Goal: Task Accomplishment & Management: Manage account settings

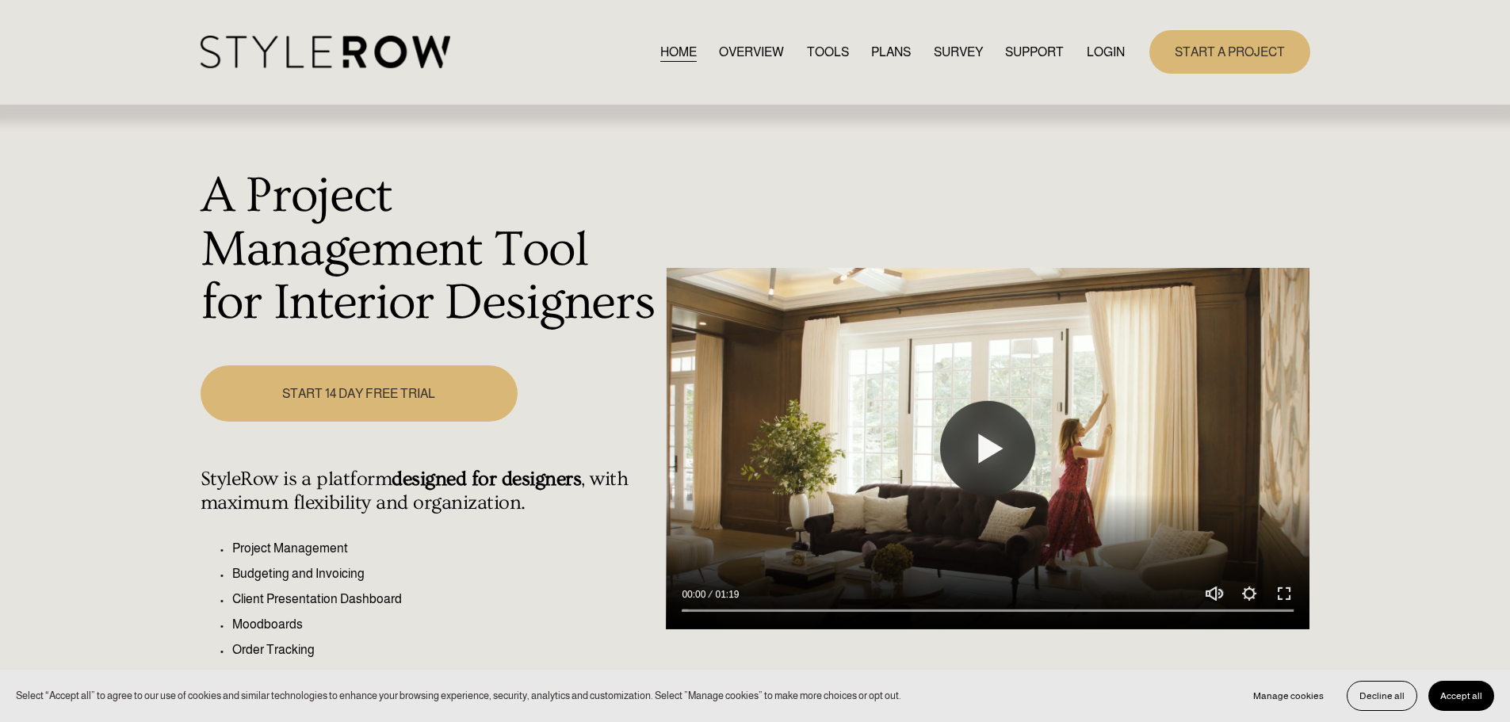
click at [1098, 50] on link "LOGIN" at bounding box center [1106, 51] width 38 height 21
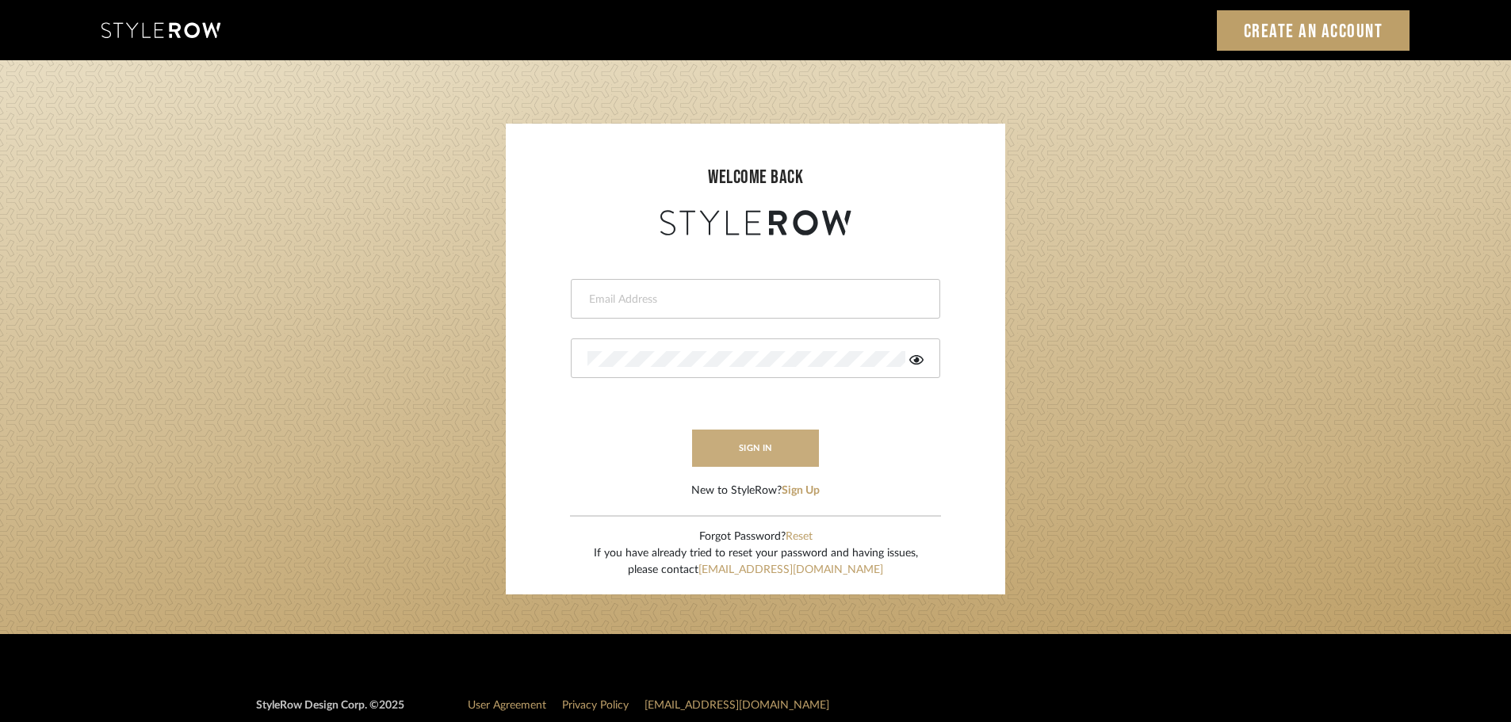
type input "carrie@tresbelleinteriors.com"
click at [784, 449] on button "sign in" at bounding box center [755, 448] width 127 height 37
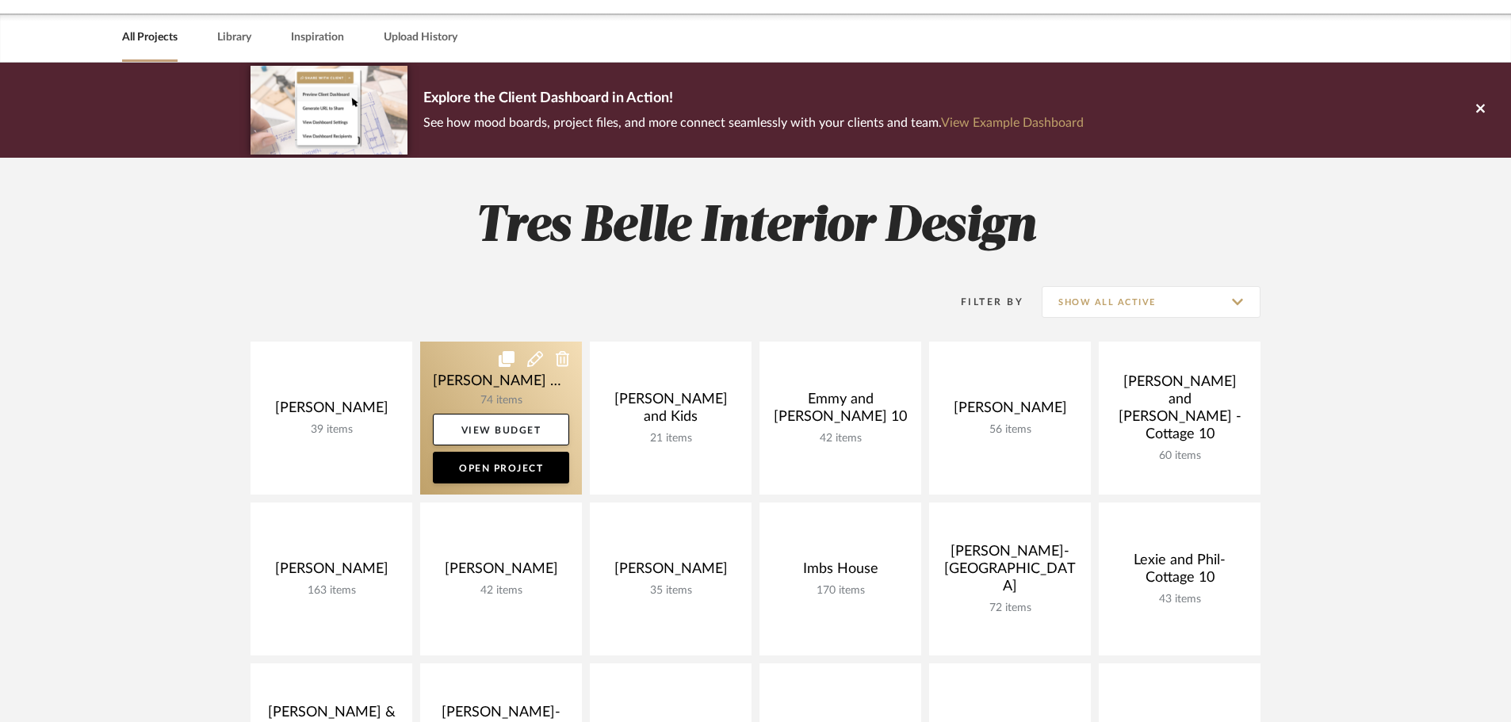
scroll to position [159, 0]
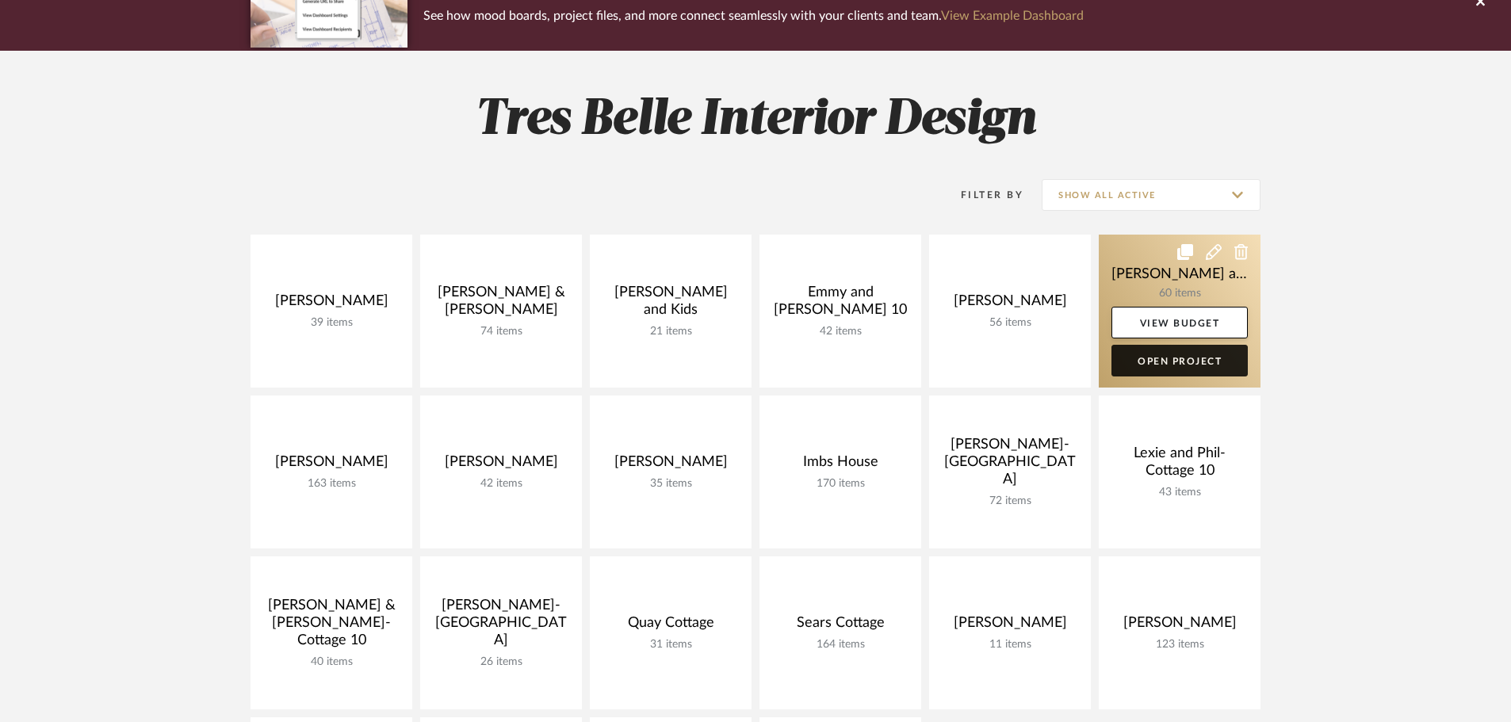
click at [1188, 357] on link "Open Project" at bounding box center [1179, 361] width 136 height 32
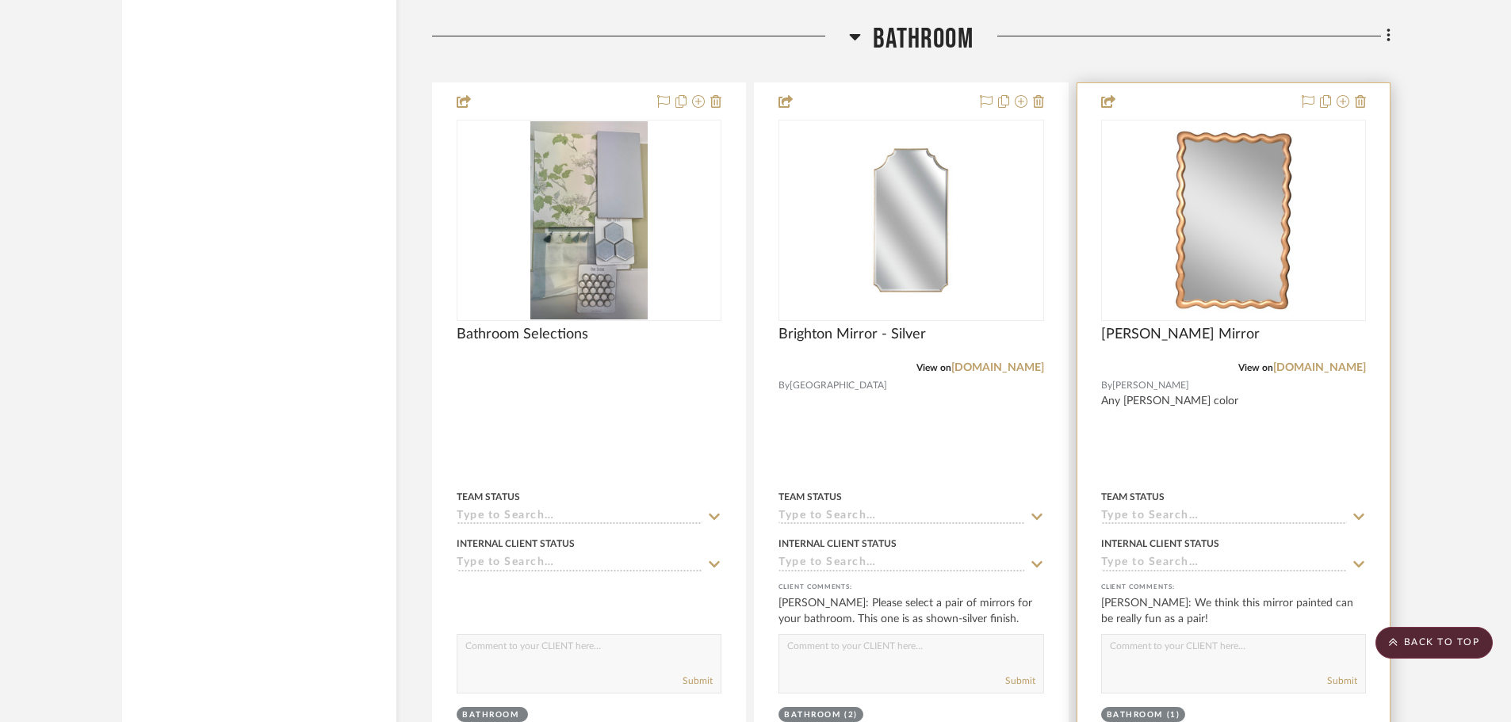
scroll to position [2774, 0]
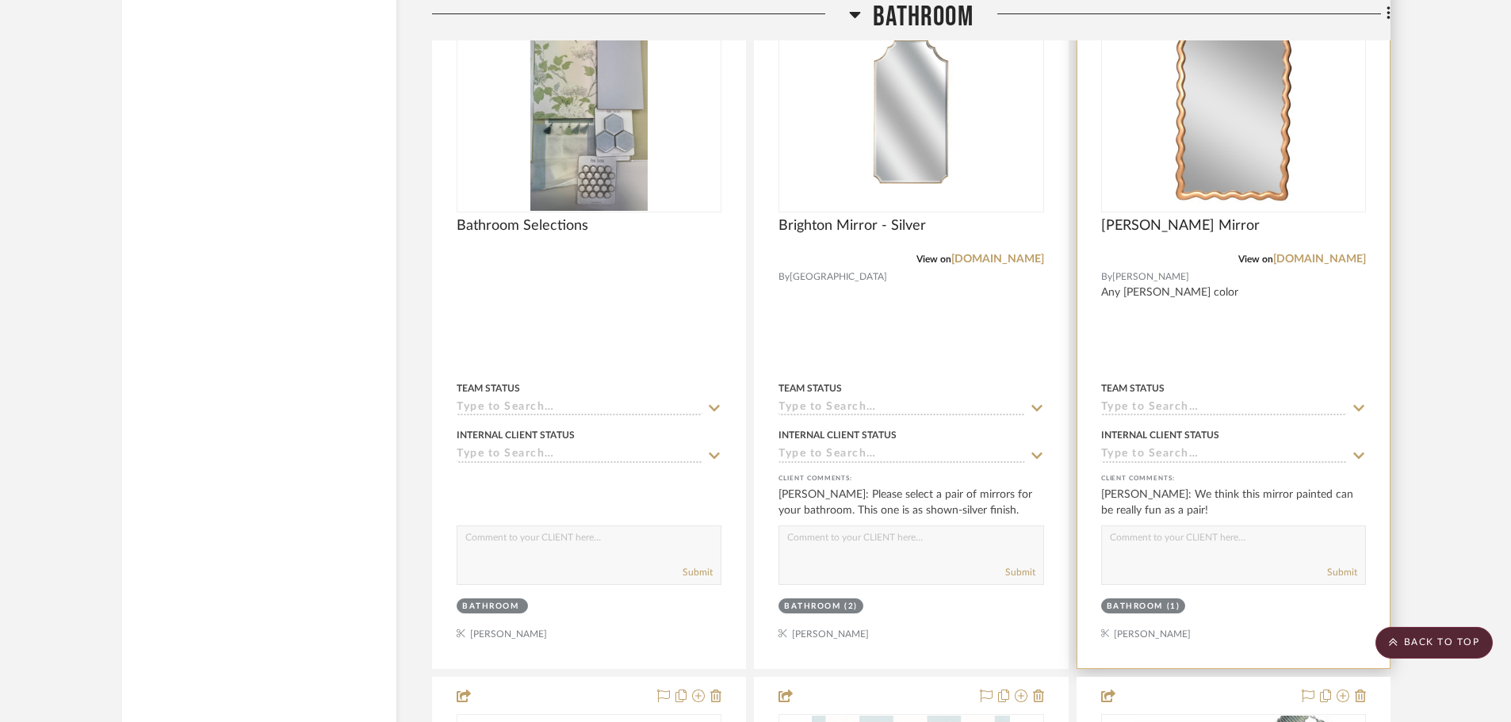
click at [1183, 526] on textarea at bounding box center [1233, 541] width 263 height 30
type textarea "Great. I need more selections as soon as possible. Lighting, chairs, etc."
click at [1340, 565] on button "Submit" at bounding box center [1342, 572] width 30 height 14
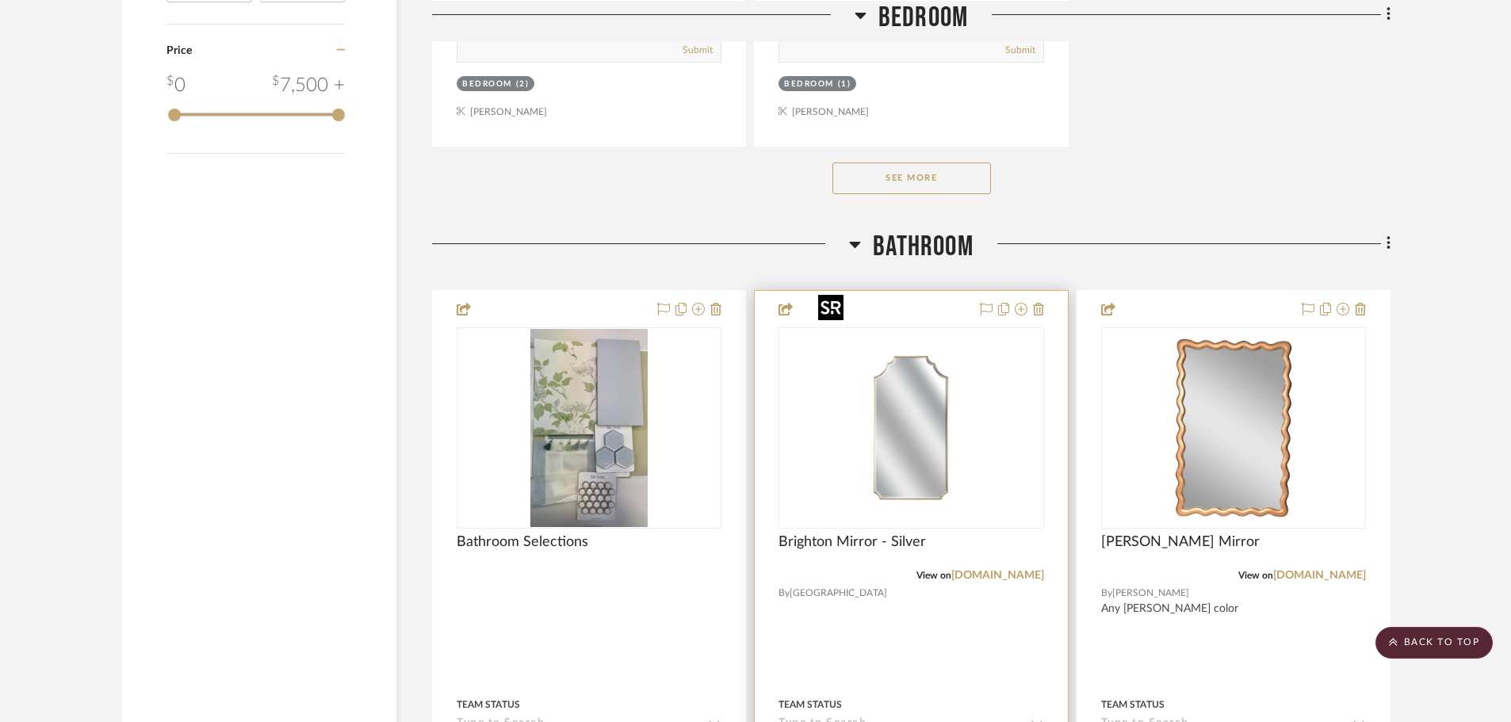
scroll to position [2457, 0]
click at [1040, 304] on icon at bounding box center [1038, 310] width 11 height 13
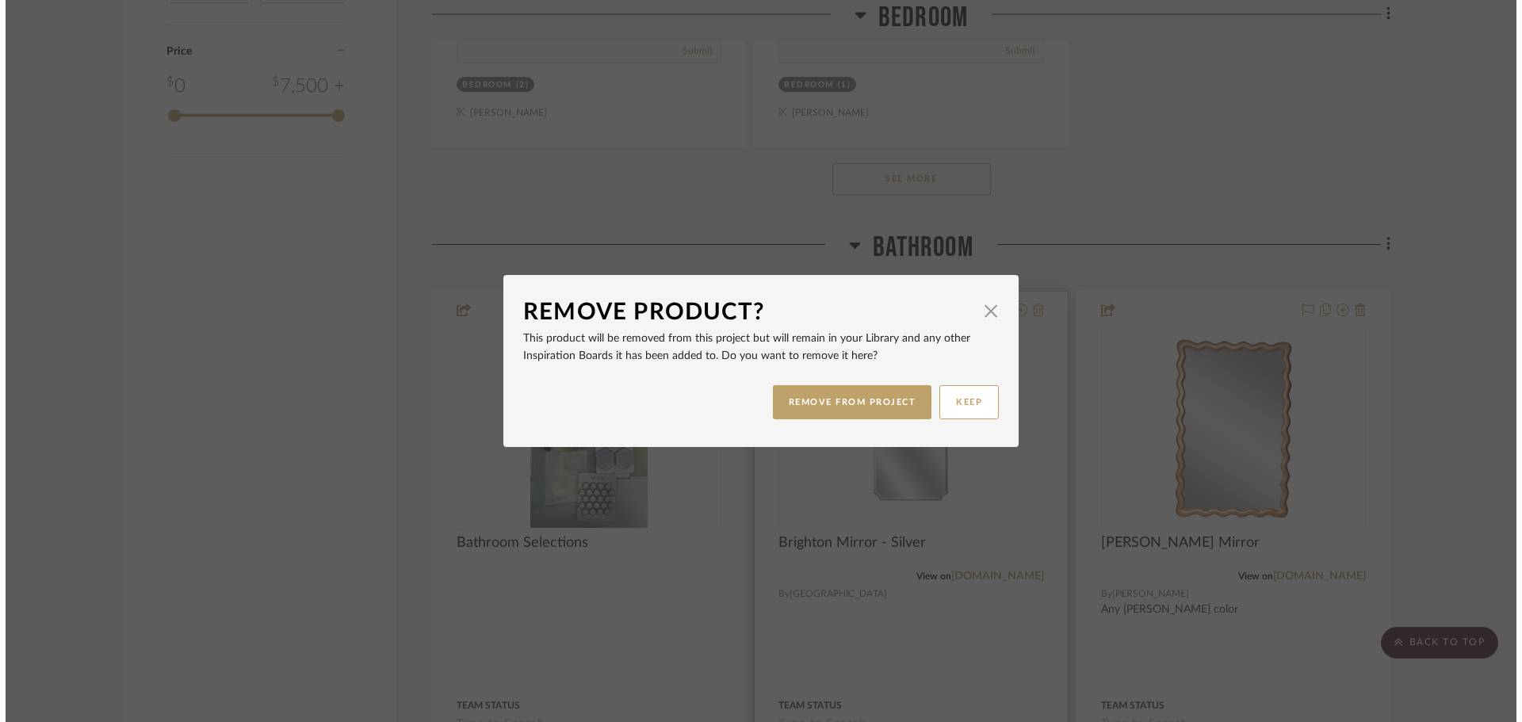
scroll to position [0, 0]
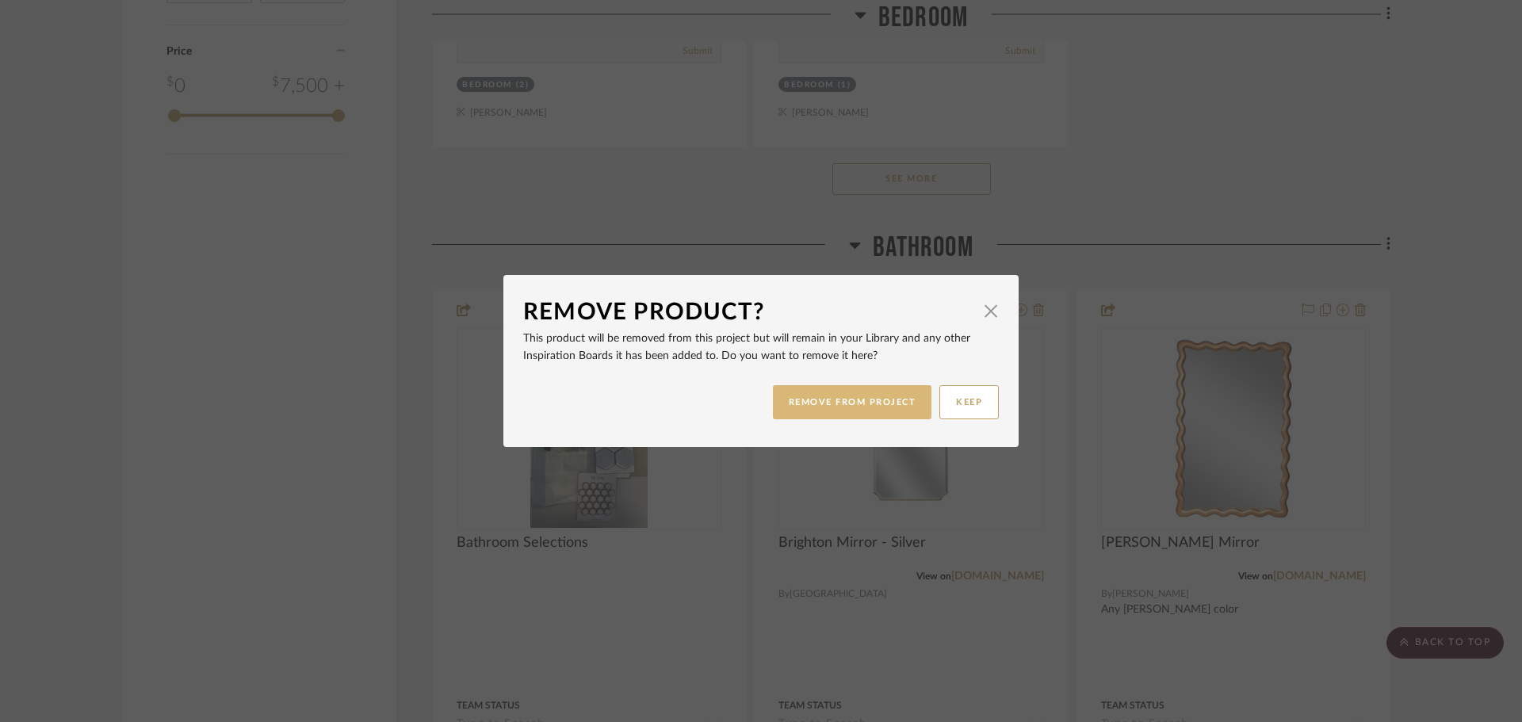
click at [830, 399] on button "REMOVE FROM PROJECT" at bounding box center [852, 402] width 159 height 34
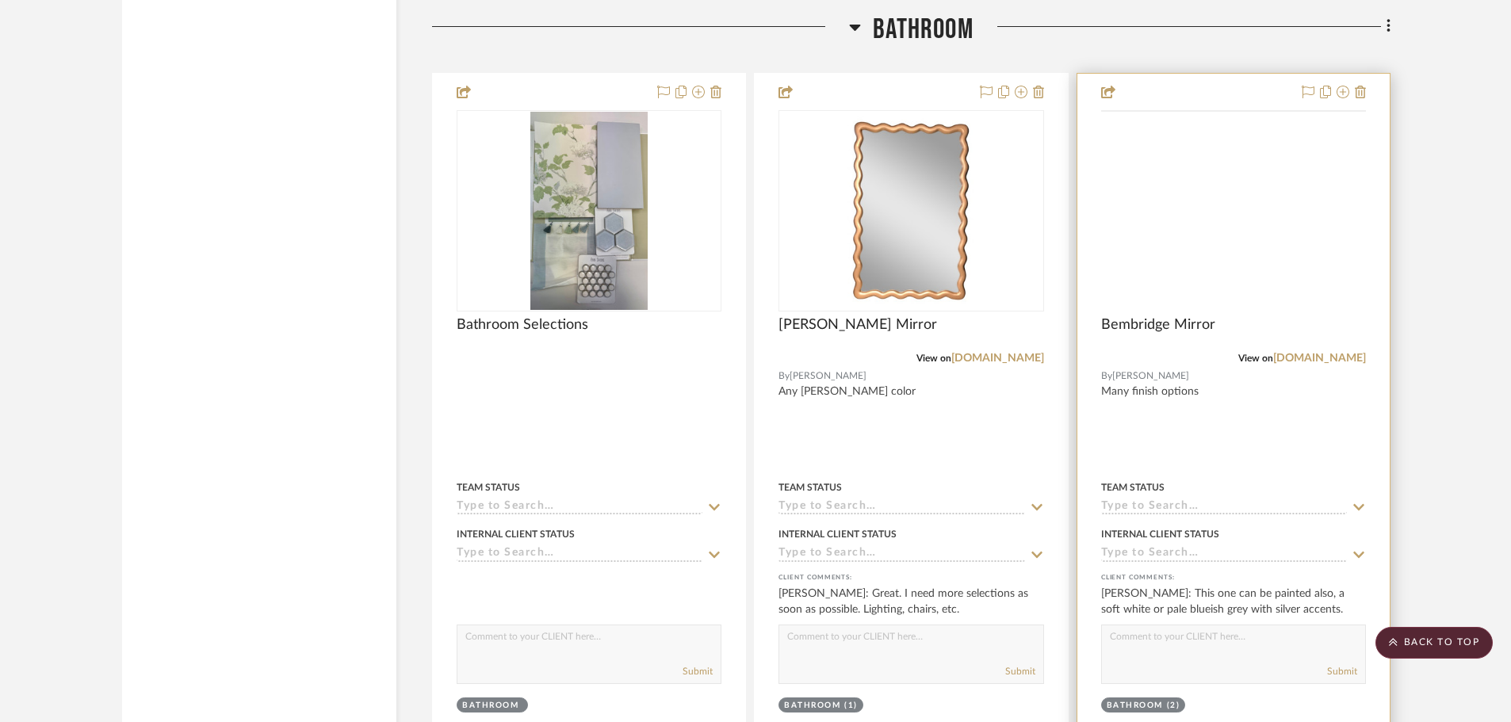
scroll to position [2457, 0]
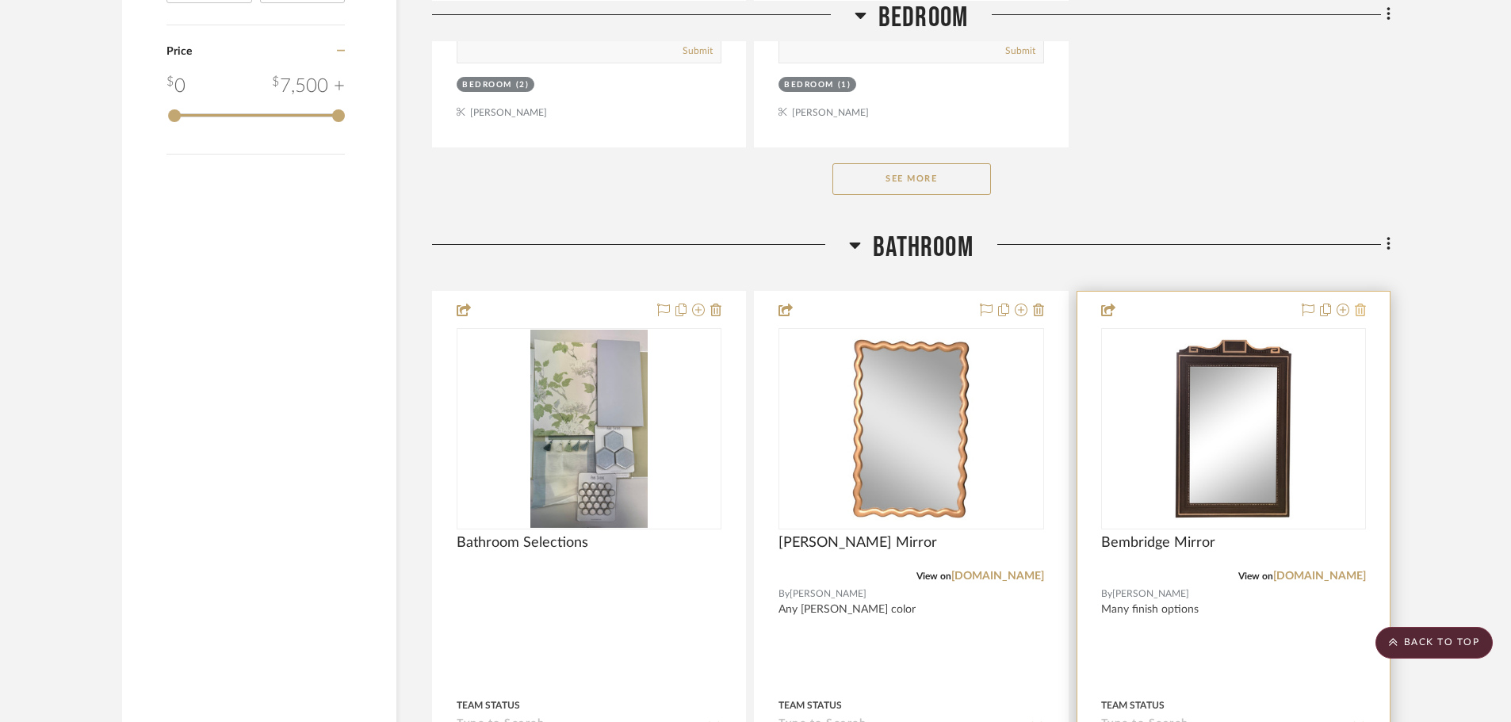
click at [1359, 304] on icon at bounding box center [1360, 310] width 11 height 13
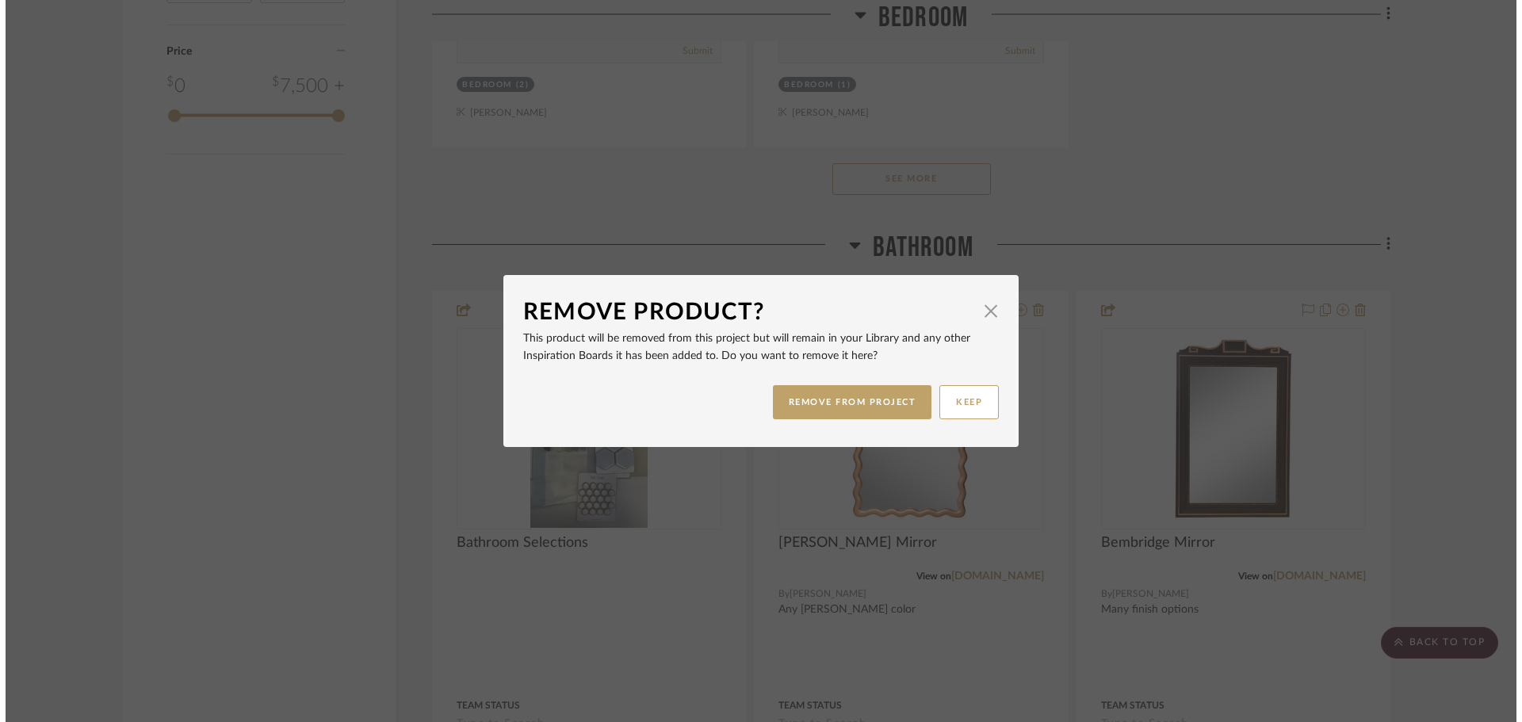
scroll to position [0, 0]
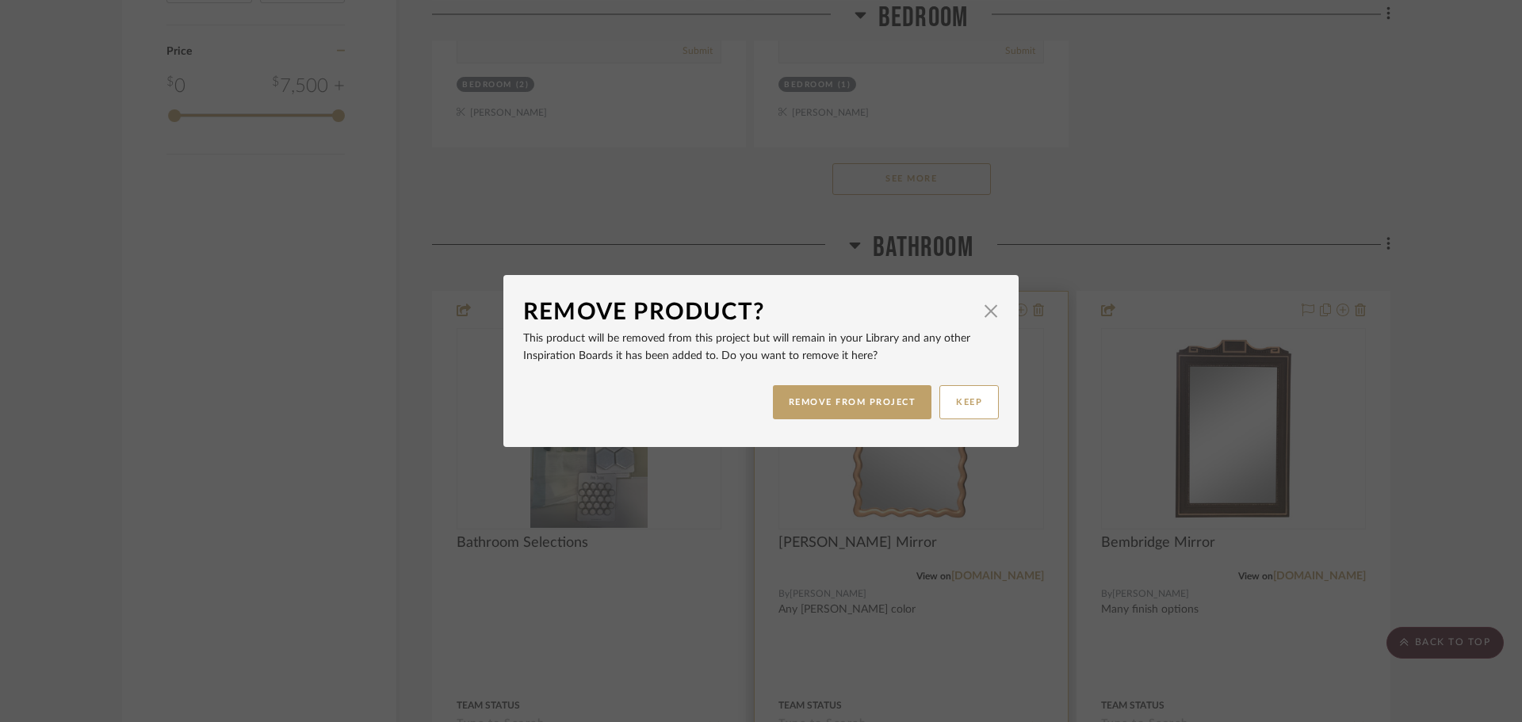
click at [830, 394] on button "REMOVE FROM PROJECT" at bounding box center [852, 402] width 159 height 34
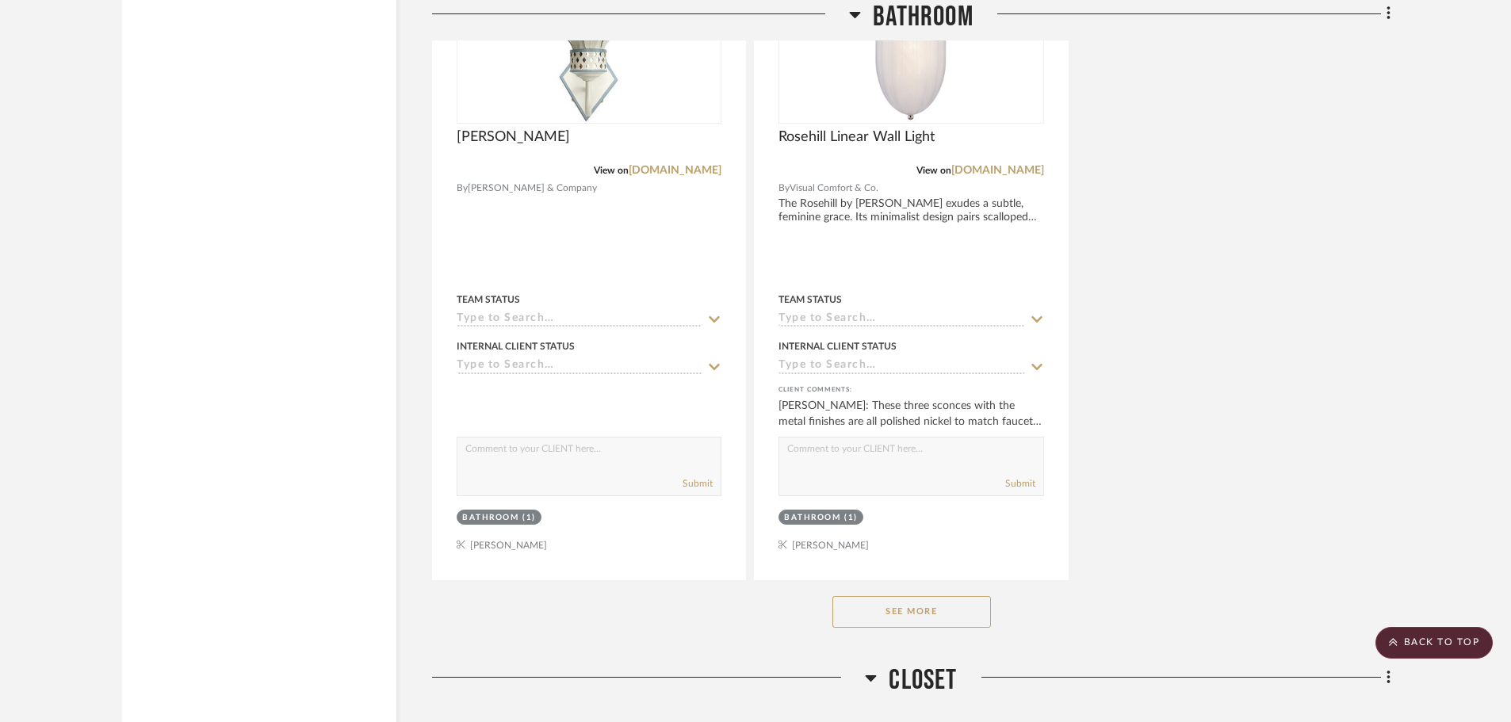
scroll to position [4359, 0]
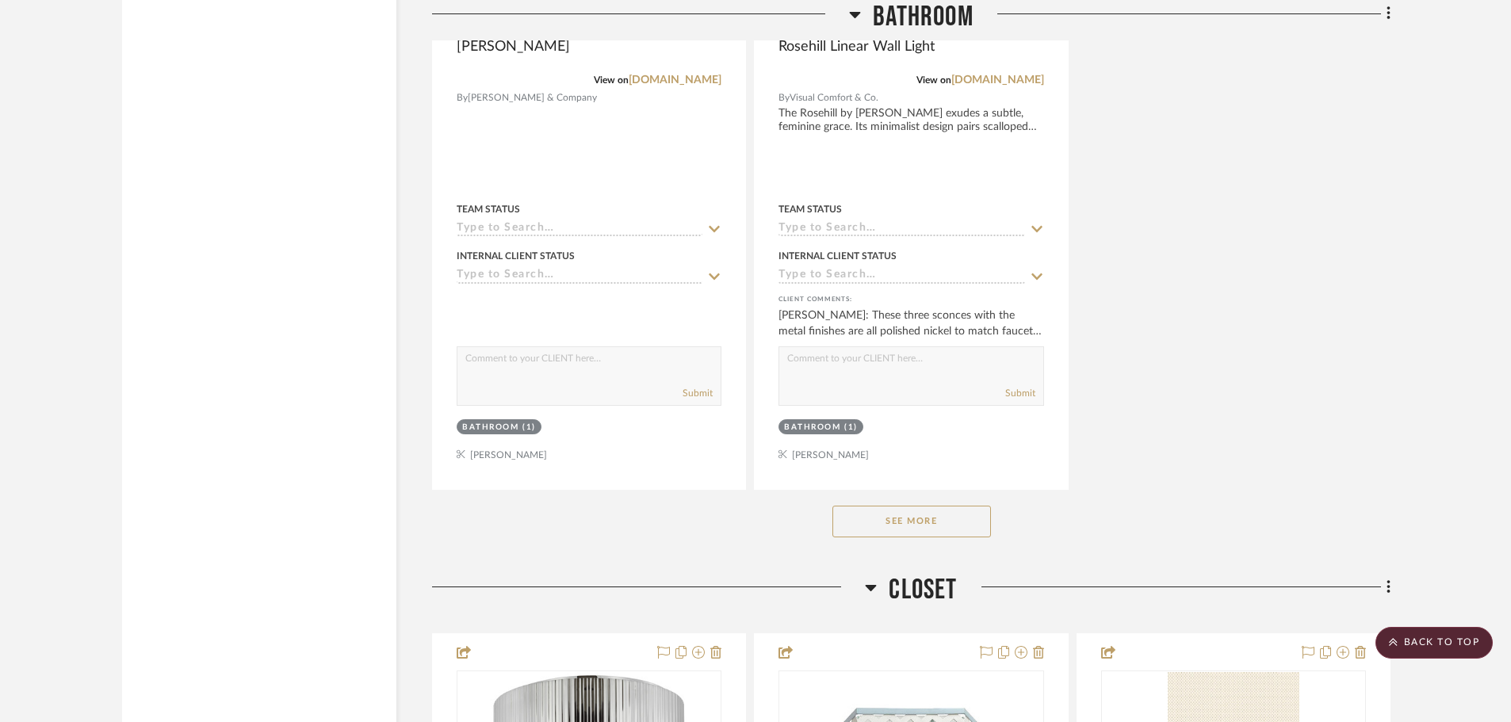
click at [940, 506] on button "See More" at bounding box center [911, 522] width 159 height 32
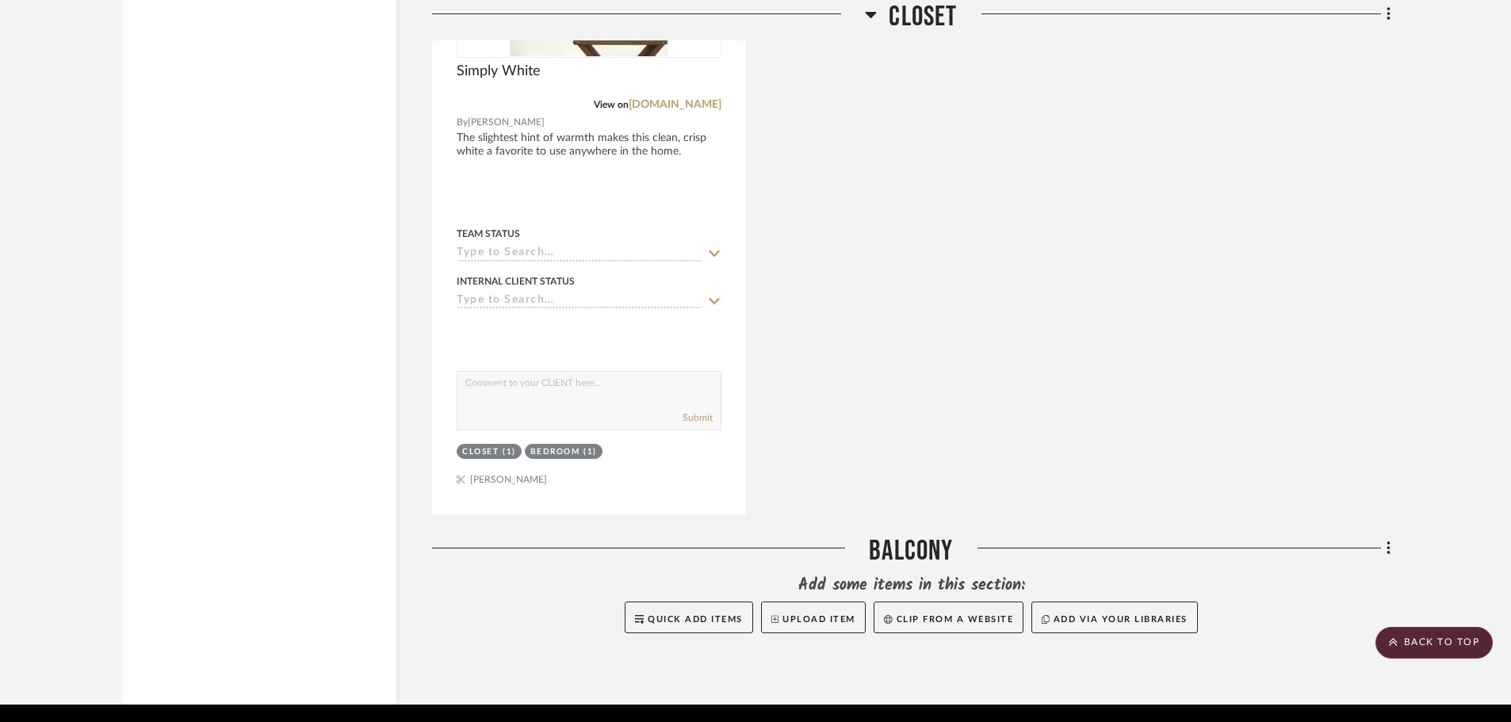
scroll to position [9410, 0]
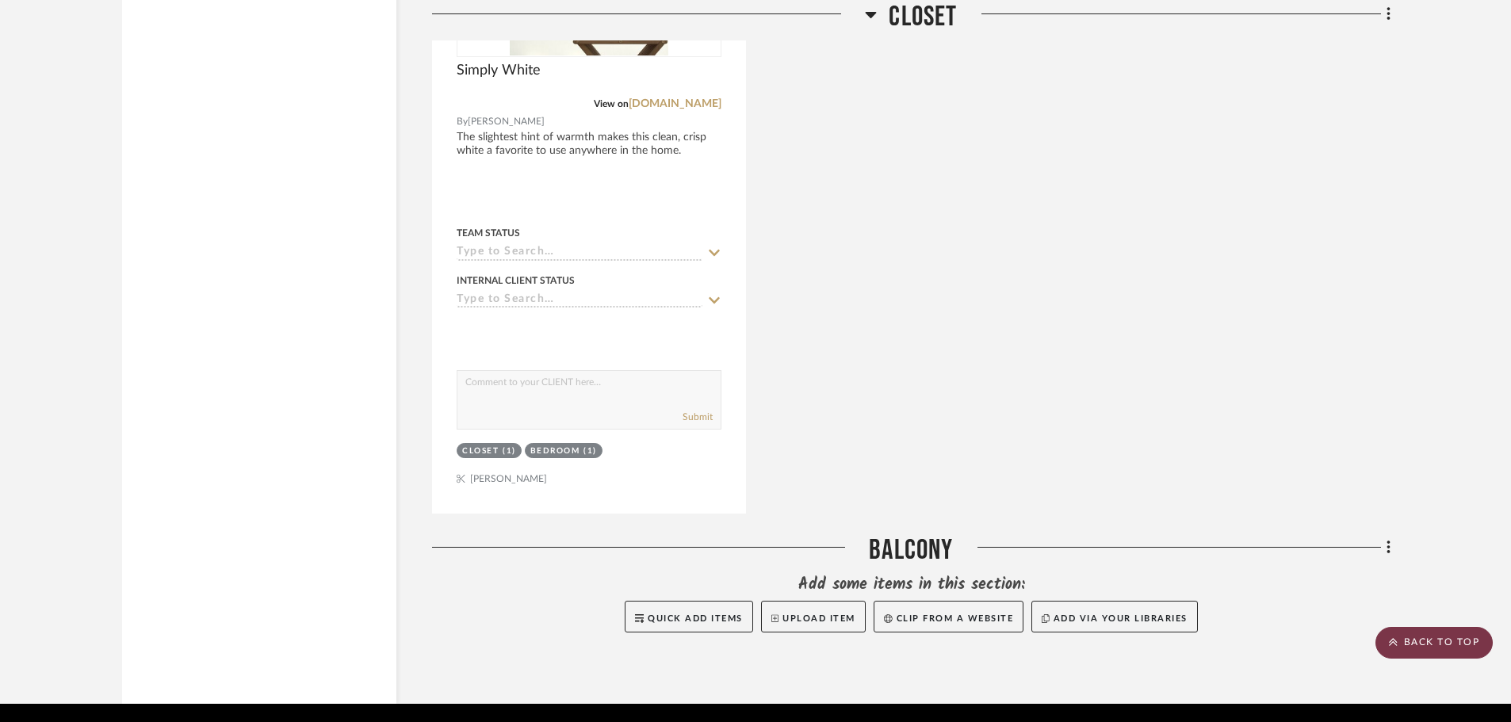
click at [1458, 646] on scroll-to-top-button "BACK TO TOP" at bounding box center [1433, 643] width 117 height 32
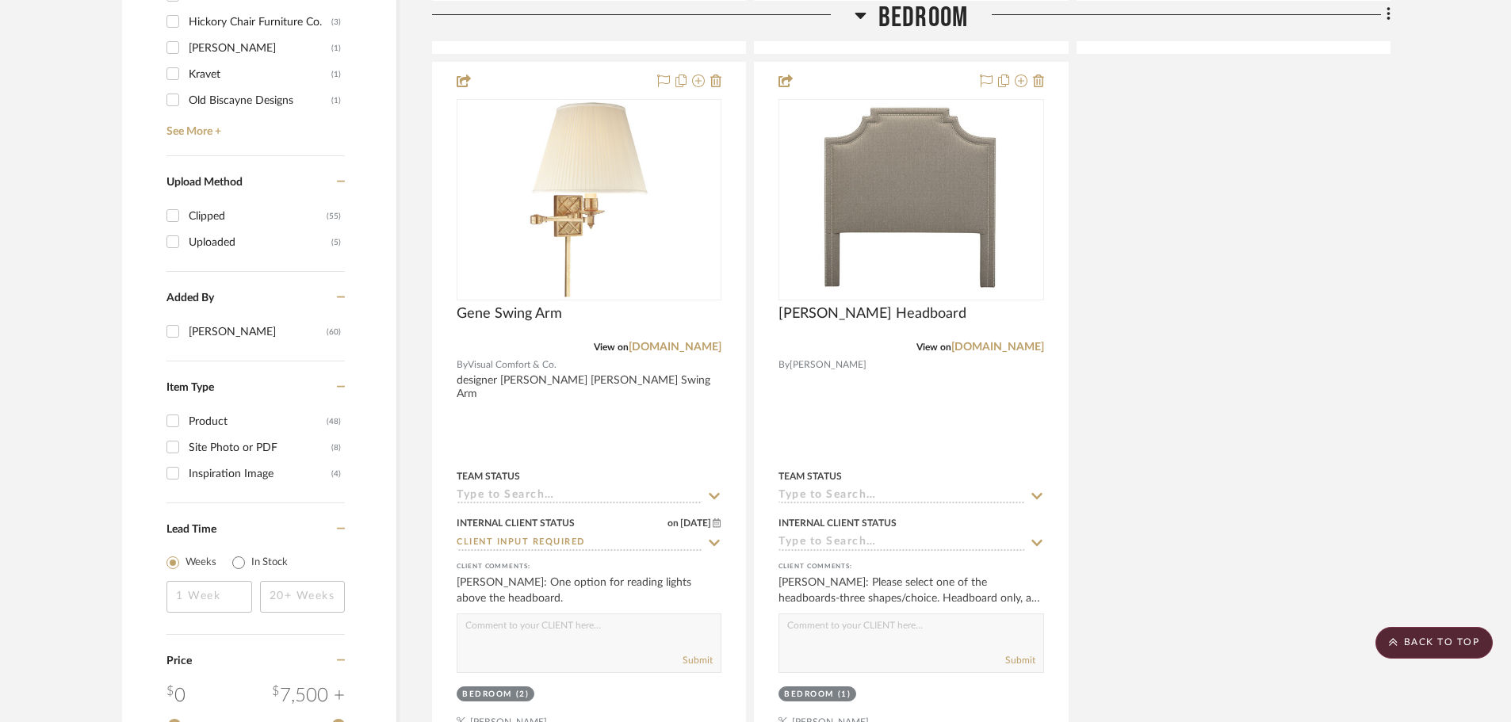
scroll to position [1982, 0]
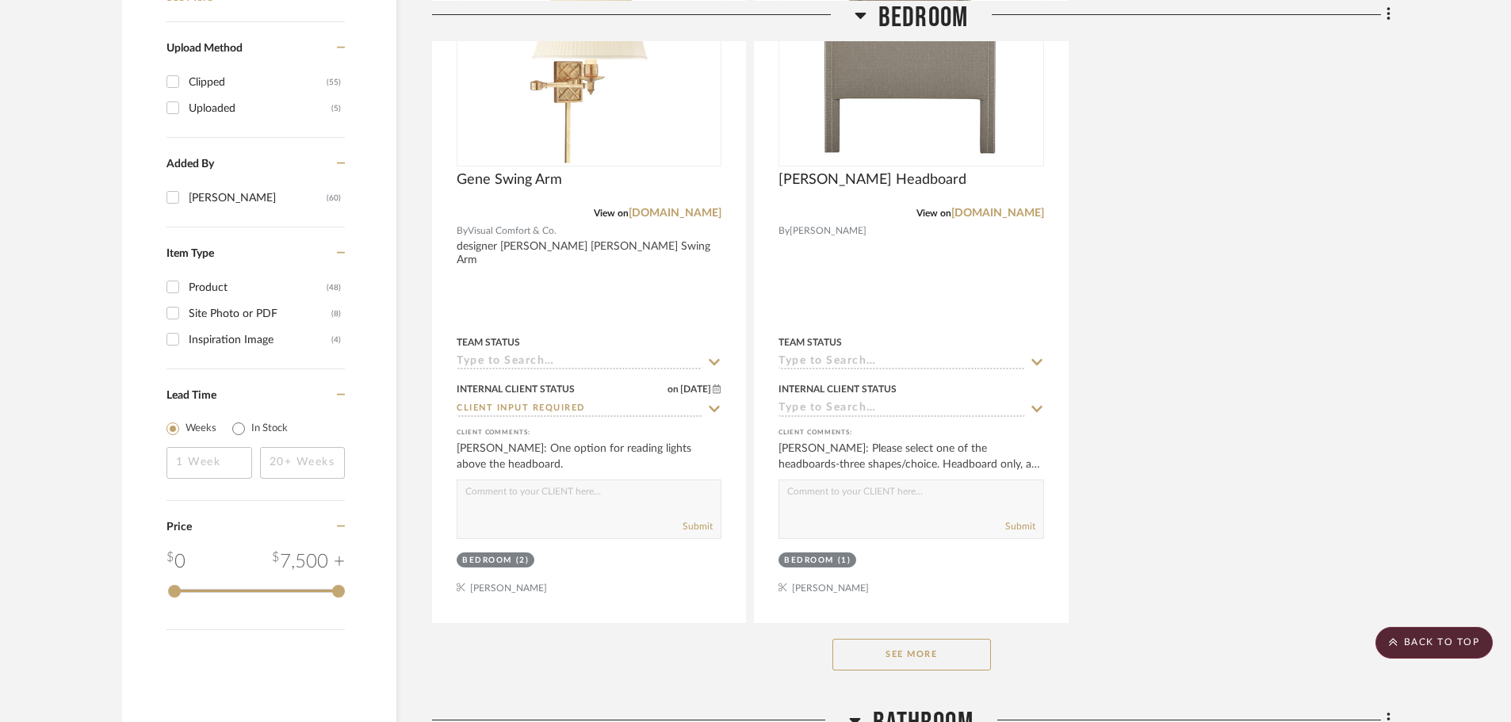
click at [915, 639] on button "See More" at bounding box center [911, 655] width 159 height 32
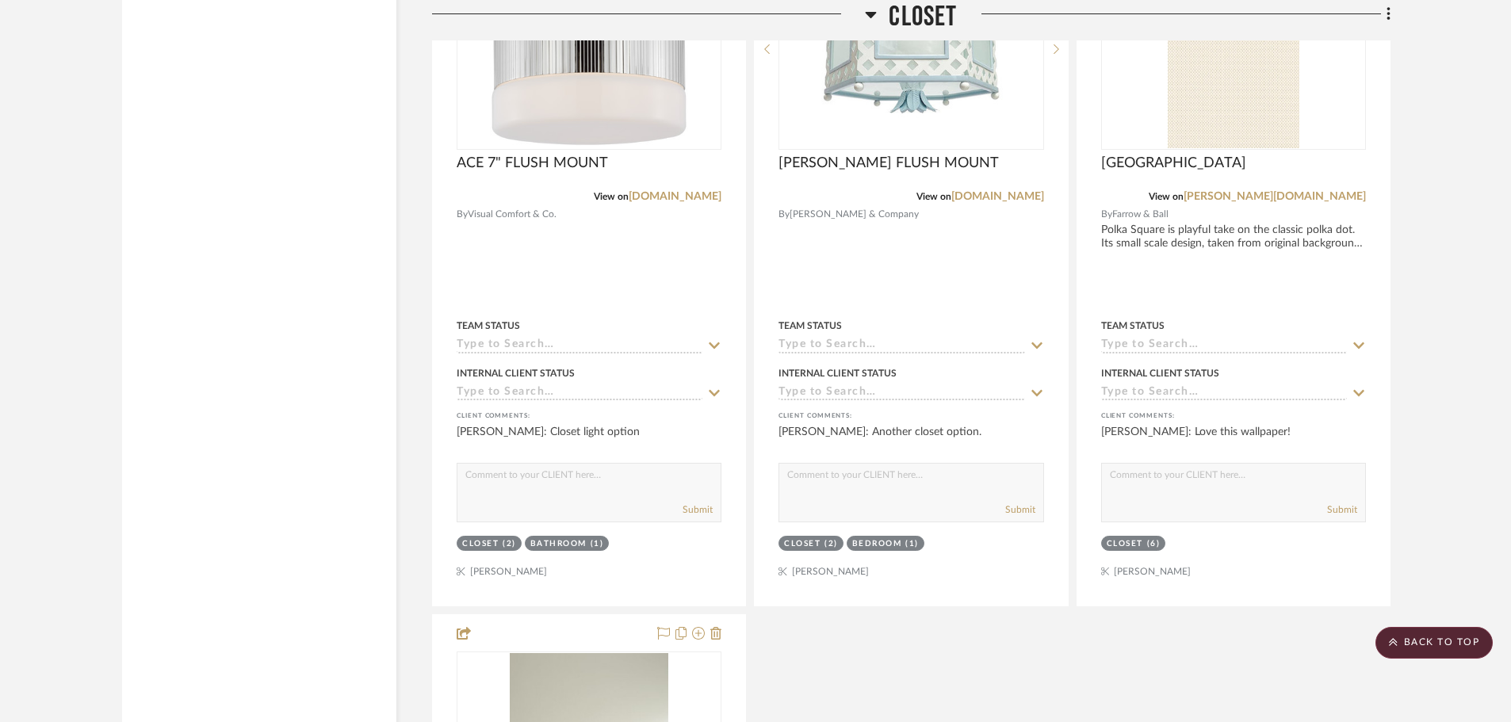
scroll to position [15060, 0]
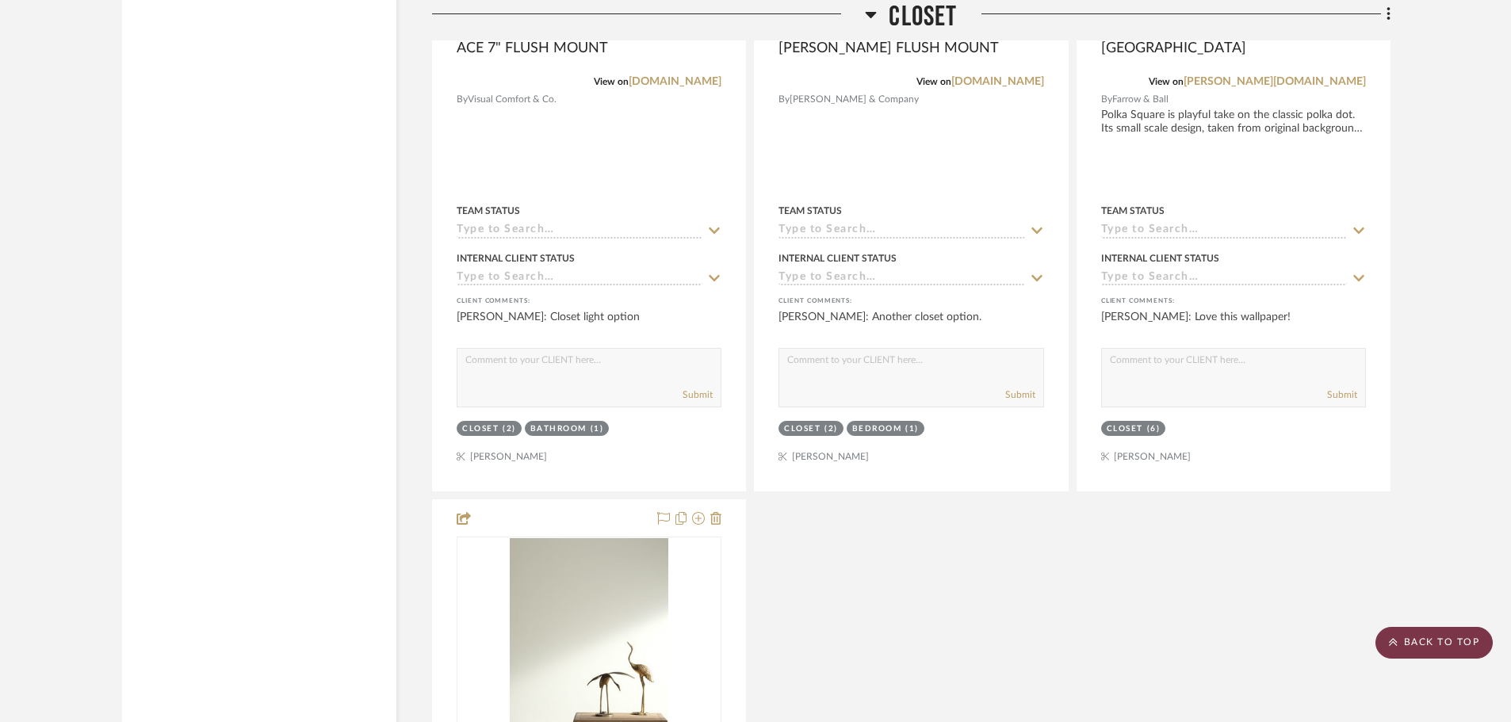
click at [1443, 648] on scroll-to-top-button "BACK TO TOP" at bounding box center [1433, 643] width 117 height 32
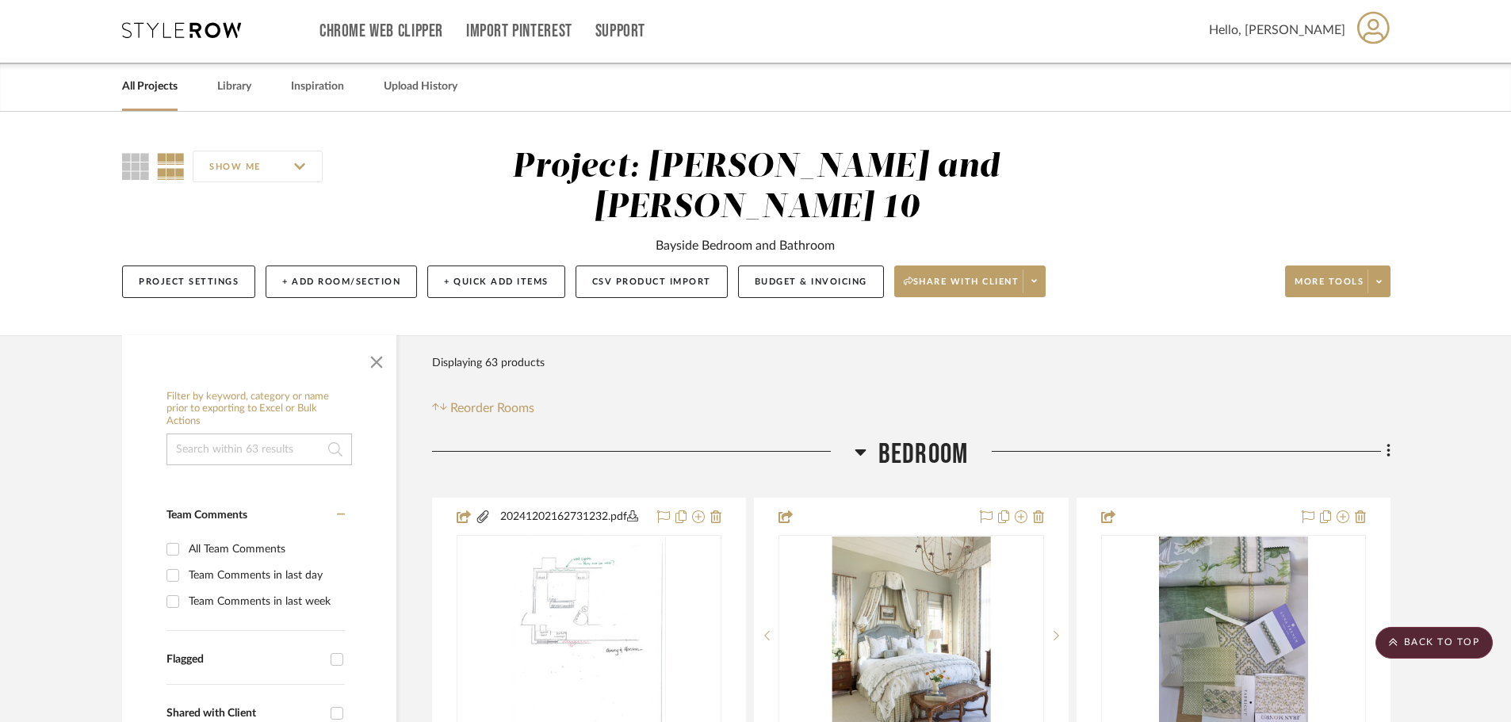
scroll to position [0, 0]
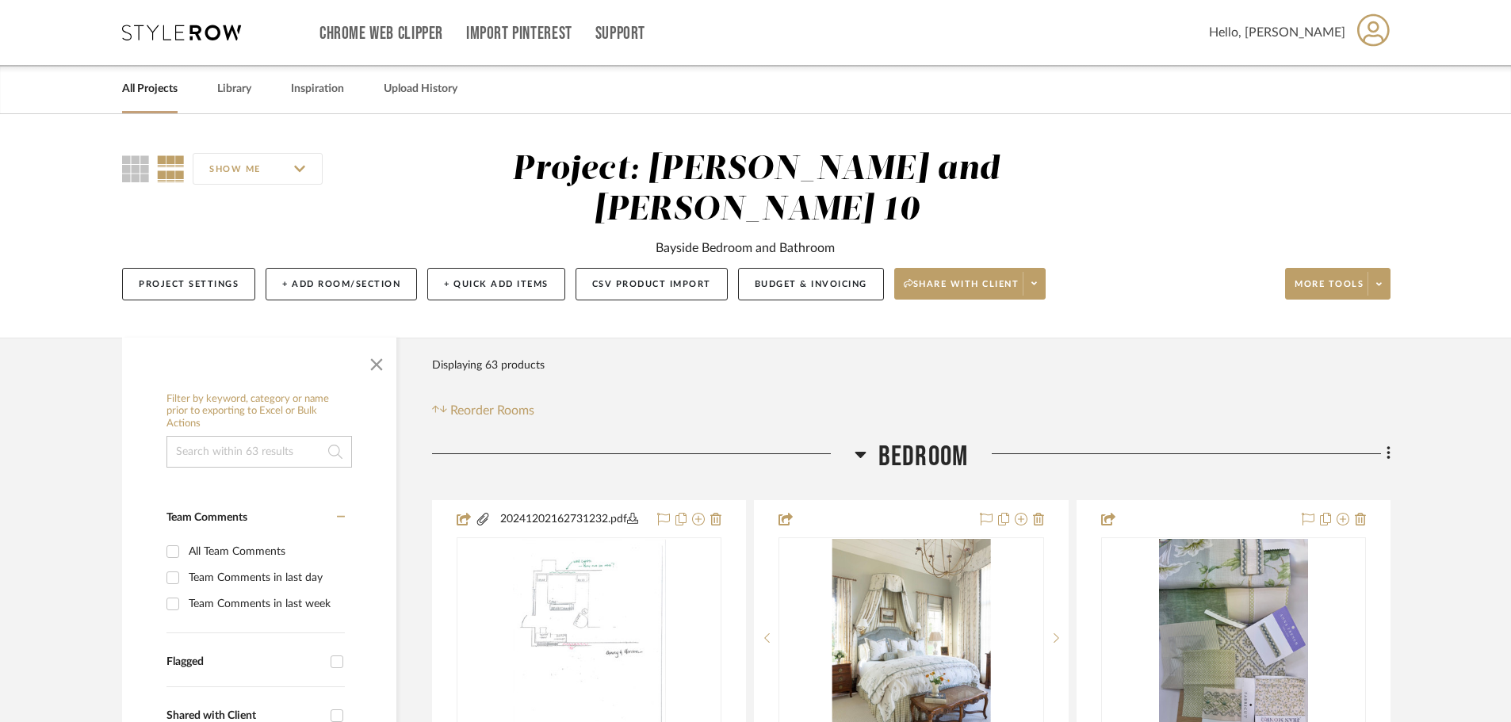
click at [155, 84] on link "All Projects" at bounding box center [149, 88] width 55 height 21
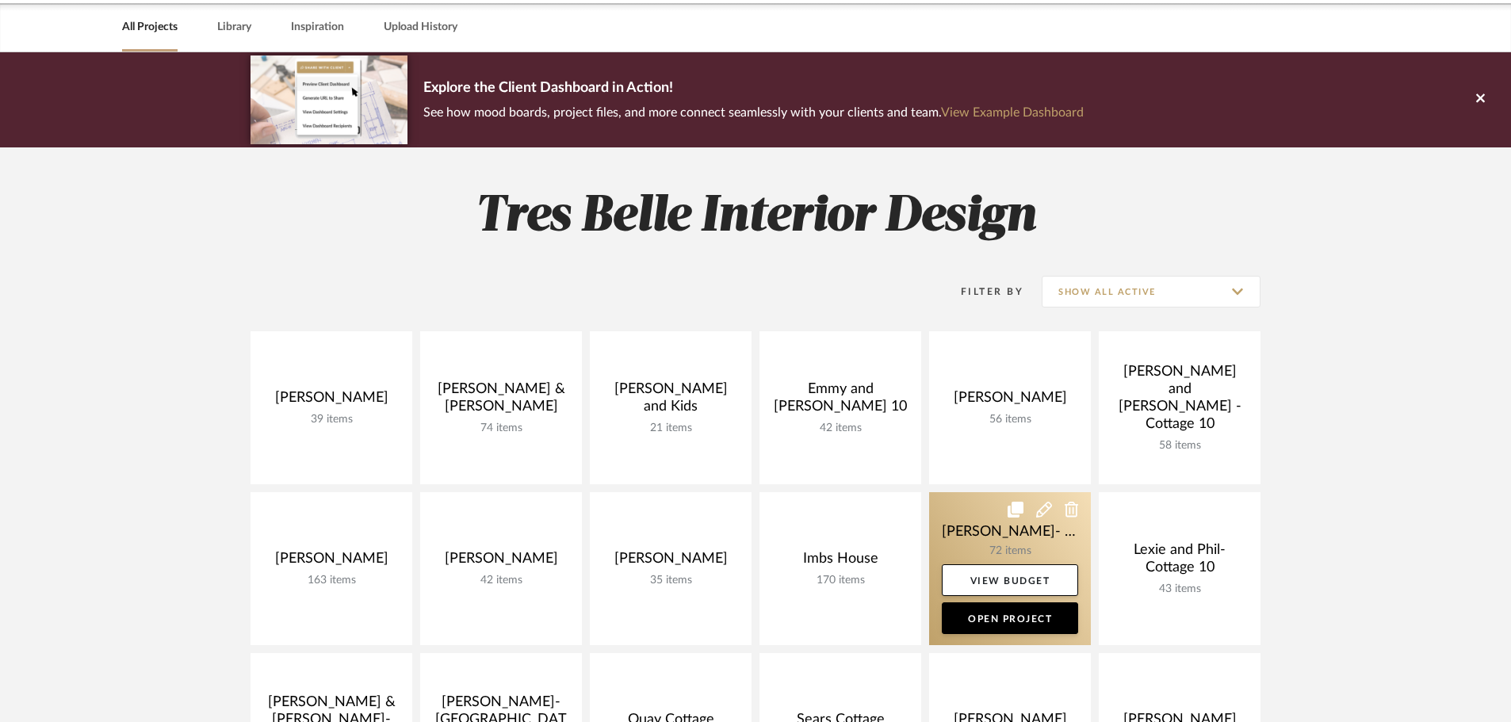
scroll to position [238, 0]
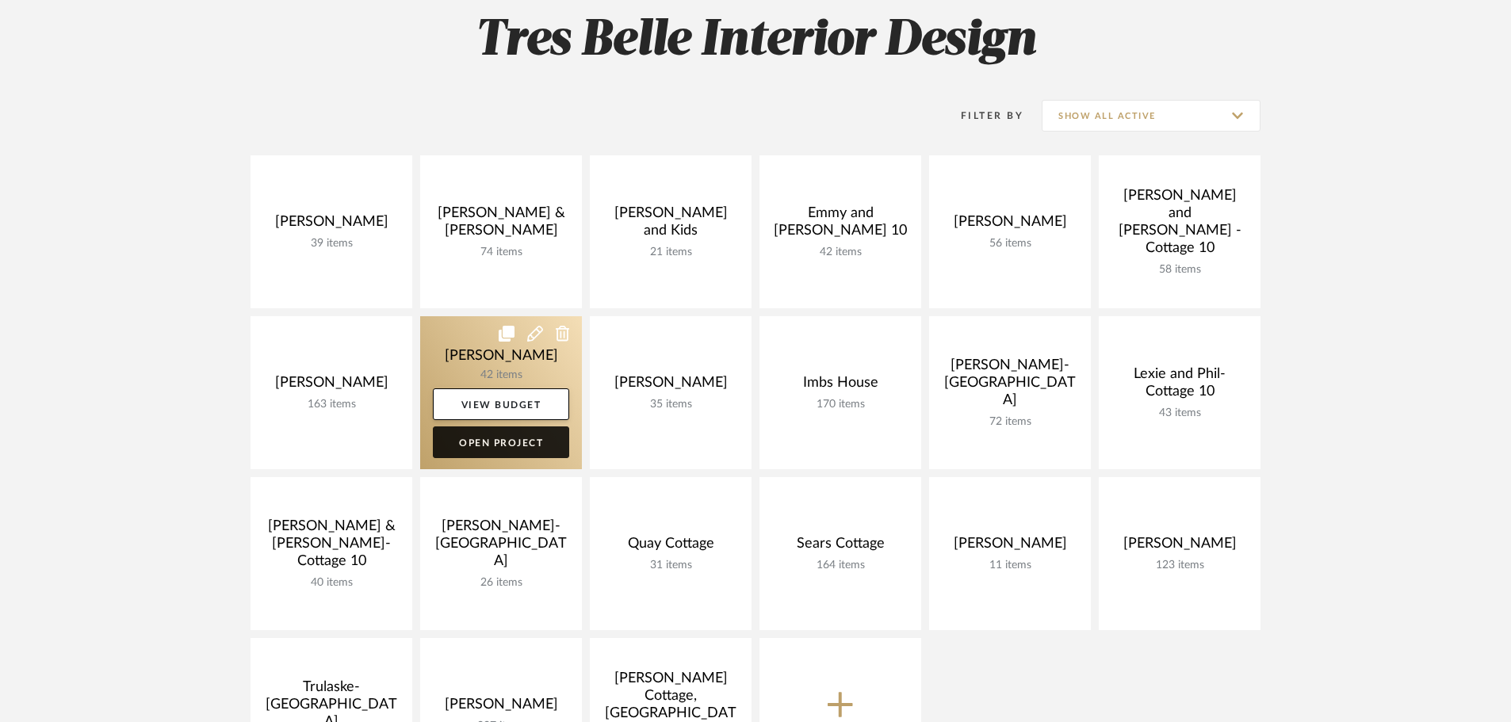
click at [483, 441] on link "Open Project" at bounding box center [501, 442] width 136 height 32
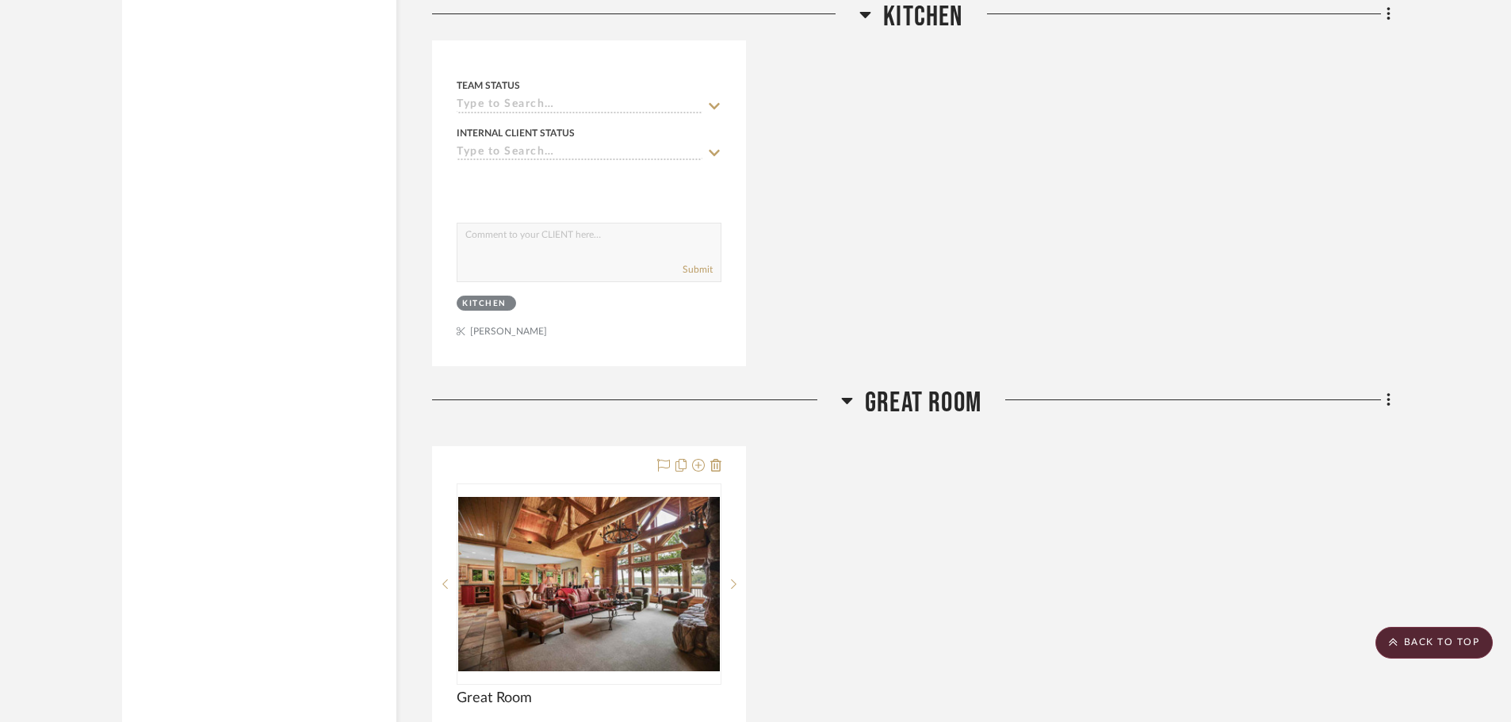
scroll to position [3805, 0]
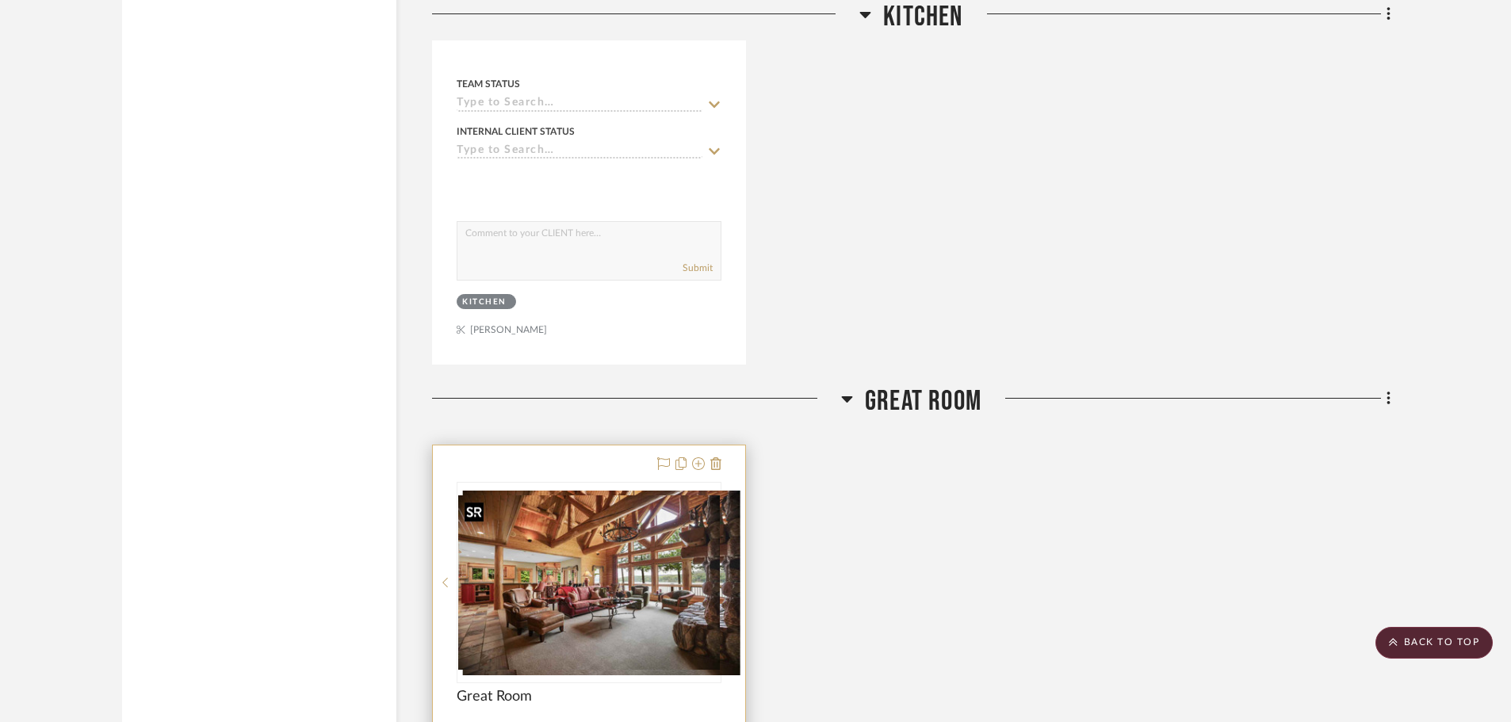
click at [579, 590] on div at bounding box center [589, 582] width 265 height 201
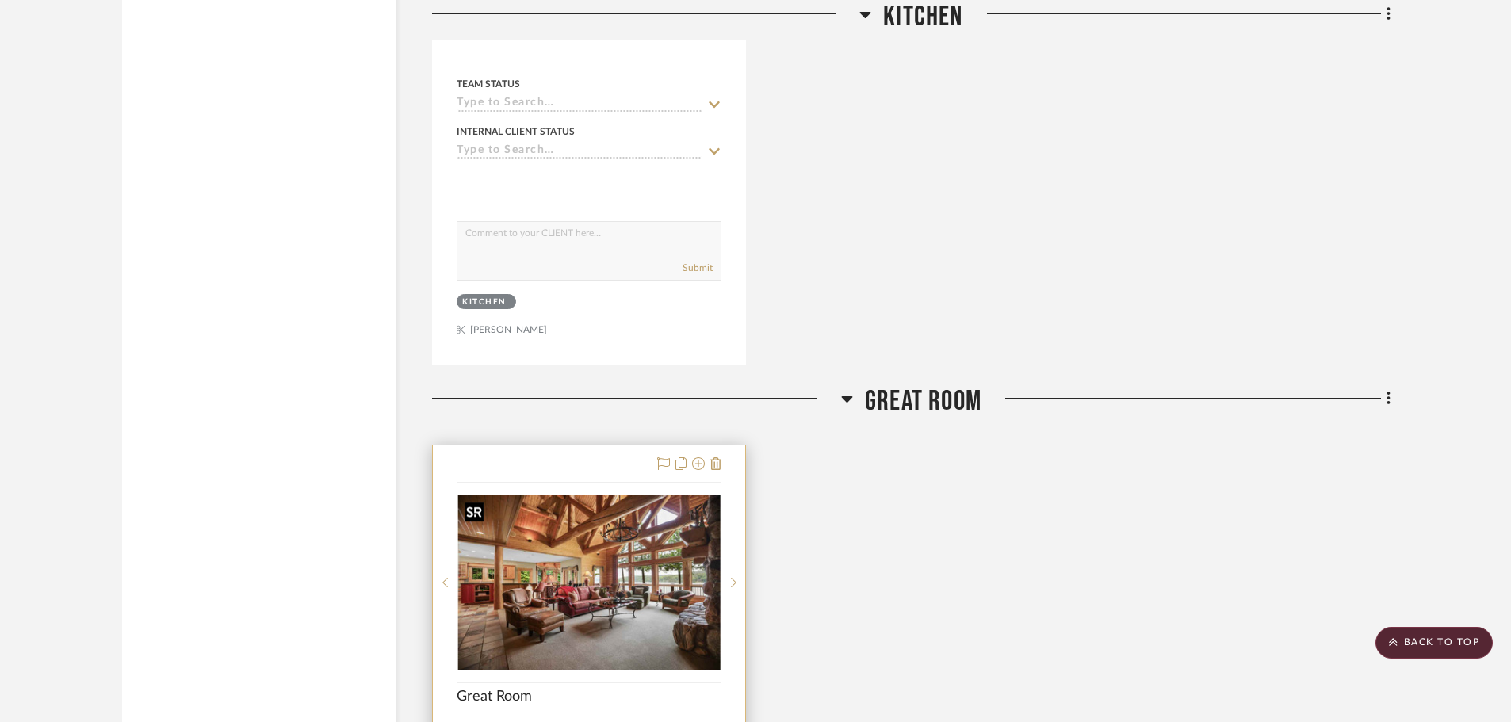
click at [619, 576] on img "0" at bounding box center [589, 582] width 262 height 174
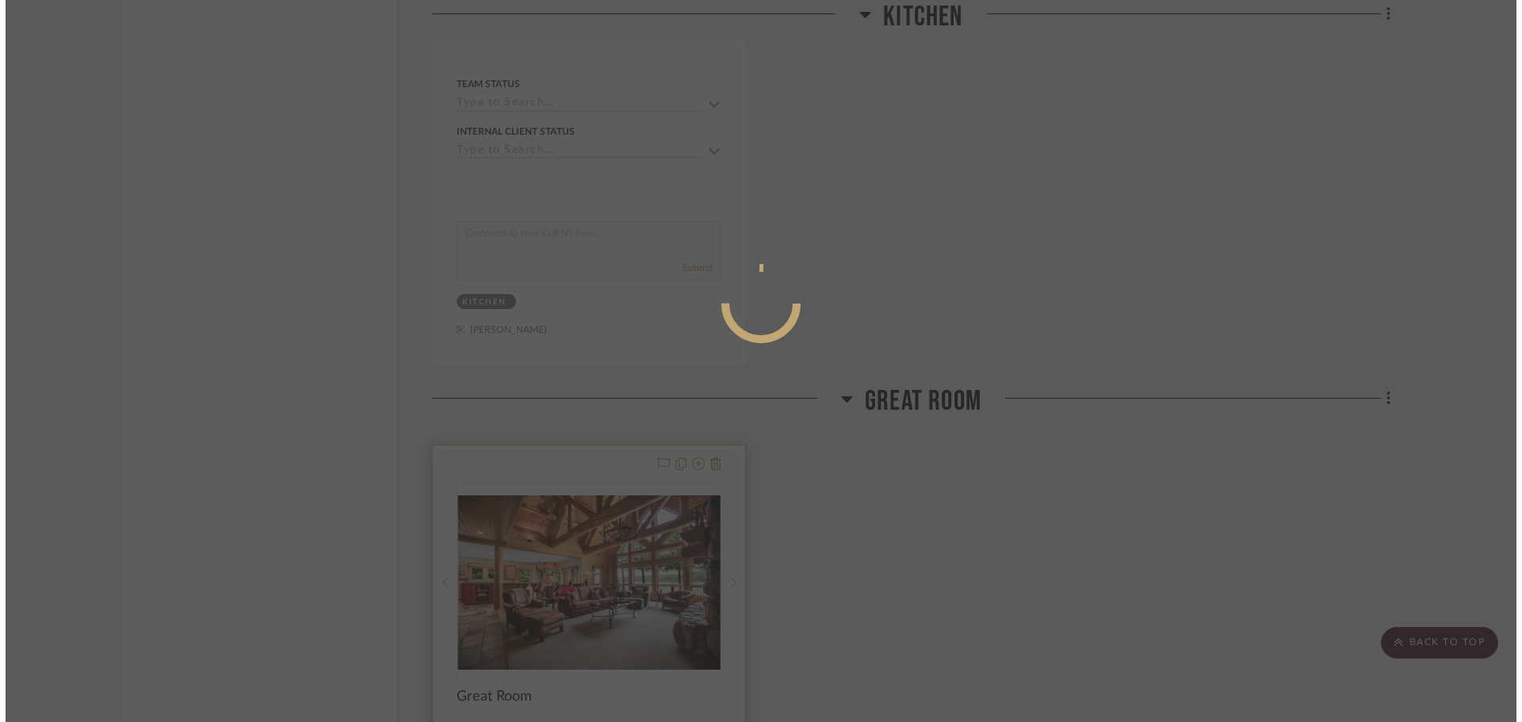
scroll to position [0, 0]
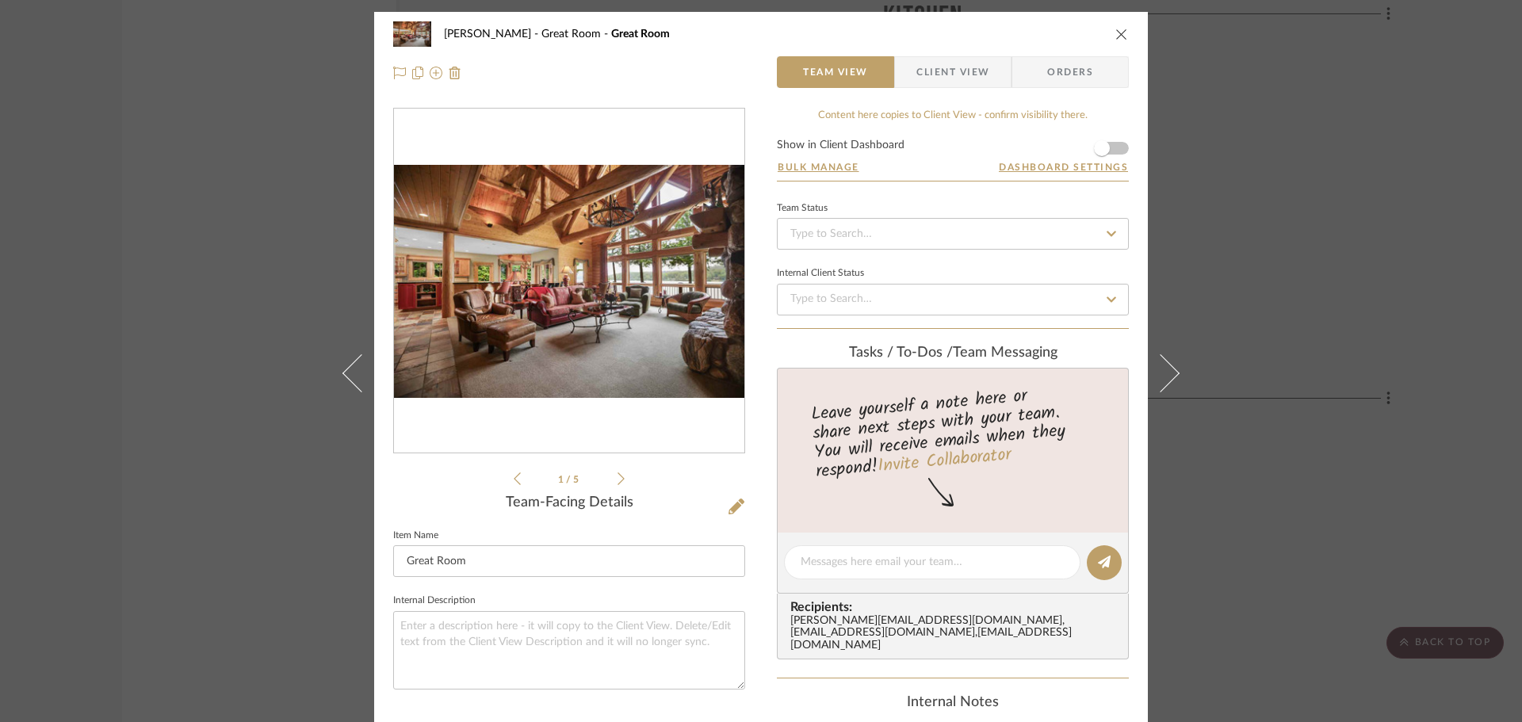
click at [617, 472] on icon at bounding box center [620, 479] width 7 height 14
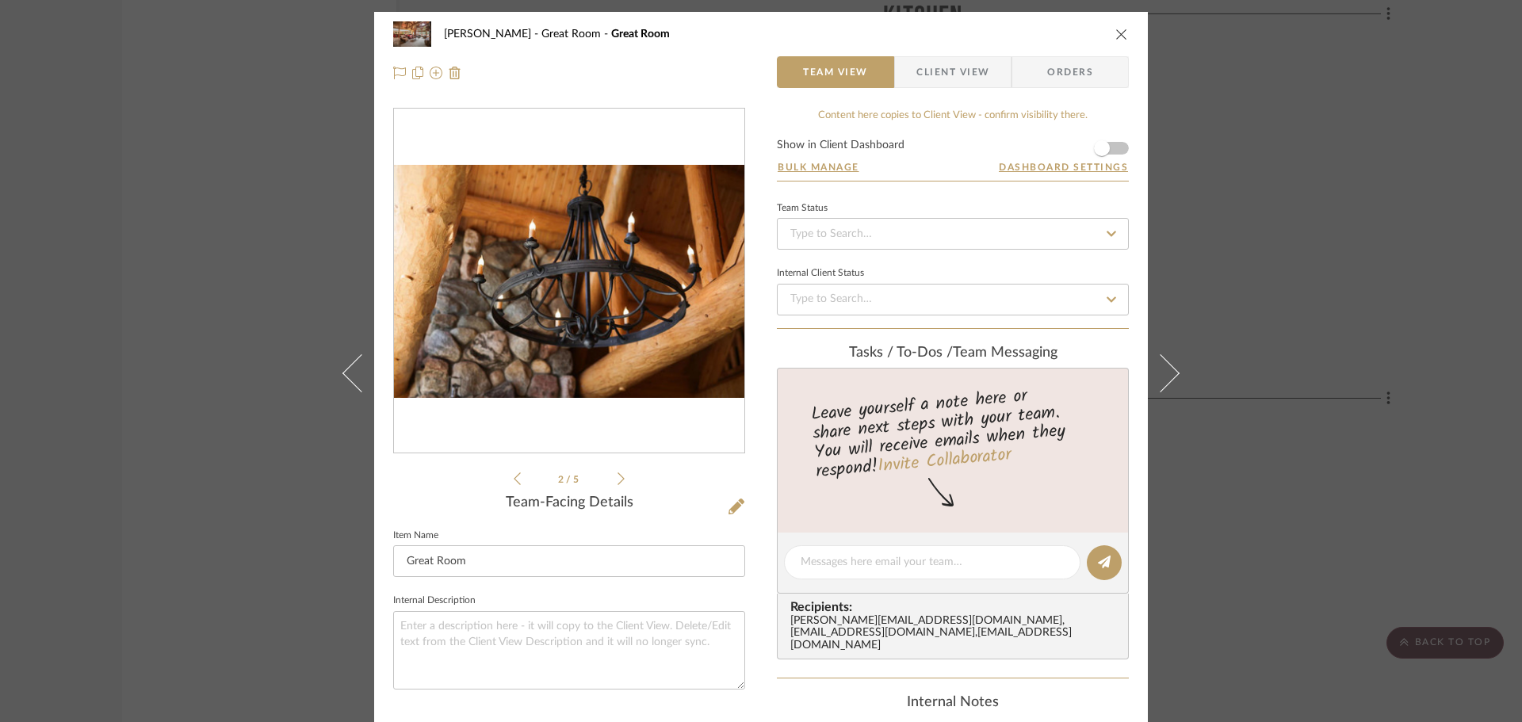
click at [615, 471] on ul "2 / 5" at bounding box center [569, 478] width 111 height 19
click at [617, 479] on icon at bounding box center [620, 479] width 7 height 14
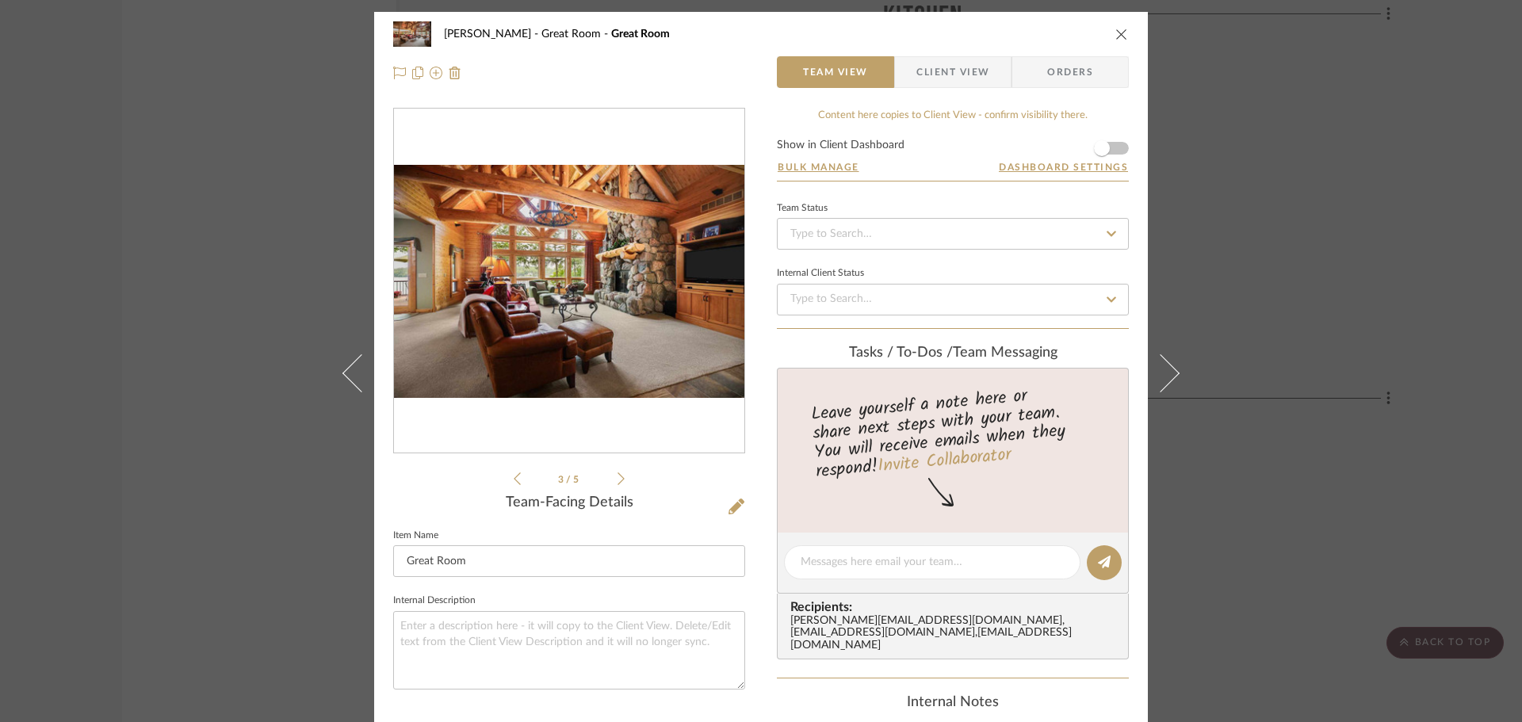
click at [617, 479] on icon at bounding box center [620, 479] width 7 height 14
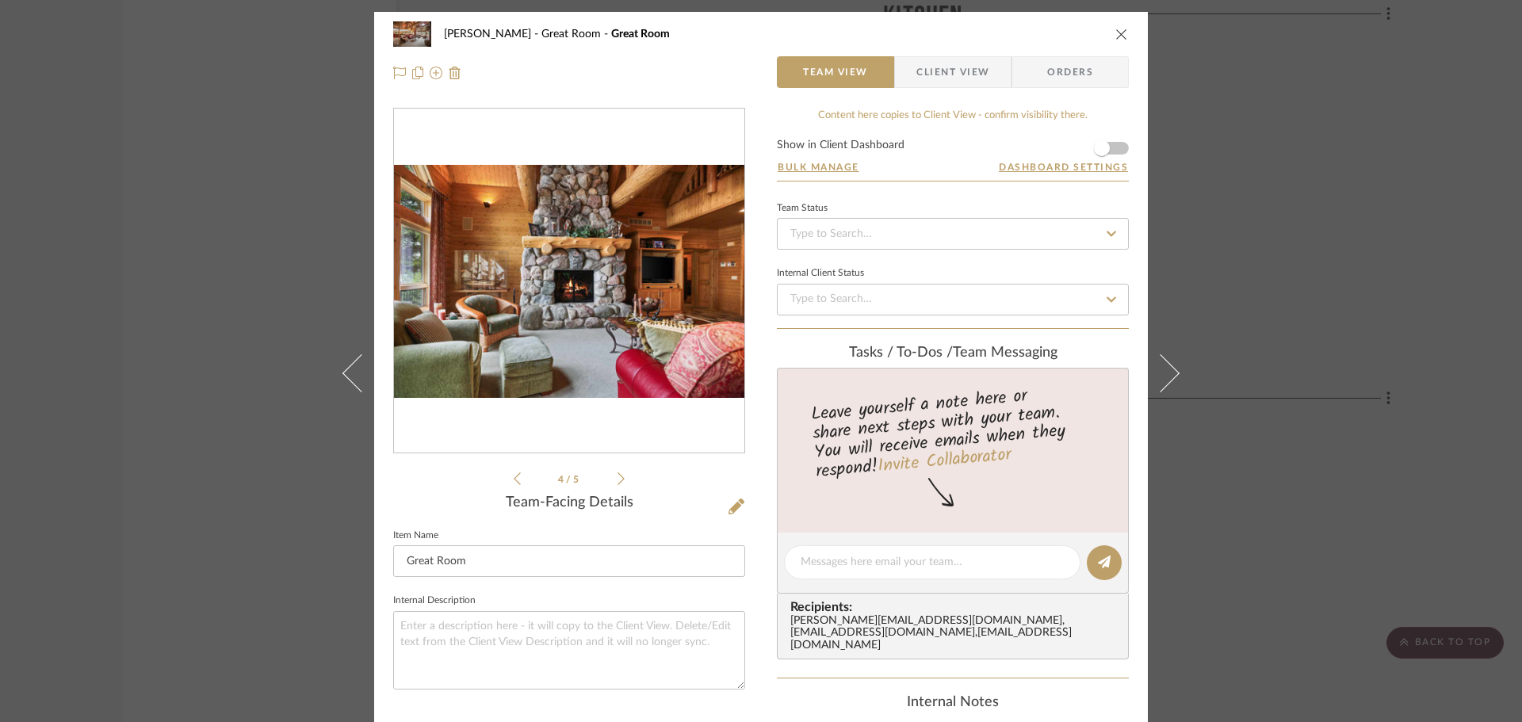
click at [617, 479] on icon at bounding box center [620, 479] width 7 height 14
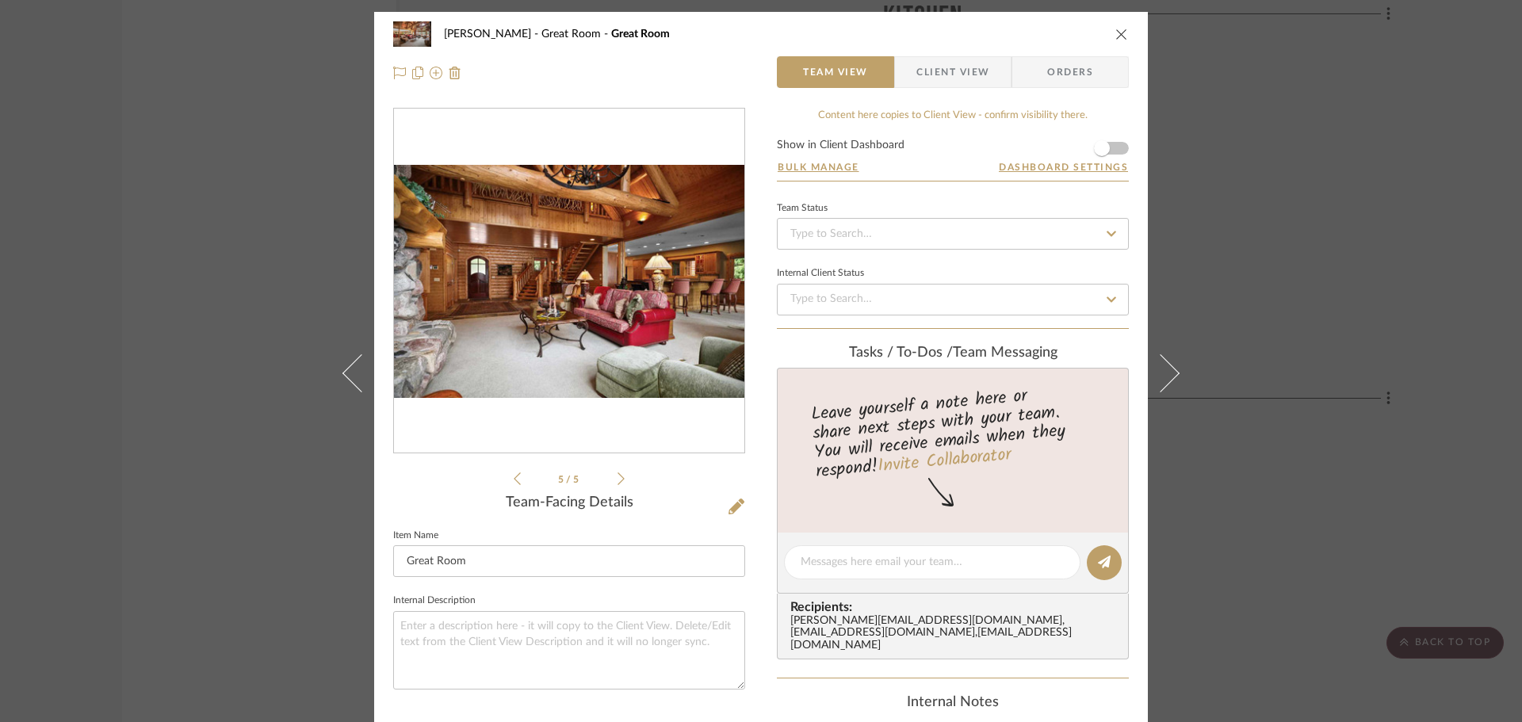
click at [617, 479] on icon at bounding box center [620, 479] width 7 height 14
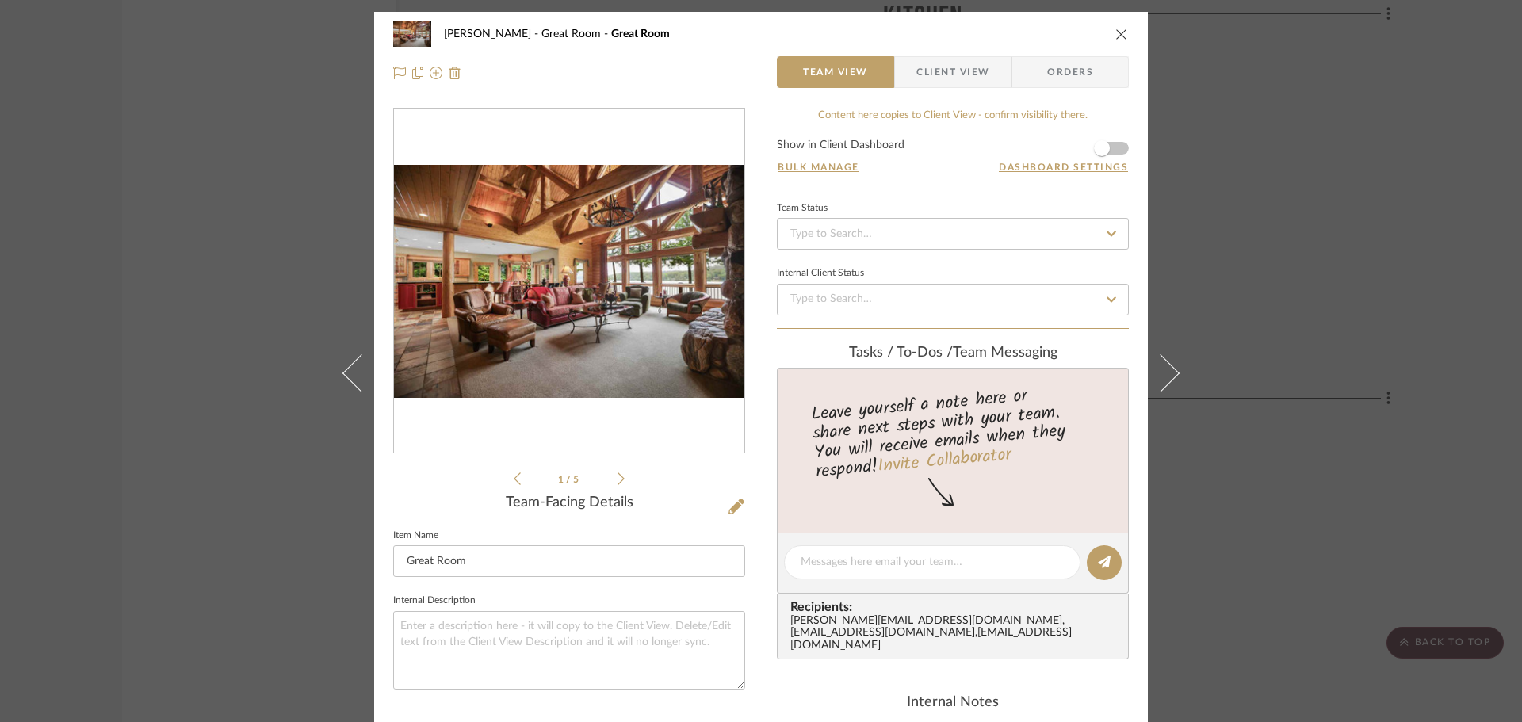
click at [617, 479] on icon at bounding box center [620, 479] width 7 height 14
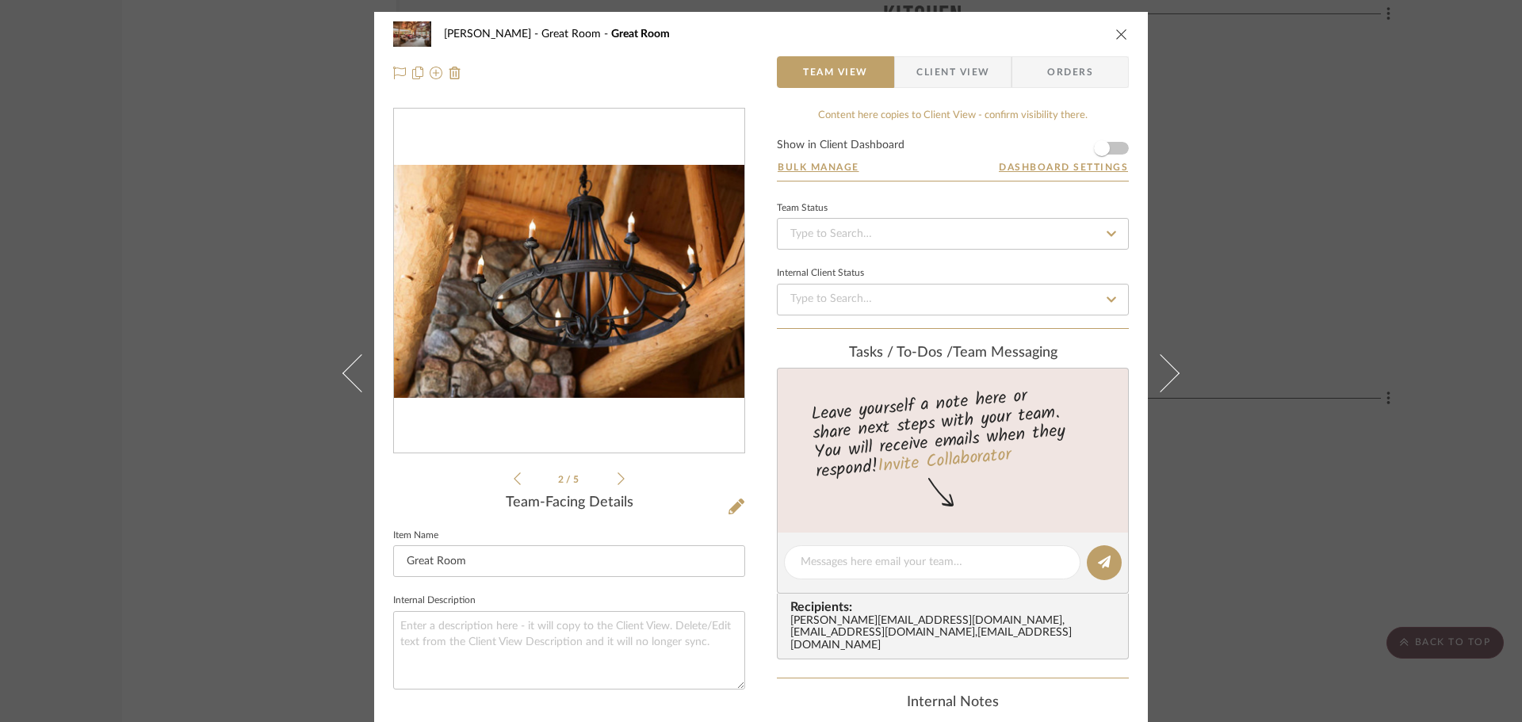
click at [617, 479] on icon at bounding box center [620, 479] width 7 height 14
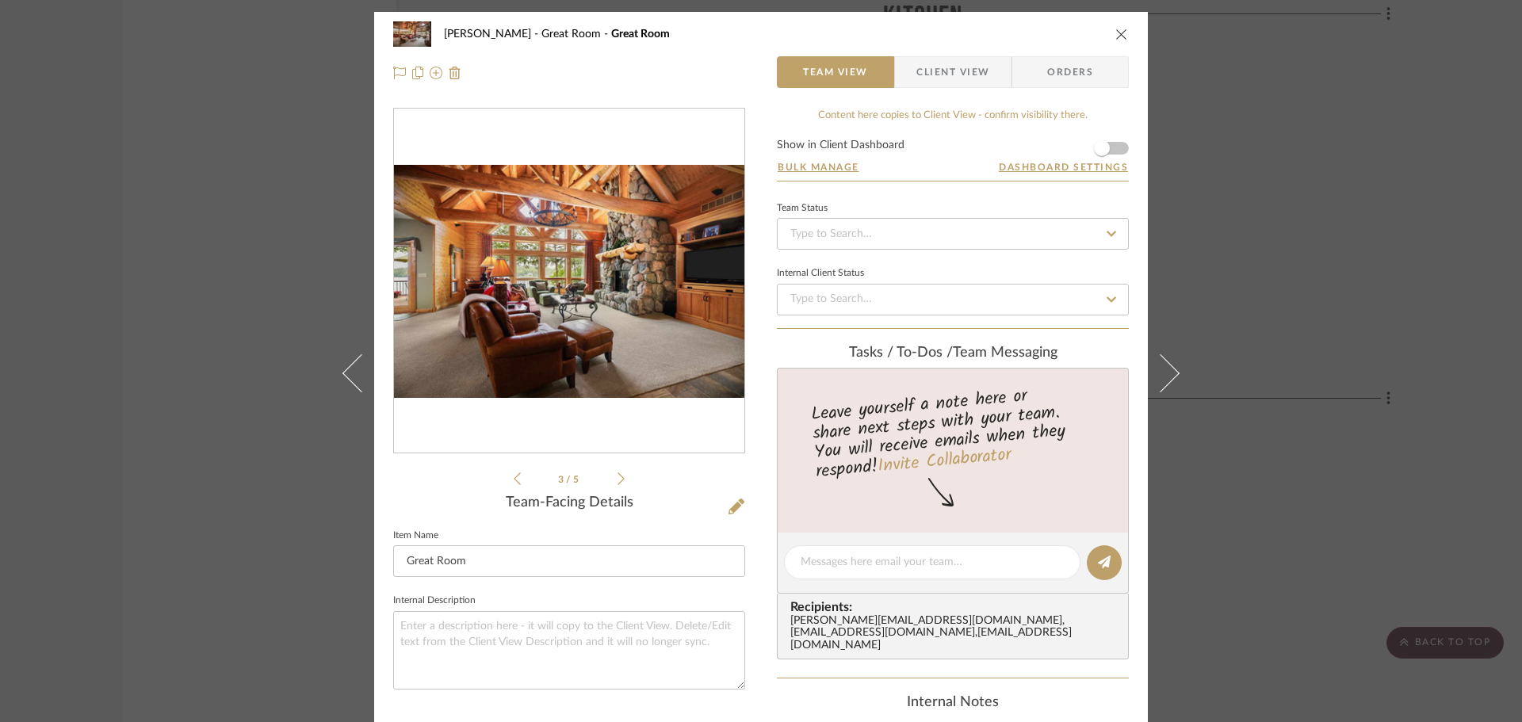
click at [1117, 34] on icon "close" at bounding box center [1121, 34] width 13 height 13
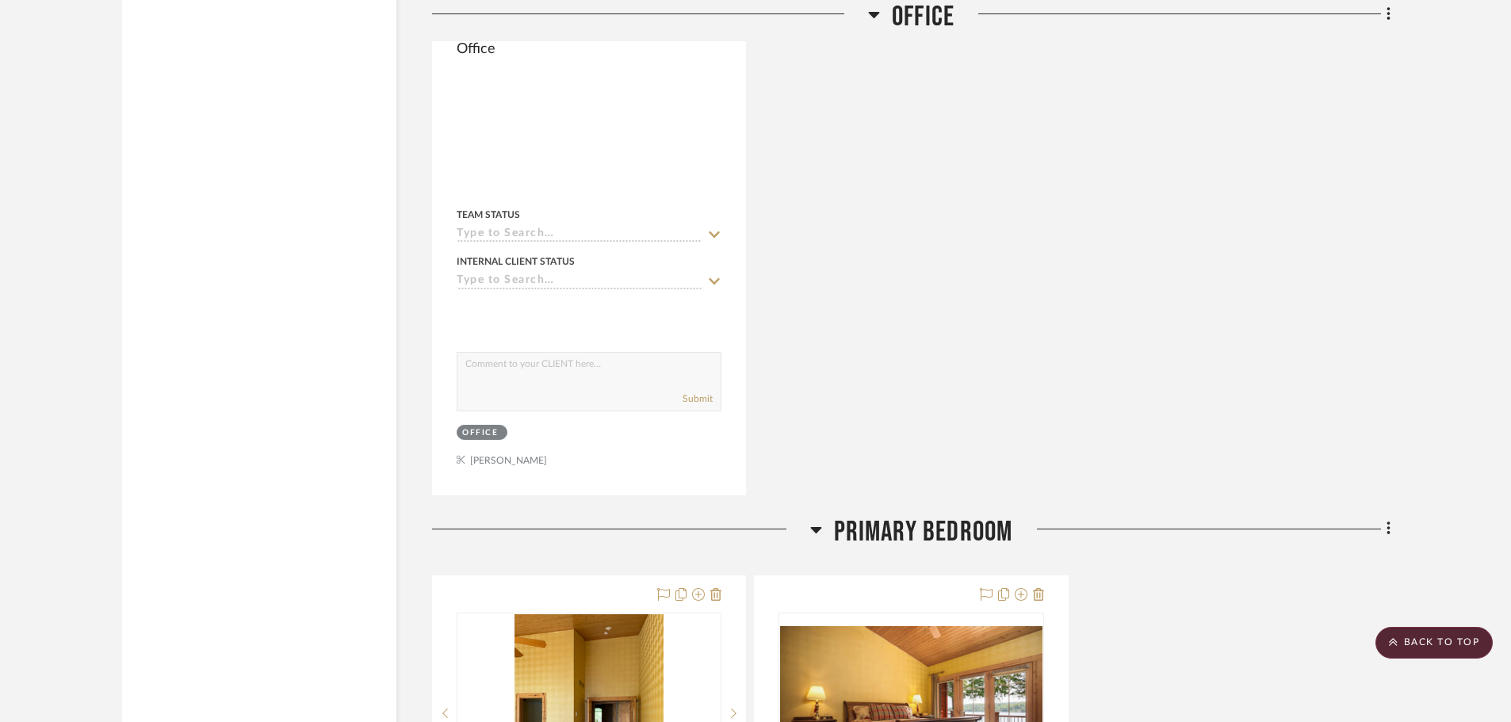
scroll to position [5548, 0]
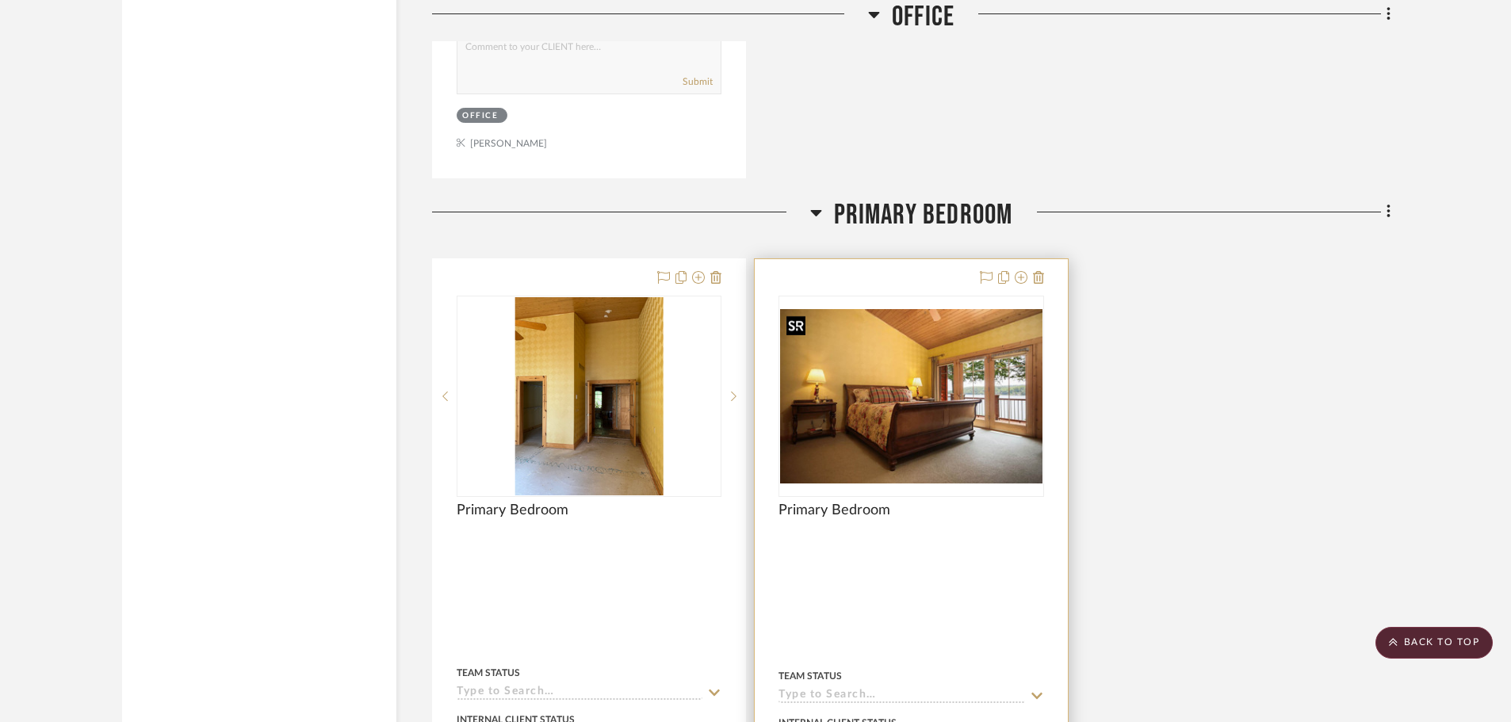
click at [892, 387] on img "0" at bounding box center [911, 396] width 262 height 174
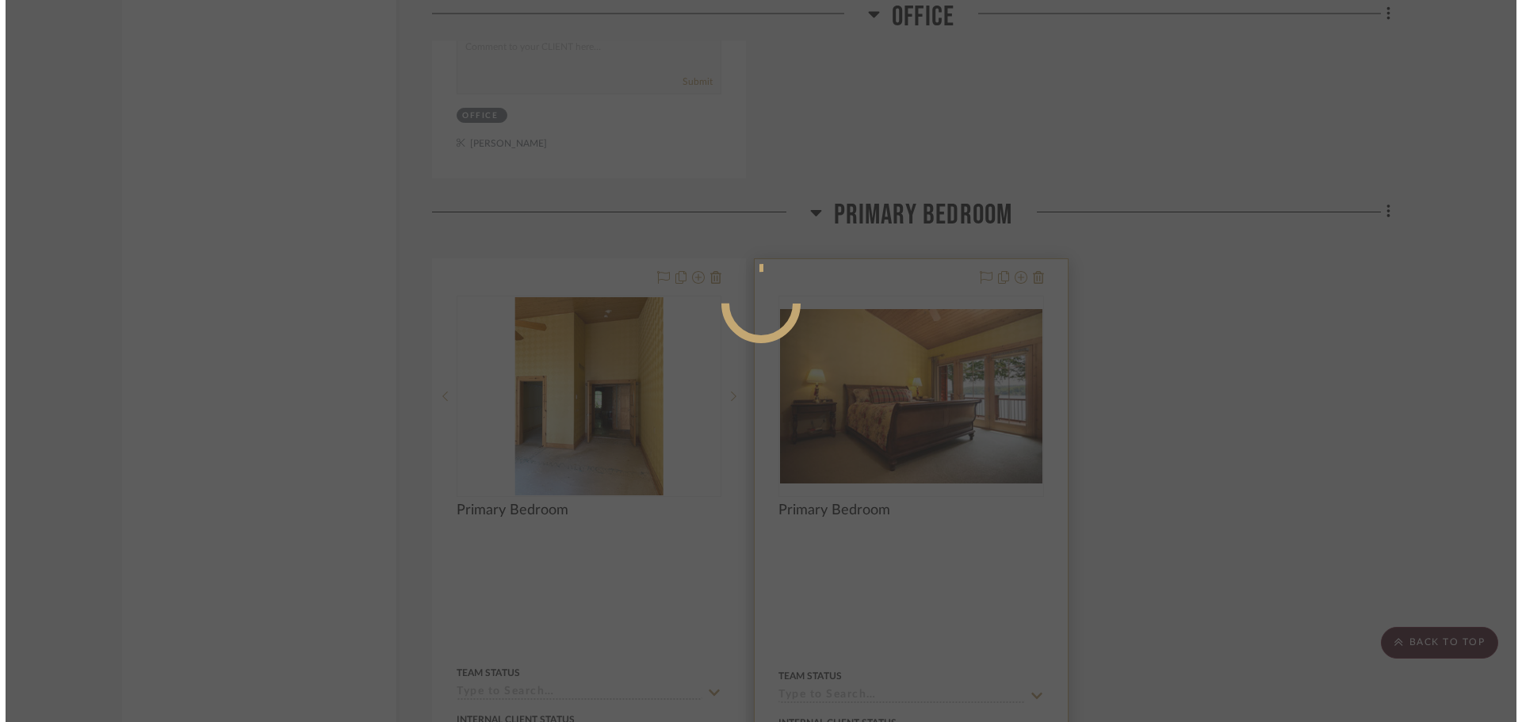
scroll to position [0, 0]
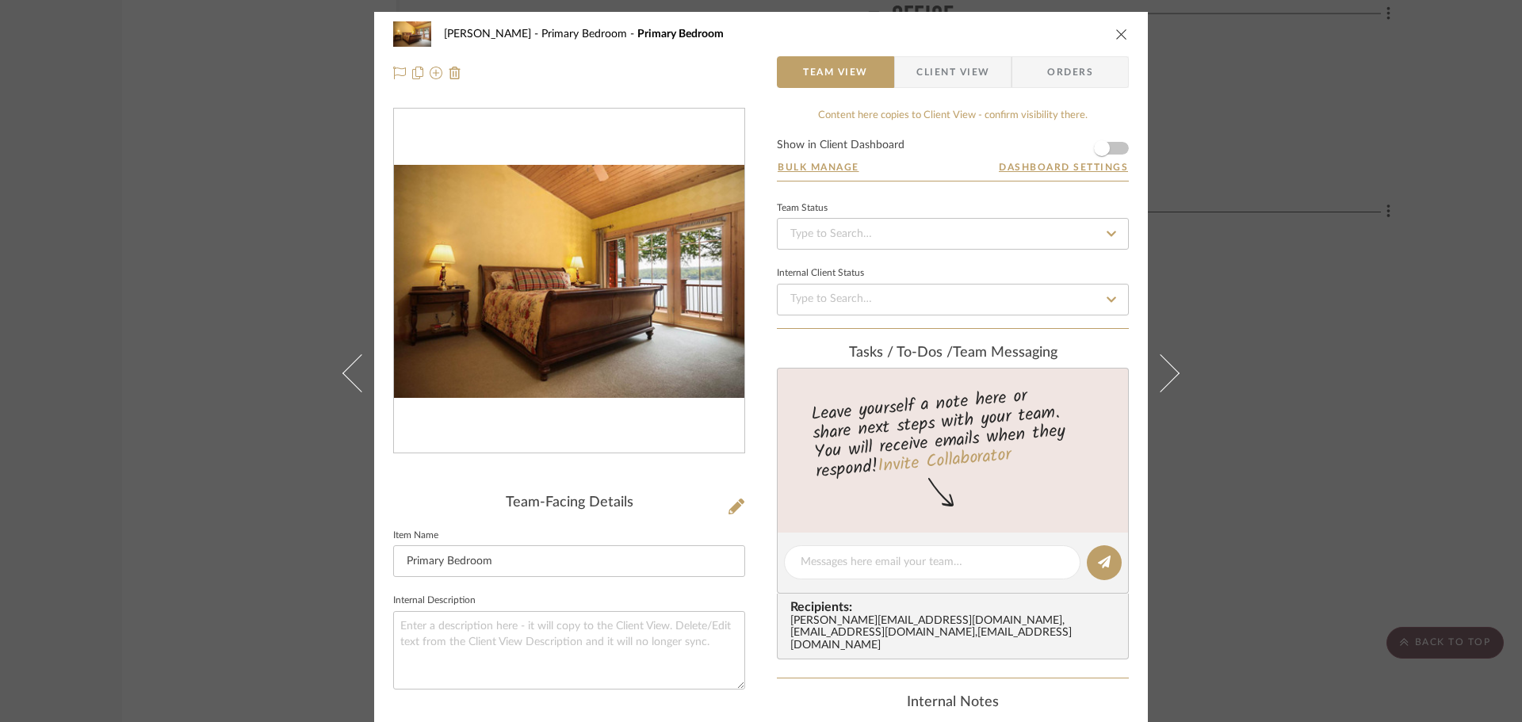
click at [1115, 32] on icon "close" at bounding box center [1121, 34] width 13 height 13
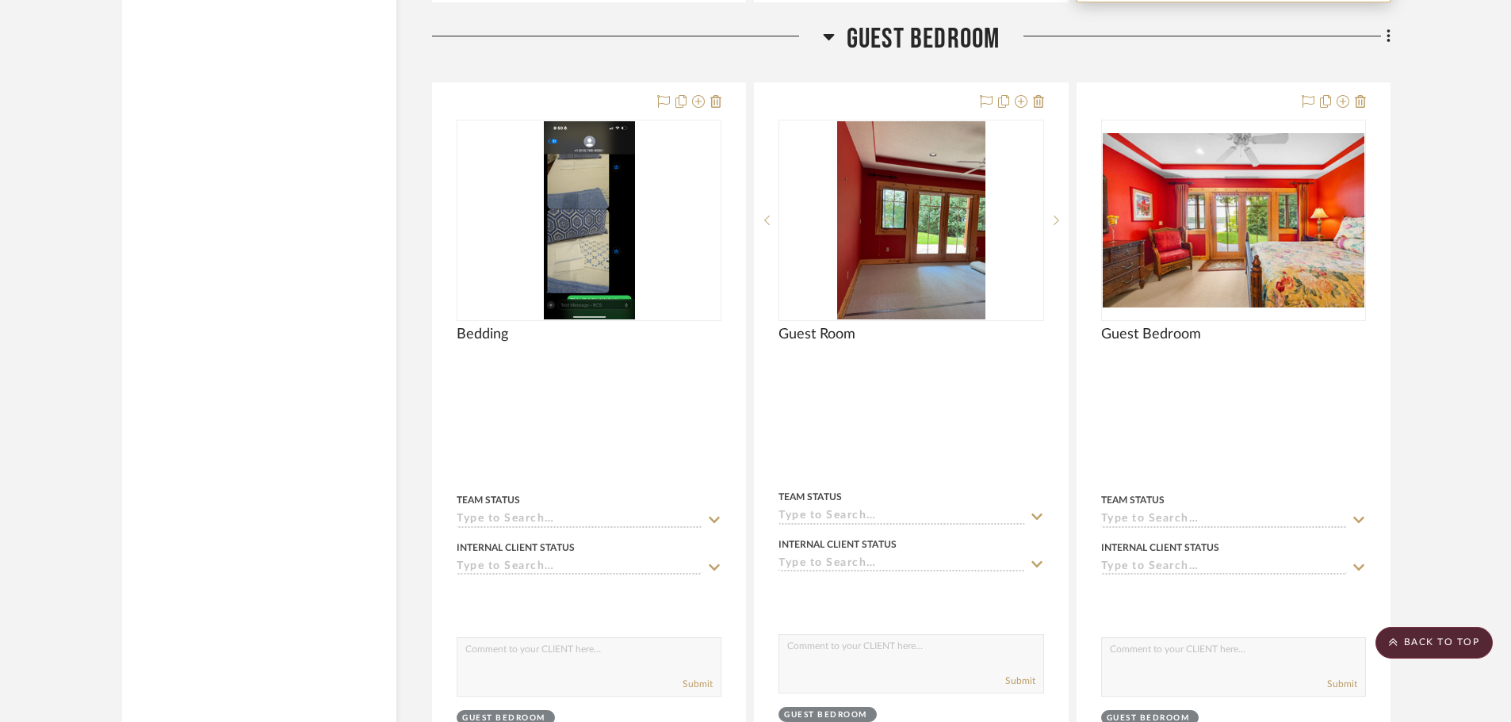
scroll to position [11176, 0]
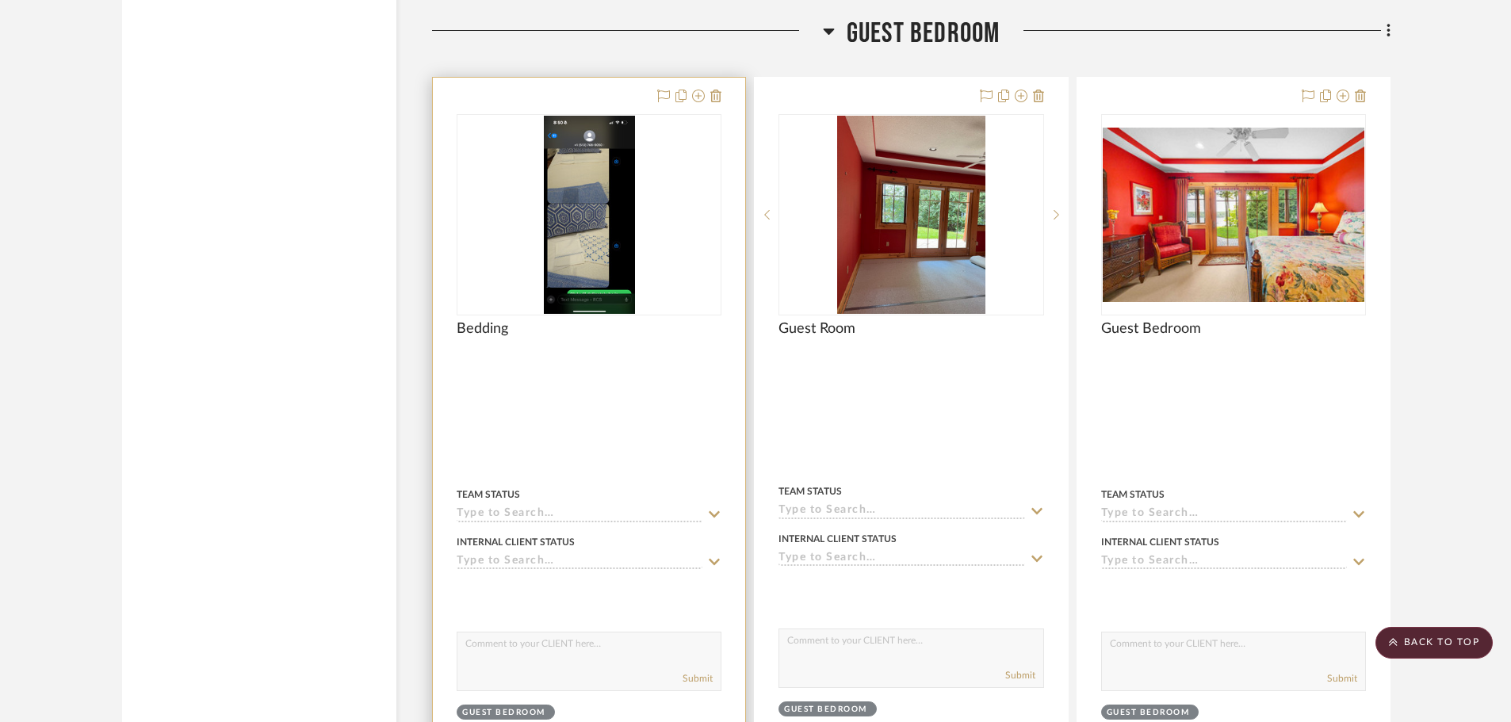
click at [0, 0] on img at bounding box center [0, 0] width 0 height 0
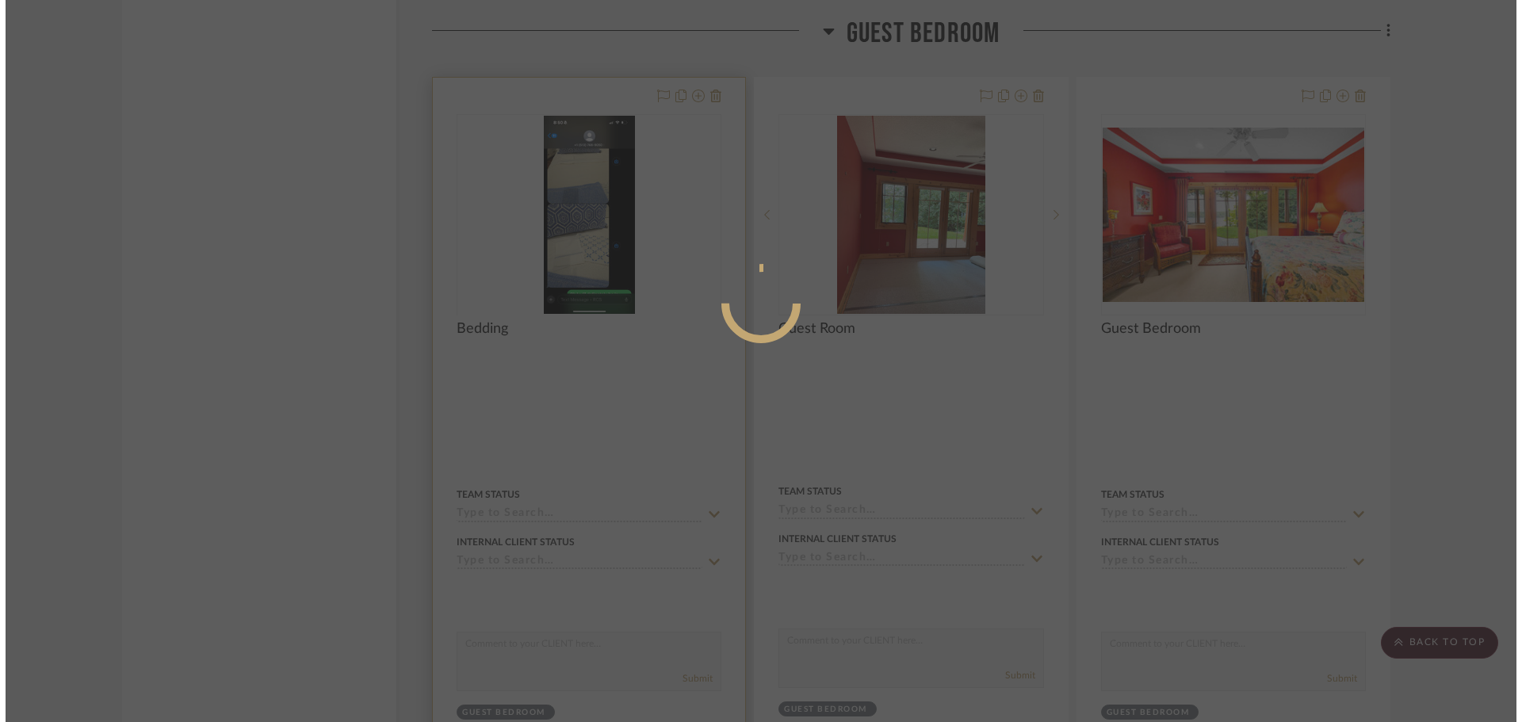
scroll to position [0, 0]
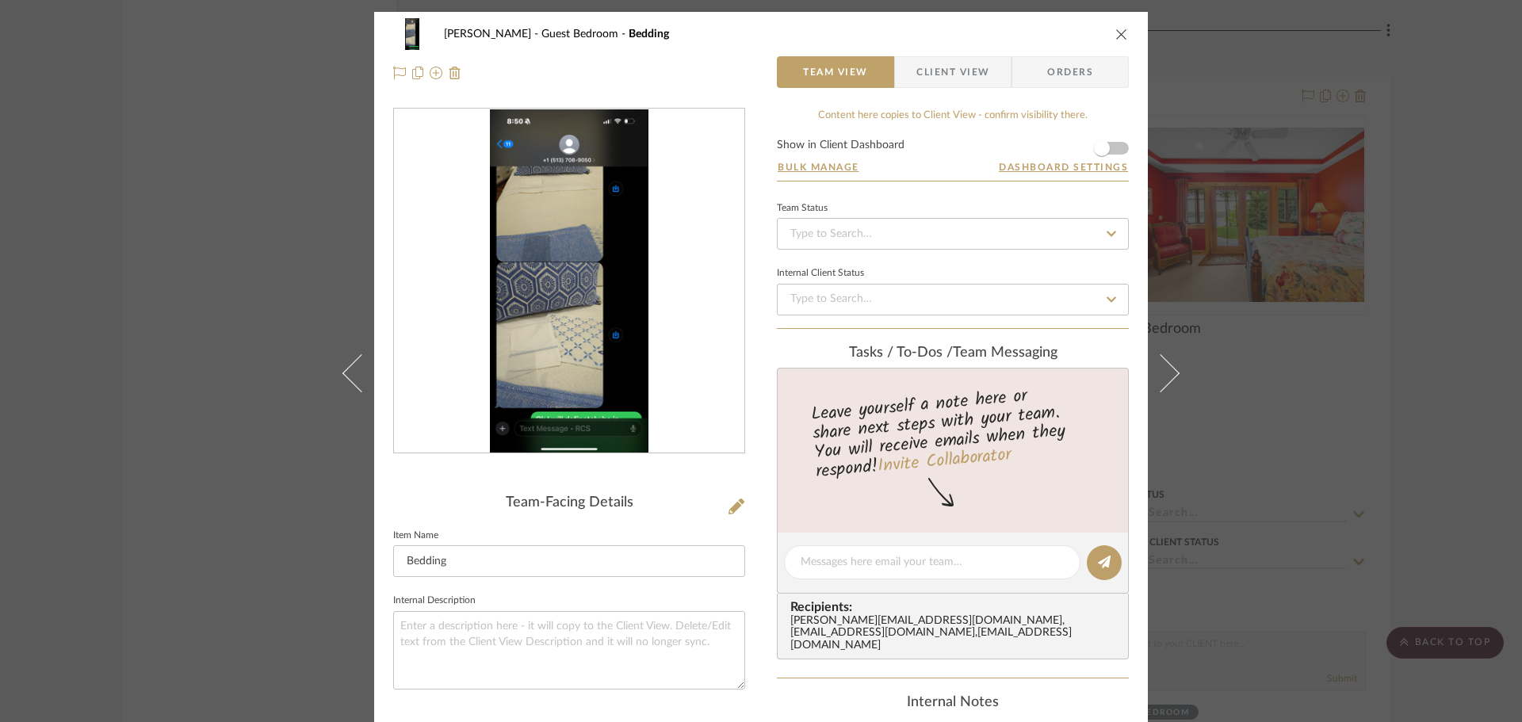
click at [1117, 35] on icon "close" at bounding box center [1121, 34] width 13 height 13
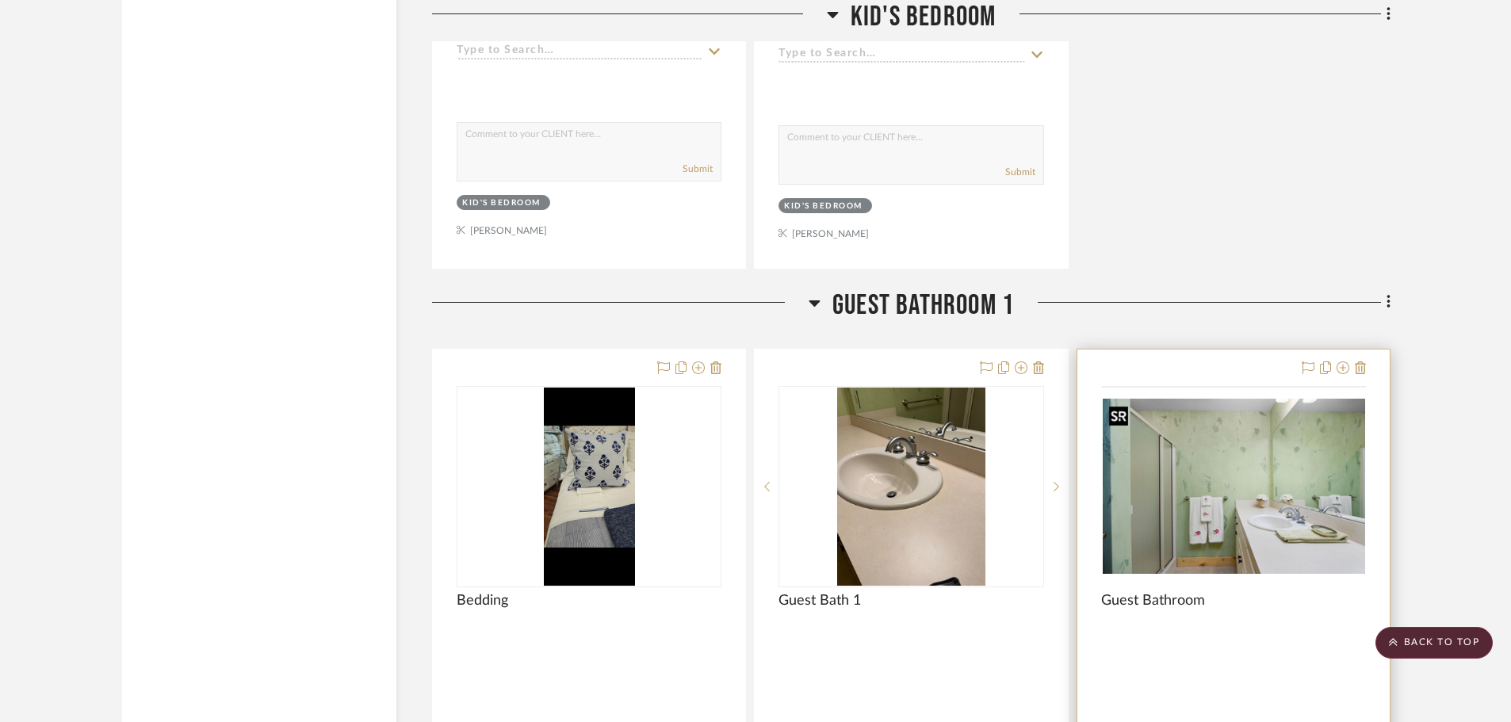
scroll to position [13316, 0]
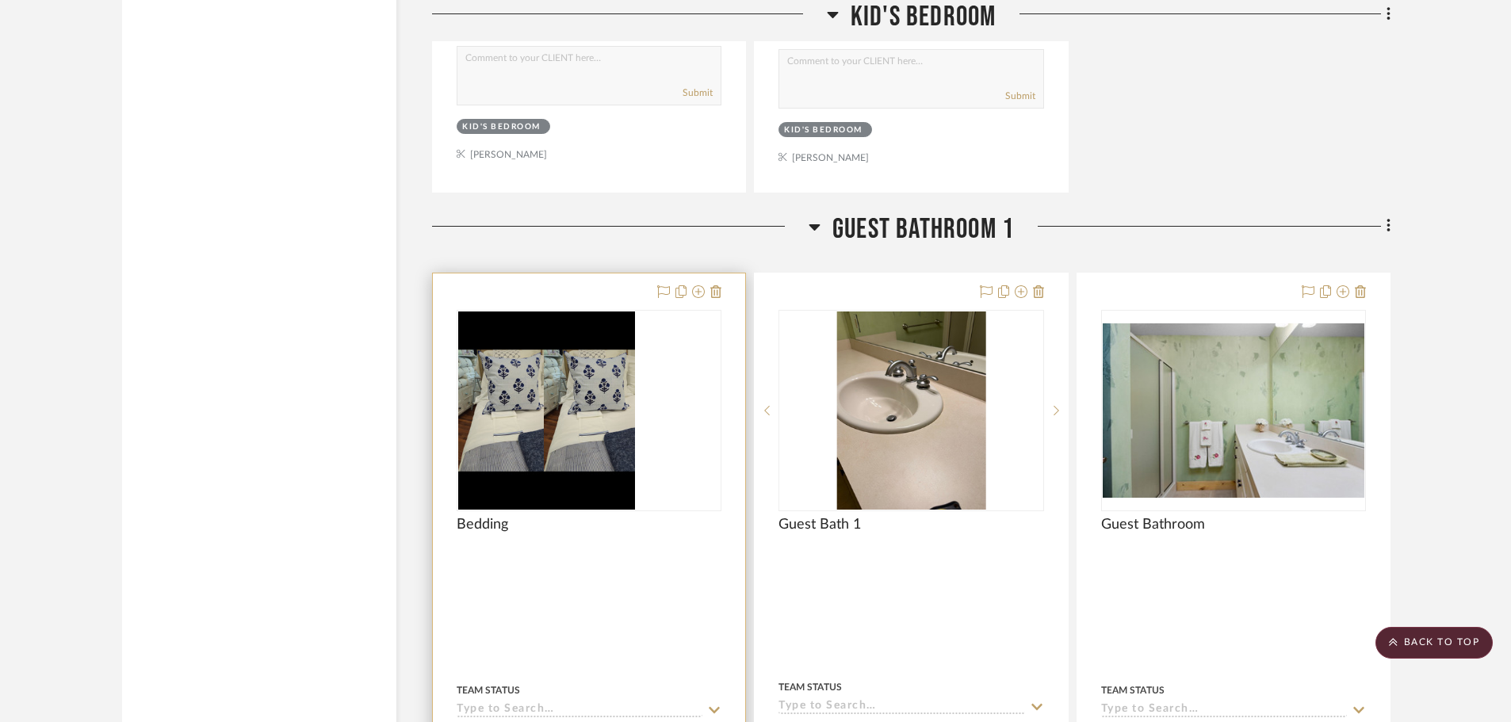
click at [549, 411] on img "0" at bounding box center [503, 410] width 91 height 198
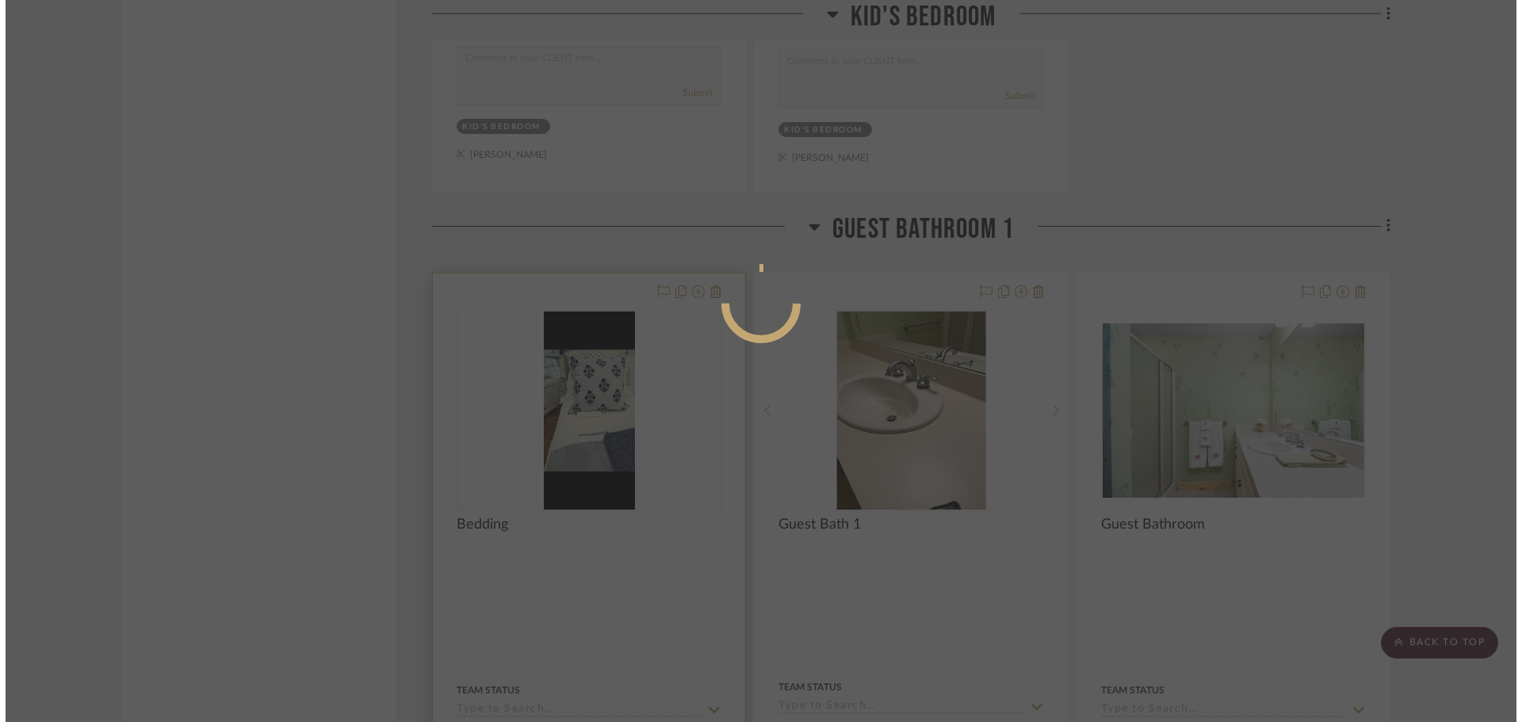
scroll to position [0, 0]
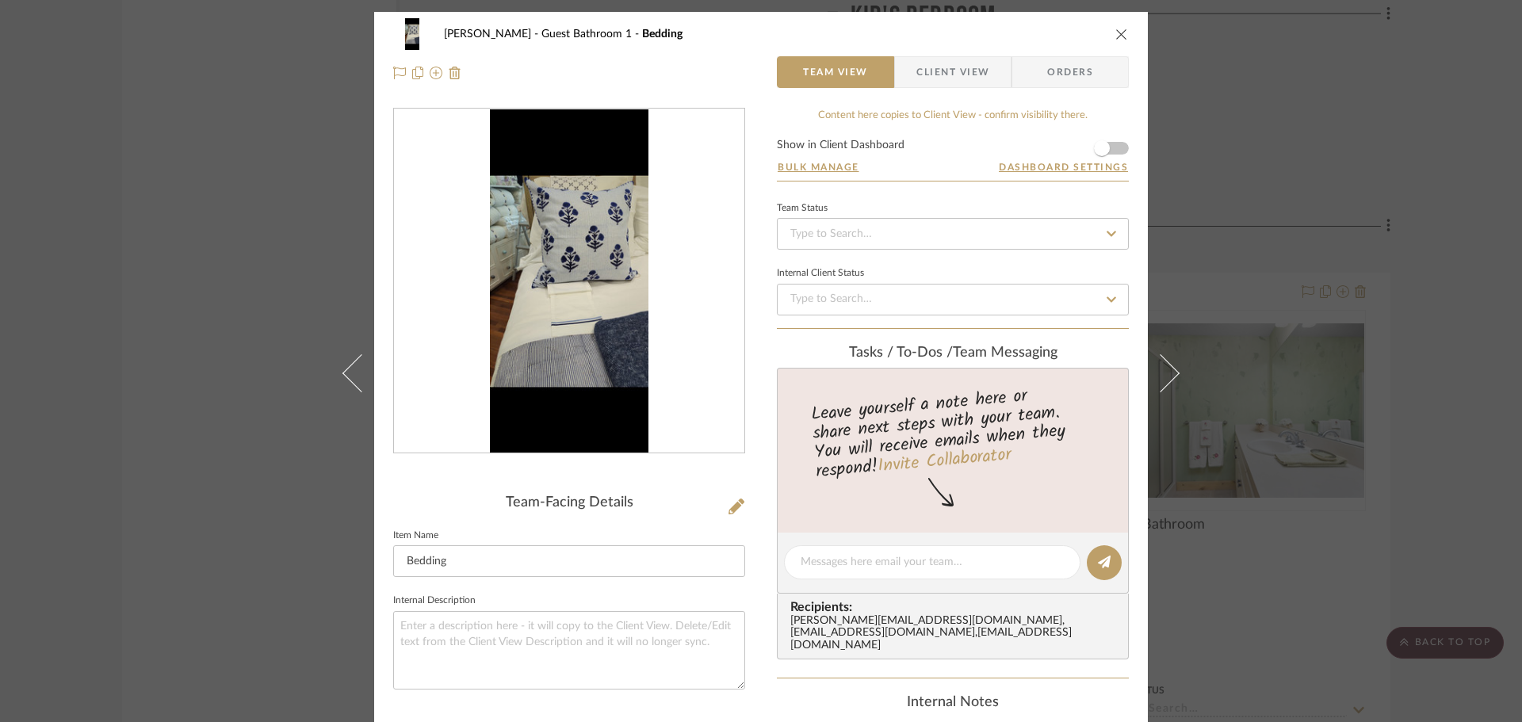
click at [1118, 32] on icon "close" at bounding box center [1121, 34] width 13 height 13
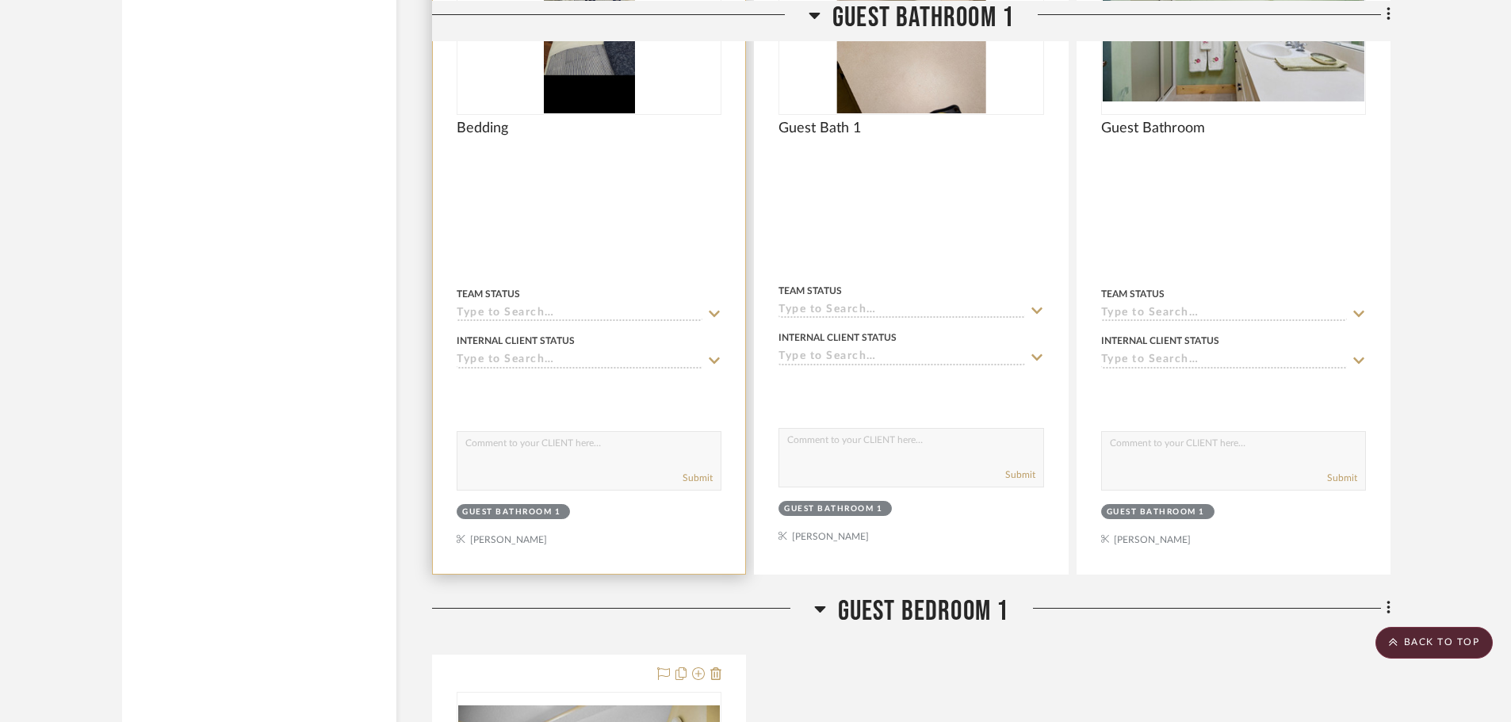
scroll to position [13554, 0]
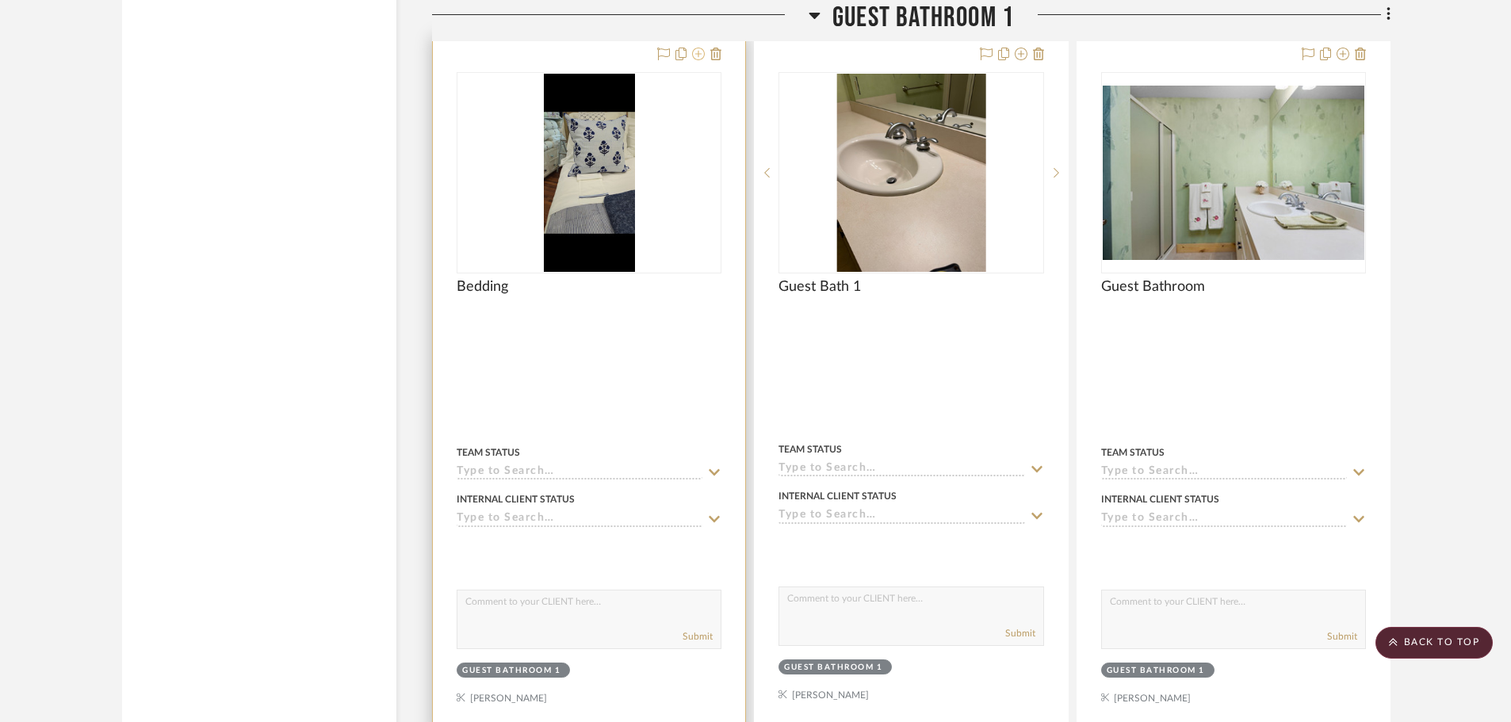
click at [698, 51] on icon at bounding box center [698, 54] width 13 height 13
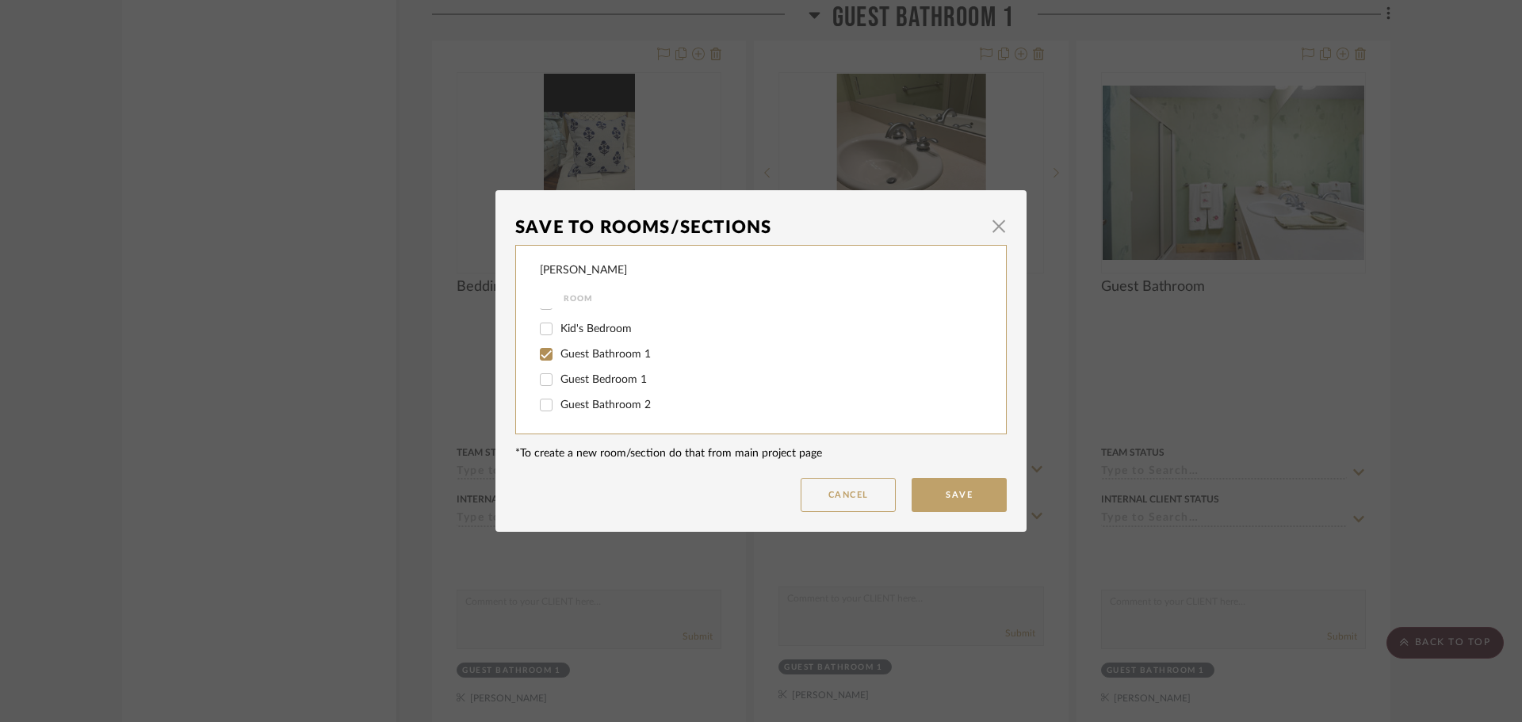
scroll to position [396, 0]
click at [544, 354] on input "Guest Bedroom 1" at bounding box center [545, 355] width 25 height 25
checkbox input "true"
click at [542, 332] on input "Guest Bathroom 1" at bounding box center [545, 330] width 25 height 25
checkbox input "false"
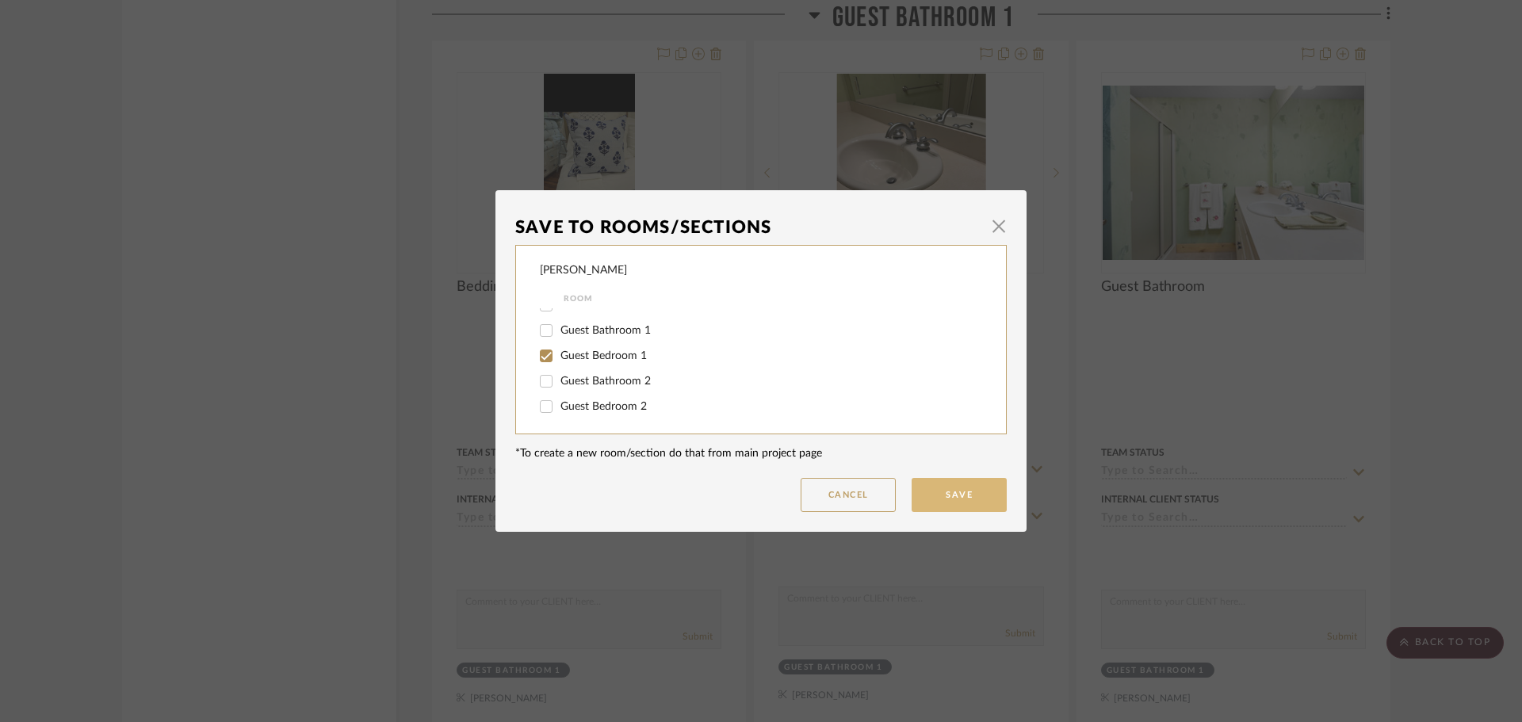
click at [978, 484] on button "Save" at bounding box center [959, 495] width 95 height 34
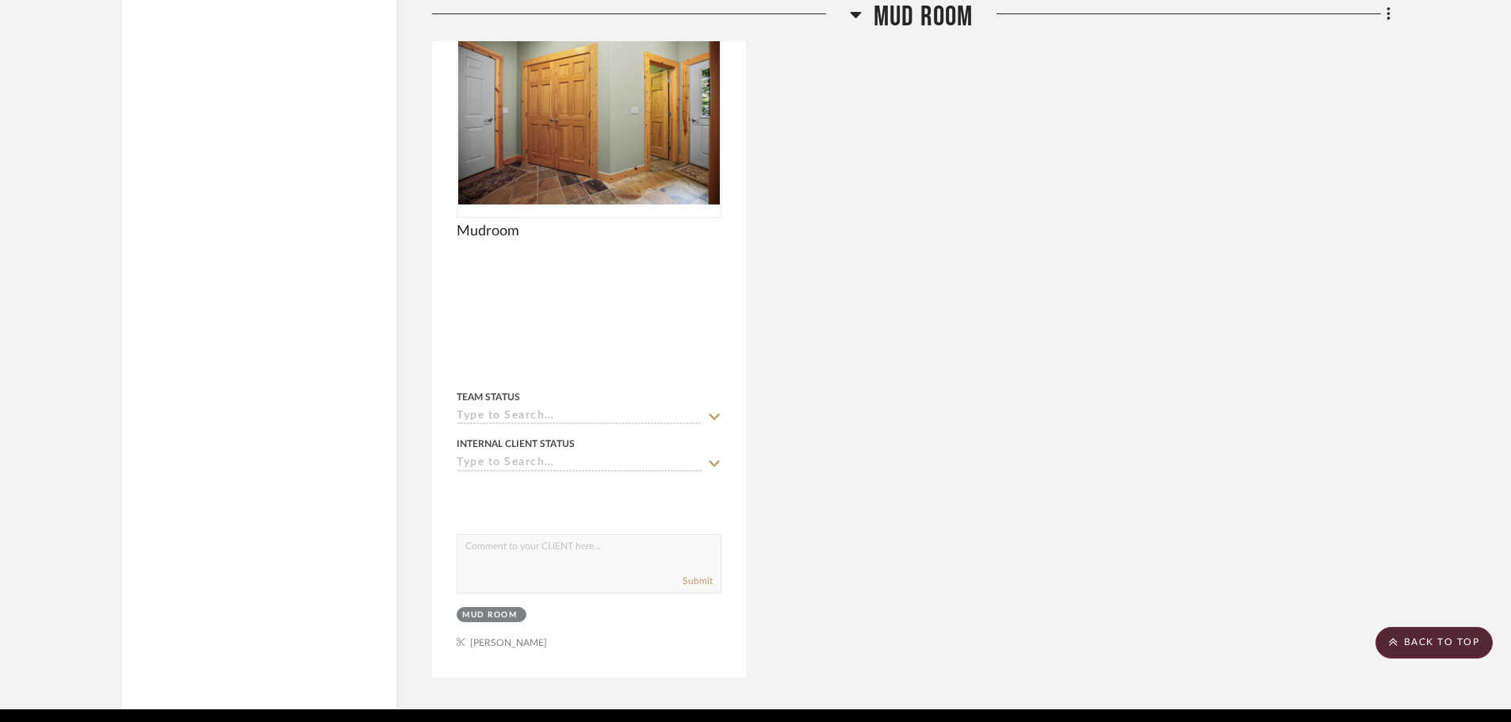
scroll to position [17562, 0]
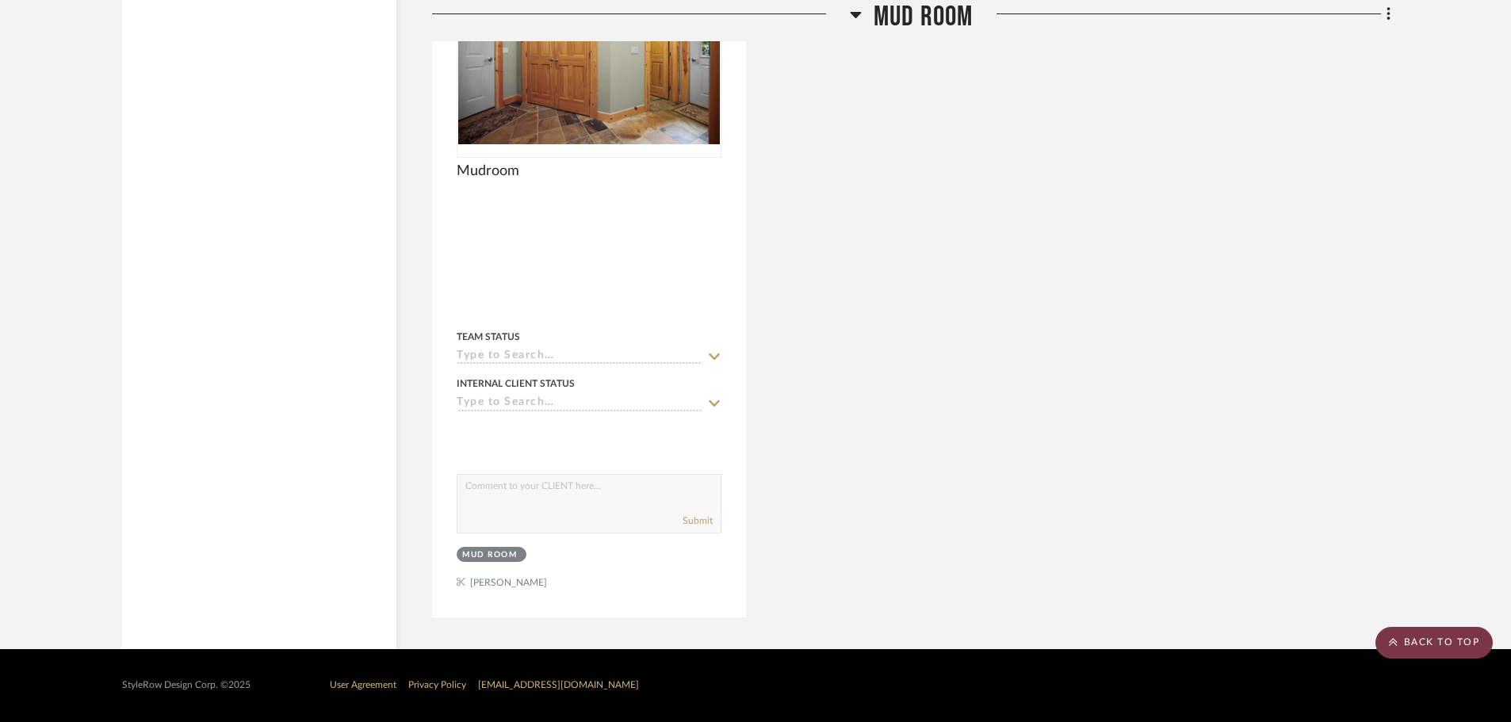
click at [1456, 640] on scroll-to-top-button "BACK TO TOP" at bounding box center [1433, 643] width 117 height 32
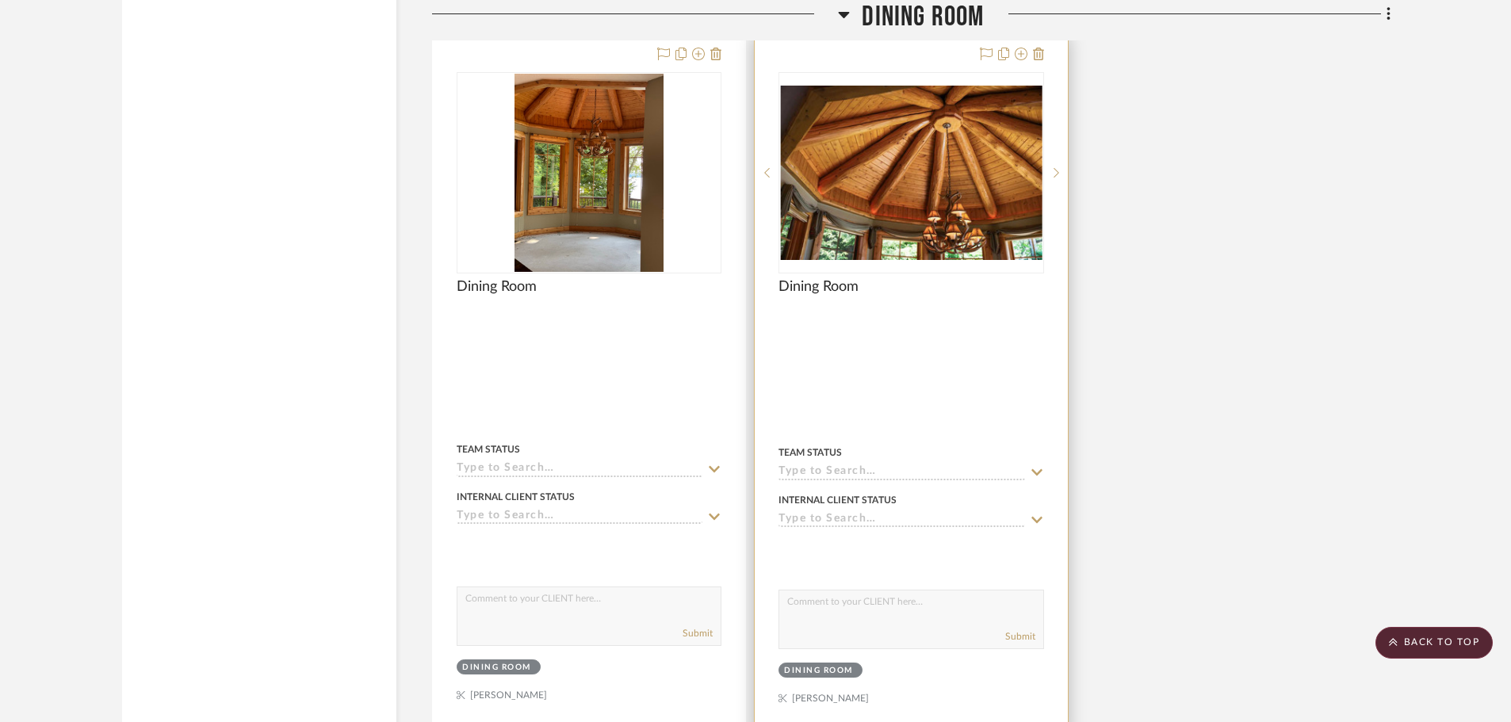
scroll to position [1982, 0]
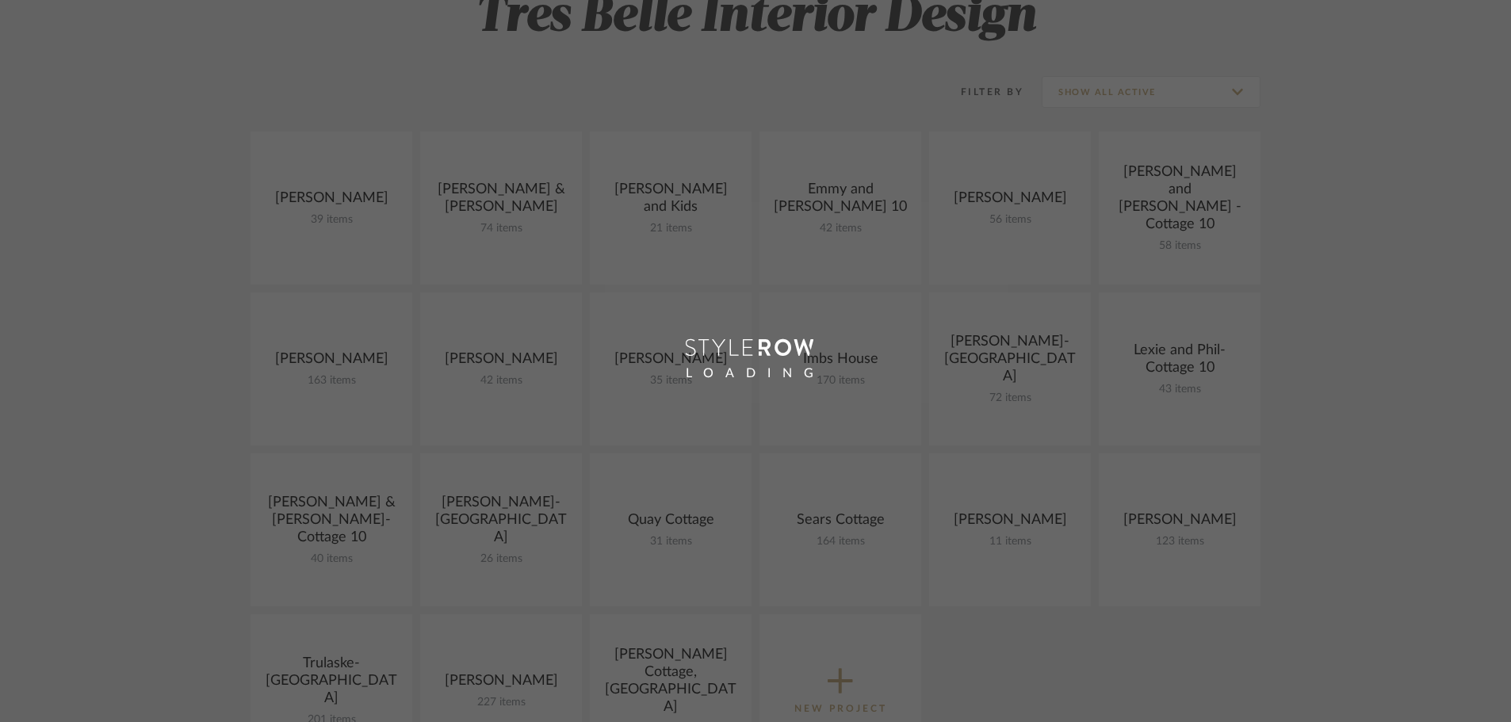
scroll to position [238, 0]
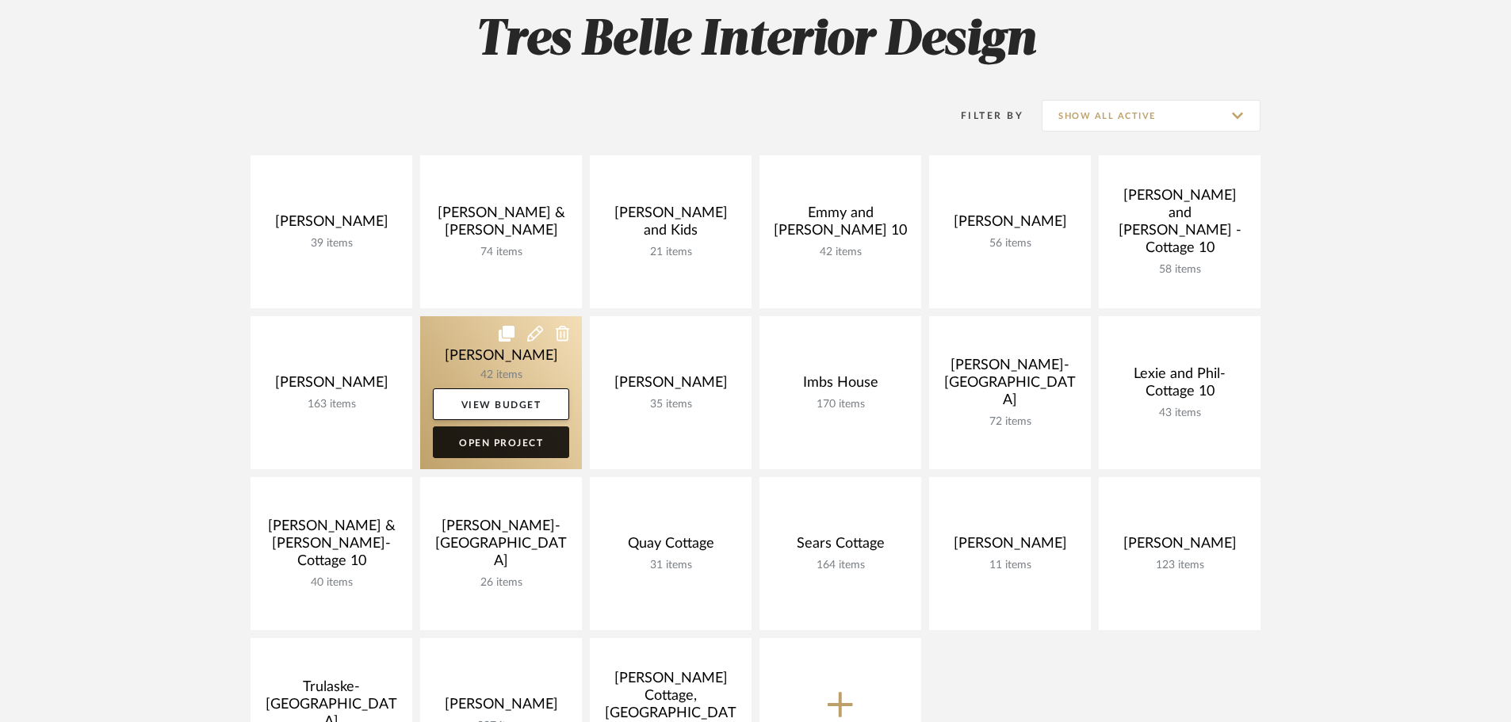
click at [506, 438] on link "Open Project" at bounding box center [501, 442] width 136 height 32
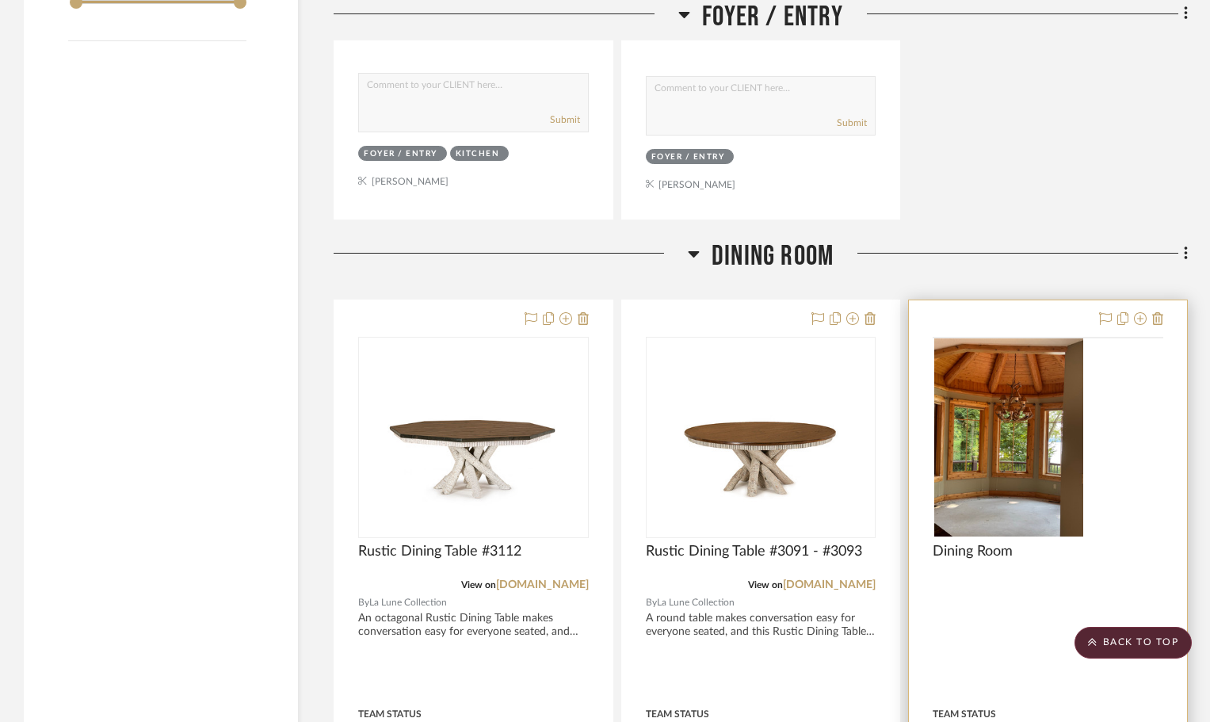
scroll to position [1823, 0]
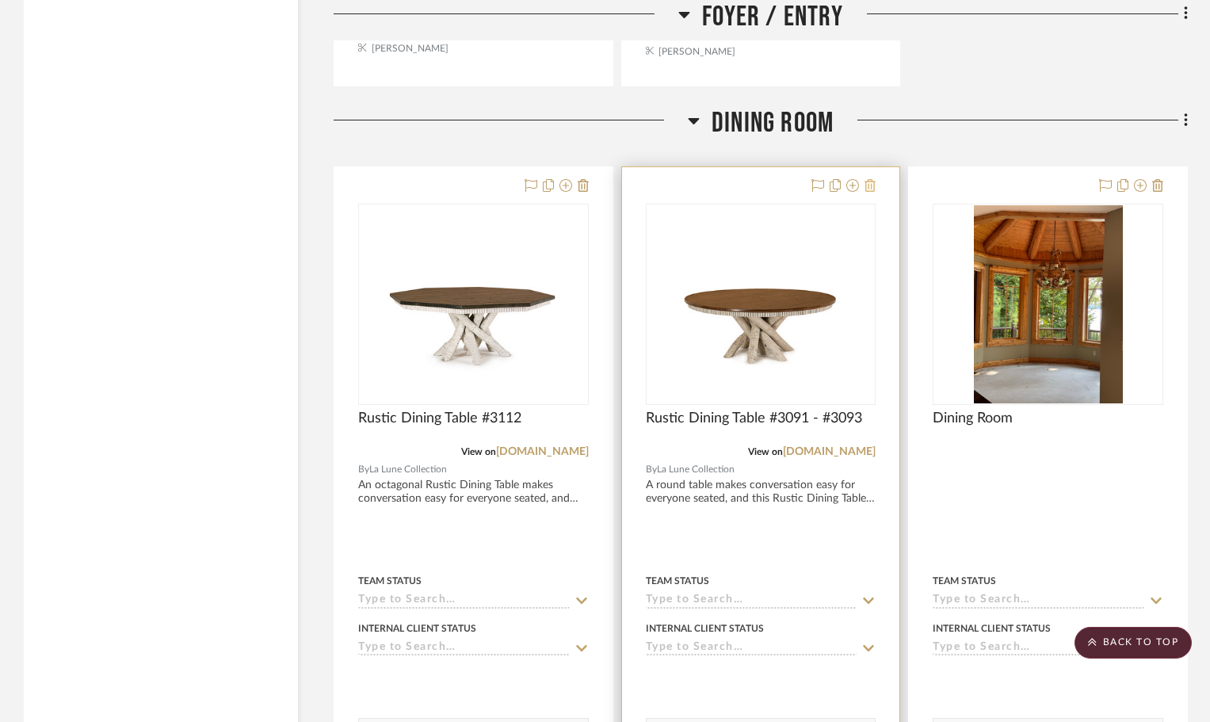
click at [870, 182] on icon at bounding box center [870, 185] width 11 height 13
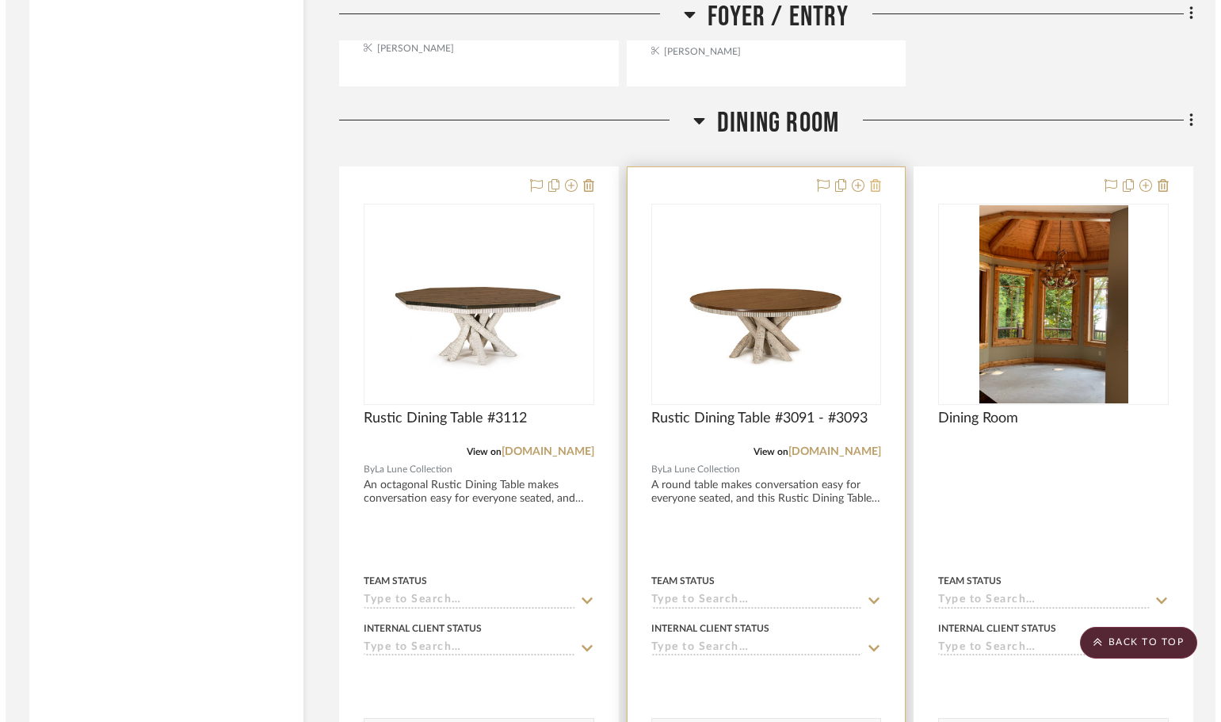
scroll to position [0, 0]
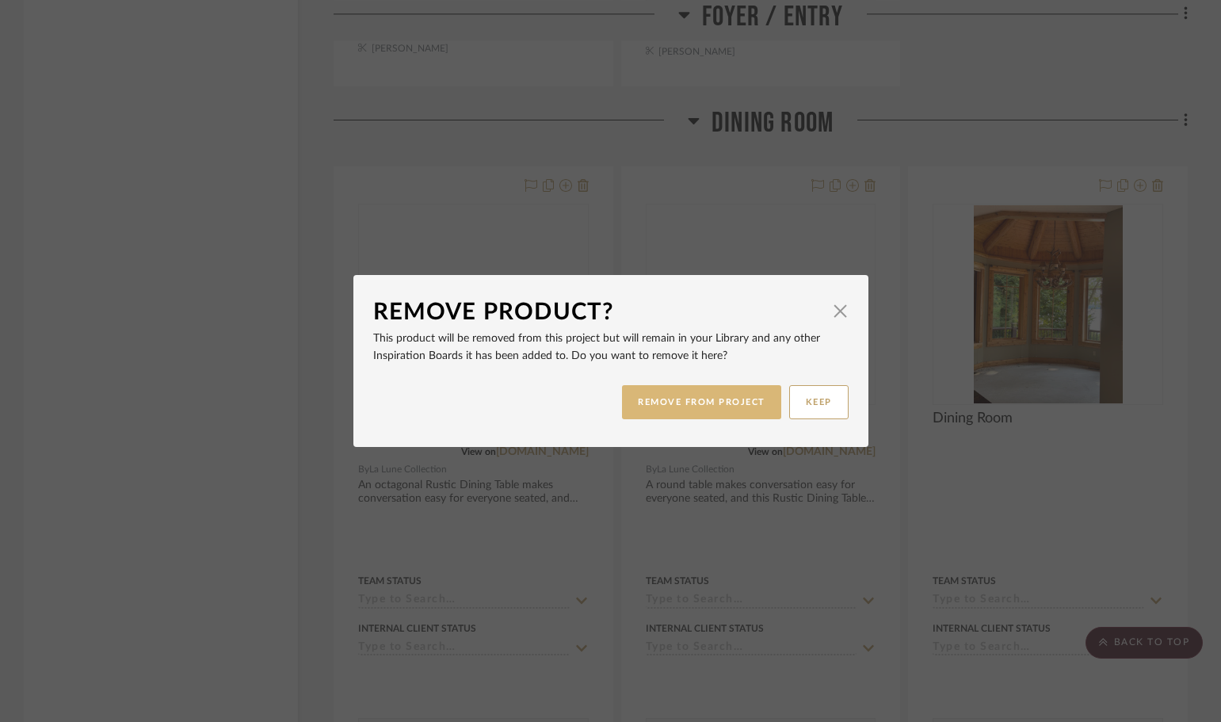
click at [728, 399] on button "REMOVE FROM PROJECT" at bounding box center [701, 402] width 159 height 34
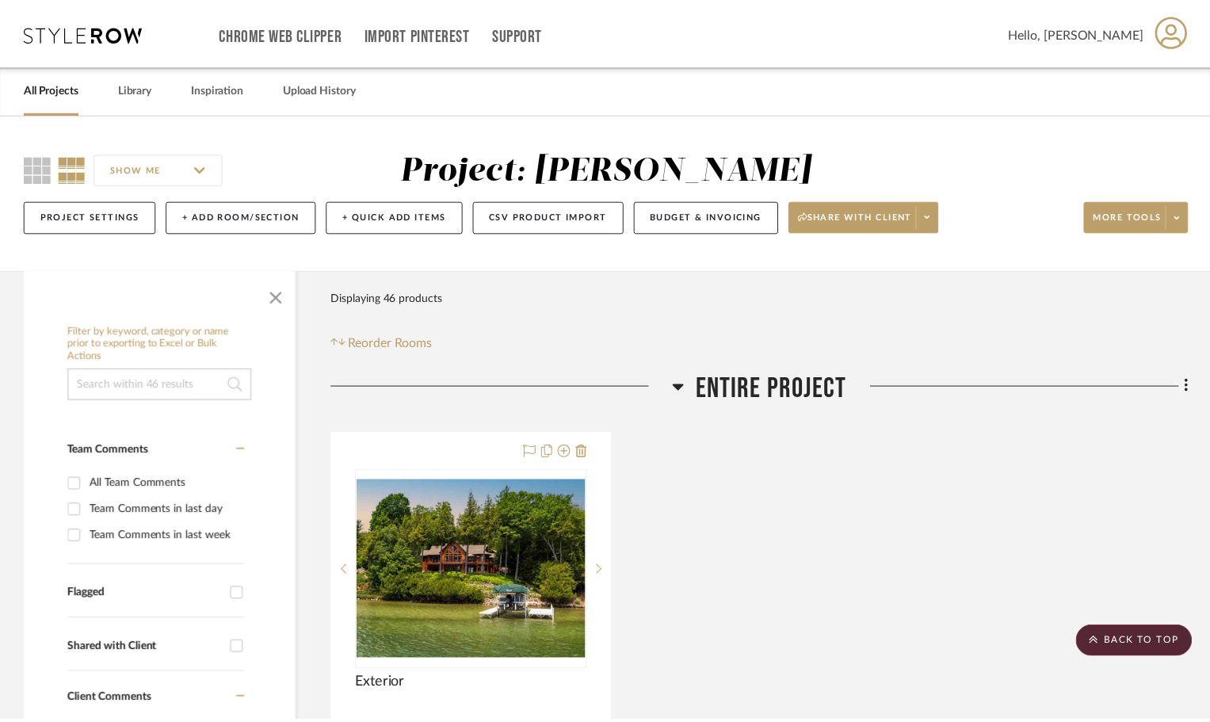
scroll to position [1823, 0]
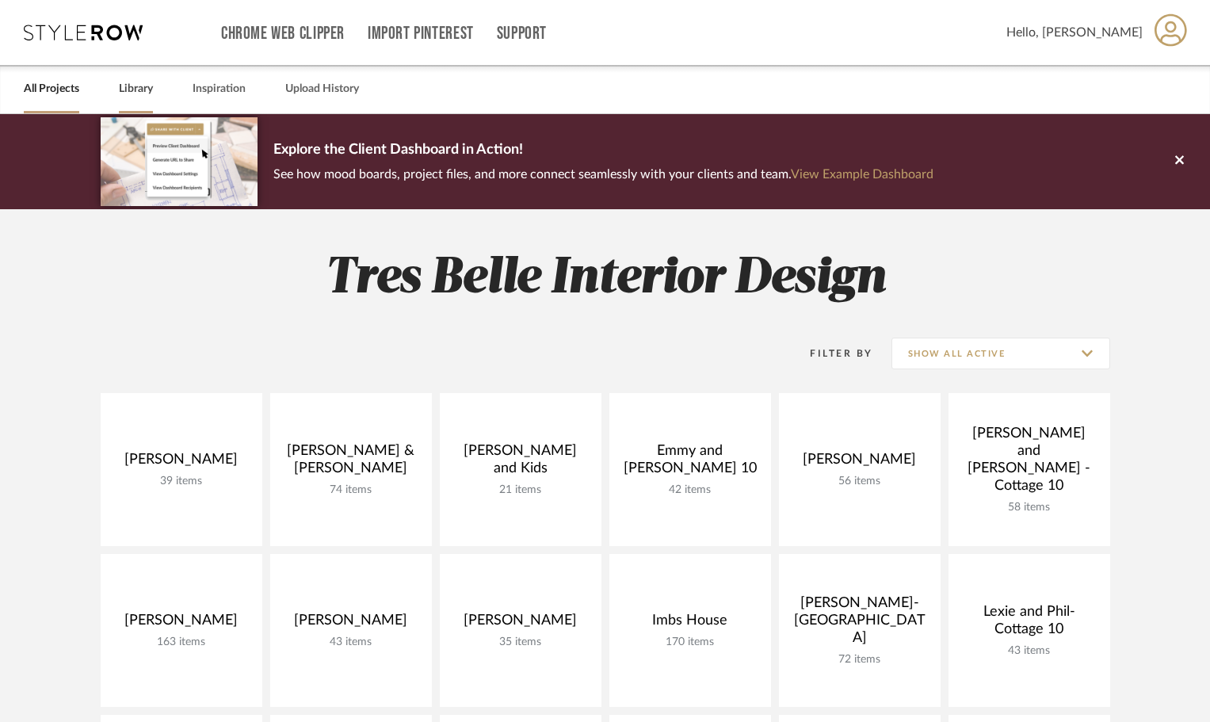
click at [140, 85] on link "Library" at bounding box center [136, 88] width 34 height 21
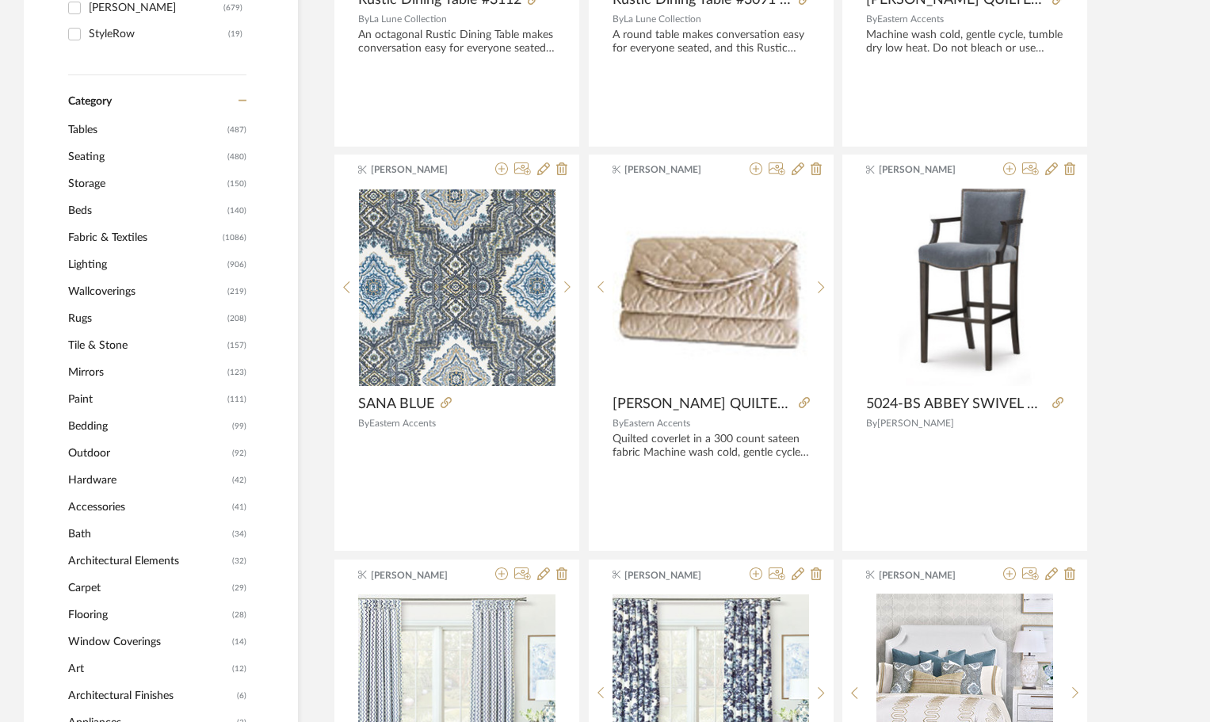
scroll to position [555, 0]
click at [85, 159] on span "Seating" at bounding box center [145, 155] width 155 height 27
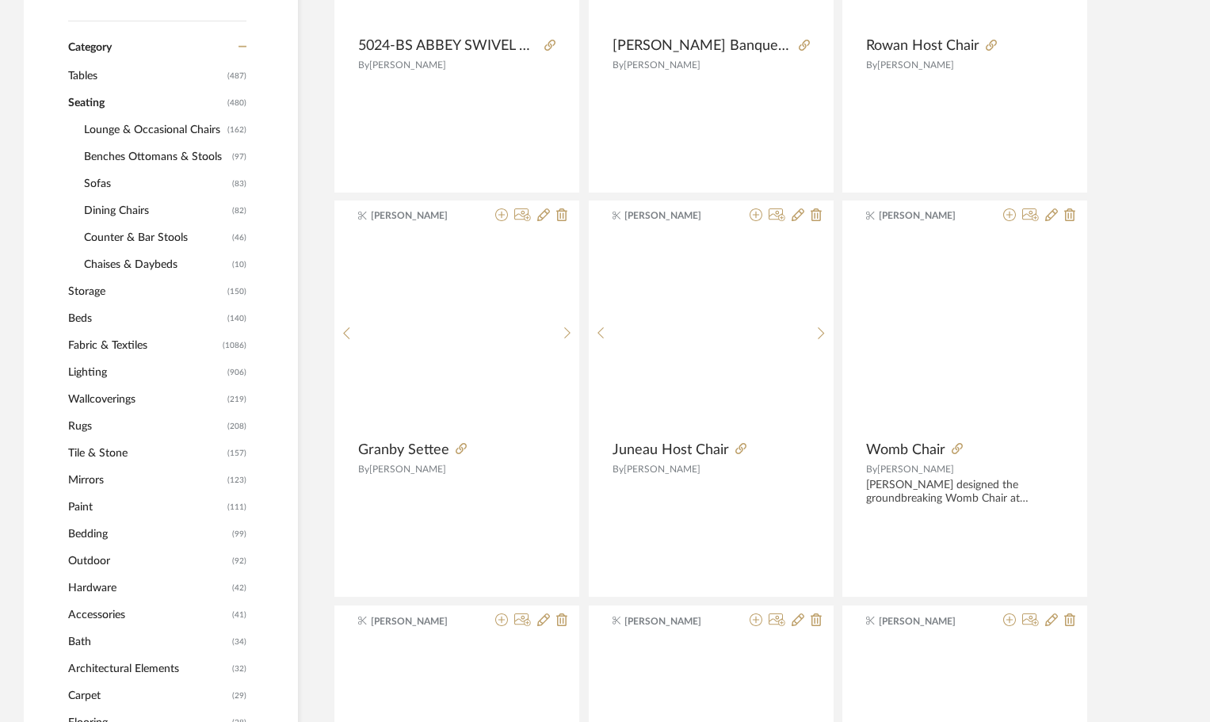
scroll to position [552, 0]
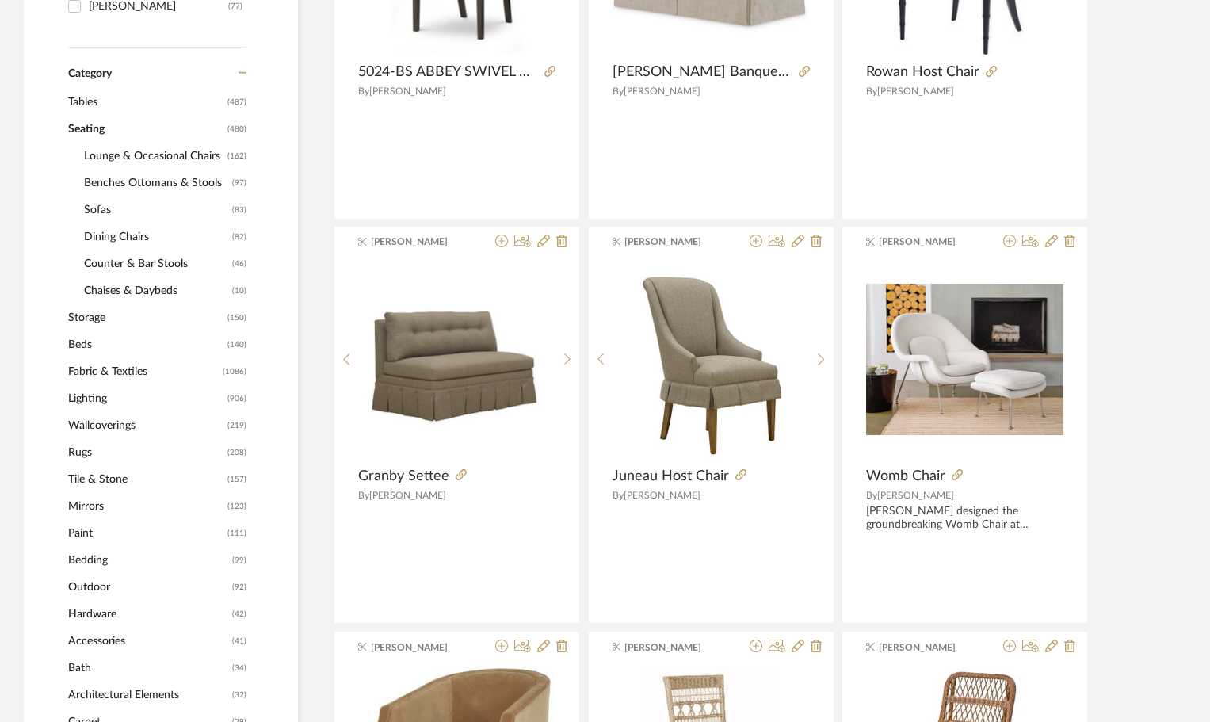
click at [91, 234] on span "Dining Chairs" at bounding box center [156, 237] width 144 height 27
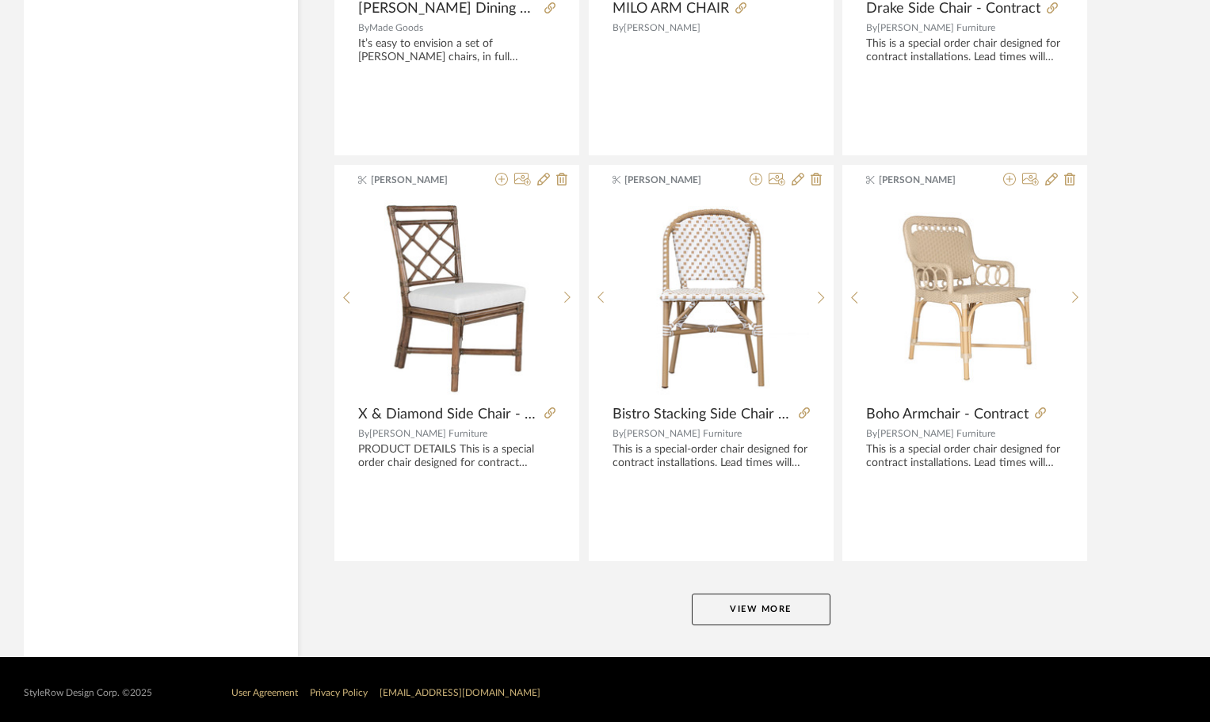
scroll to position [4676, 0]
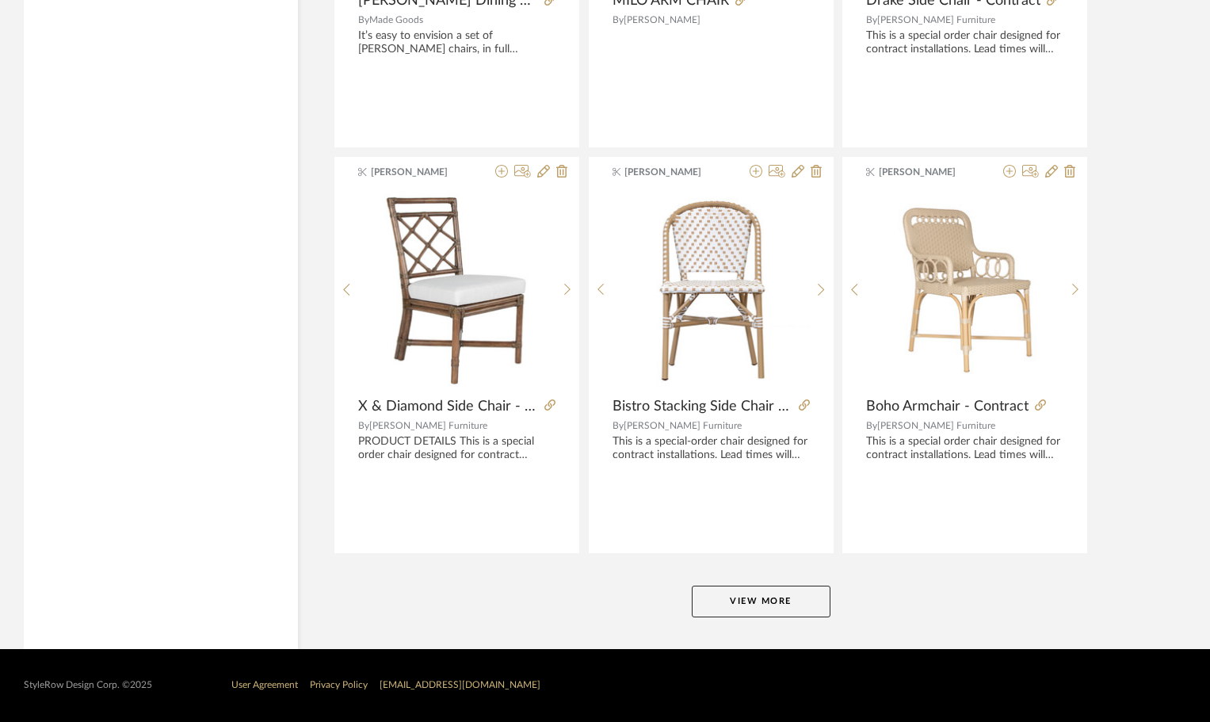
click at [817, 596] on button "View More" at bounding box center [761, 602] width 139 height 32
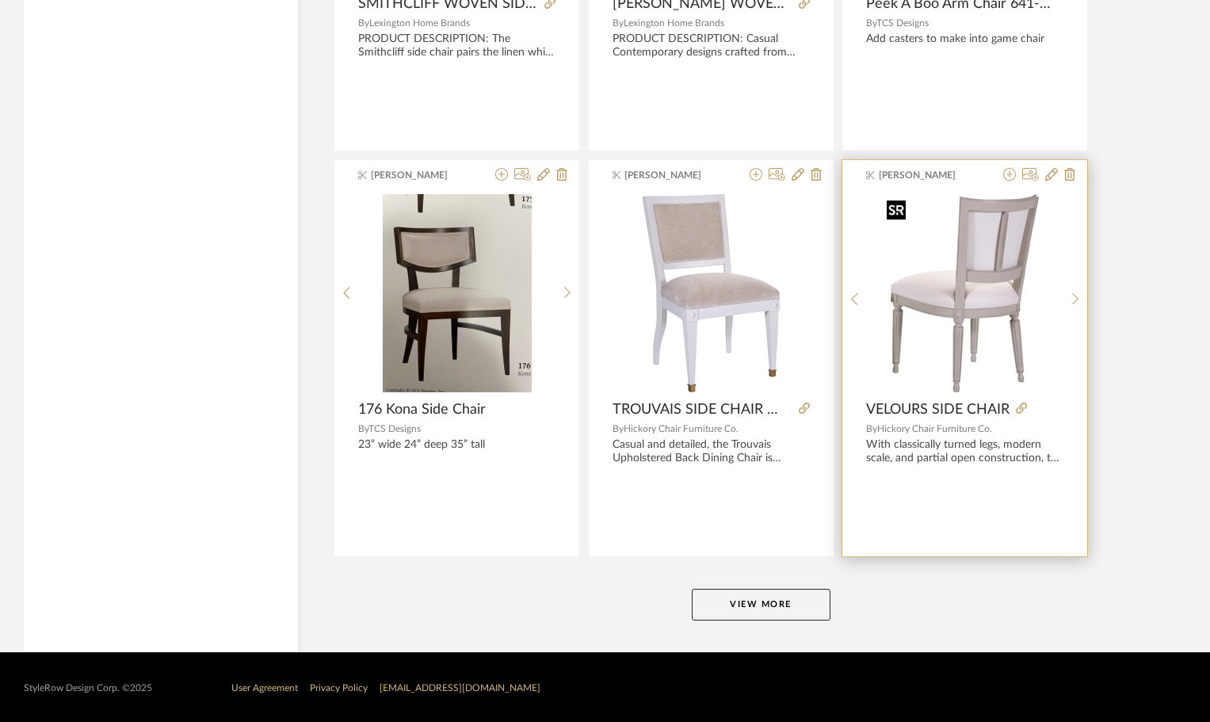
scroll to position [9542, 0]
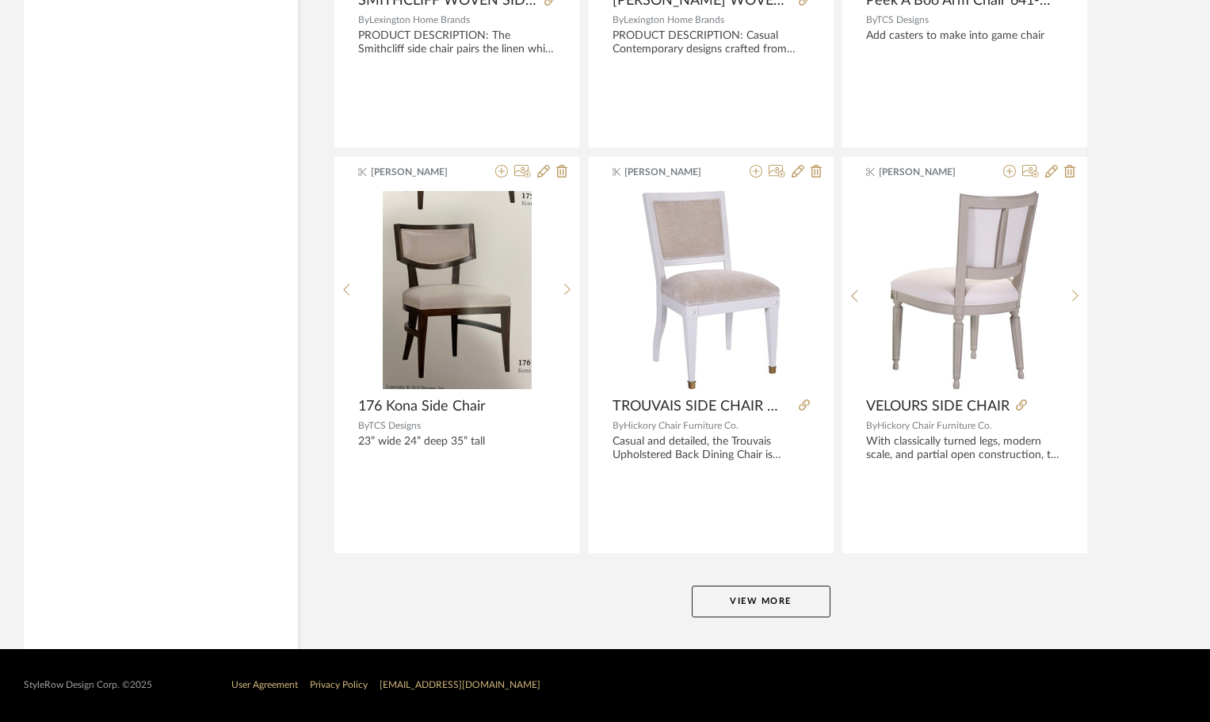
click at [793, 605] on button "View More" at bounding box center [761, 602] width 139 height 32
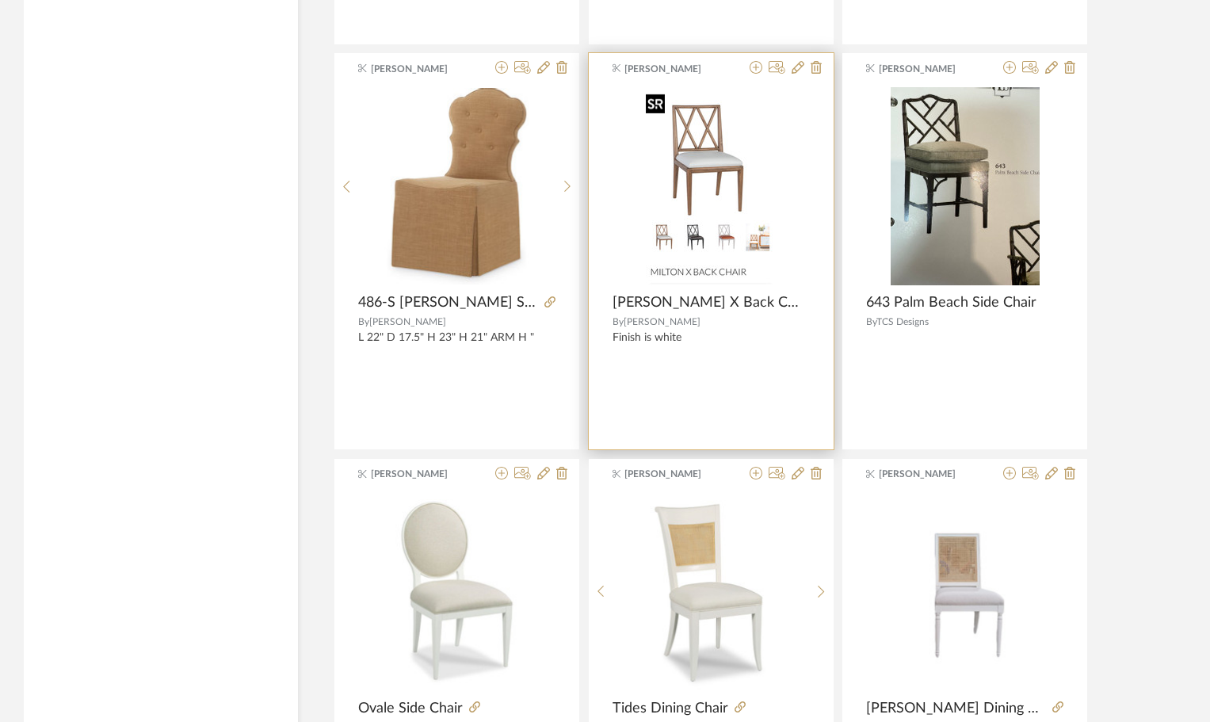
scroll to position [5155, 0]
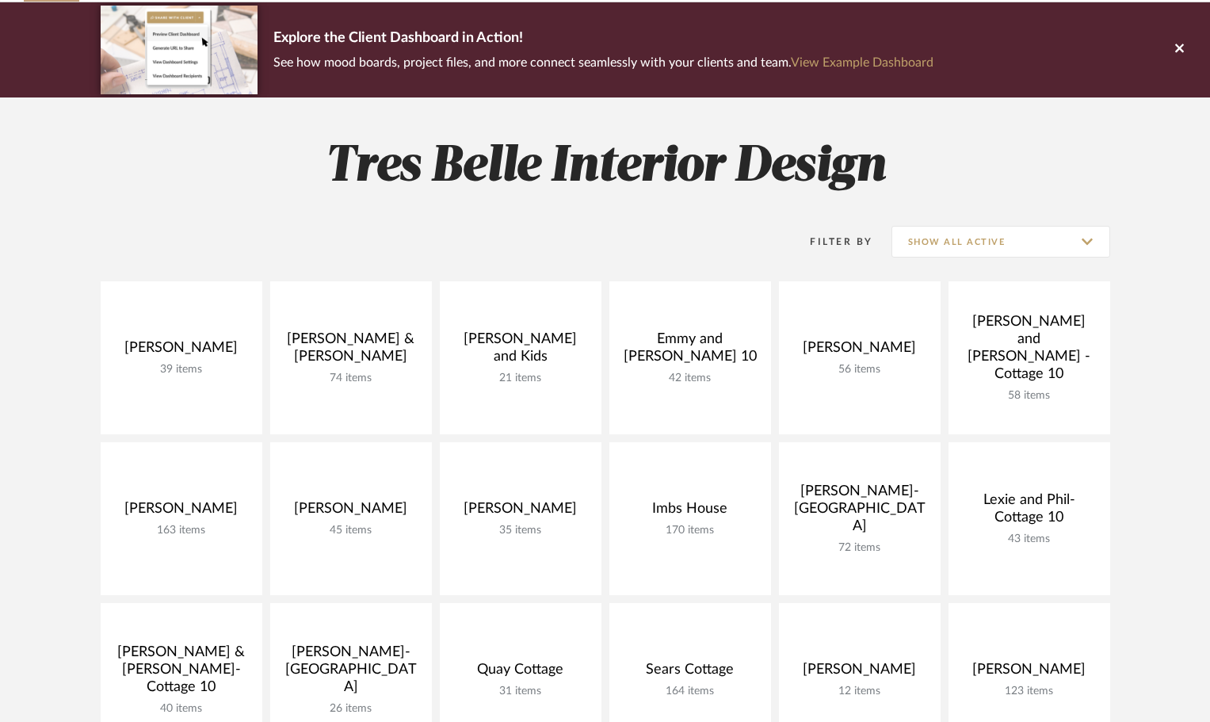
scroll to position [238, 0]
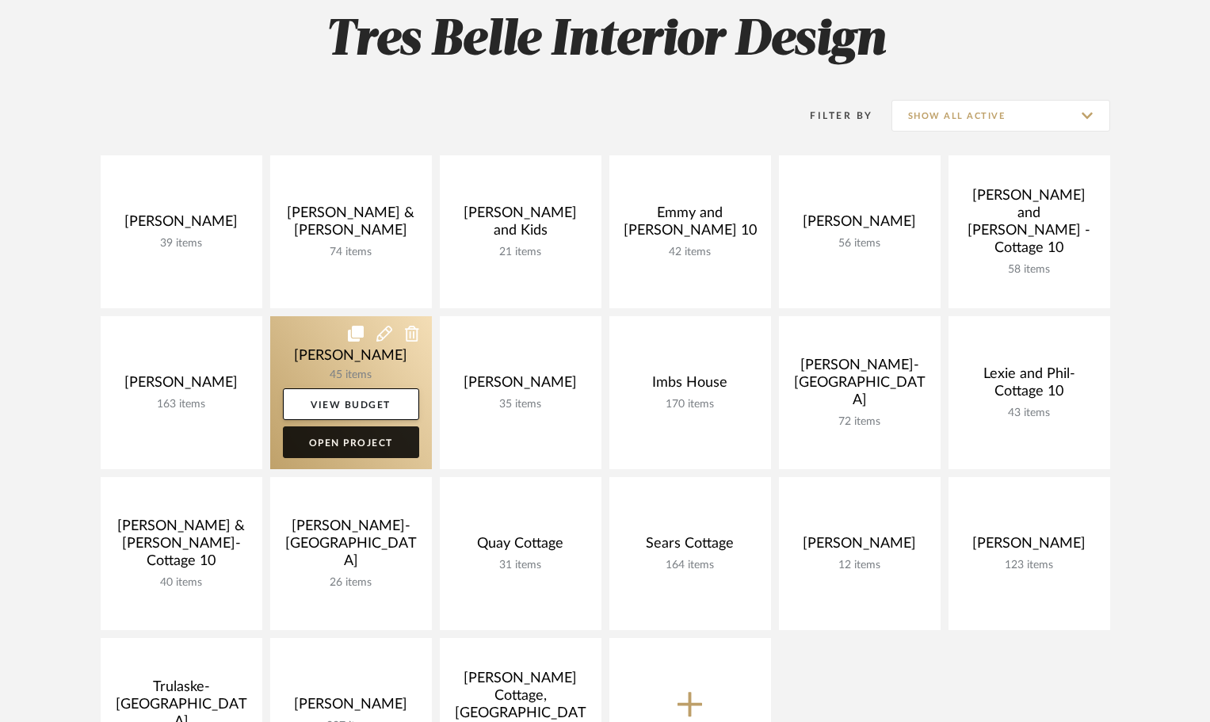
click at [353, 444] on link "Open Project" at bounding box center [351, 442] width 136 height 32
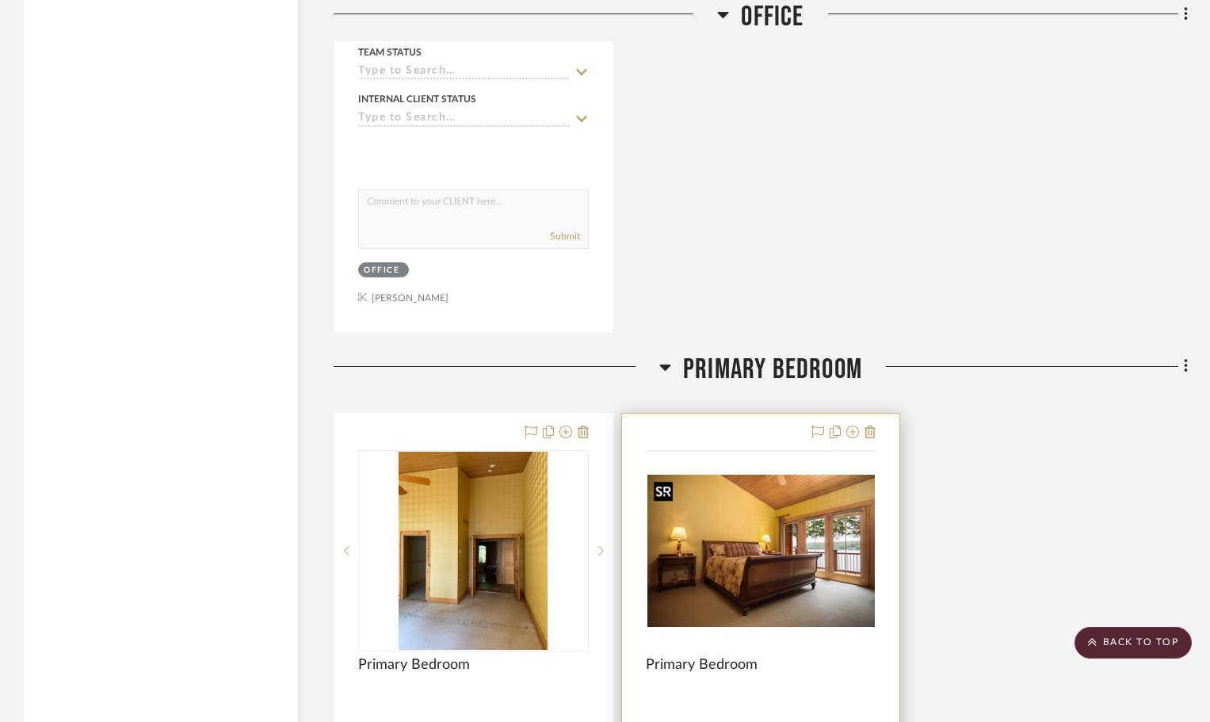
scroll to position [6182, 0]
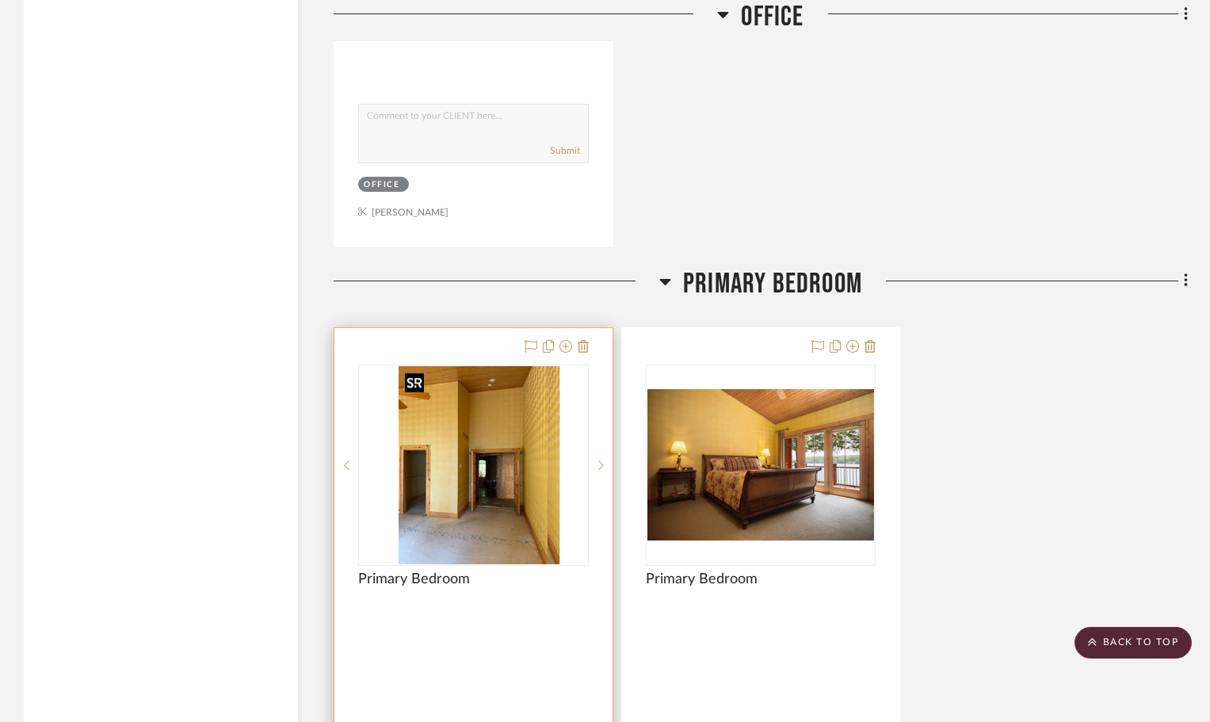
click at [474, 479] on div at bounding box center [473, 465] width 231 height 201
click at [499, 466] on img "0" at bounding box center [473, 465] width 149 height 198
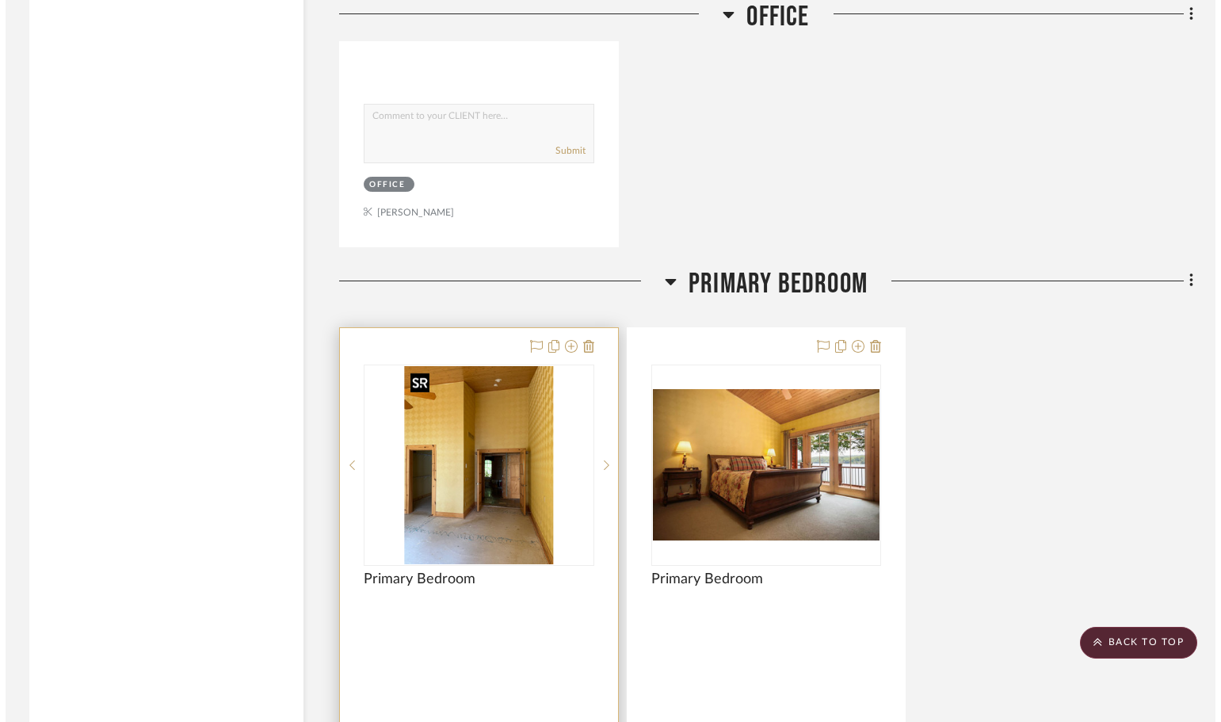
scroll to position [0, 0]
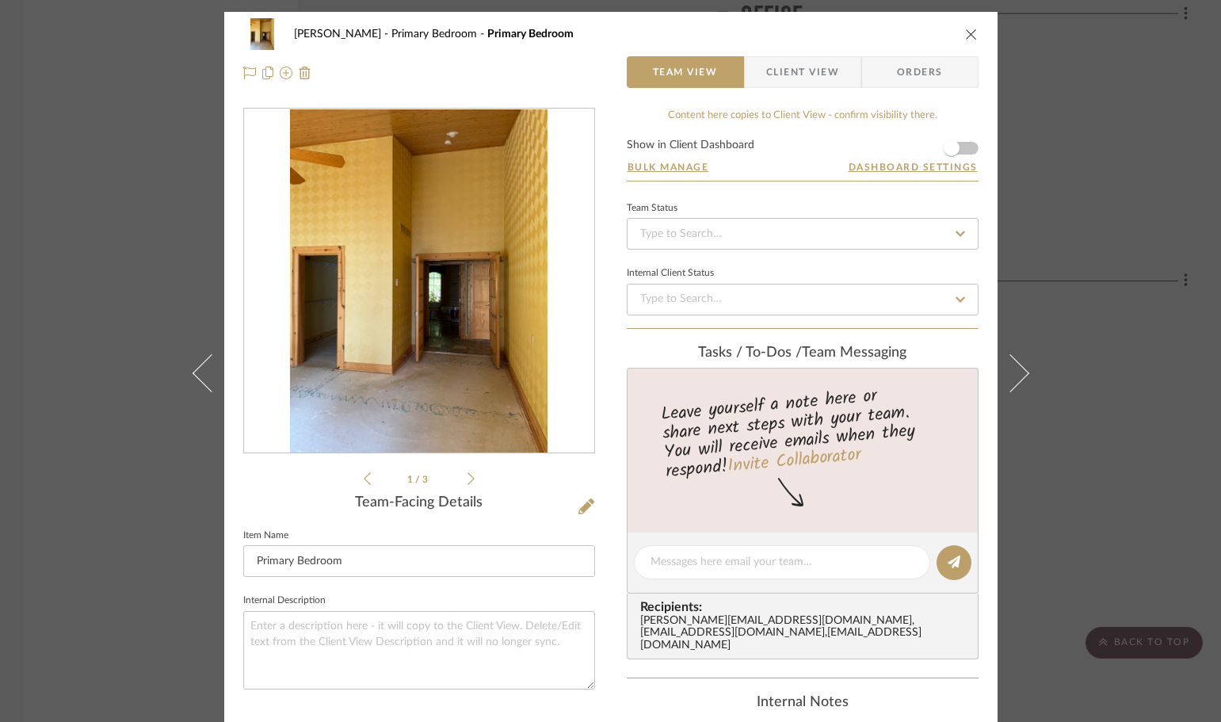
click at [468, 481] on icon at bounding box center [471, 479] width 7 height 14
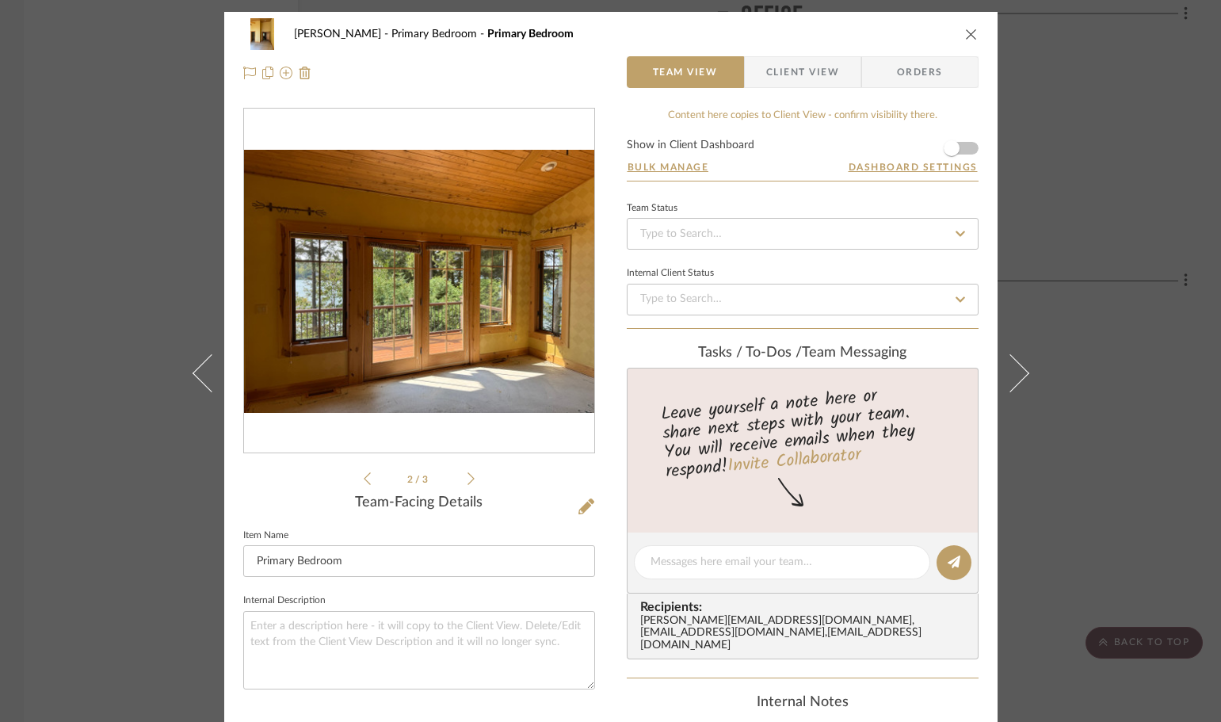
click at [469, 478] on div "2 / 3" at bounding box center [419, 298] width 352 height 380
click at [468, 478] on icon at bounding box center [471, 479] width 7 height 14
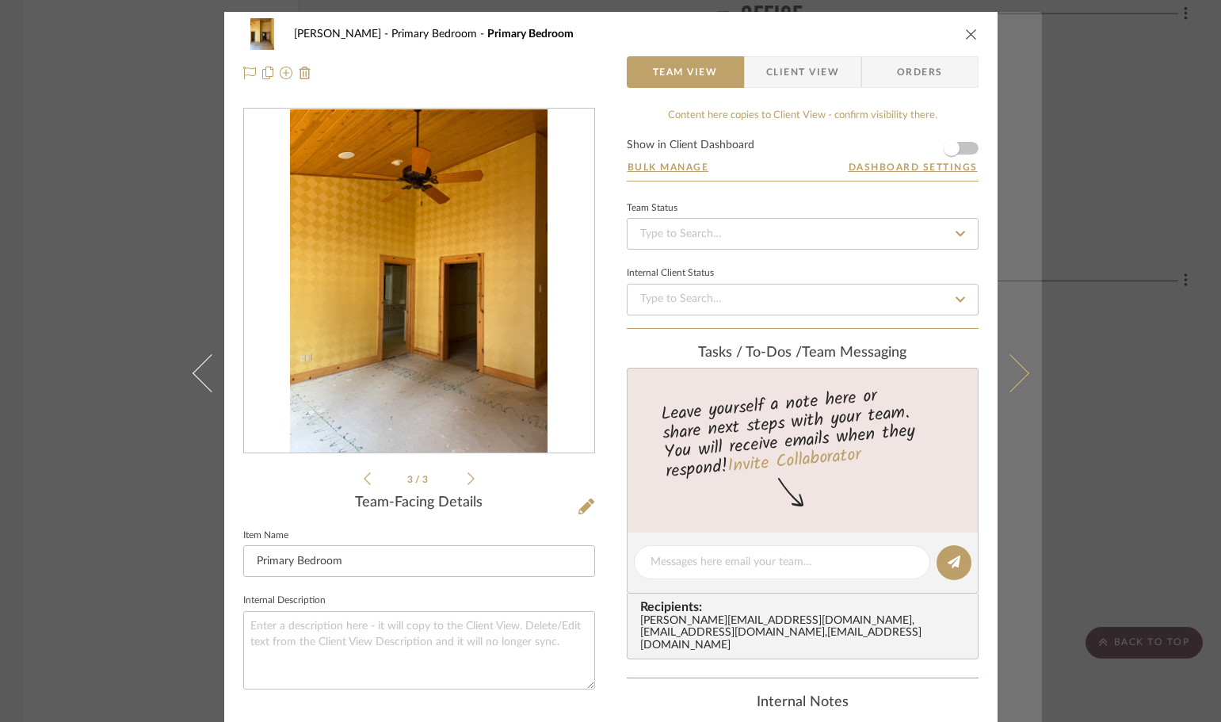
click at [1007, 372] on icon at bounding box center [1010, 373] width 38 height 38
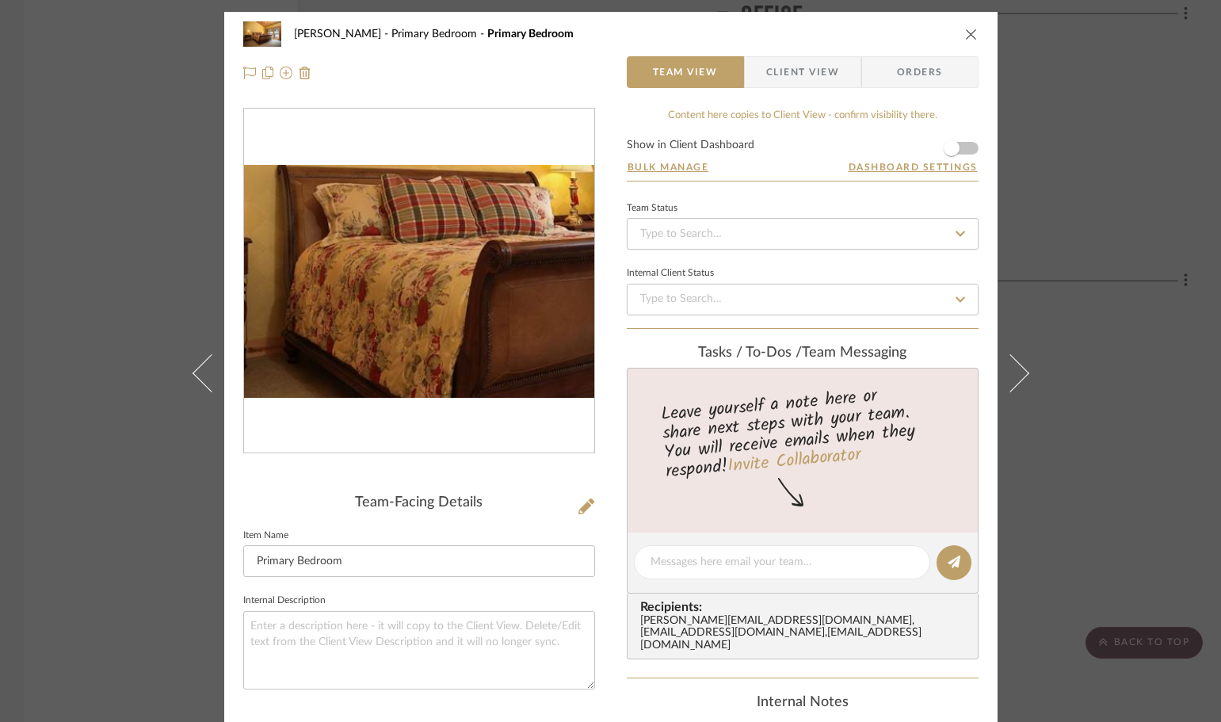
click at [370, 304] on img "0" at bounding box center [419, 282] width 350 height 234
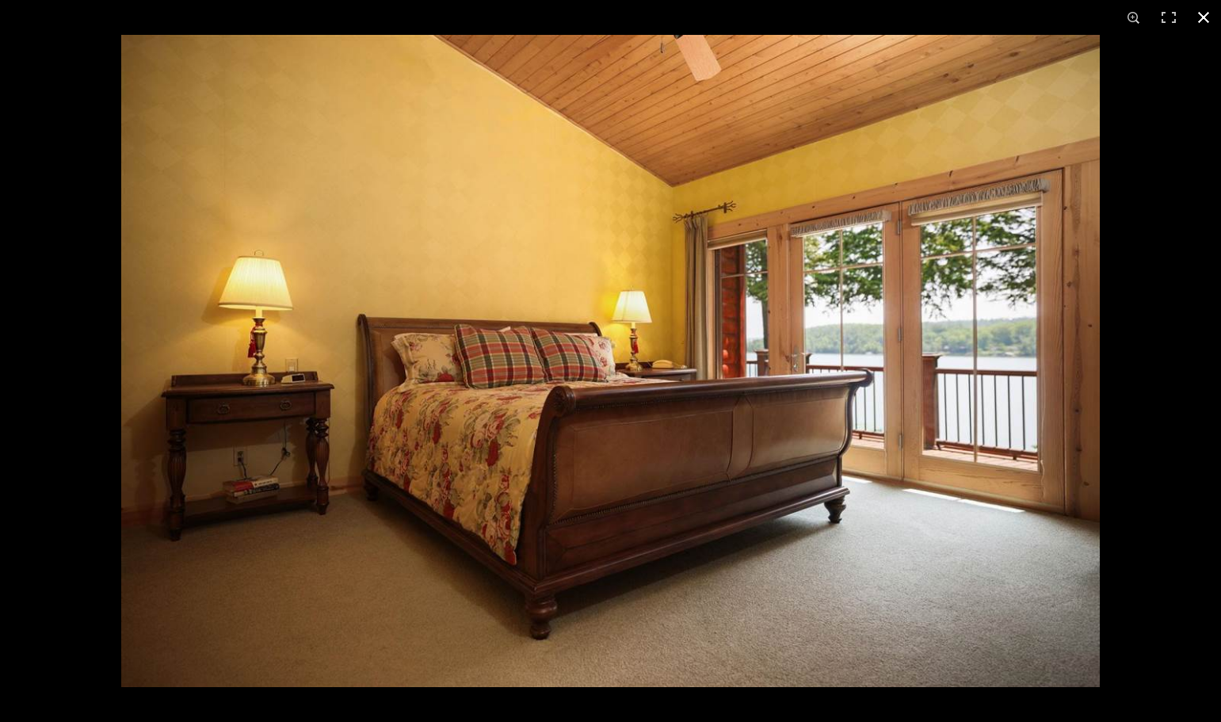
click at [1202, 15] on button at bounding box center [1204, 17] width 35 height 35
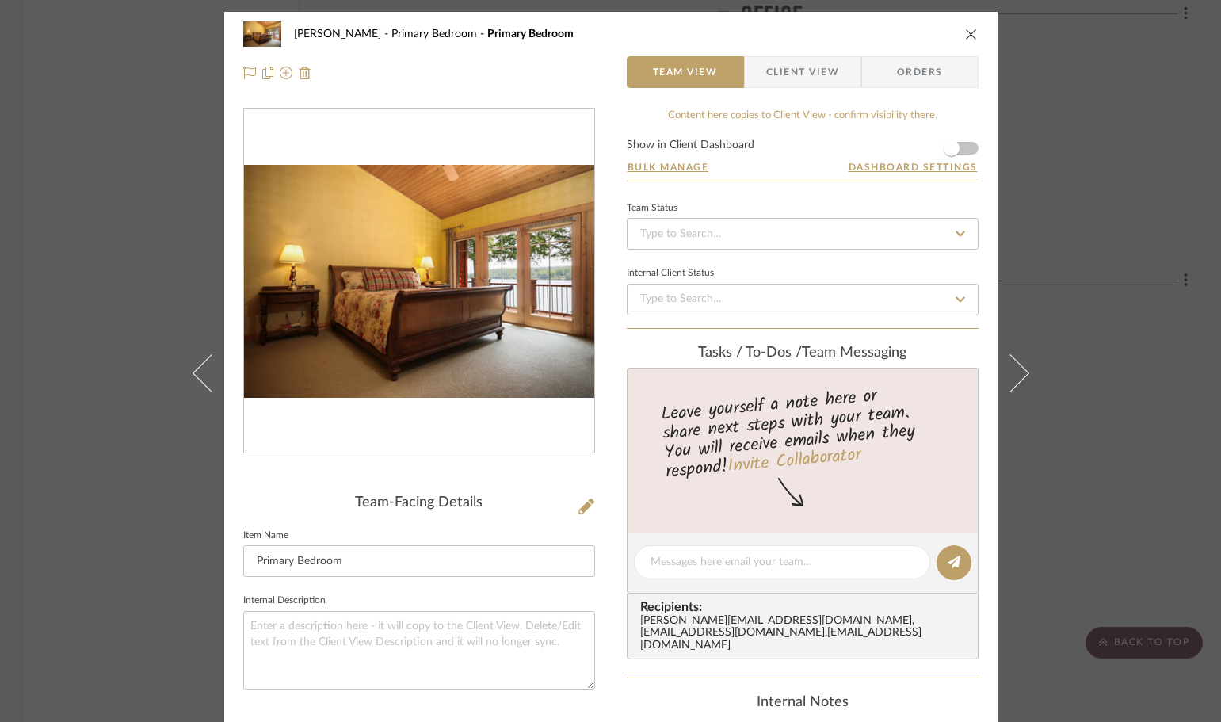
click at [968, 34] on icon "close" at bounding box center [971, 34] width 13 height 13
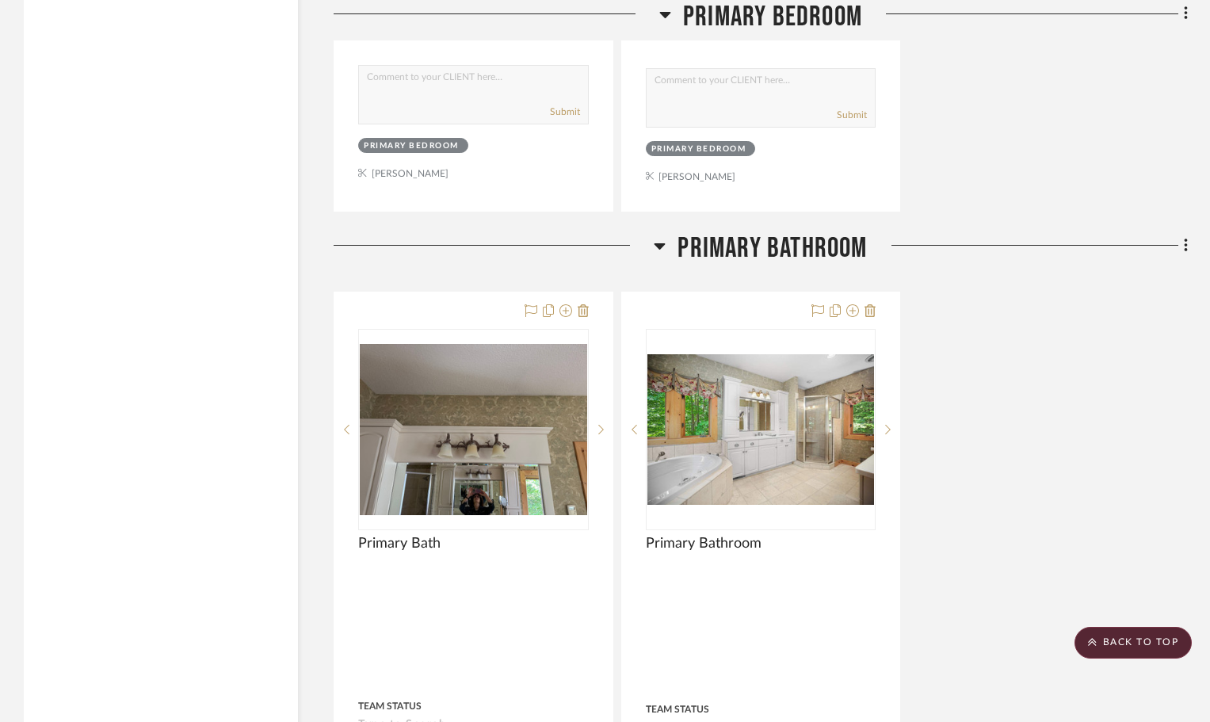
scroll to position [7054, 0]
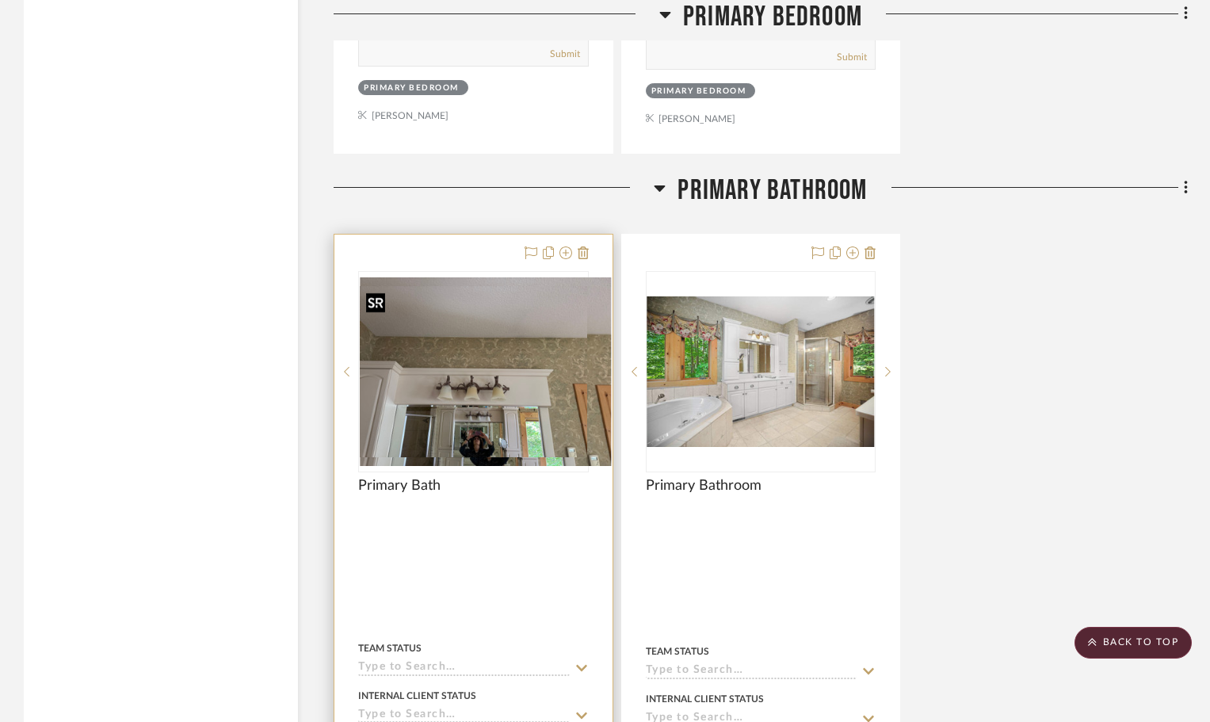
click at [526, 361] on div at bounding box center [473, 371] width 231 height 201
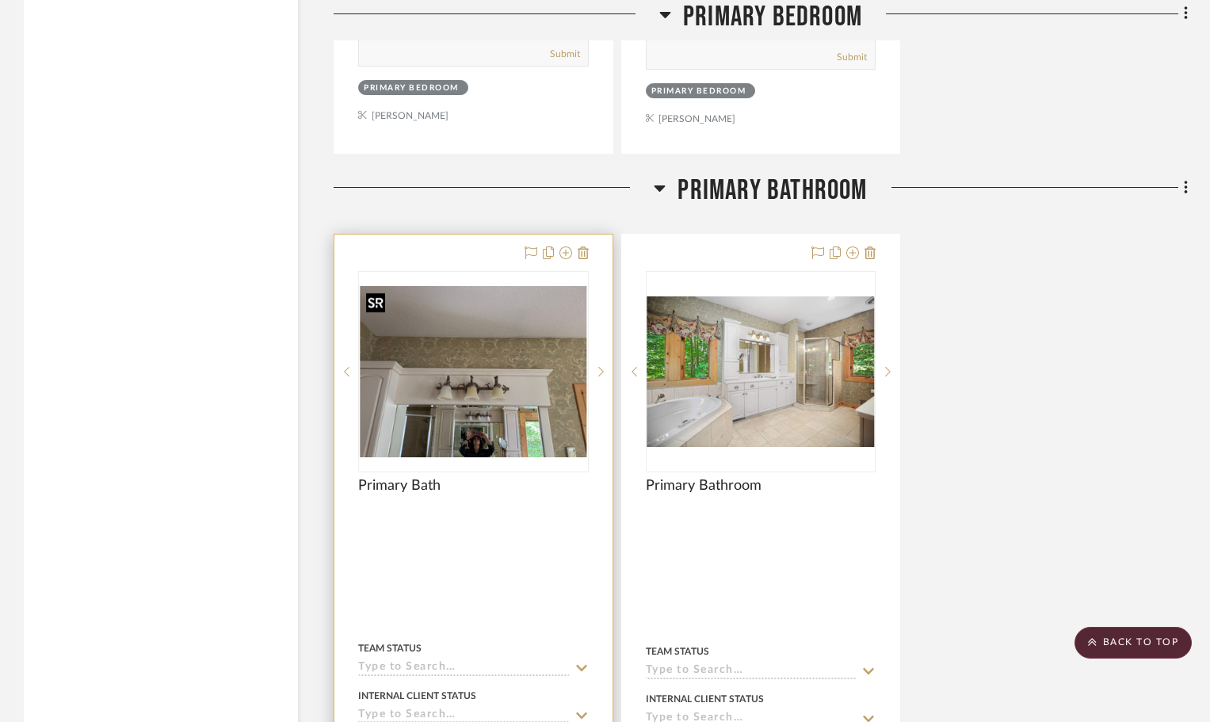
click at [545, 389] on img "0" at bounding box center [473, 371] width 227 height 170
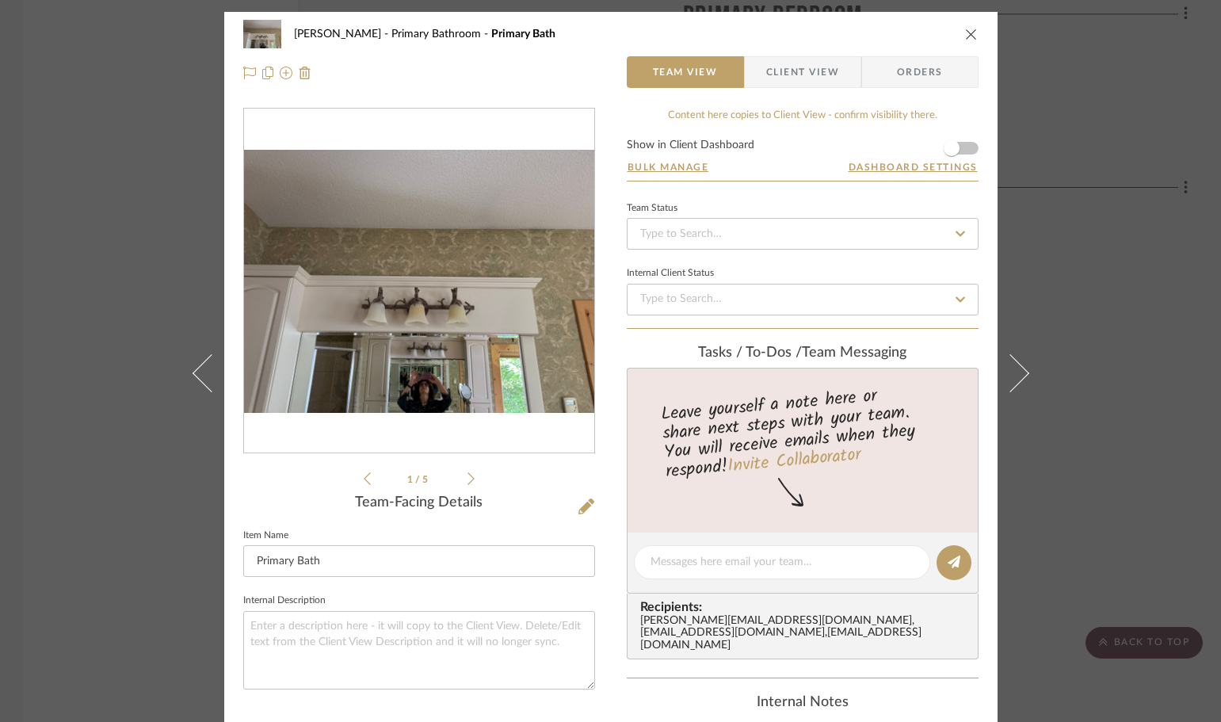
click at [468, 476] on icon at bounding box center [471, 479] width 7 height 14
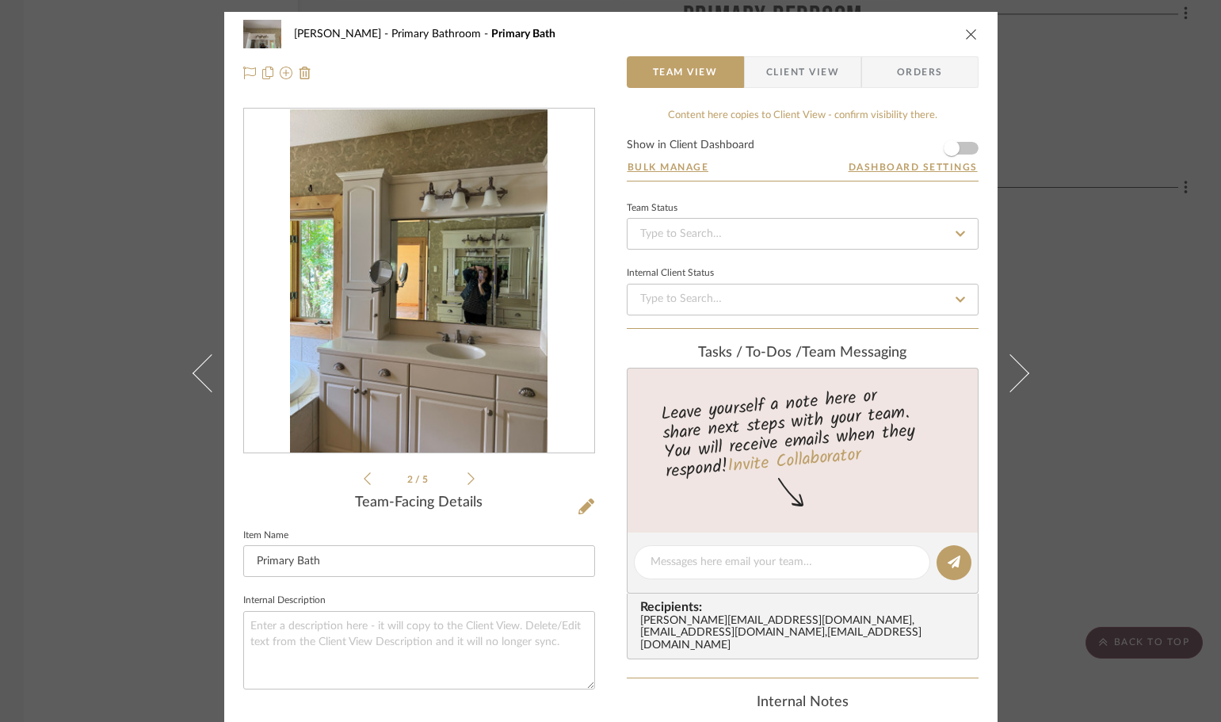
click at [468, 476] on icon at bounding box center [471, 479] width 7 height 14
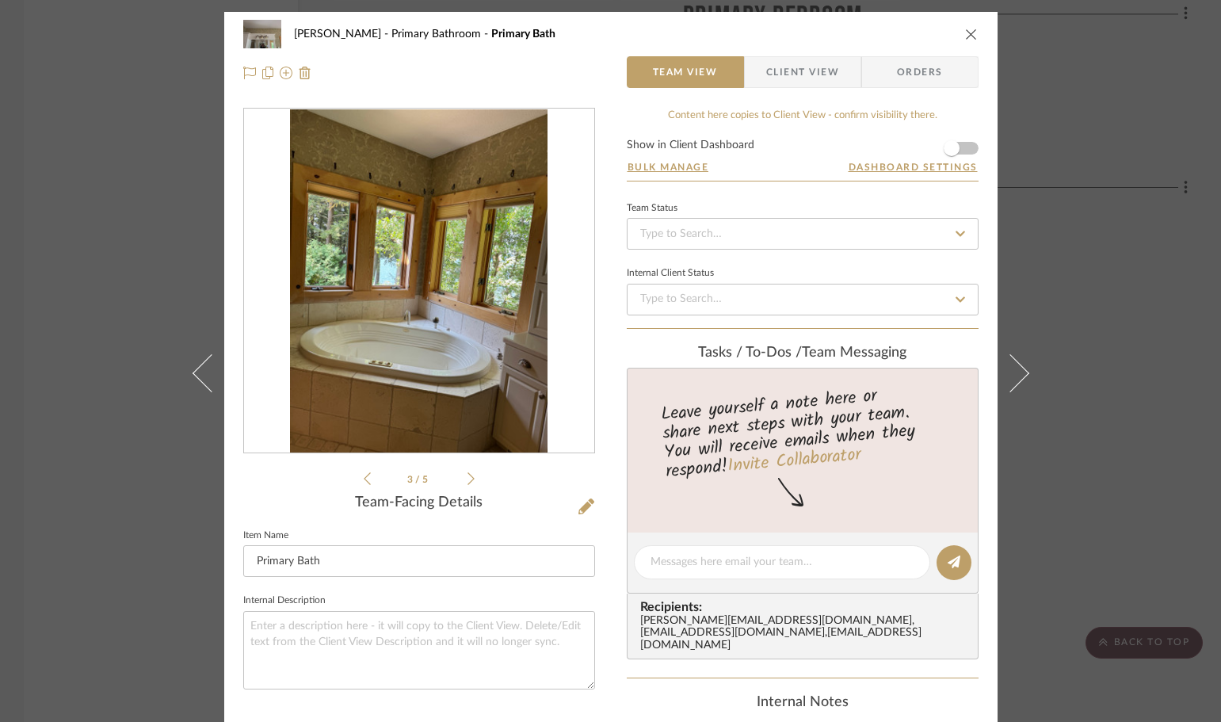
click at [468, 476] on icon at bounding box center [471, 479] width 7 height 14
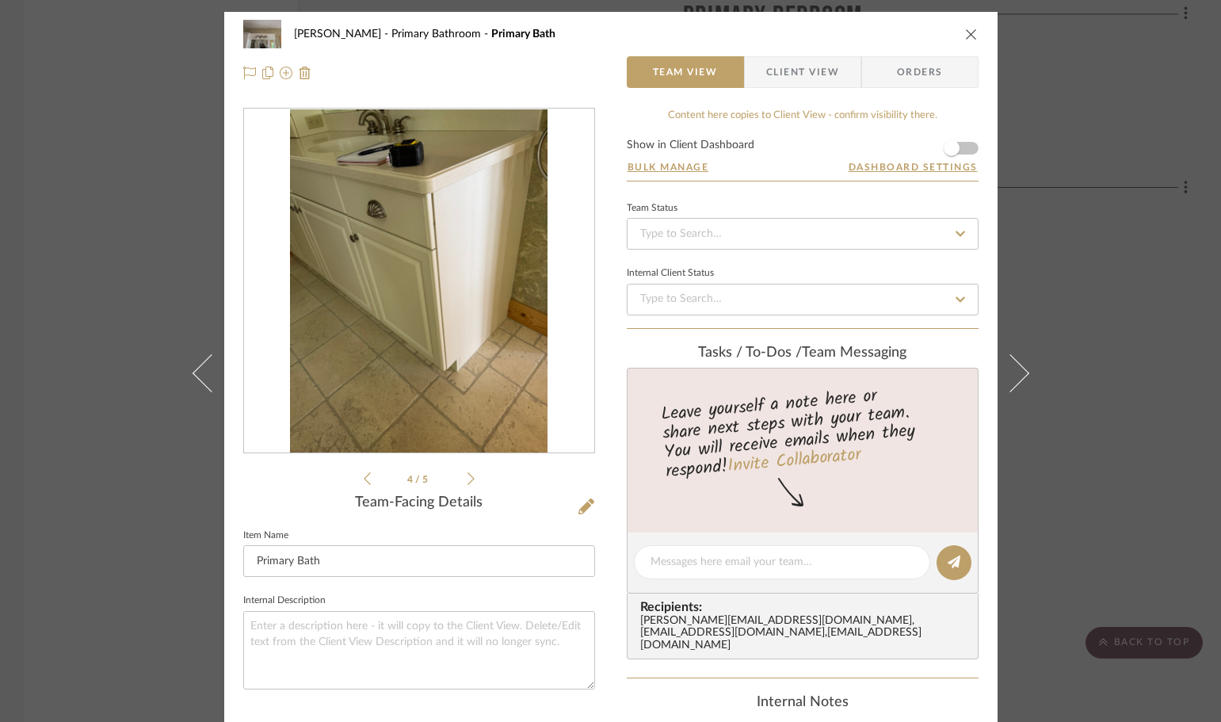
click at [468, 476] on icon at bounding box center [471, 479] width 7 height 14
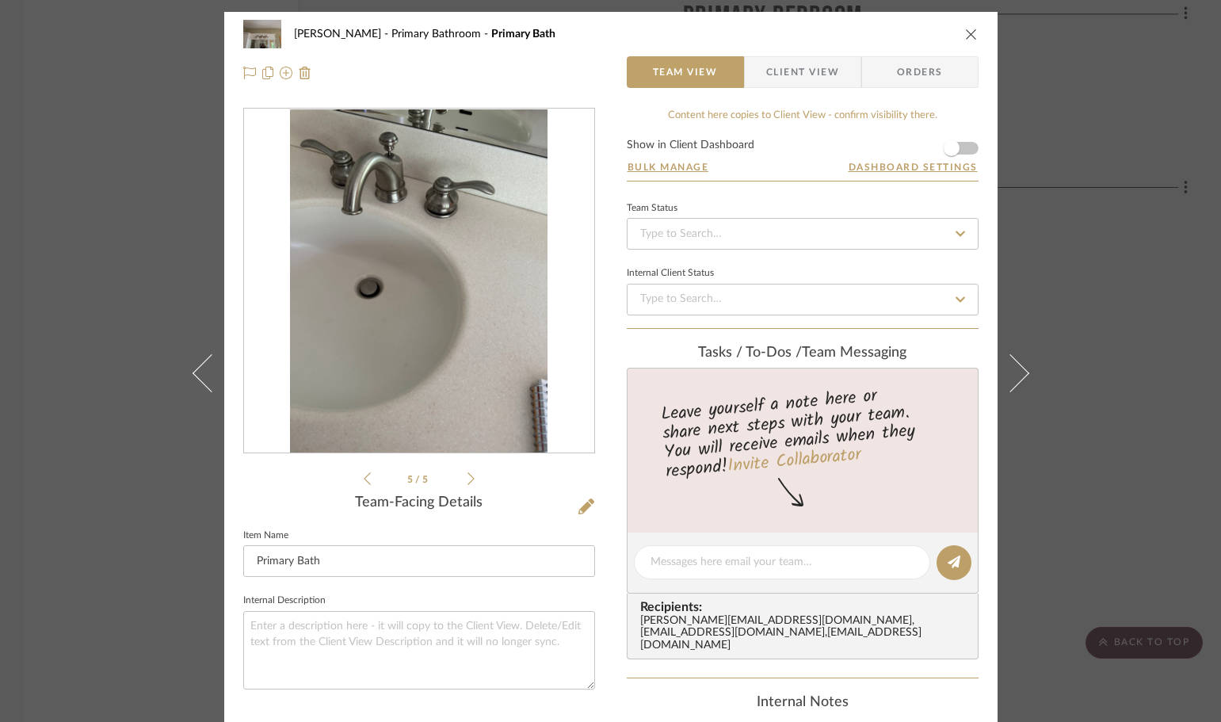
click at [965, 32] on icon "close" at bounding box center [971, 34] width 13 height 13
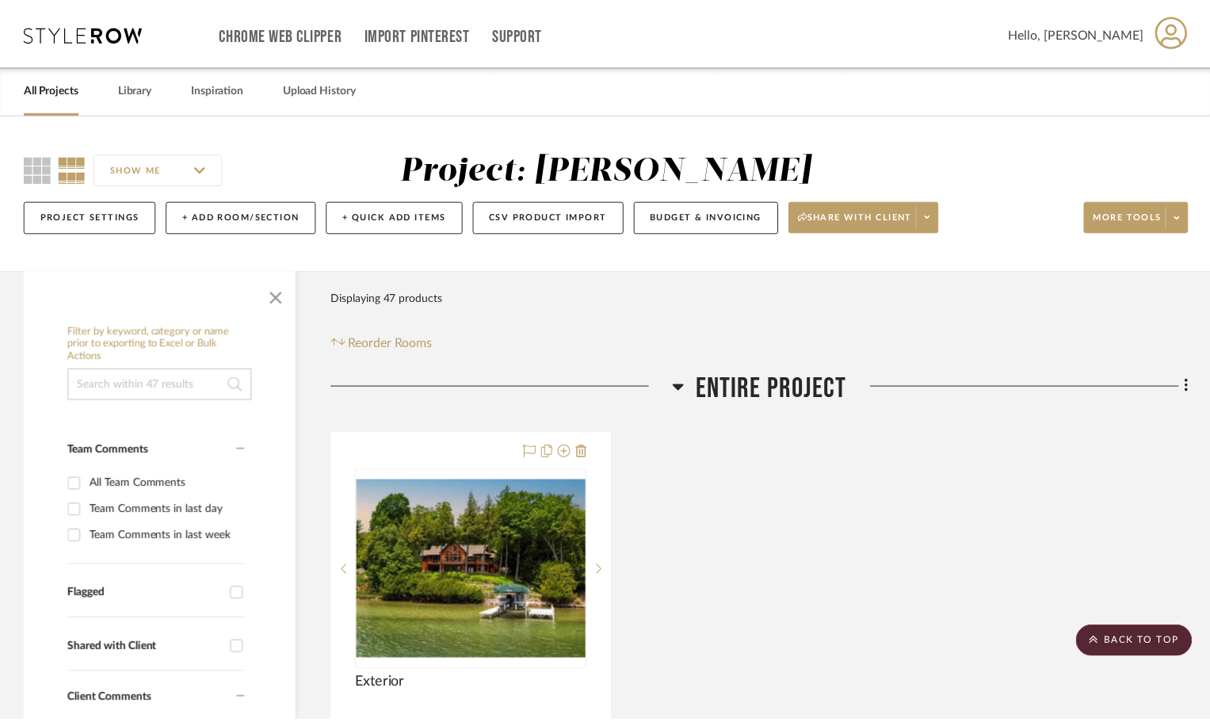
scroll to position [7054, 0]
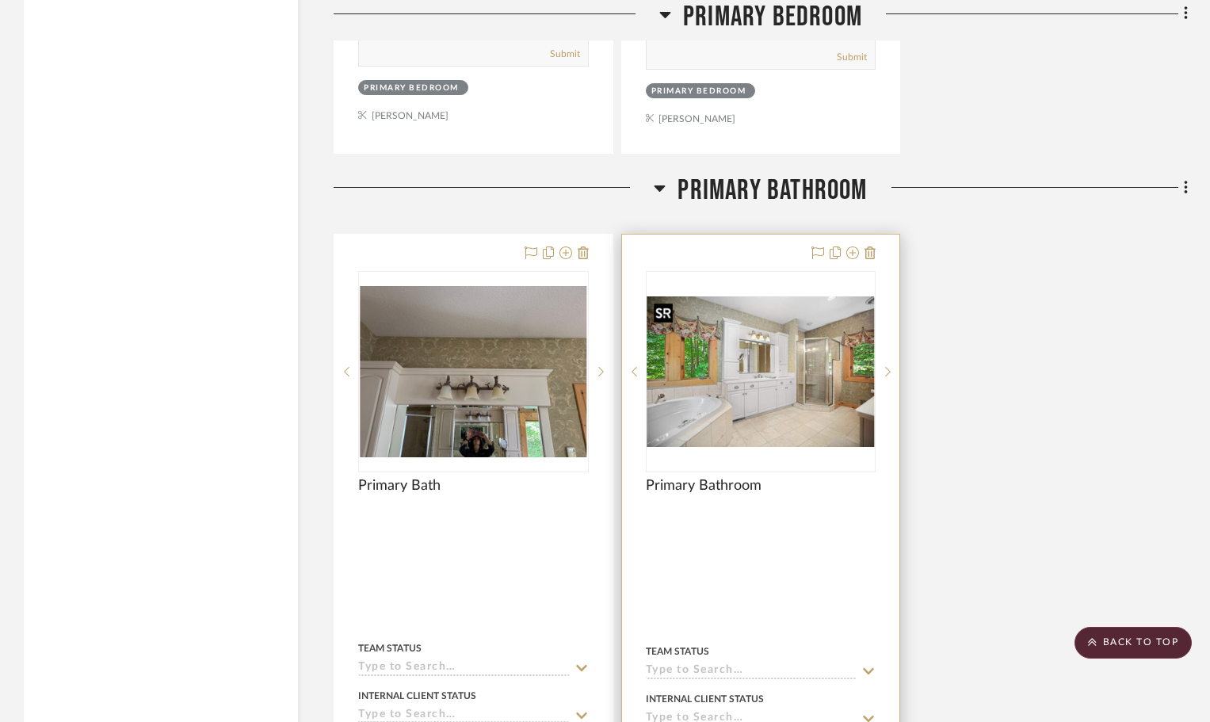
click at [743, 379] on img "0" at bounding box center [761, 371] width 227 height 151
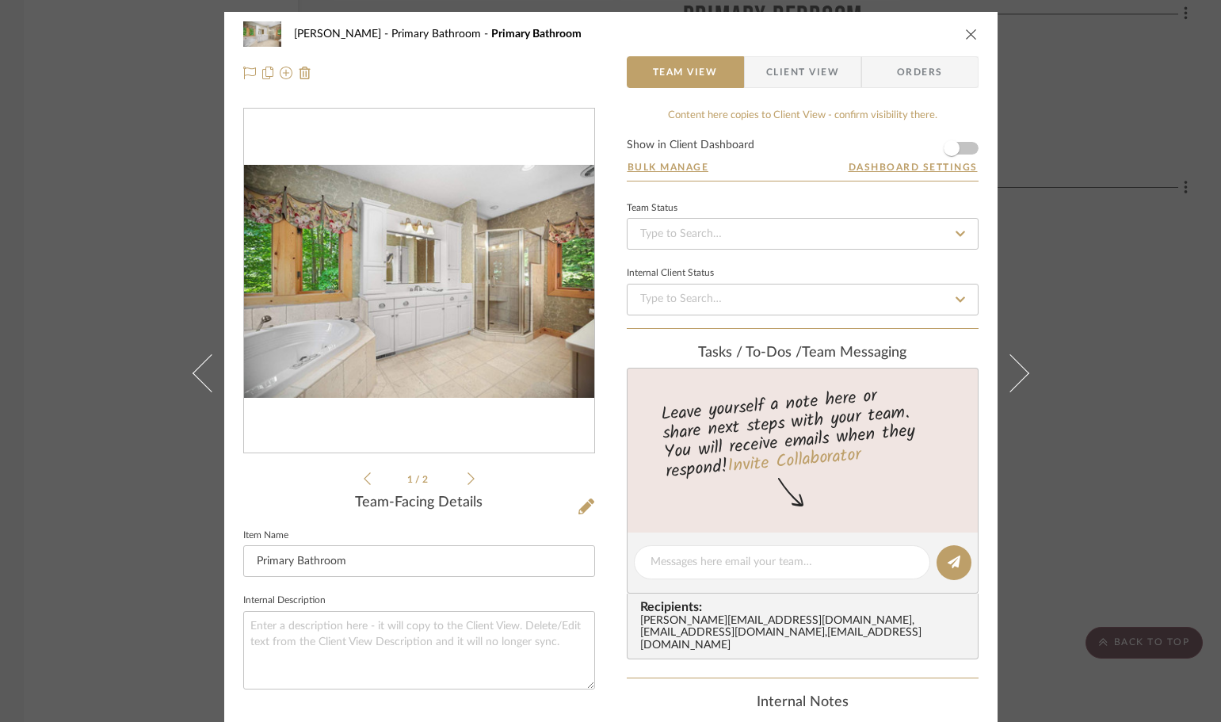
click at [468, 480] on icon at bounding box center [471, 479] width 7 height 14
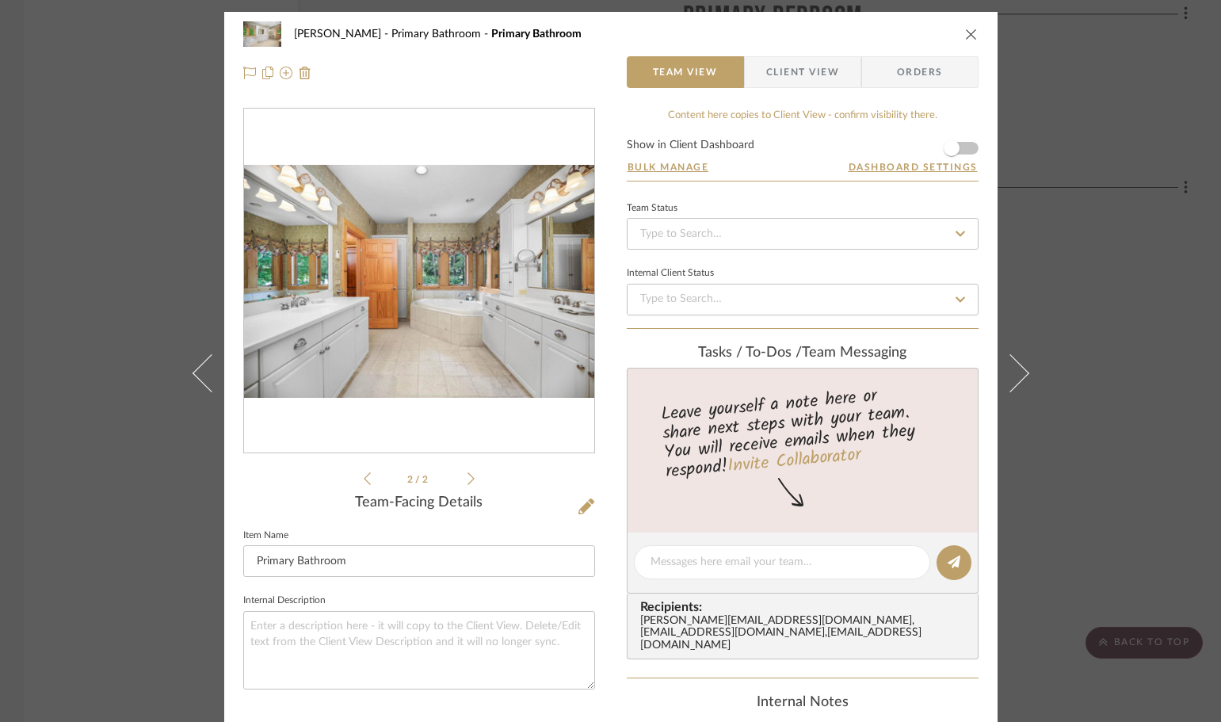
click at [434, 305] on img "1" at bounding box center [419, 282] width 350 height 234
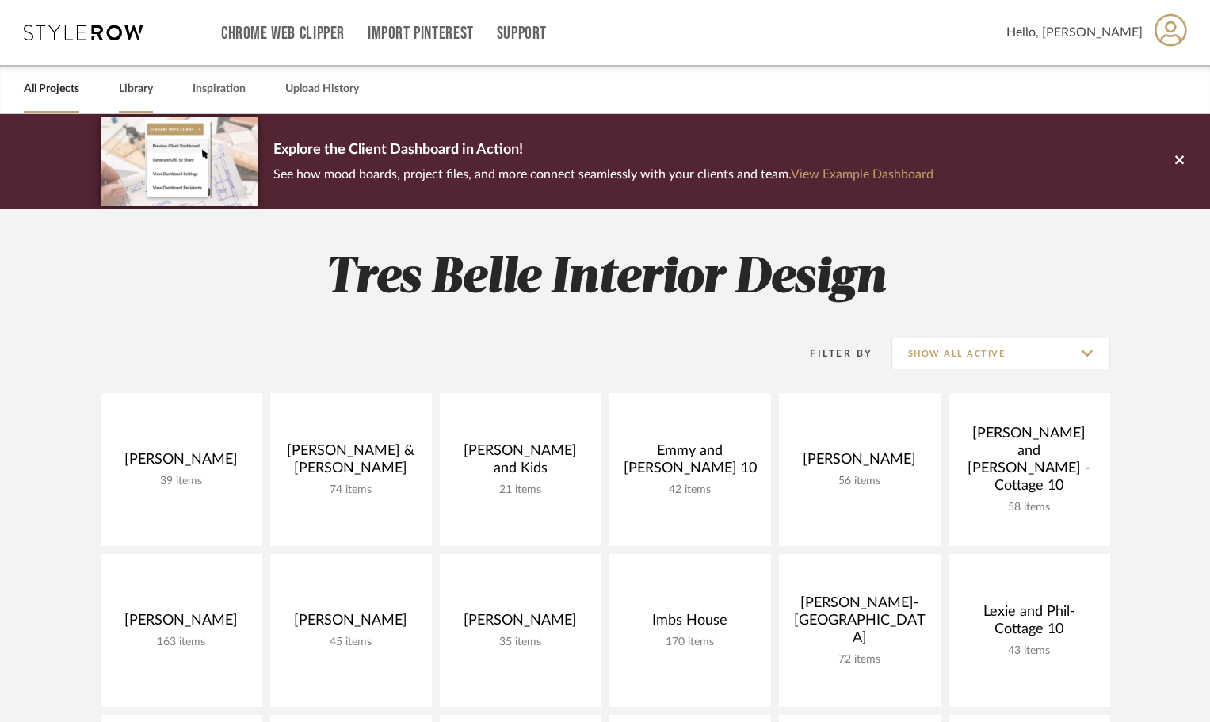
click at [127, 80] on link "Library" at bounding box center [136, 88] width 34 height 21
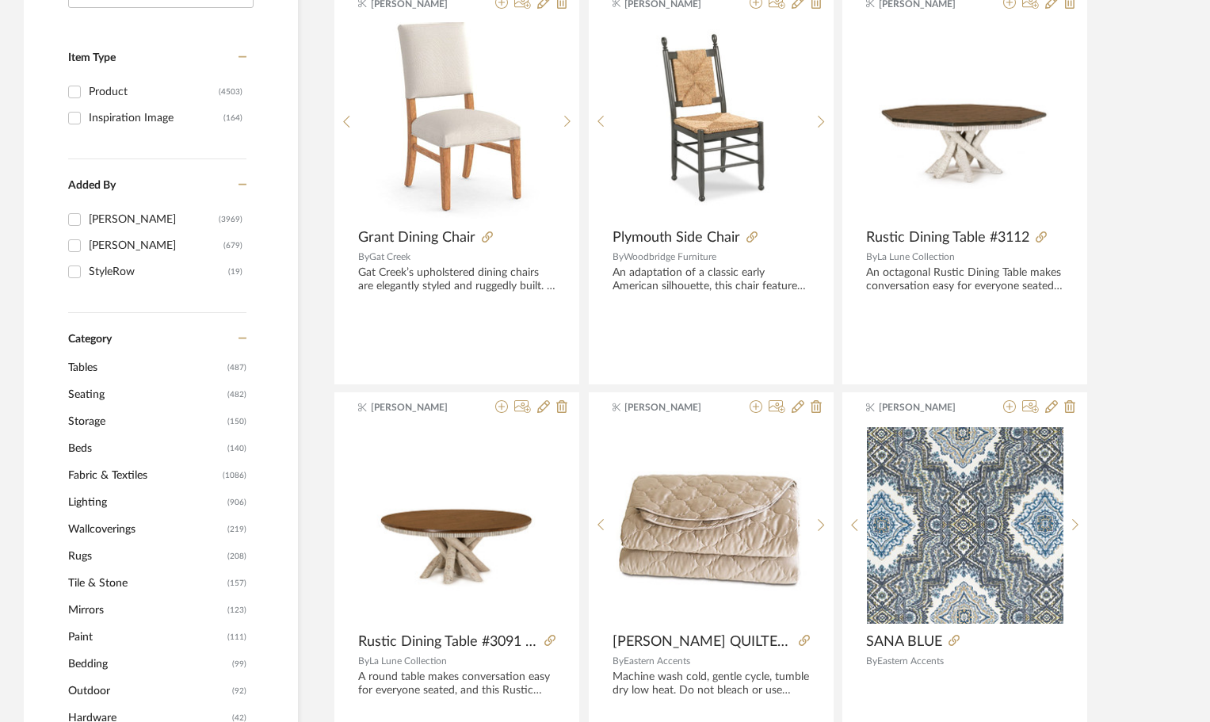
scroll to position [317, 0]
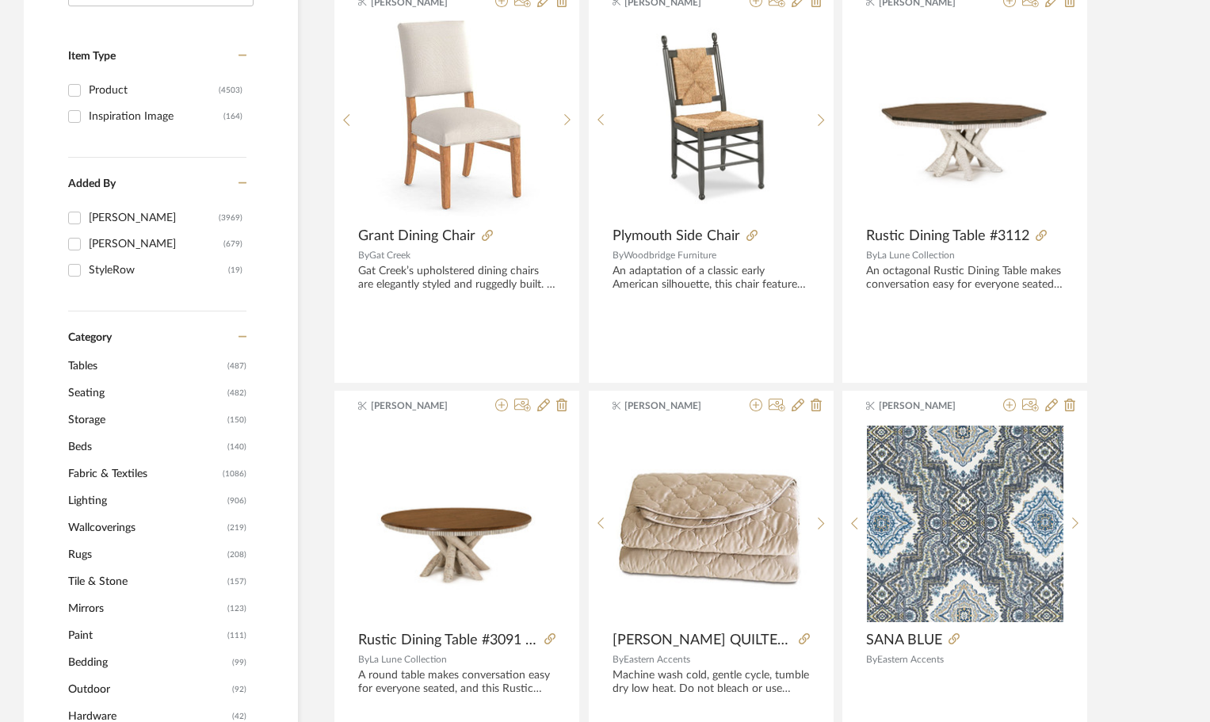
click at [107, 499] on span "Lighting" at bounding box center [145, 500] width 155 height 27
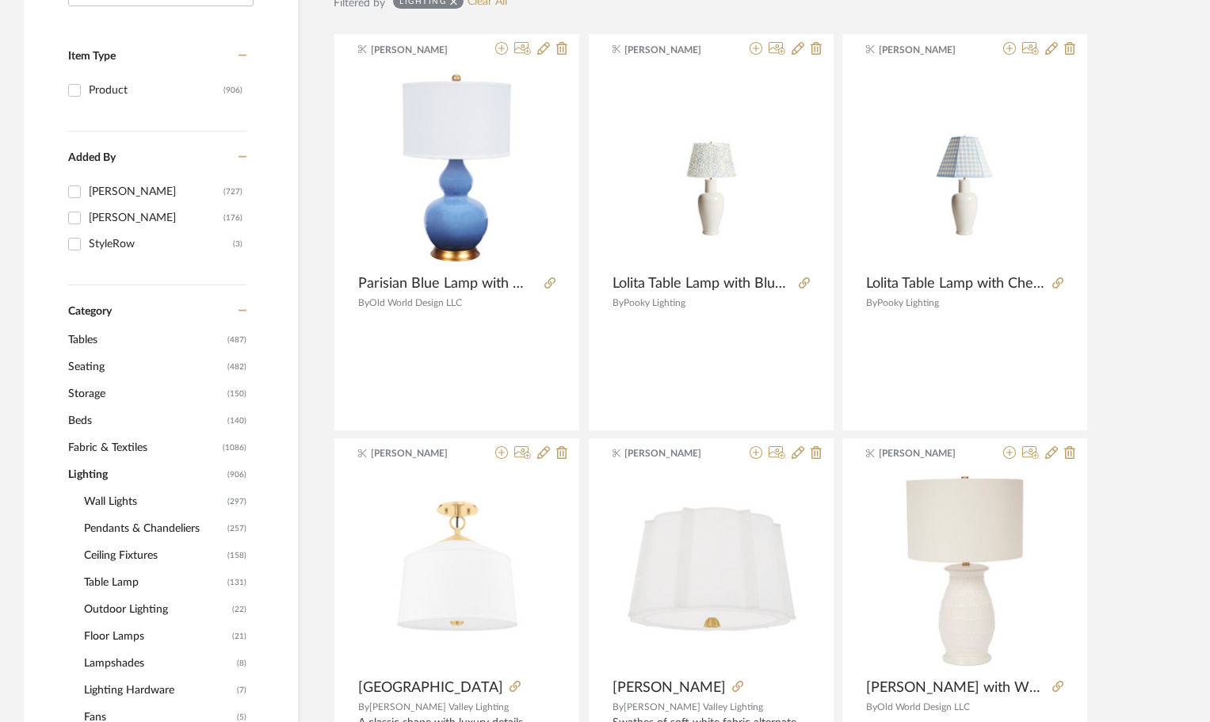
click at [112, 505] on span "Wall Lights" at bounding box center [154, 501] width 140 height 27
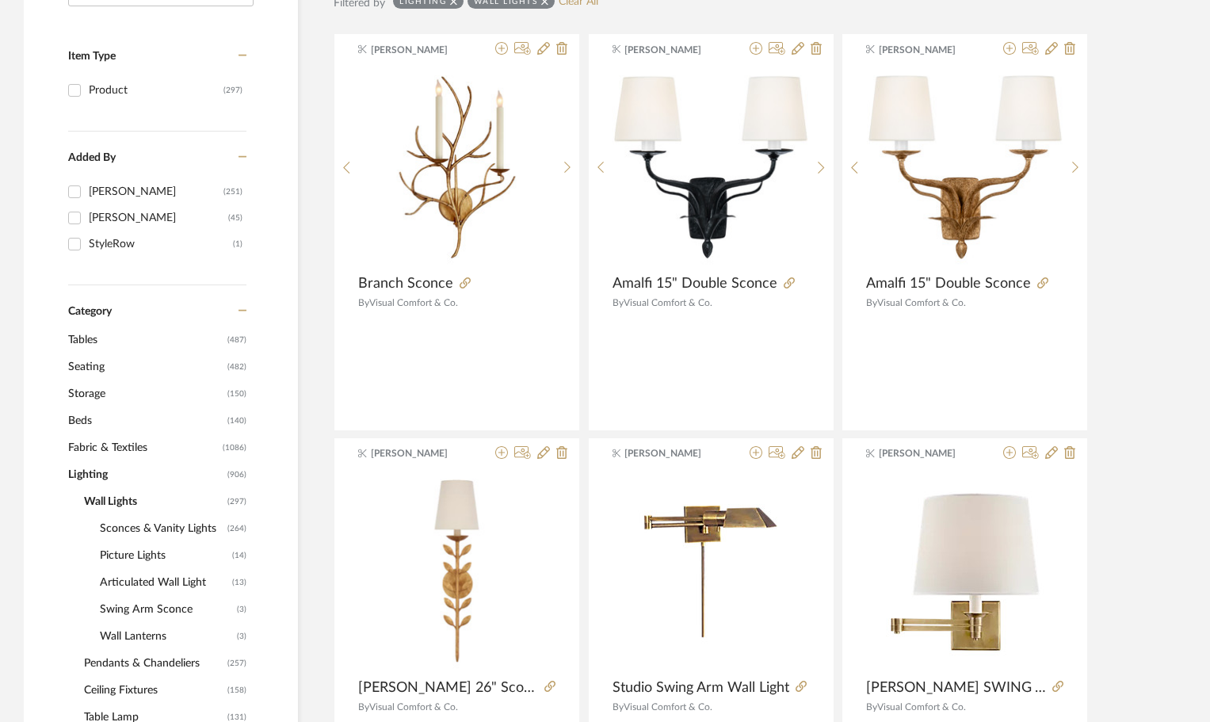
click at [177, 530] on span "Sconces & Vanity Lights" at bounding box center [162, 528] width 124 height 27
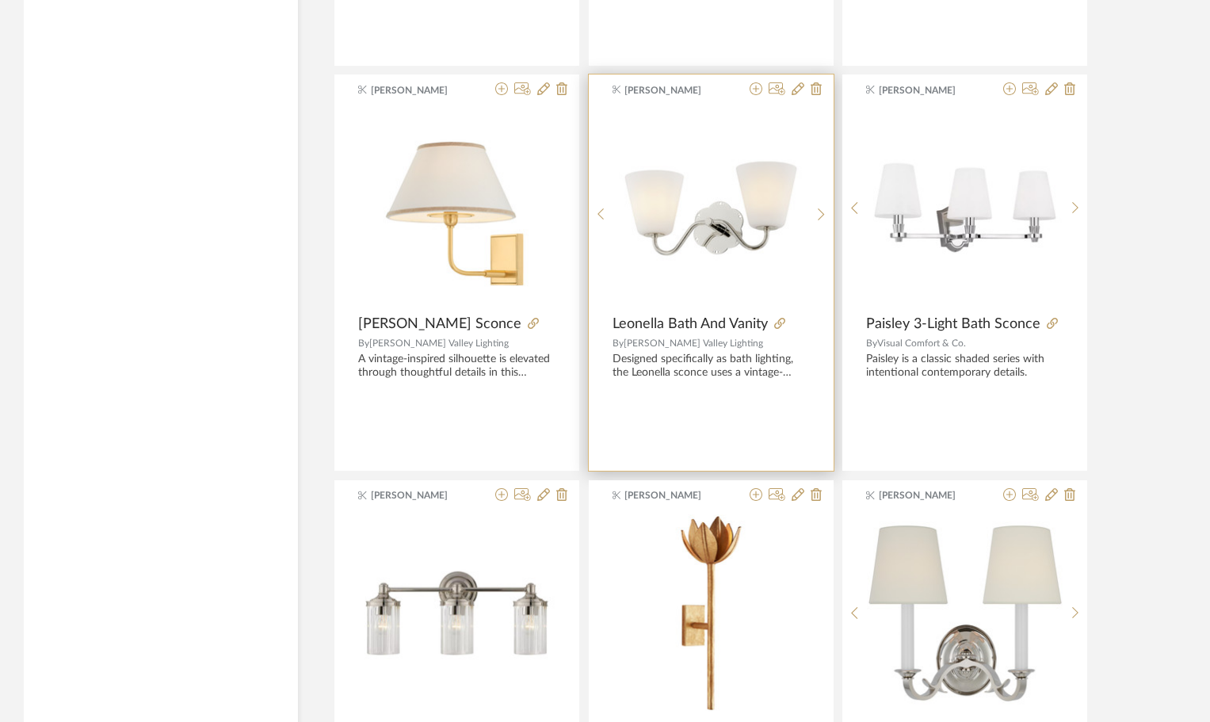
scroll to position [2877, 0]
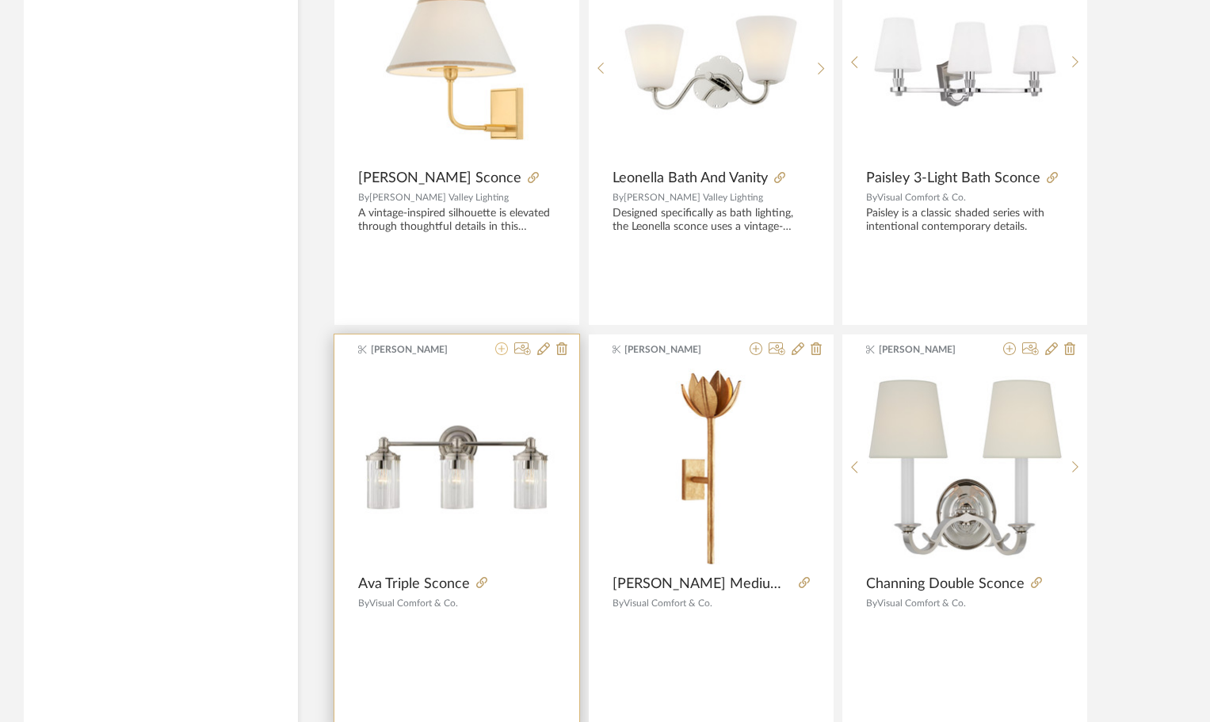
click at [501, 345] on icon at bounding box center [501, 348] width 13 height 13
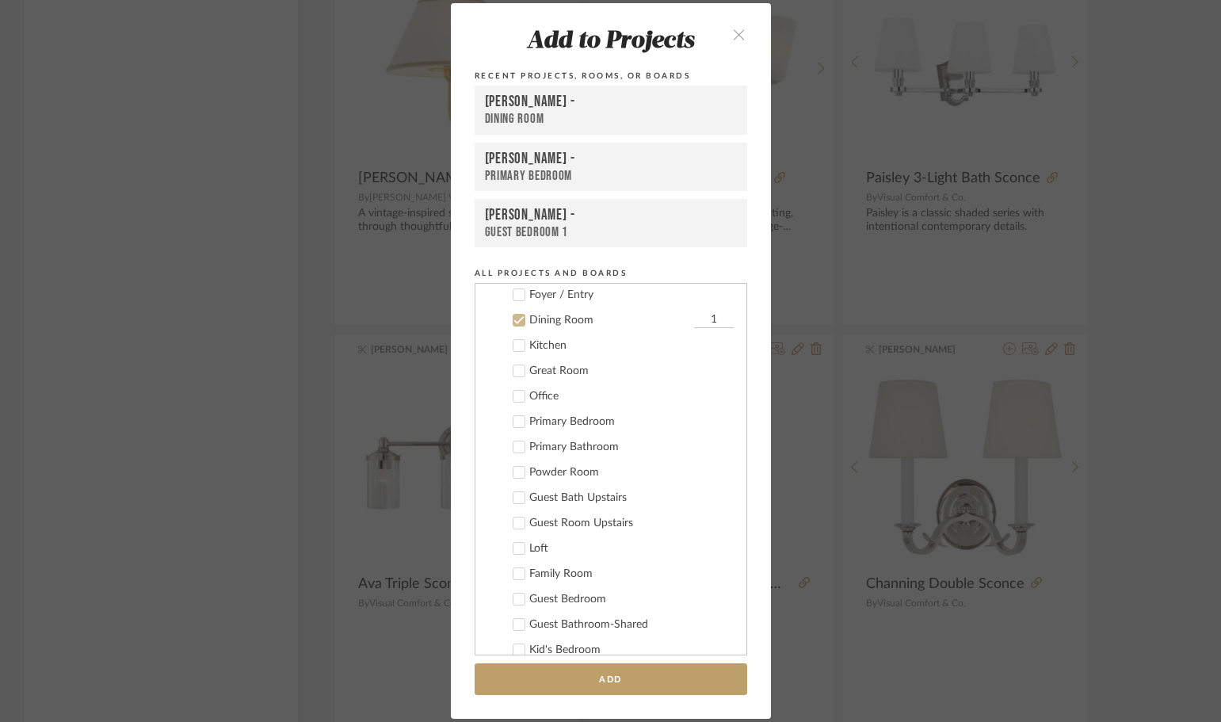
scroll to position [381, 0]
click at [514, 399] on icon at bounding box center [519, 399] width 10 height 8
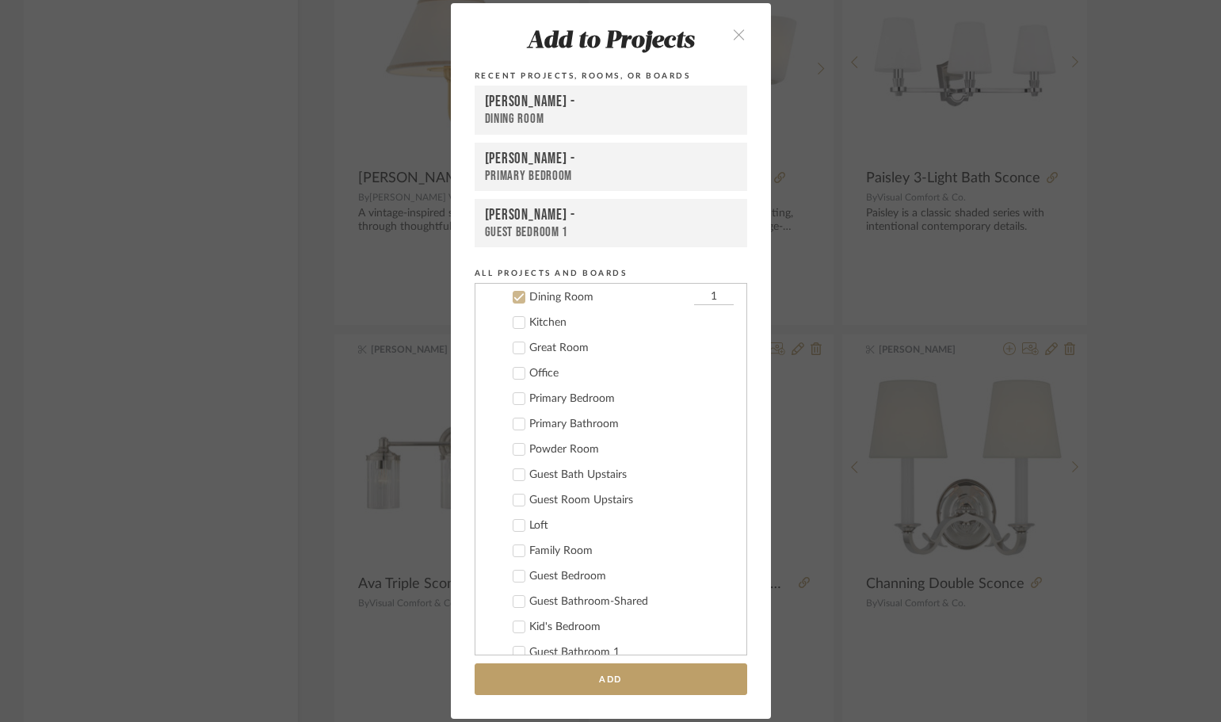
click at [516, 422] on icon at bounding box center [519, 424] width 10 height 8
click at [514, 292] on icon at bounding box center [519, 297] width 11 height 11
click at [704, 425] on input "1" at bounding box center [714, 424] width 40 height 16
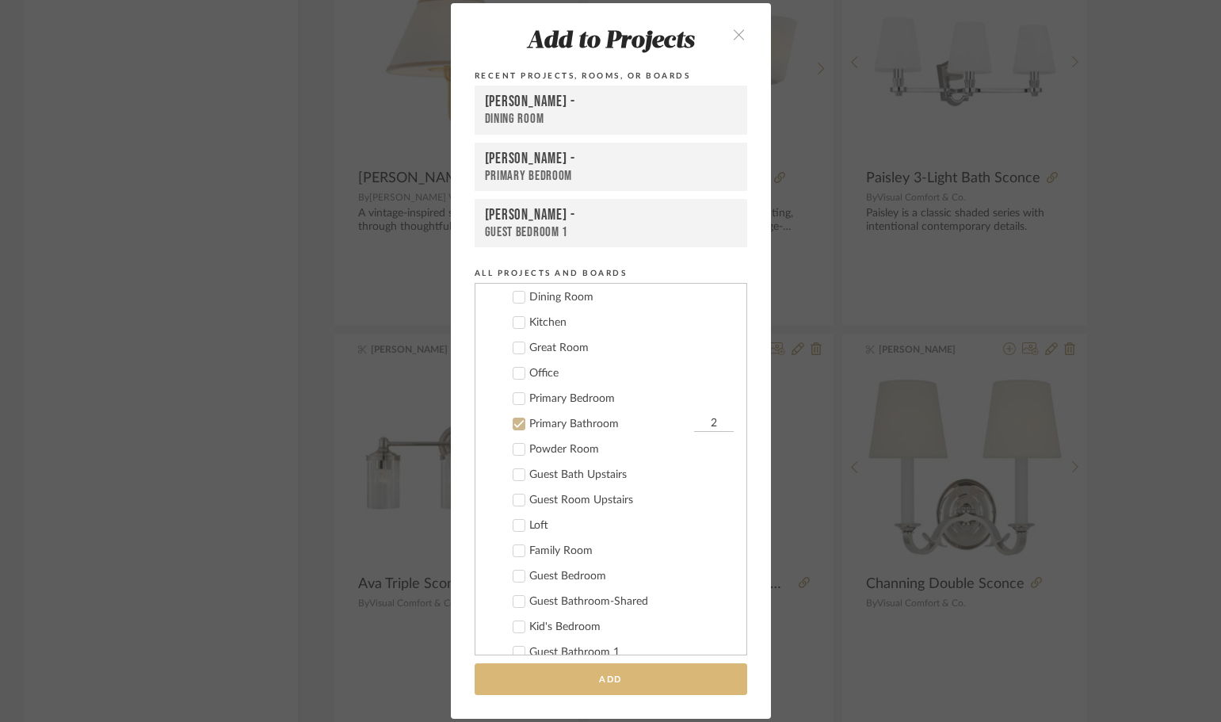
type input "2"
click at [612, 675] on button "Add" at bounding box center [611, 679] width 273 height 32
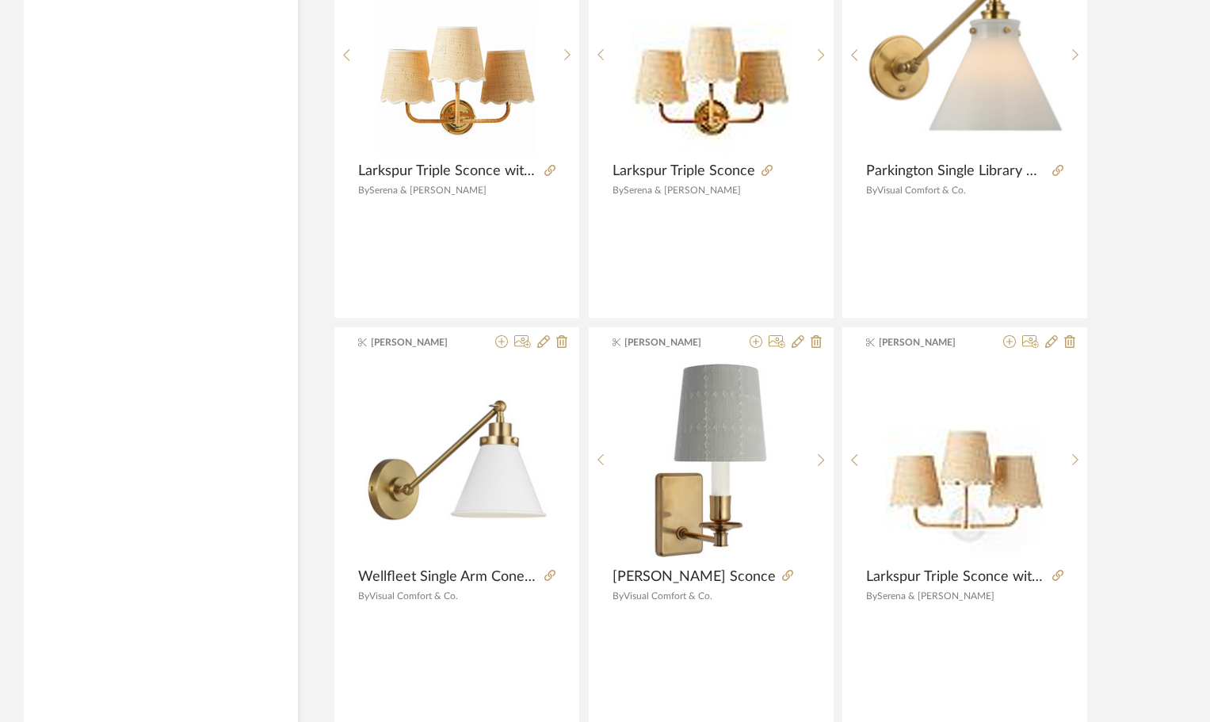
scroll to position [4621, 0]
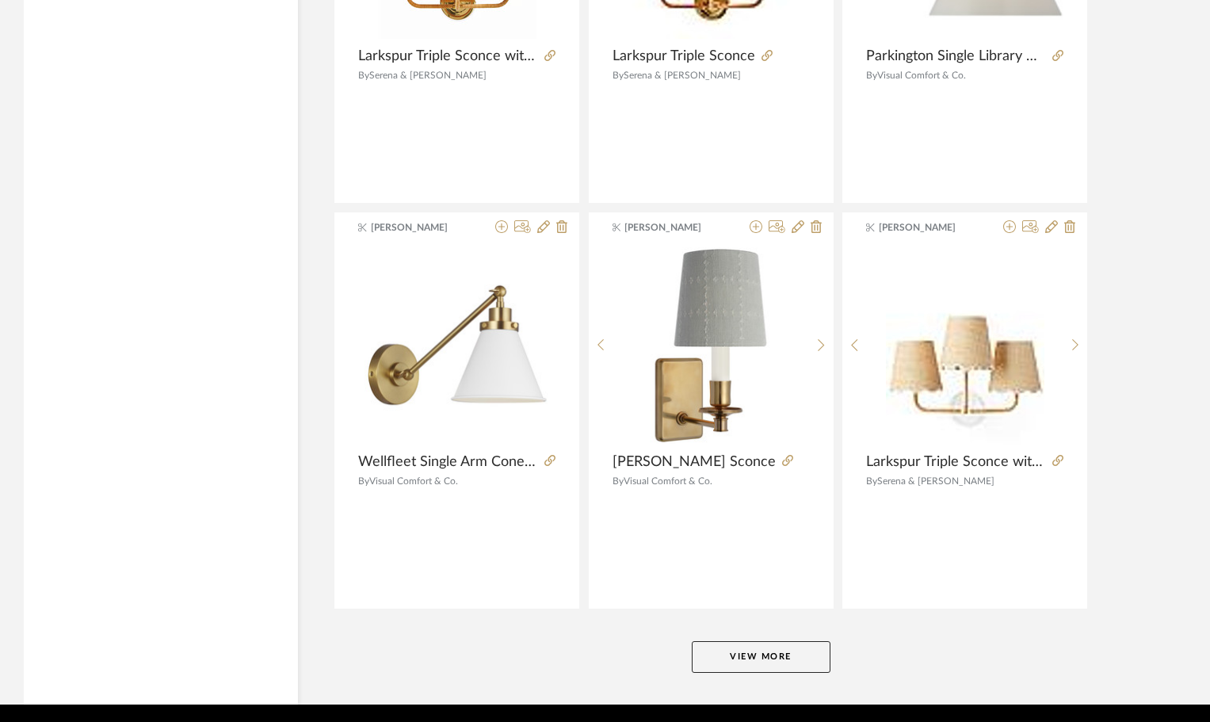
click at [808, 654] on button "View More" at bounding box center [761, 657] width 139 height 32
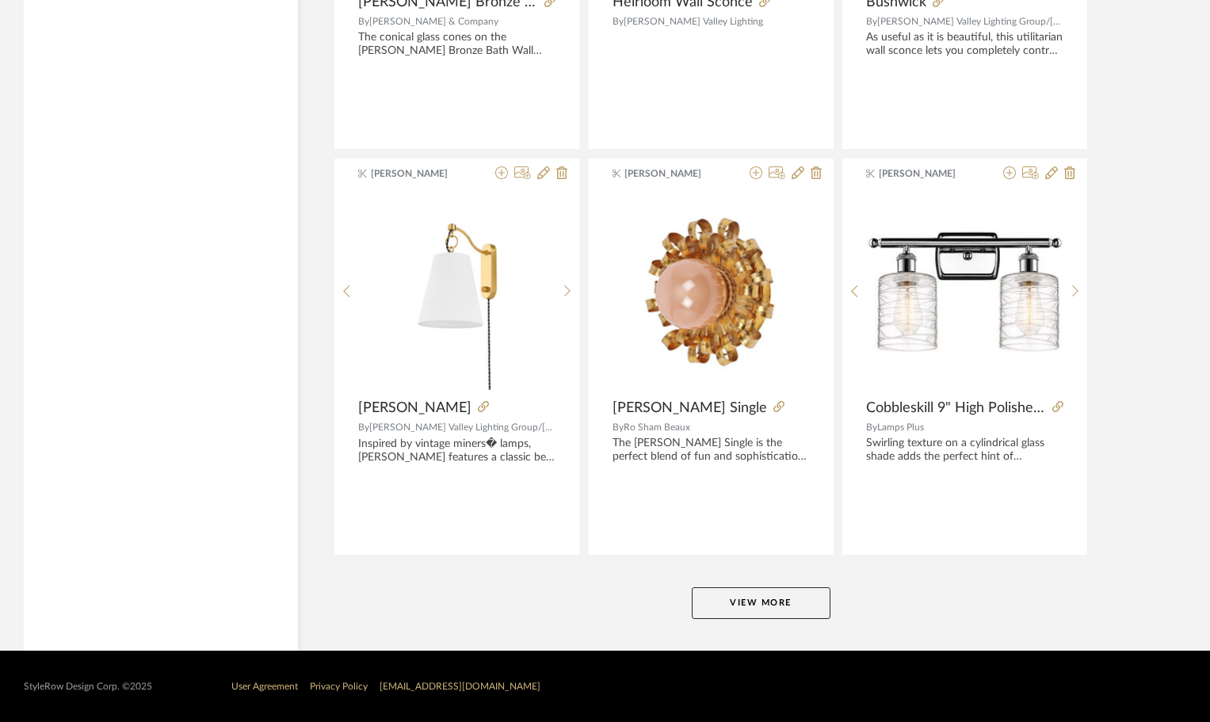
scroll to position [9542, 0]
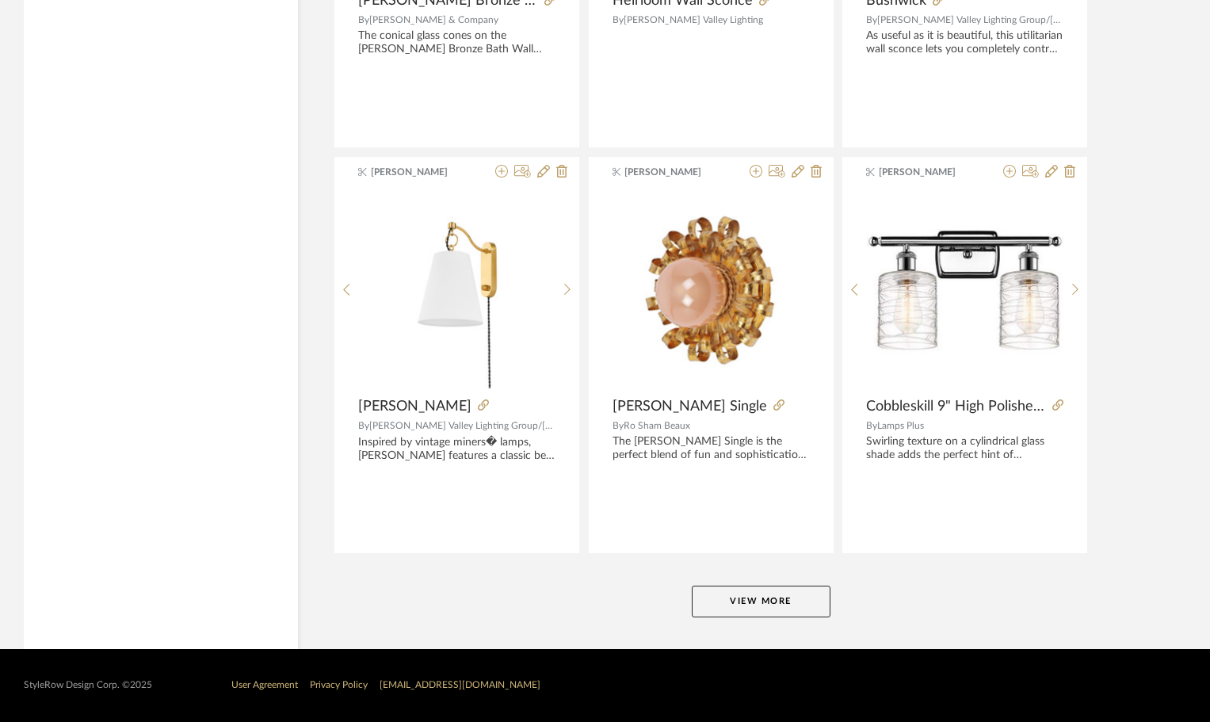
click at [785, 596] on button "View More" at bounding box center [761, 602] width 139 height 32
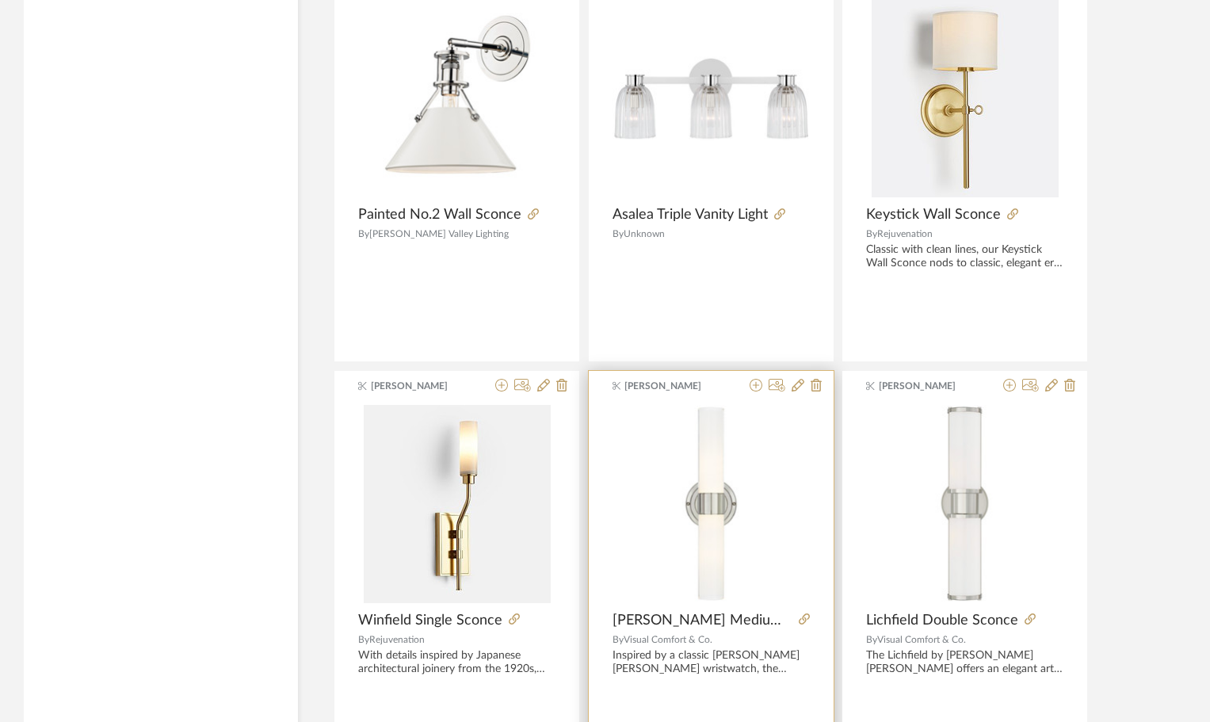
scroll to position [14407, 0]
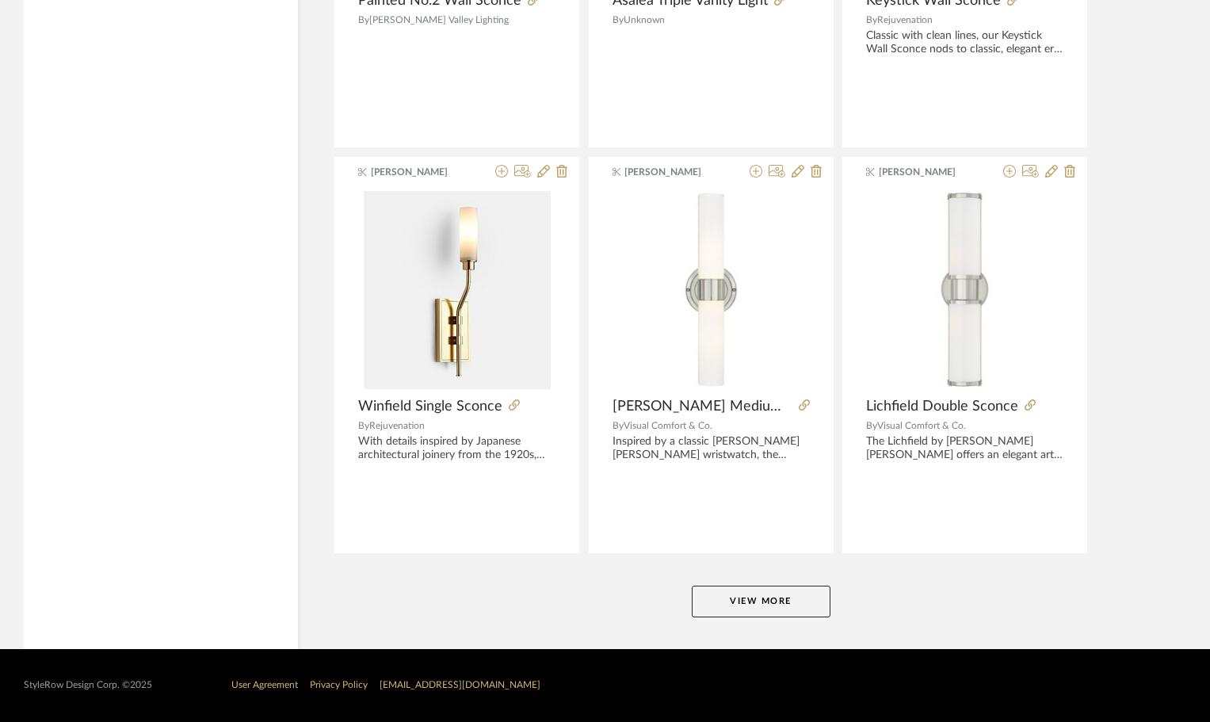
click at [784, 607] on button "View More" at bounding box center [761, 602] width 139 height 32
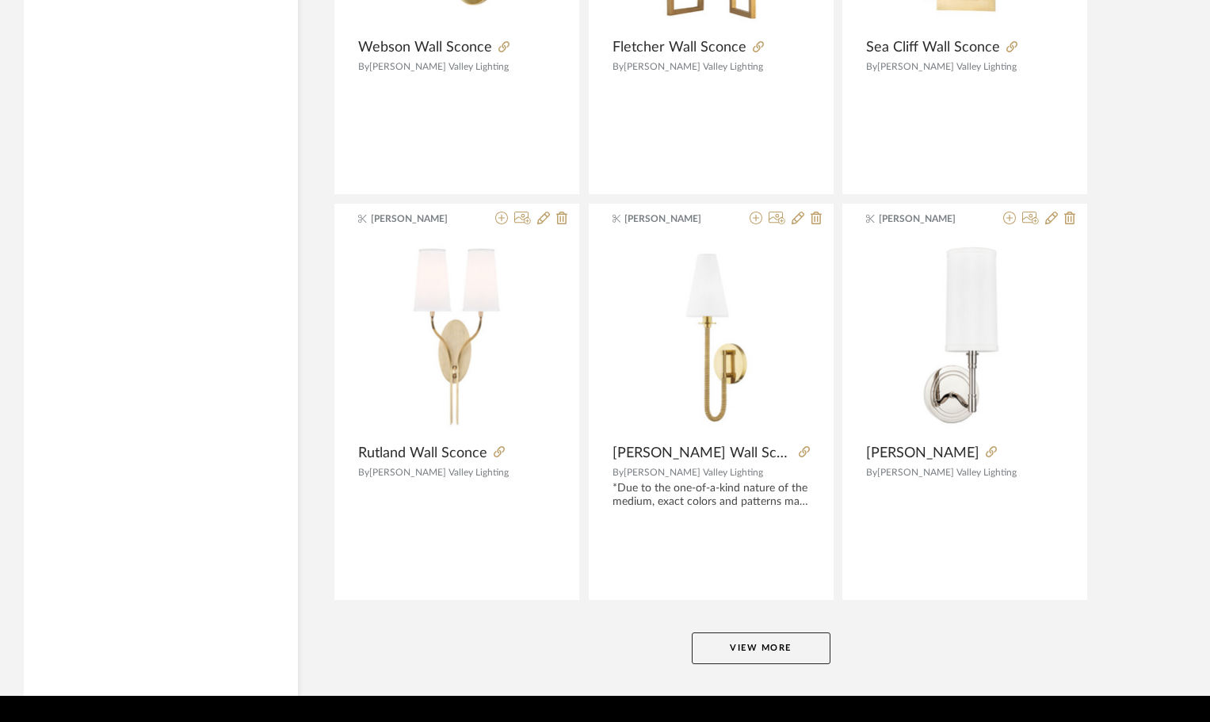
scroll to position [19242, 0]
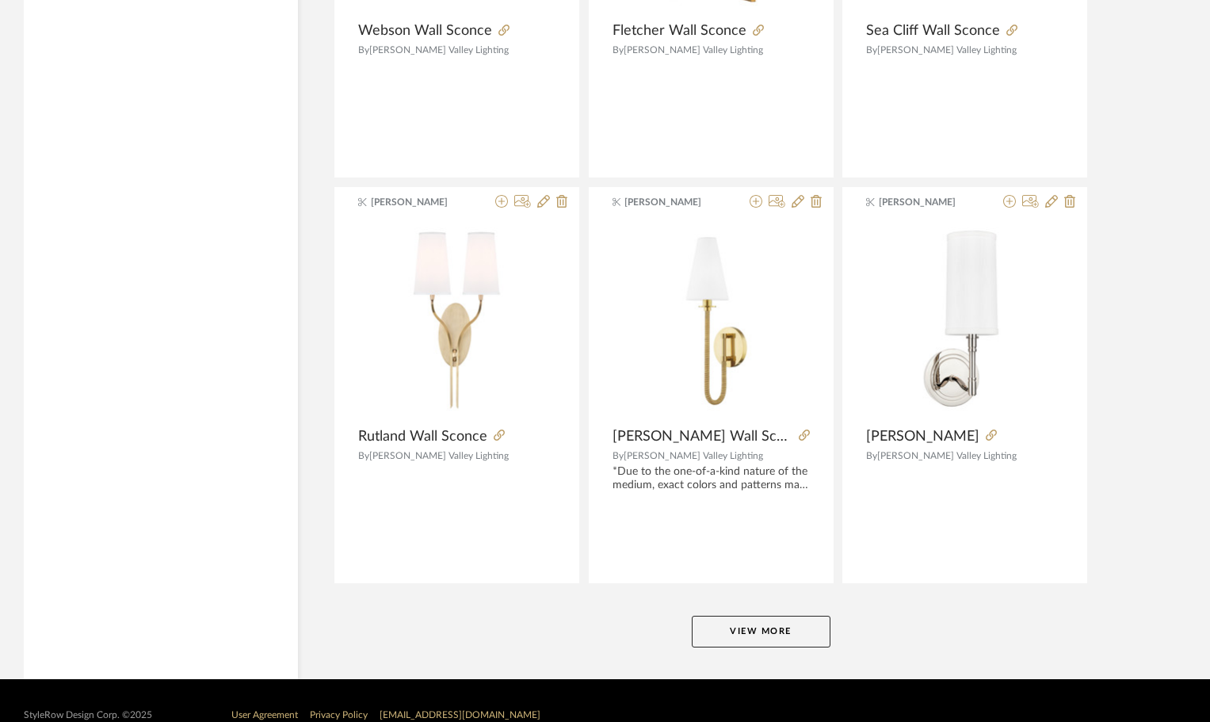
click at [808, 629] on button "View More" at bounding box center [761, 632] width 139 height 32
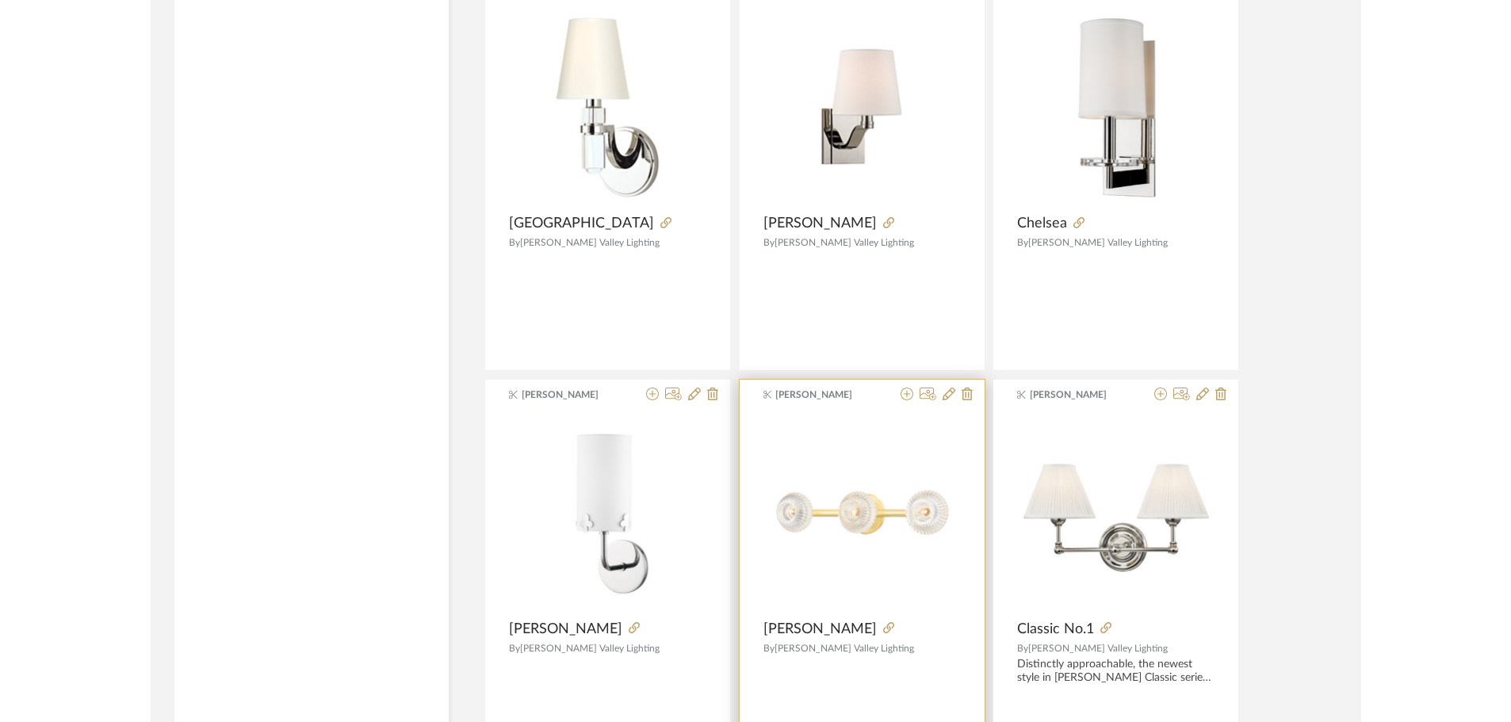
scroll to position [20034, 0]
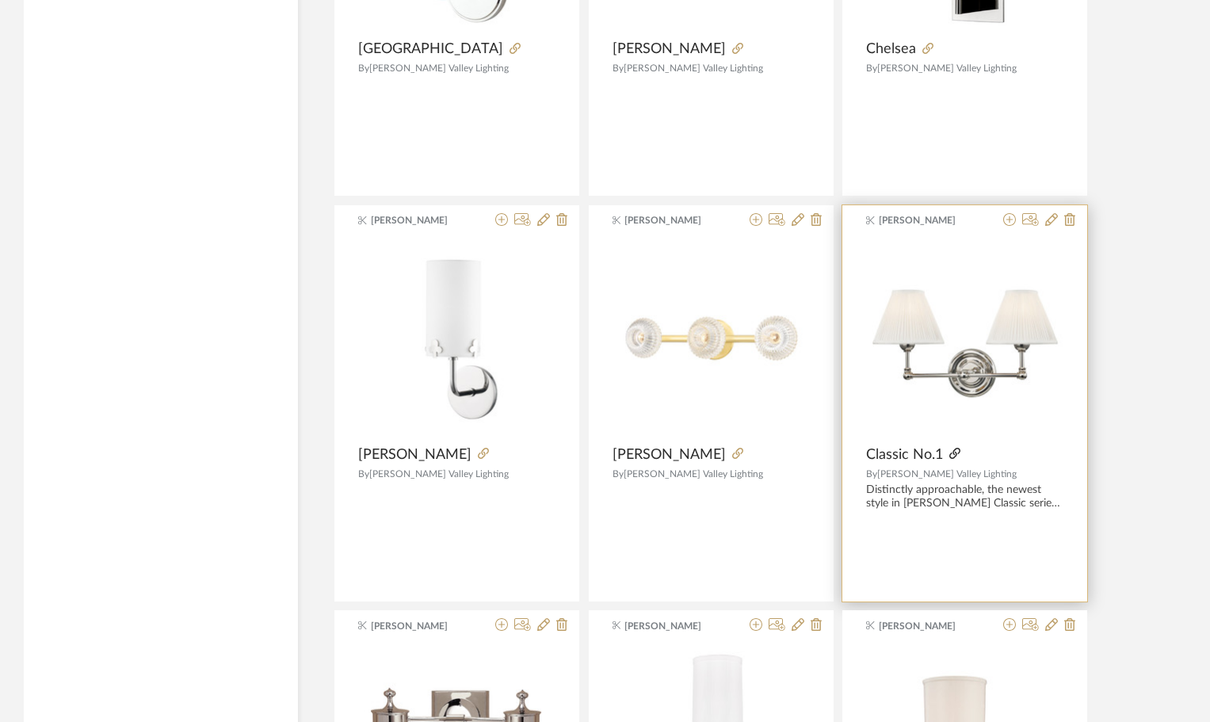
click at [954, 453] on icon at bounding box center [955, 453] width 11 height 11
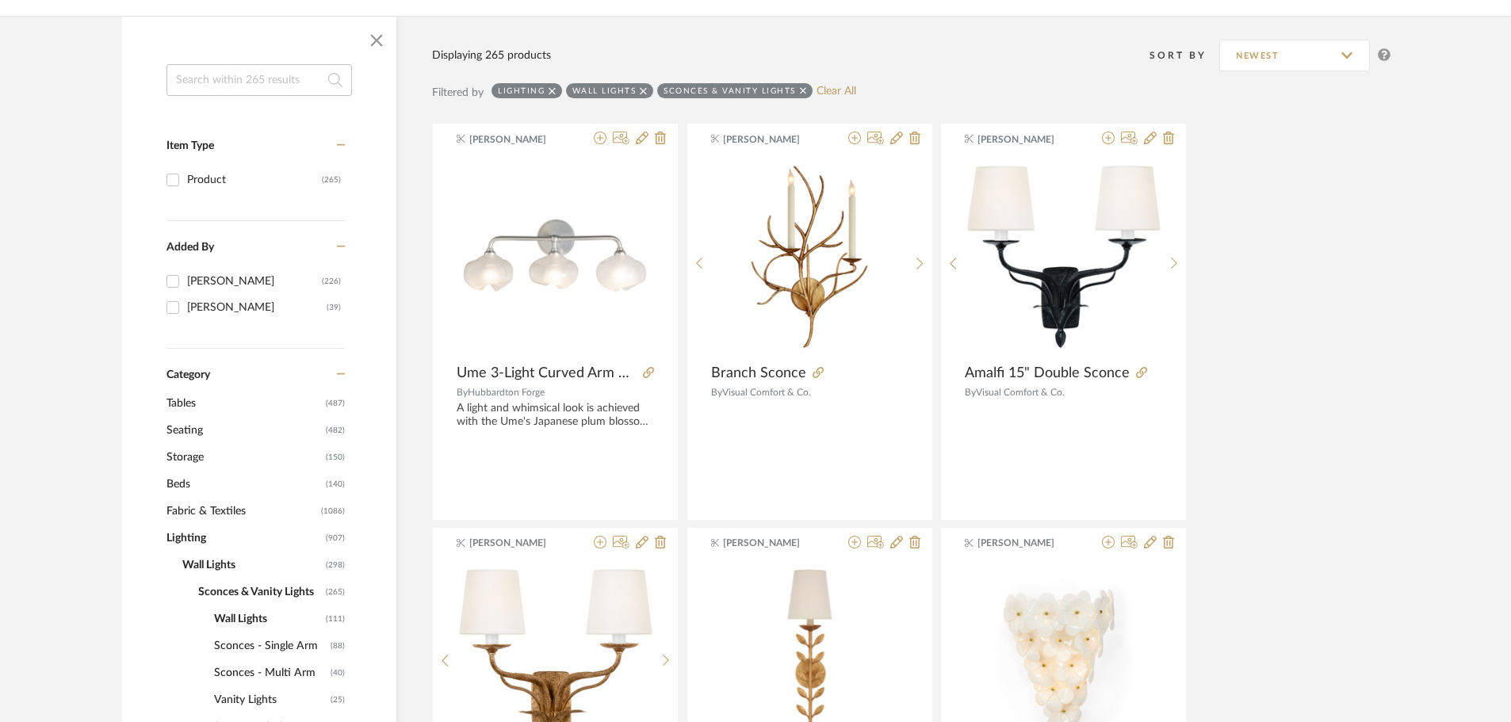
scroll to position [396, 0]
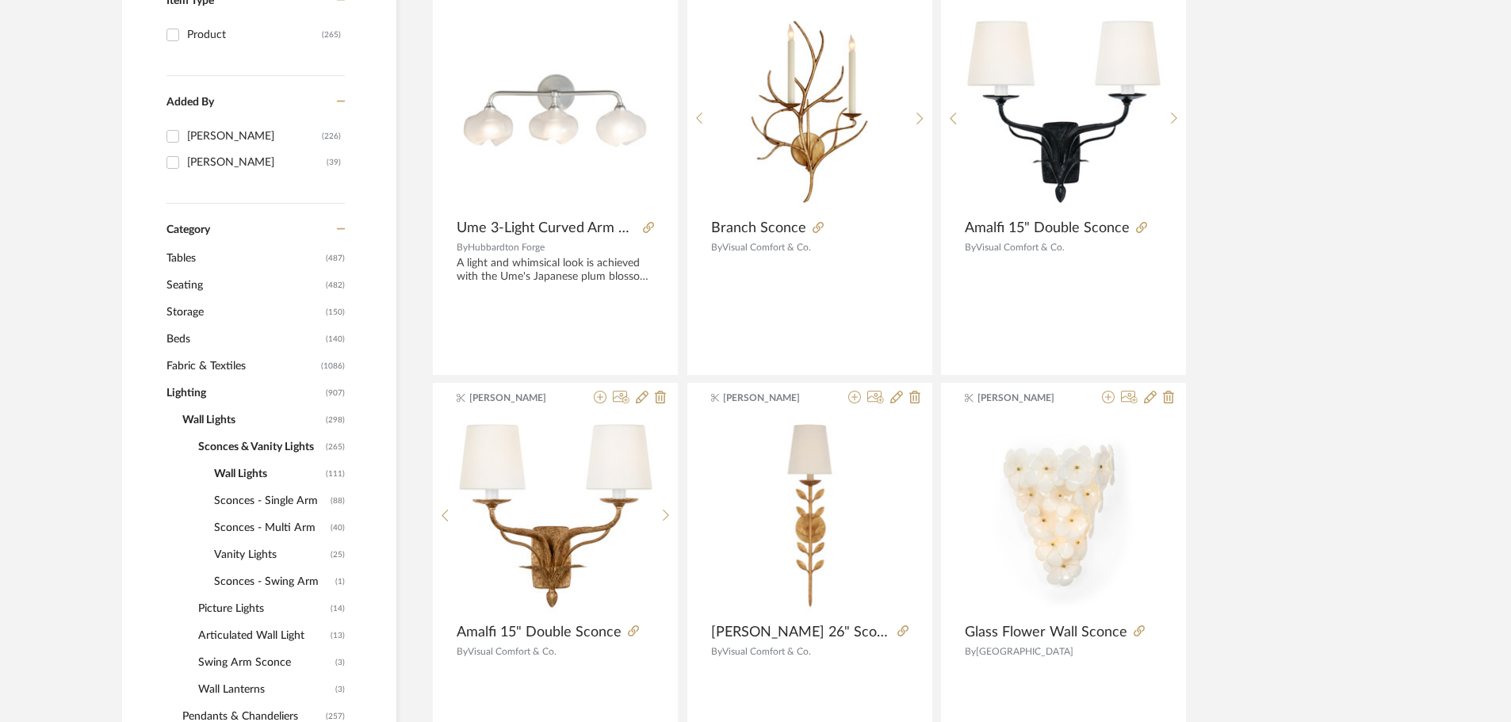
click at [276, 530] on span "Sconces - Multi Arm" at bounding box center [270, 527] width 113 height 27
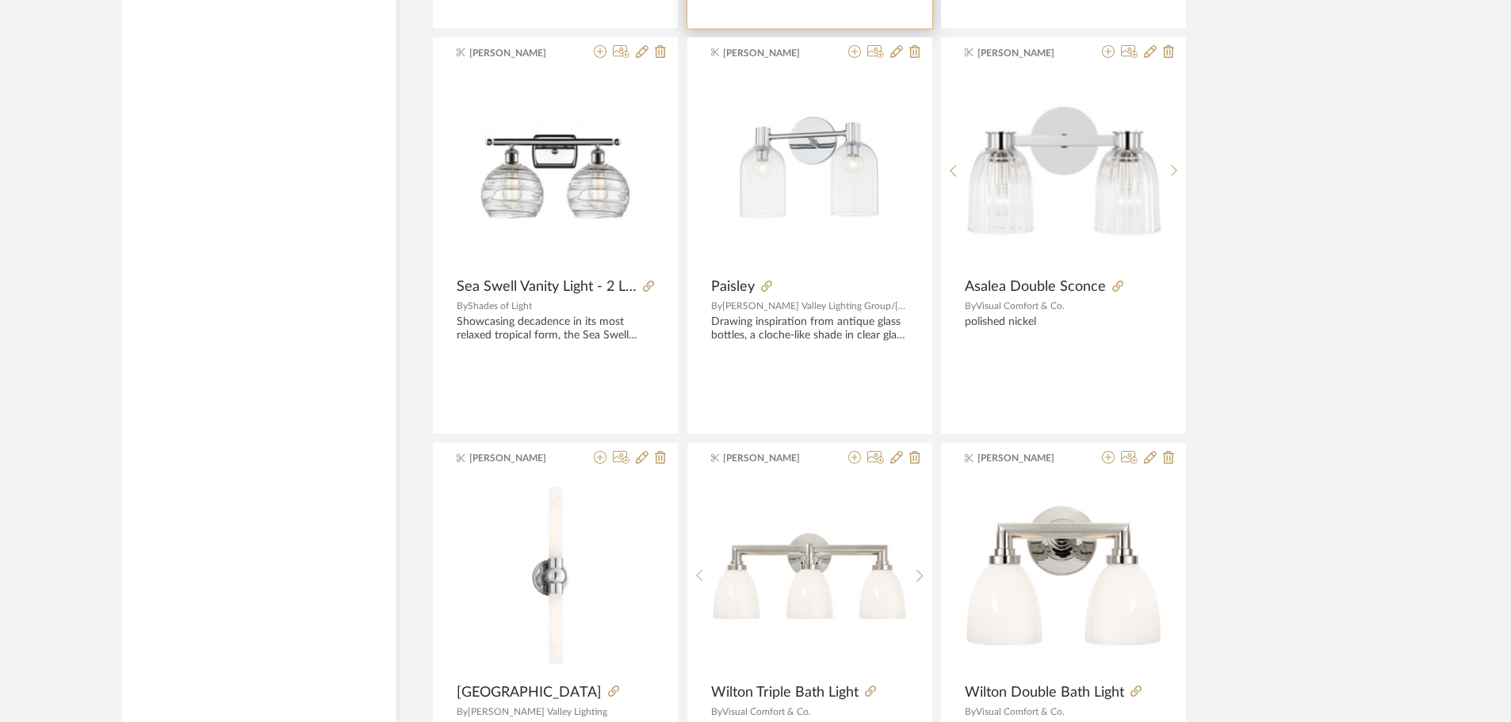
scroll to position [3725, 0]
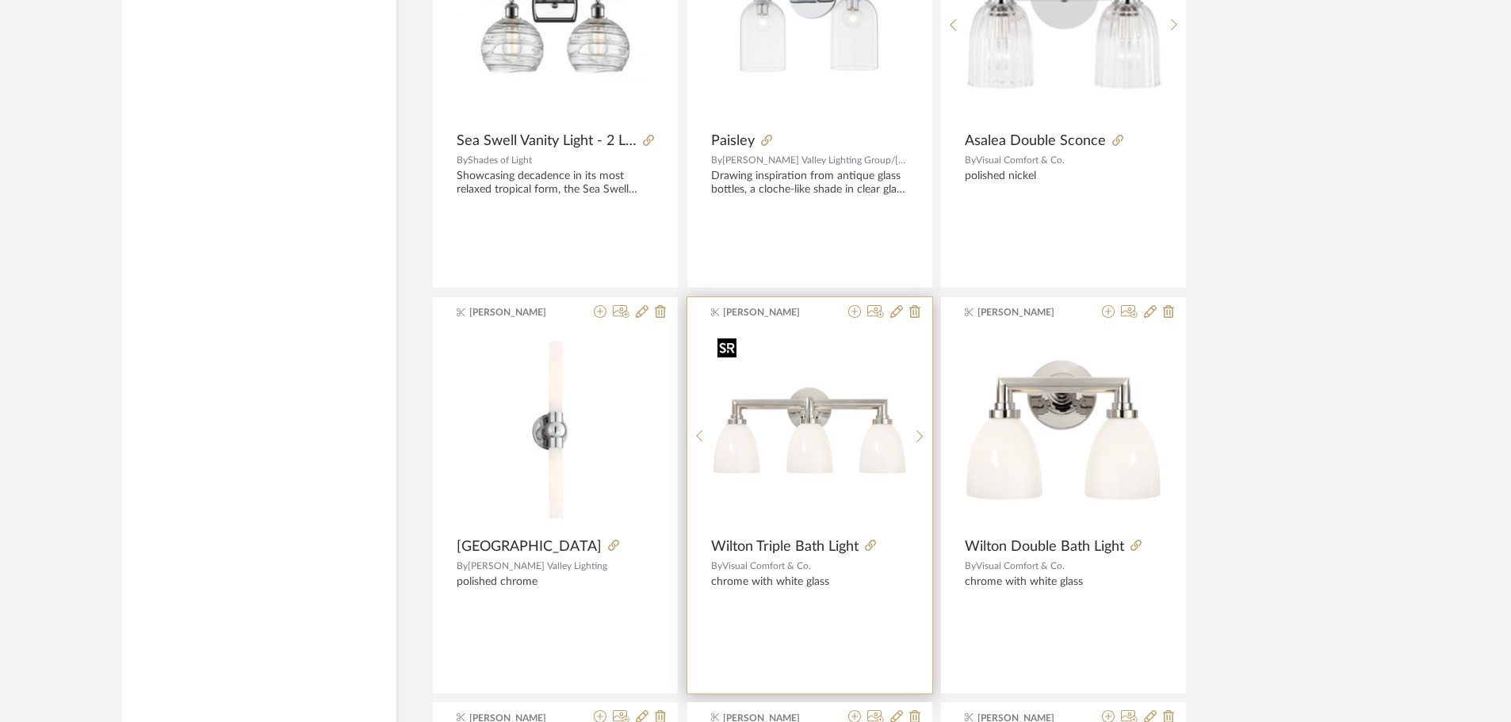
click at [832, 411] on img "0" at bounding box center [809, 430] width 197 height 197
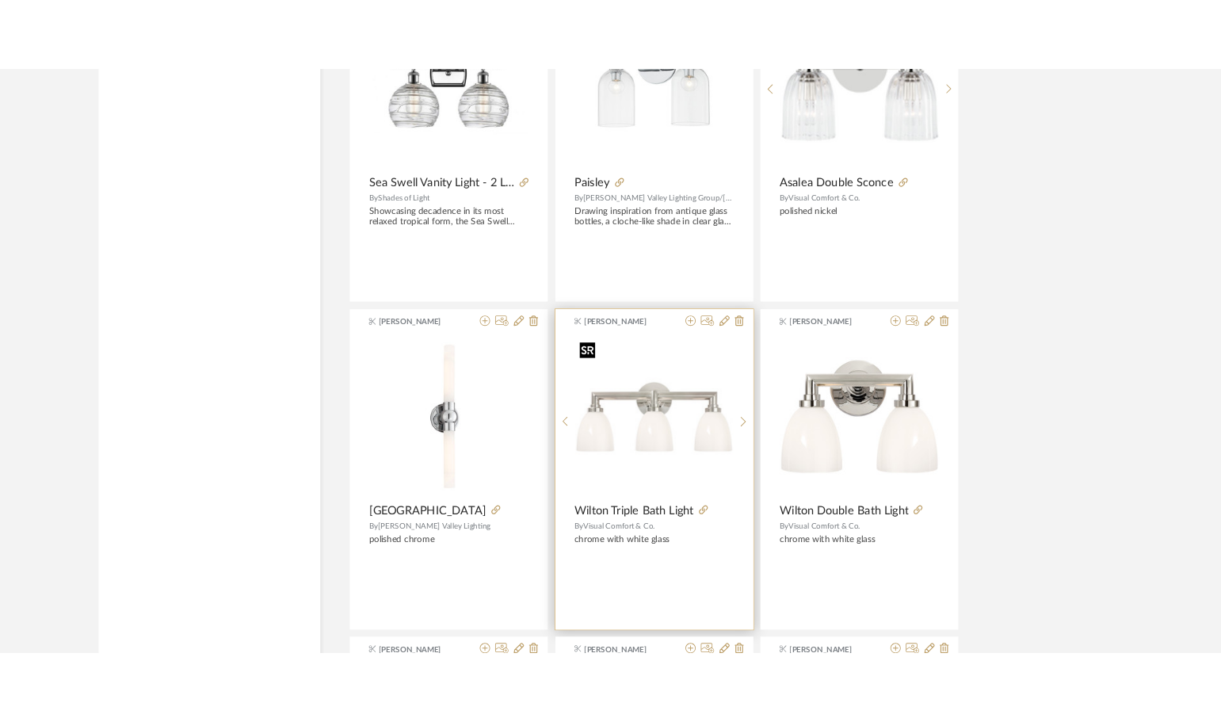
scroll to position [0, 0]
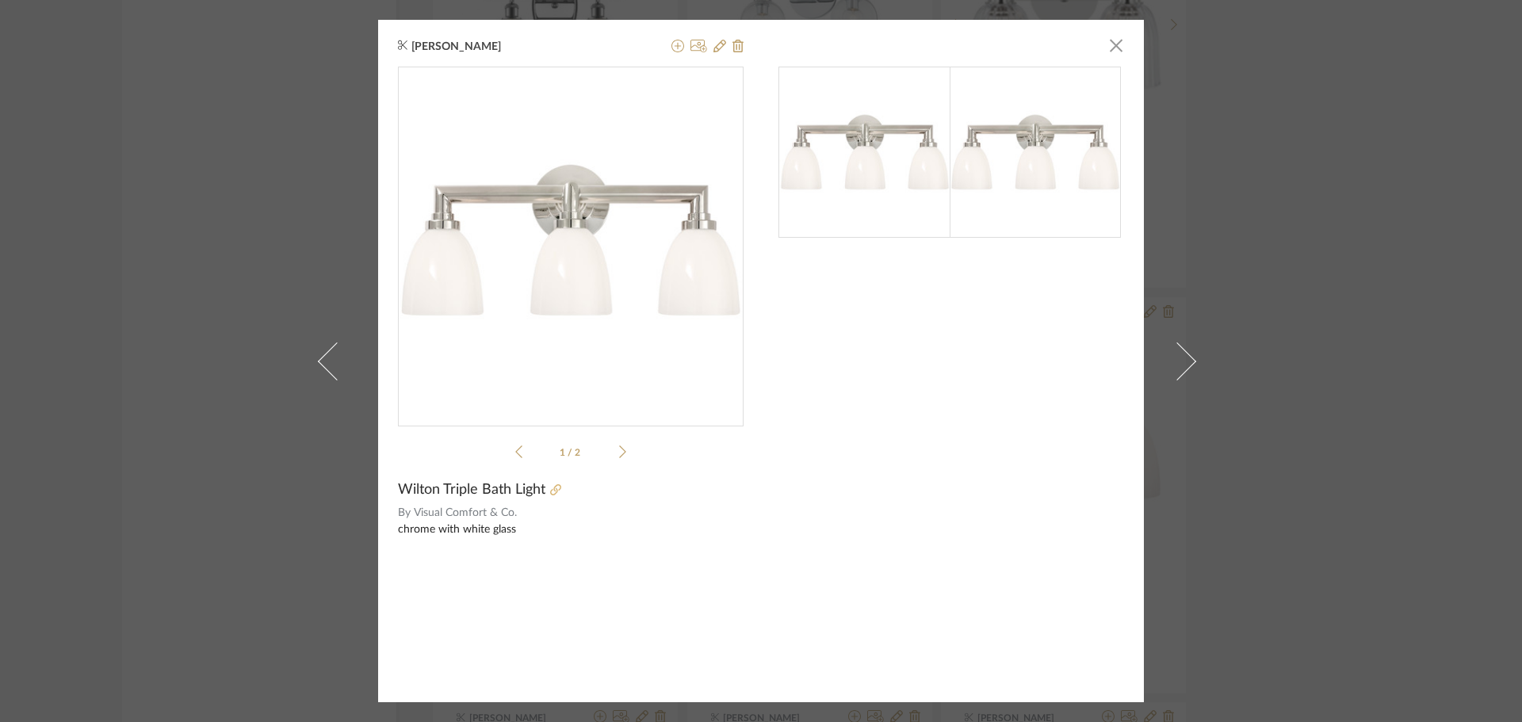
click at [550, 484] on icon at bounding box center [555, 489] width 11 height 11
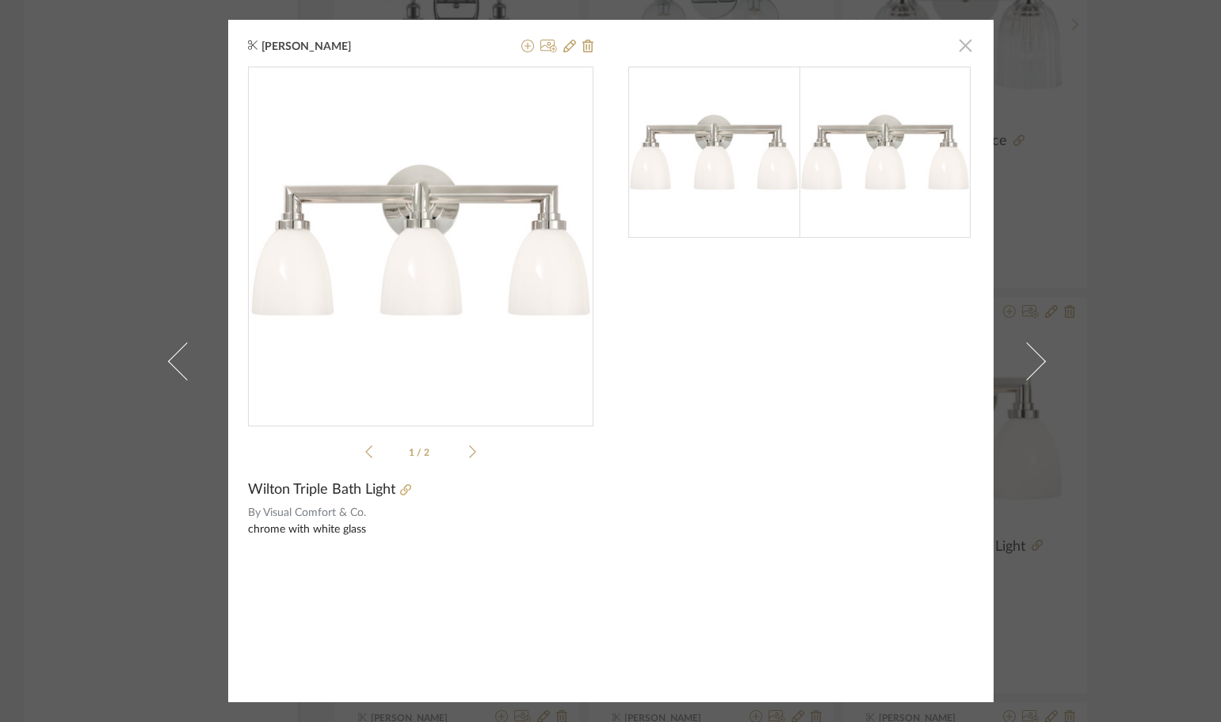
click at [961, 40] on span "button" at bounding box center [966, 45] width 32 height 32
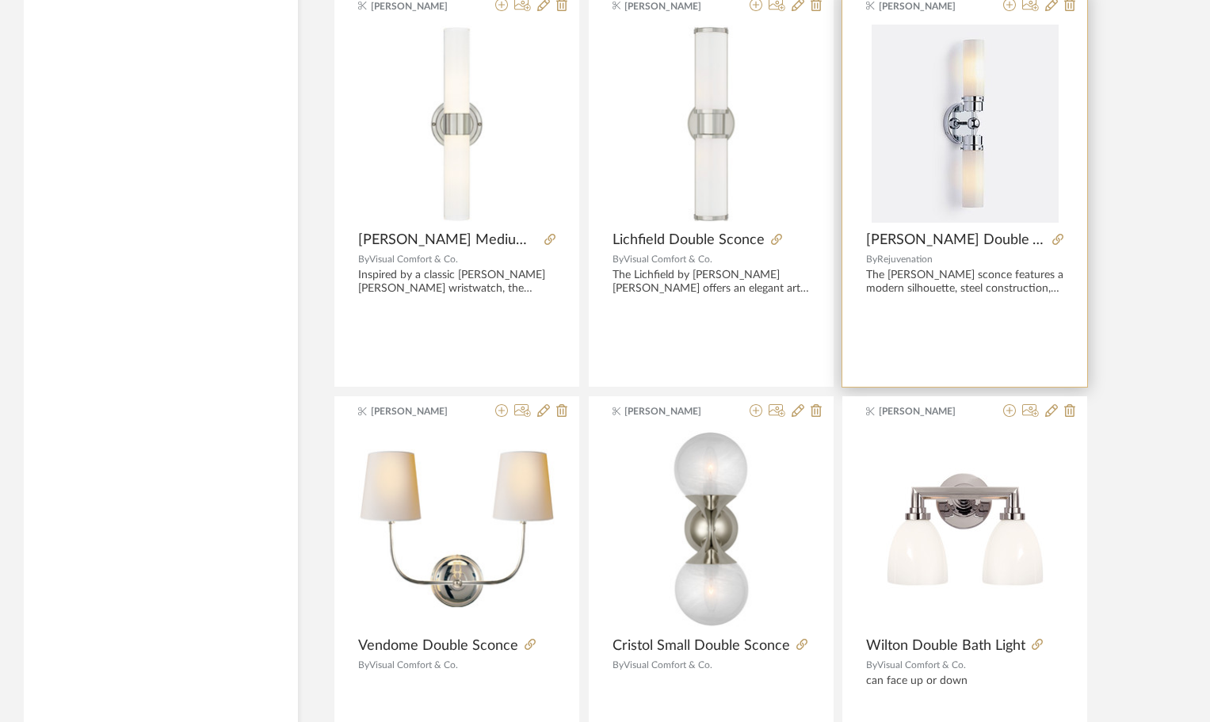
scroll to position [4676, 0]
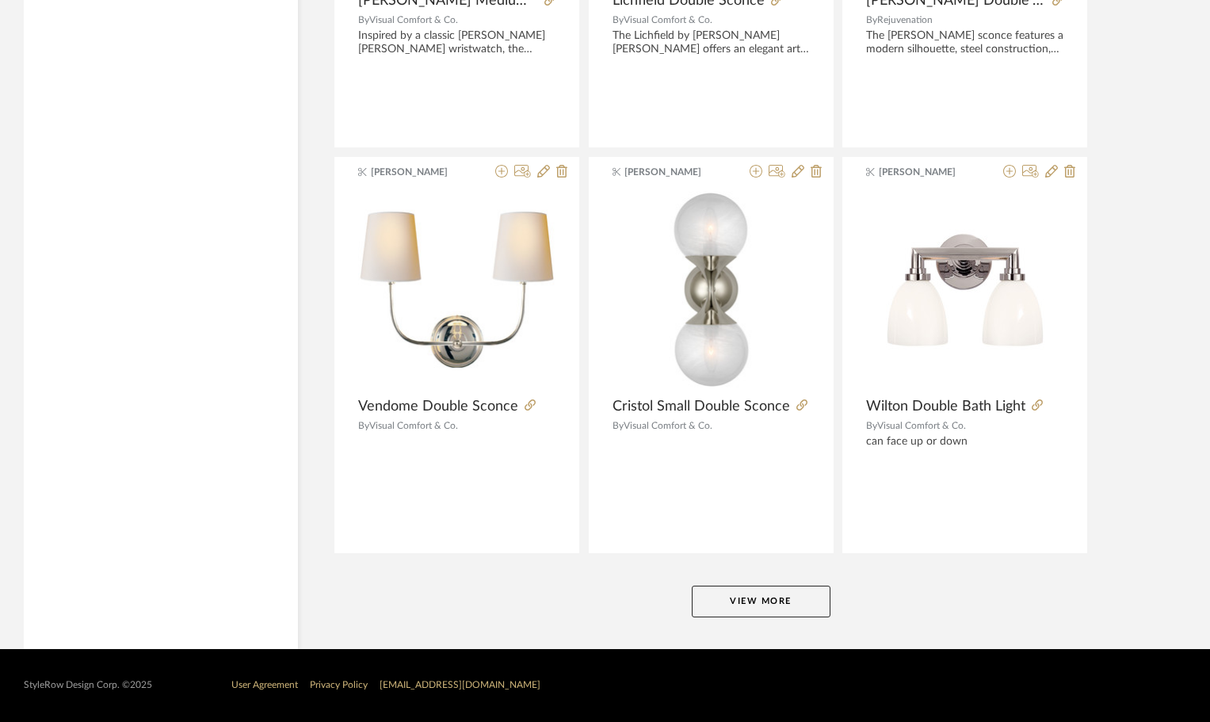
click at [792, 602] on button "View More" at bounding box center [761, 602] width 139 height 32
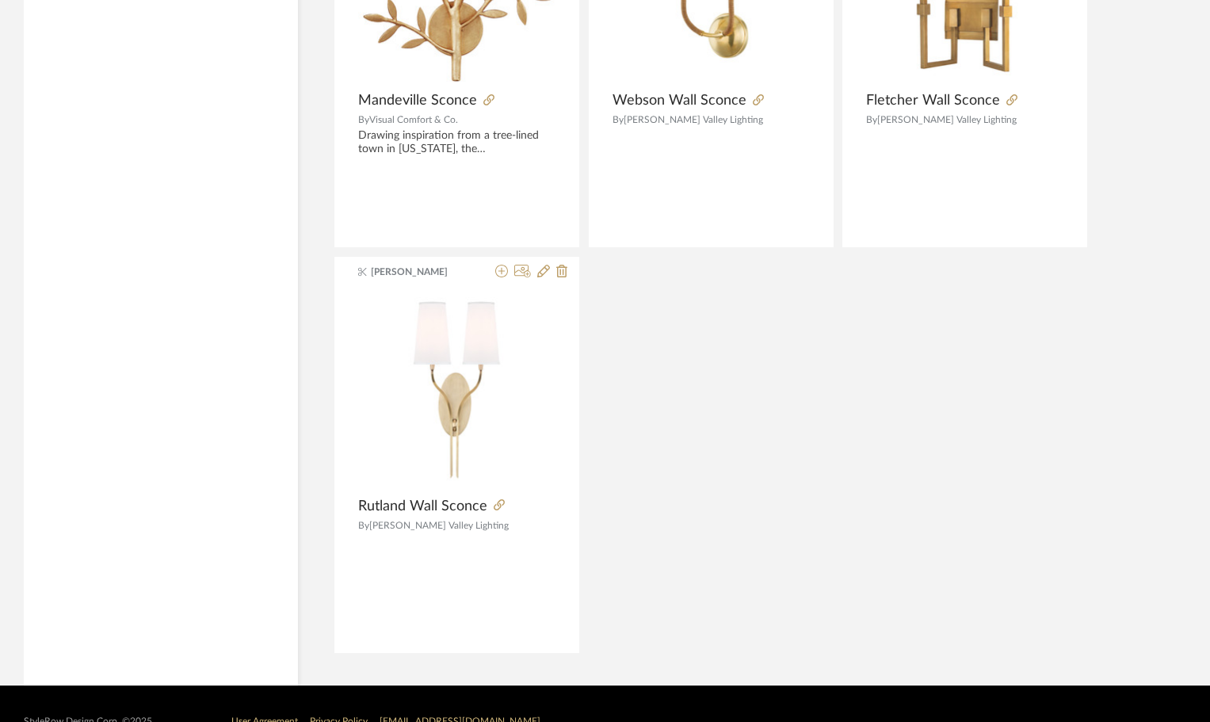
scroll to position [5424, 0]
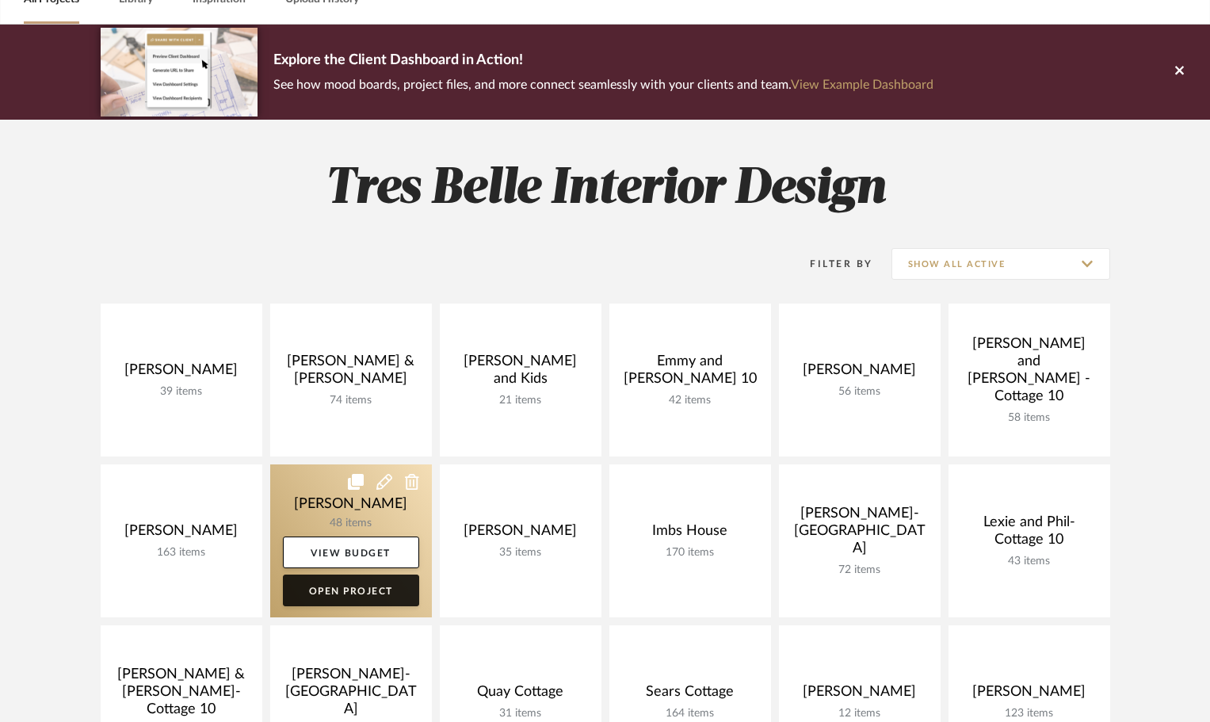
scroll to position [238, 0]
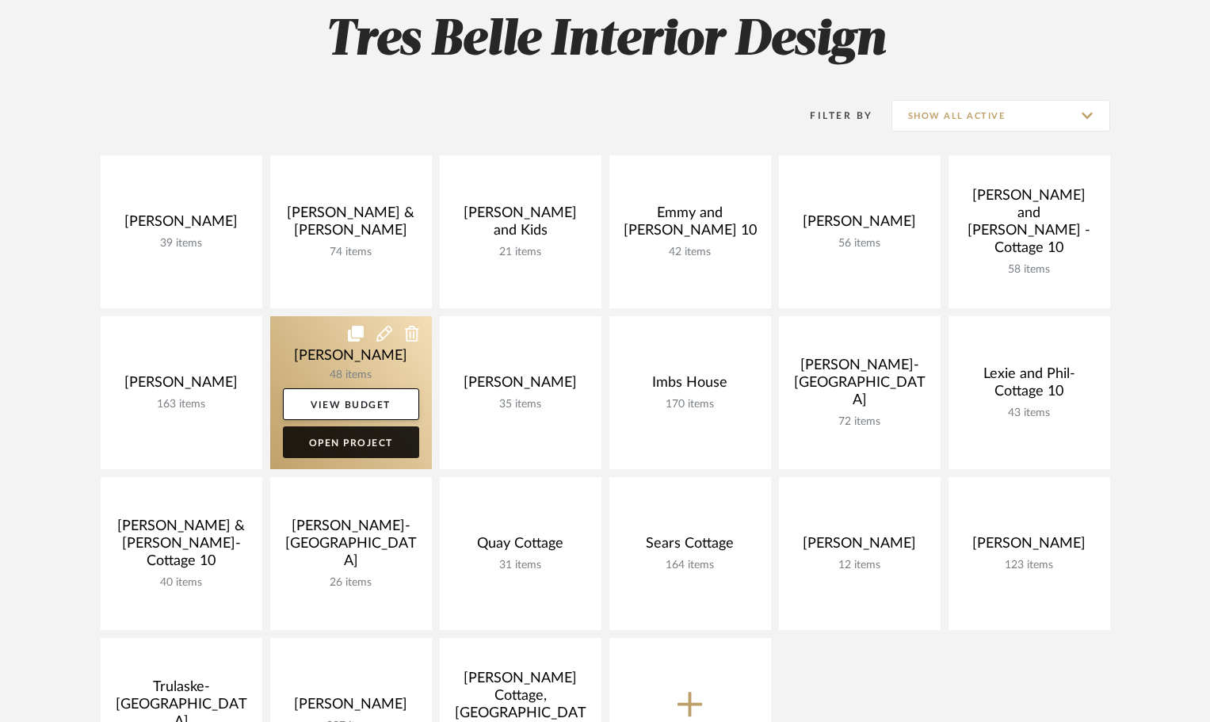
click at [397, 442] on link "Open Project" at bounding box center [351, 442] width 136 height 32
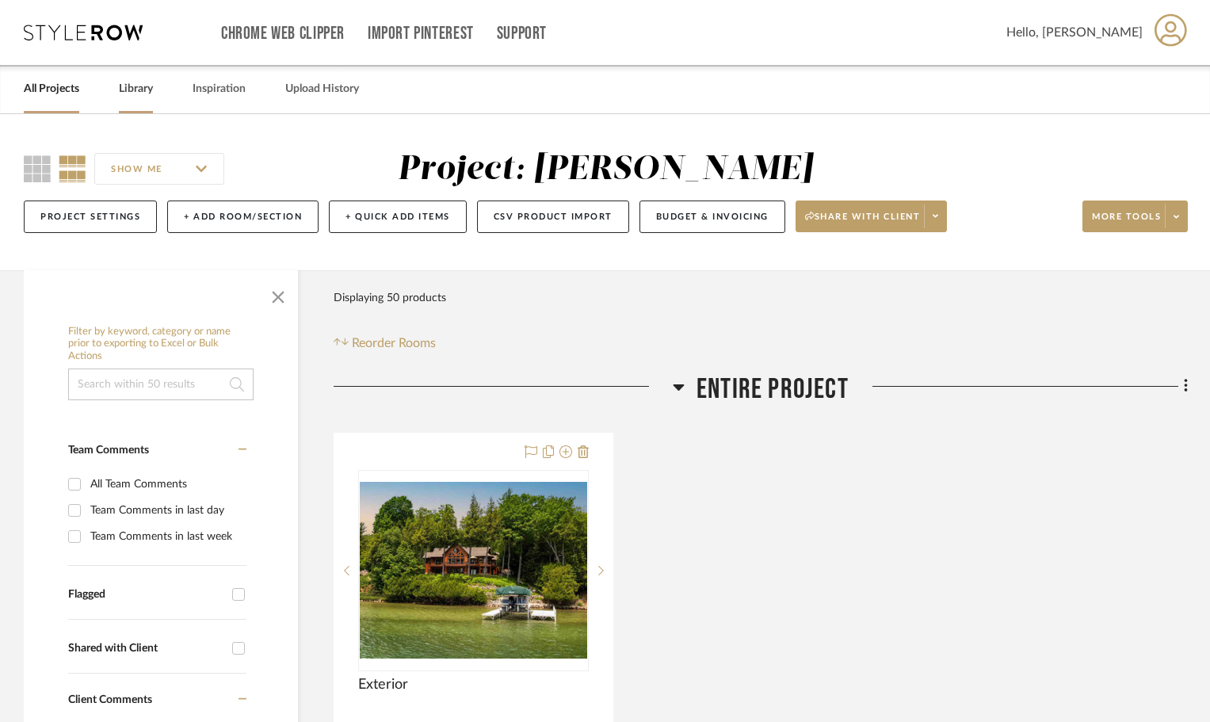
click at [135, 92] on link "Library" at bounding box center [136, 88] width 34 height 21
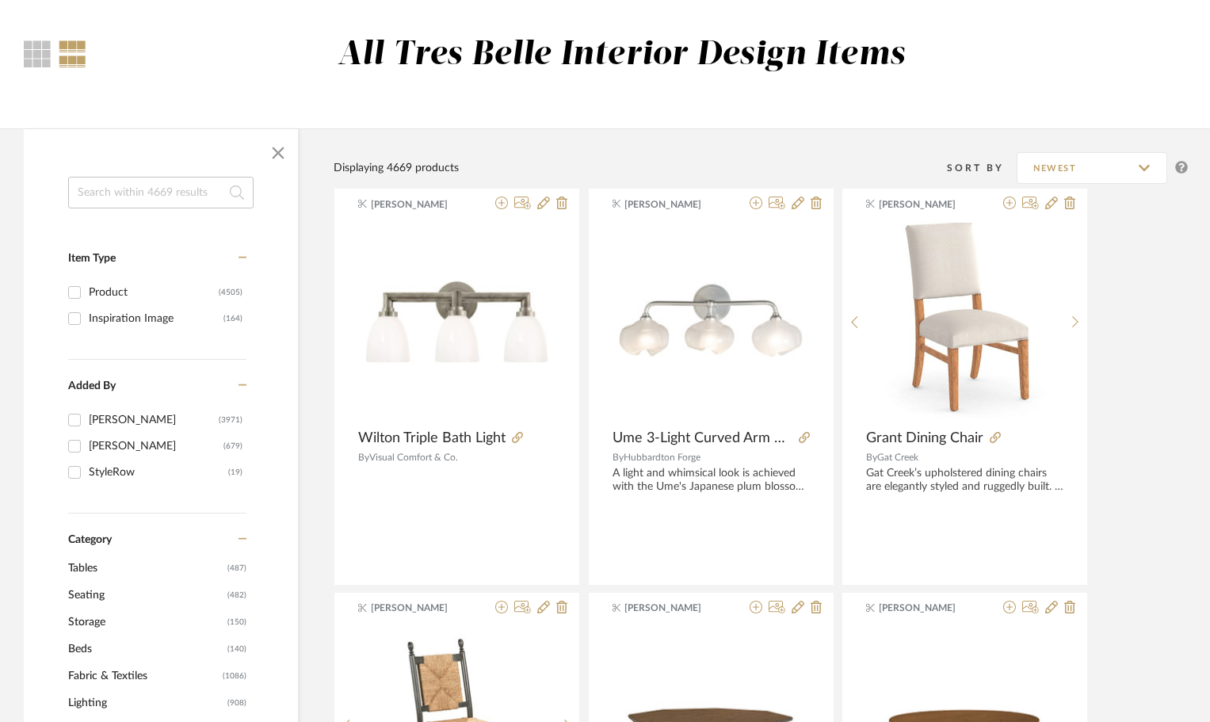
scroll to position [238, 0]
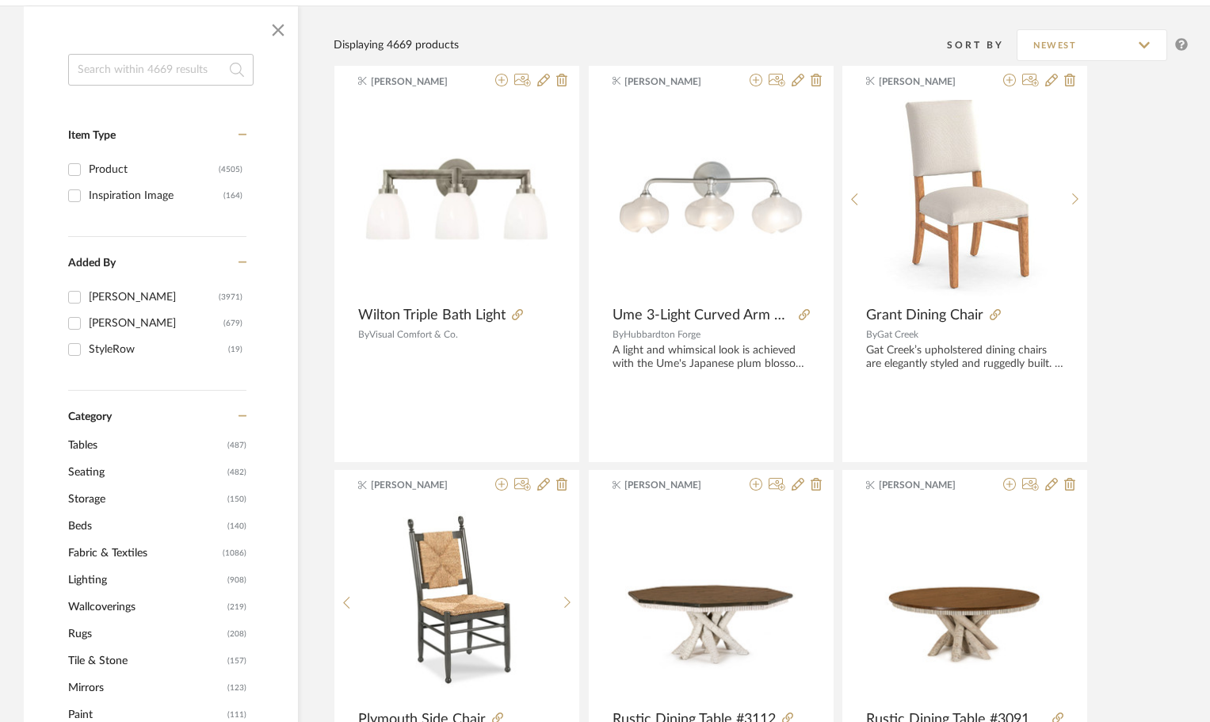
click at [92, 529] on span "Beds" at bounding box center [145, 526] width 155 height 27
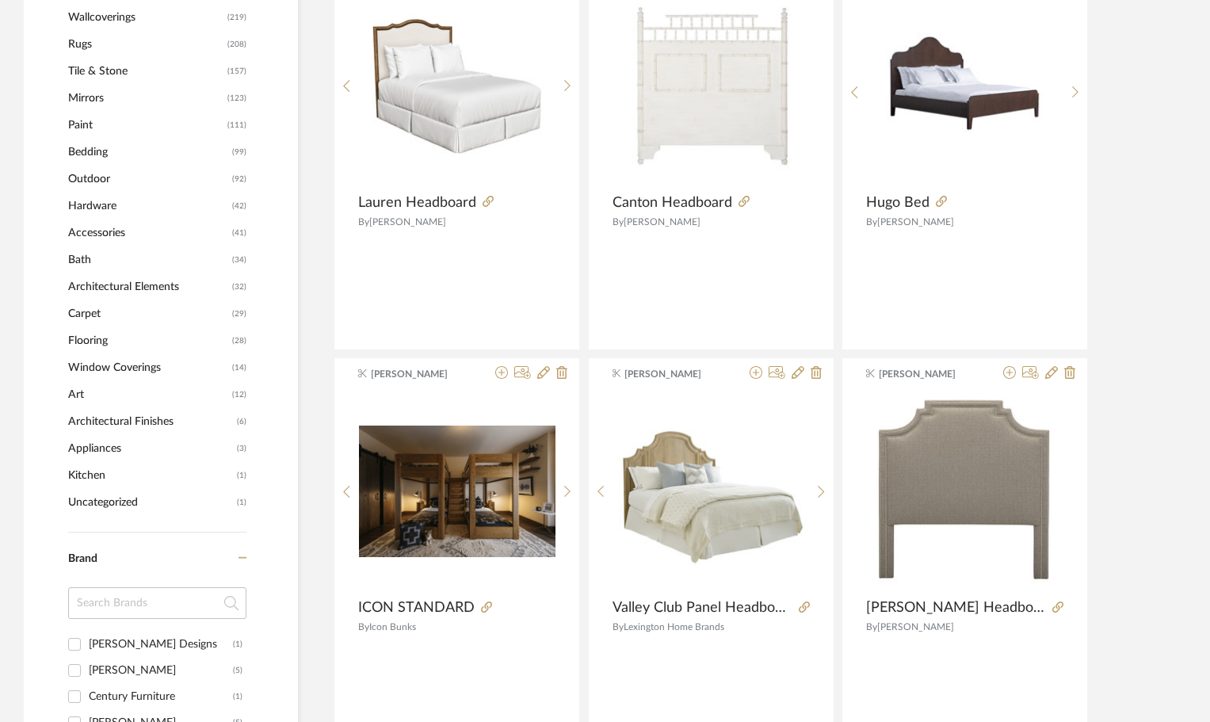
scroll to position [872, 0]
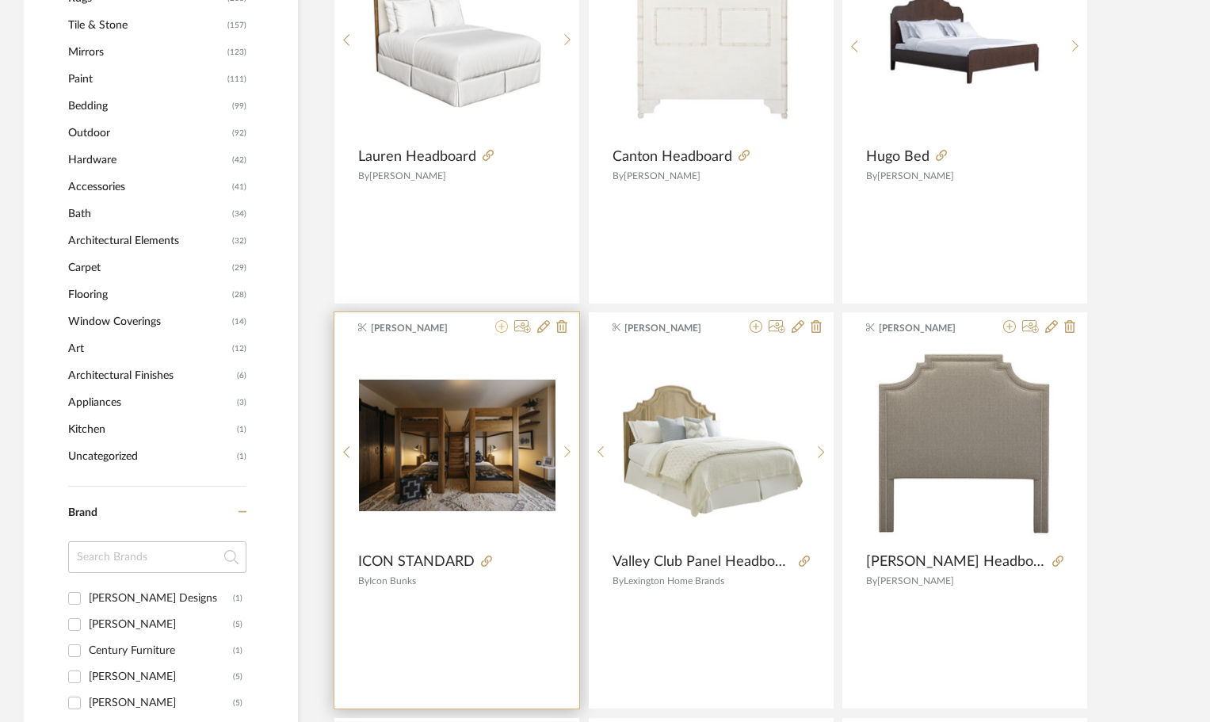
click at [503, 328] on icon at bounding box center [501, 326] width 13 height 13
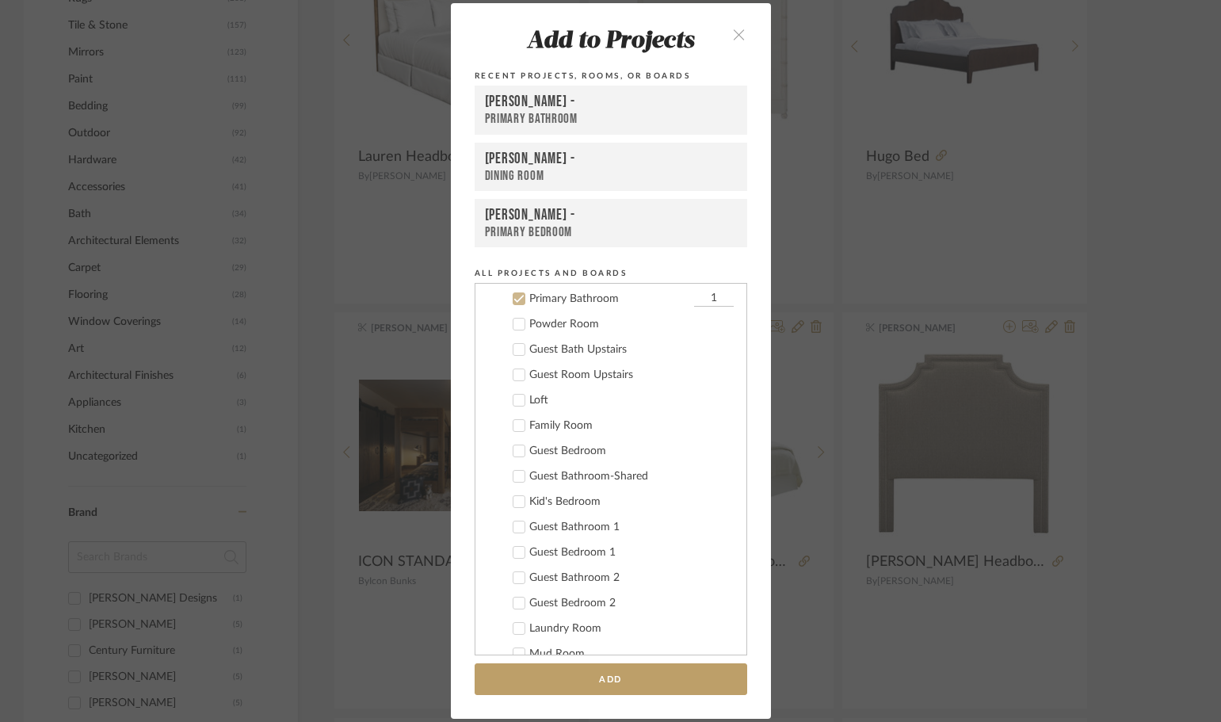
scroll to position [508, 0]
click at [514, 499] on icon at bounding box center [519, 500] width 11 height 11
click at [514, 295] on icon at bounding box center [519, 297] width 11 height 11
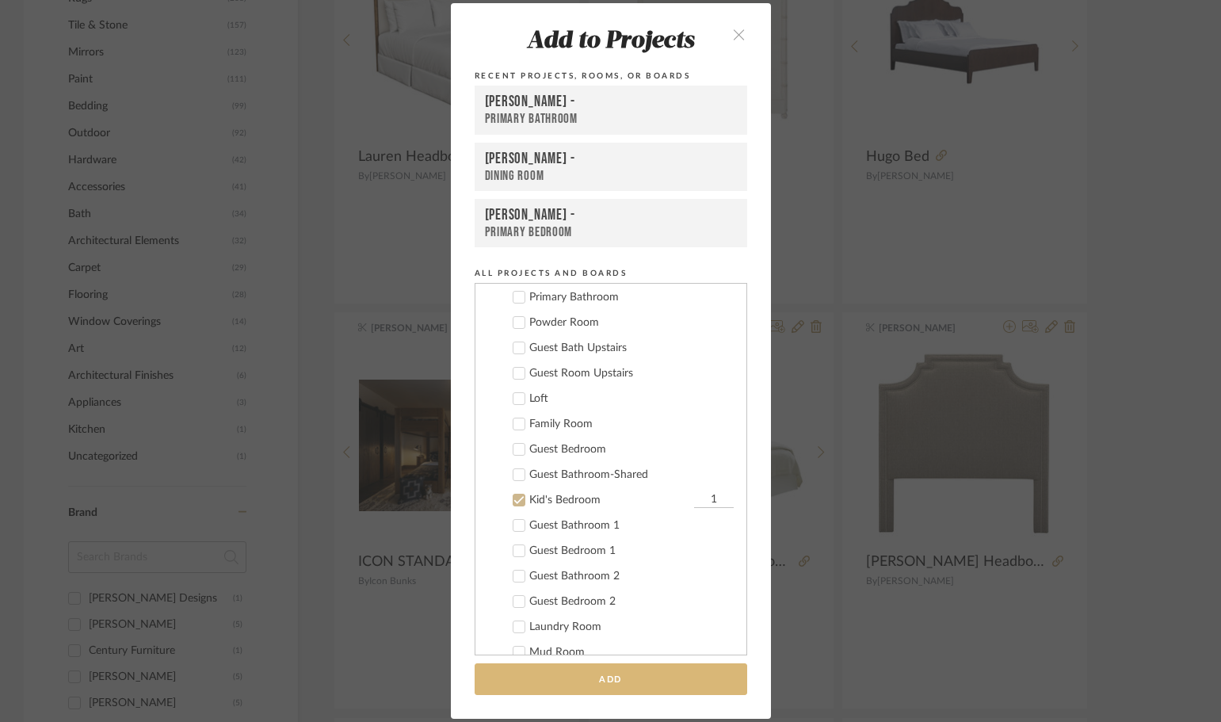
click at [625, 683] on button "Add" at bounding box center [611, 679] width 273 height 32
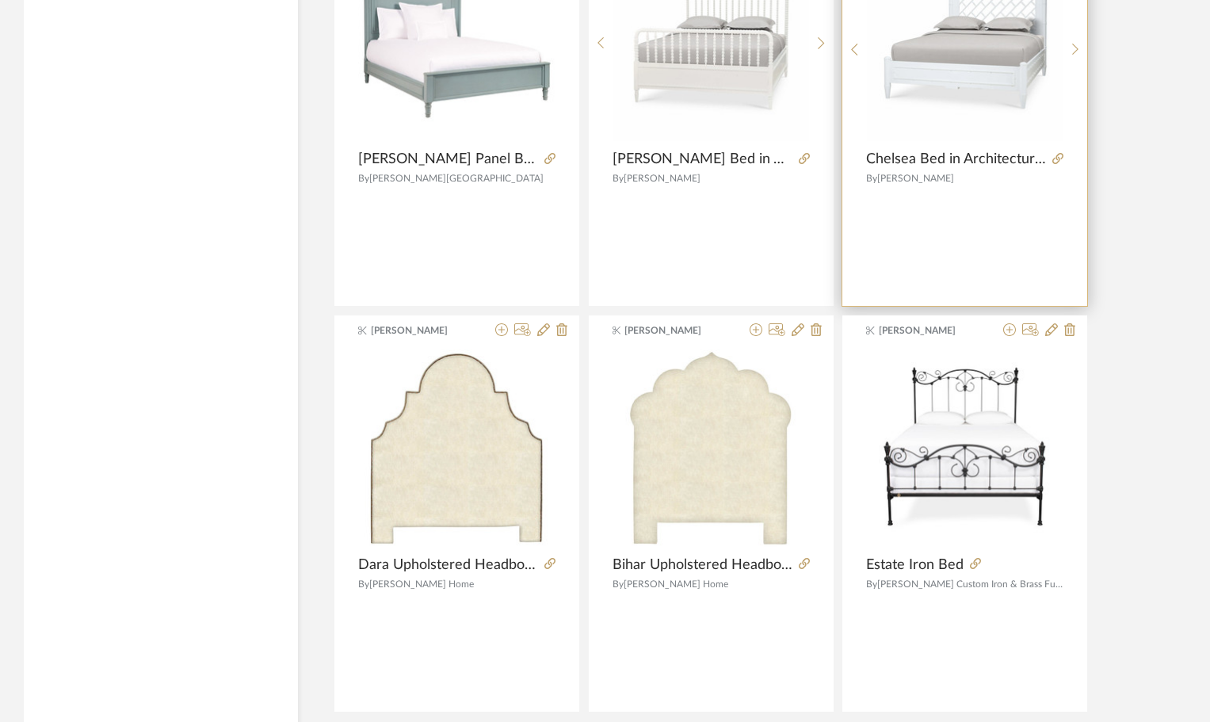
scroll to position [4676, 0]
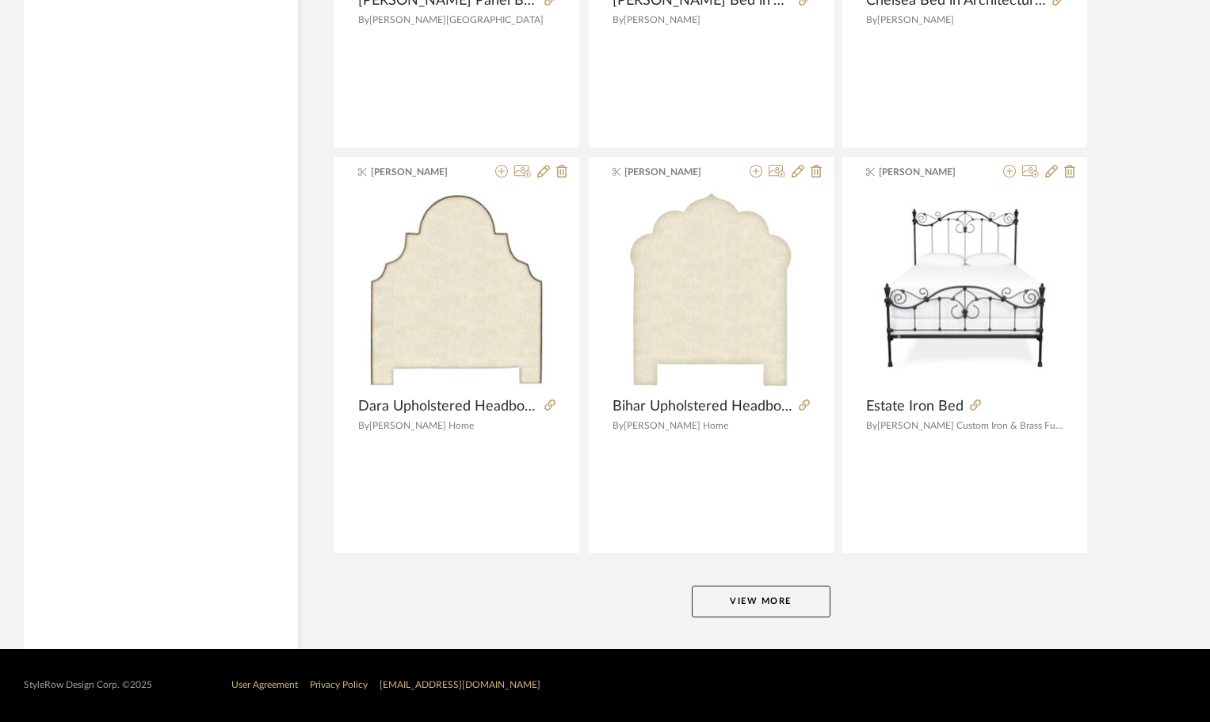
click at [827, 606] on button "View More" at bounding box center [761, 602] width 139 height 32
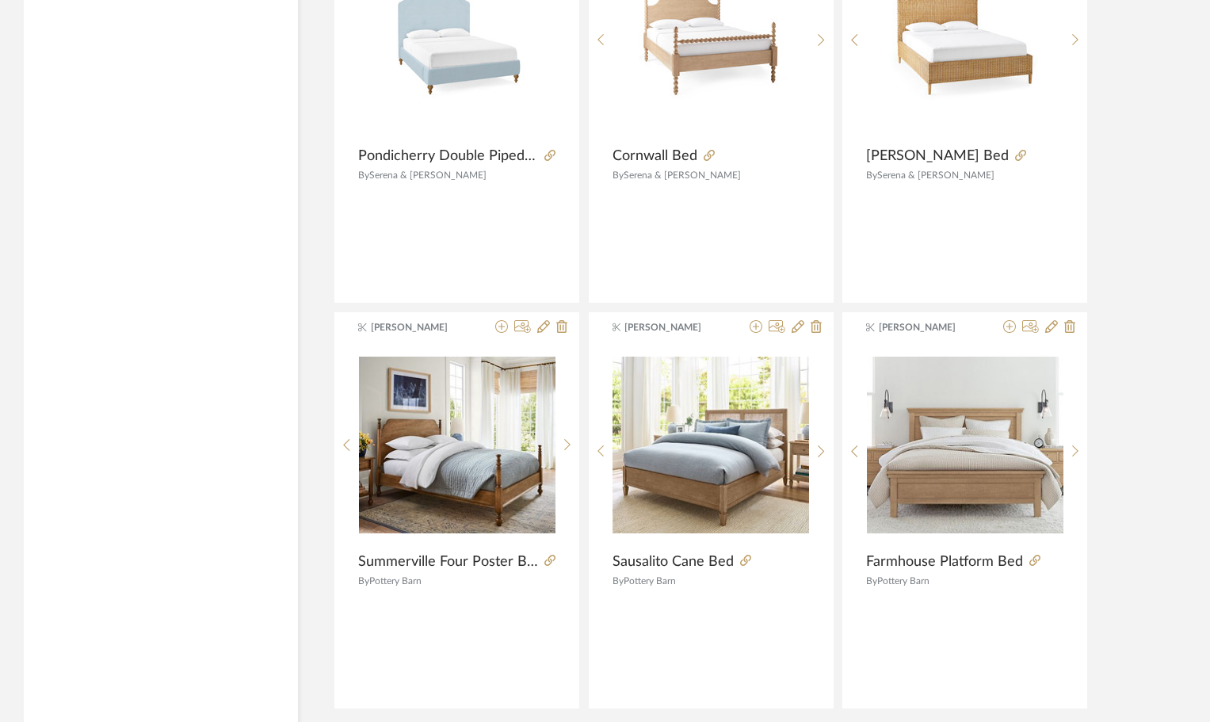
scroll to position [9542, 0]
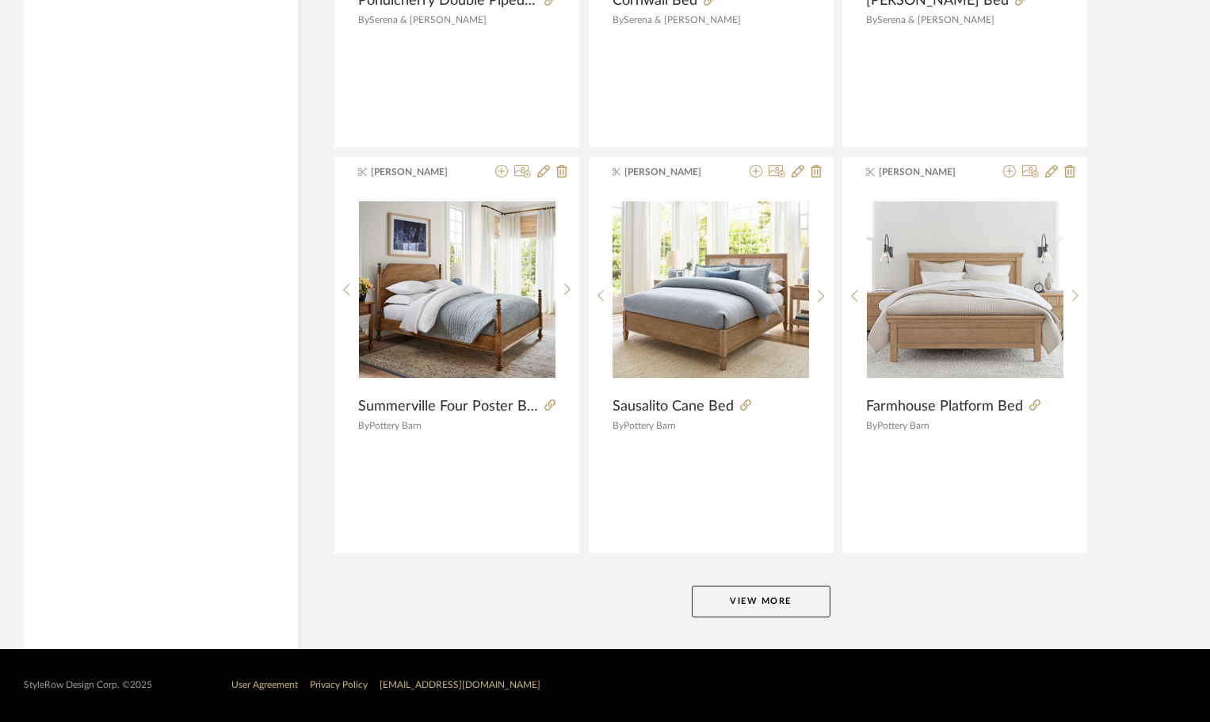
click at [800, 600] on button "View More" at bounding box center [761, 602] width 139 height 32
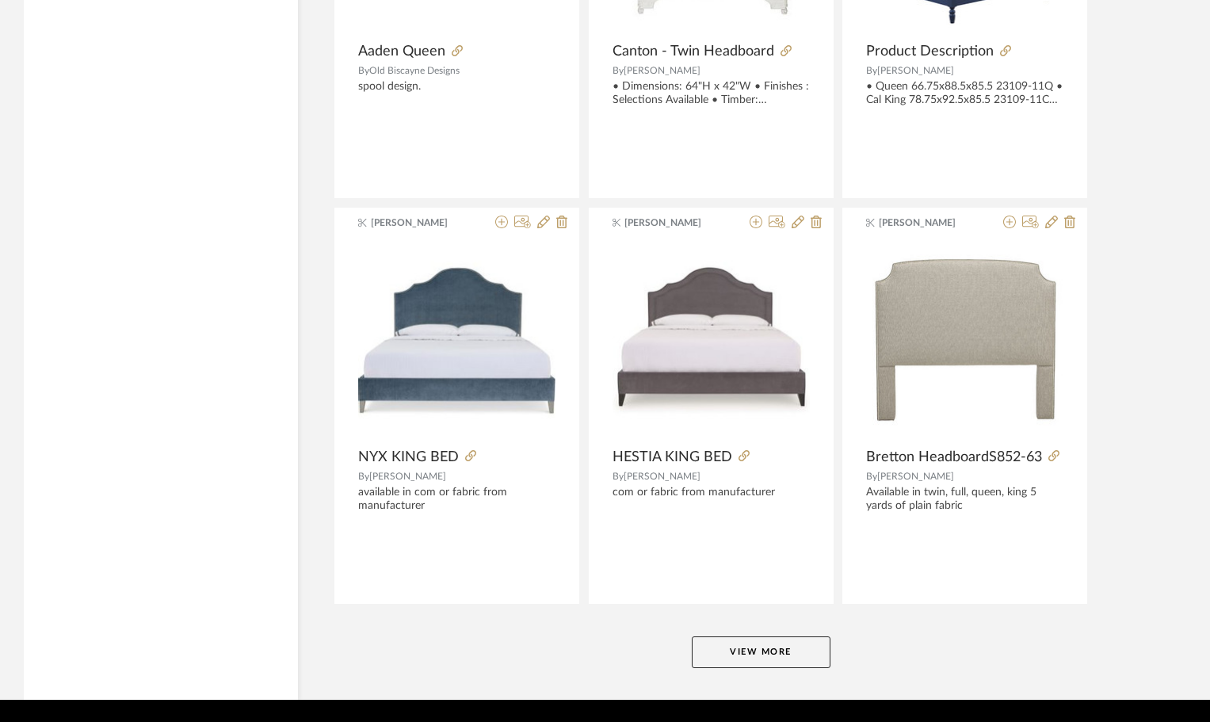
scroll to position [14407, 0]
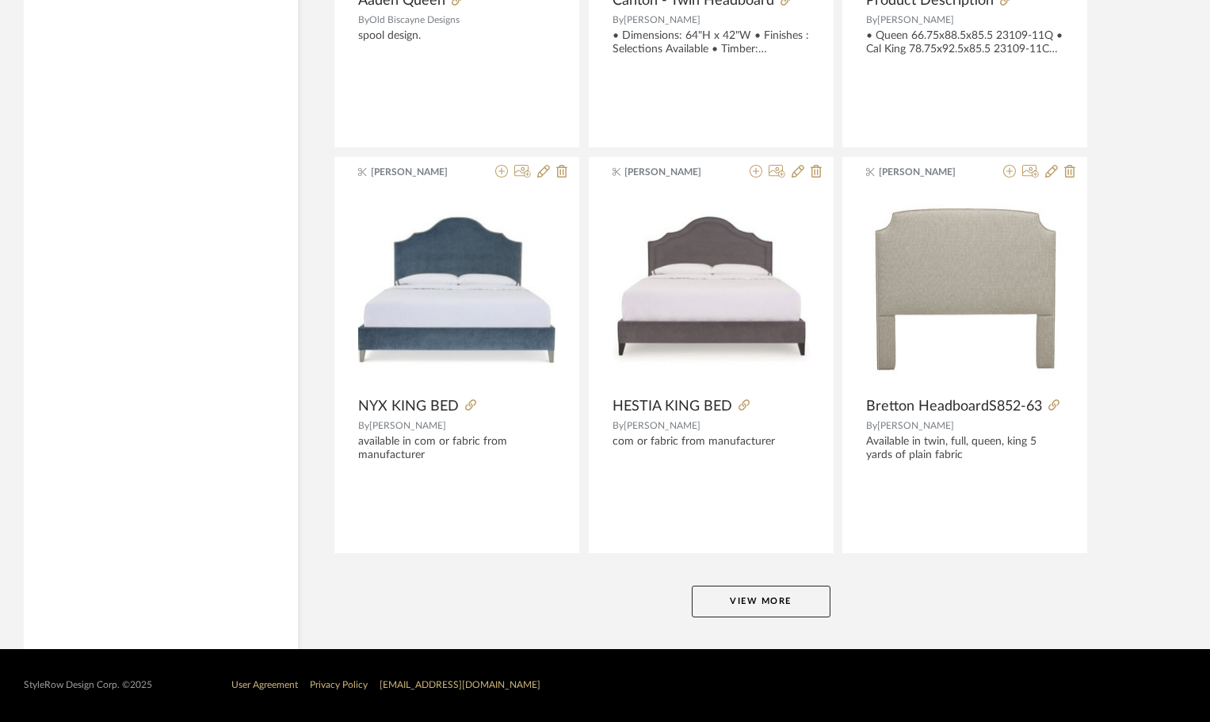
click at [812, 594] on button "View More" at bounding box center [761, 602] width 139 height 32
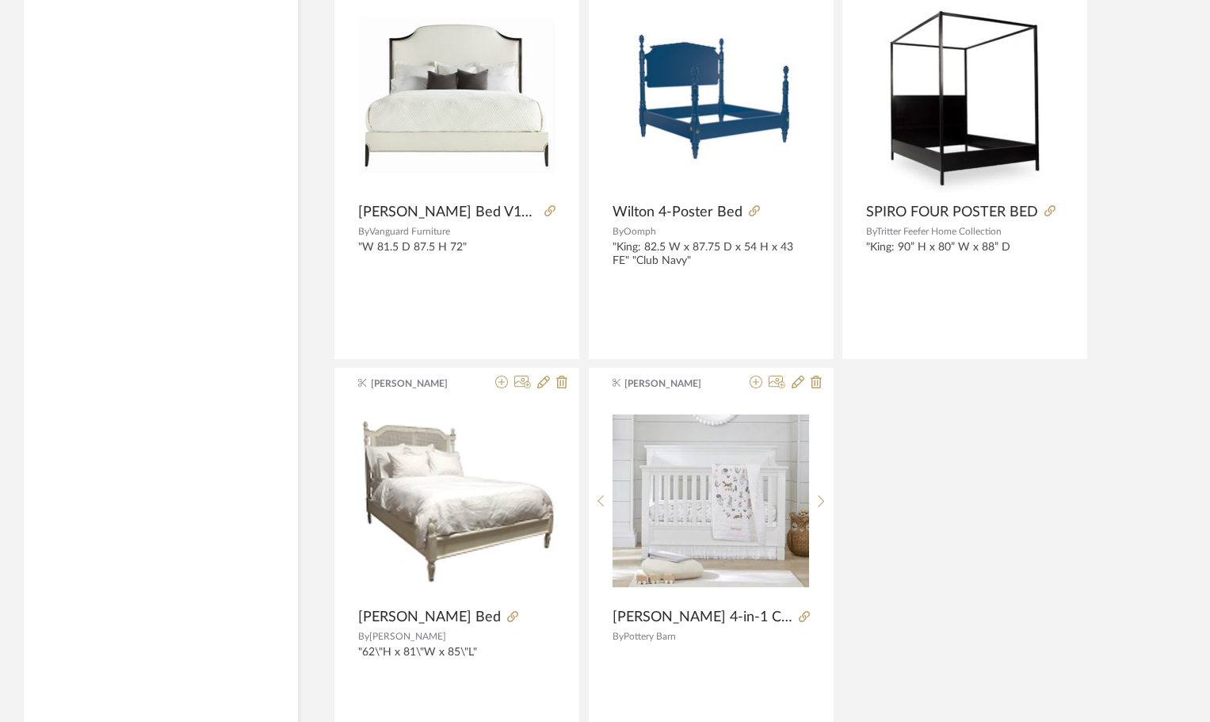
scroll to position [18406, 0]
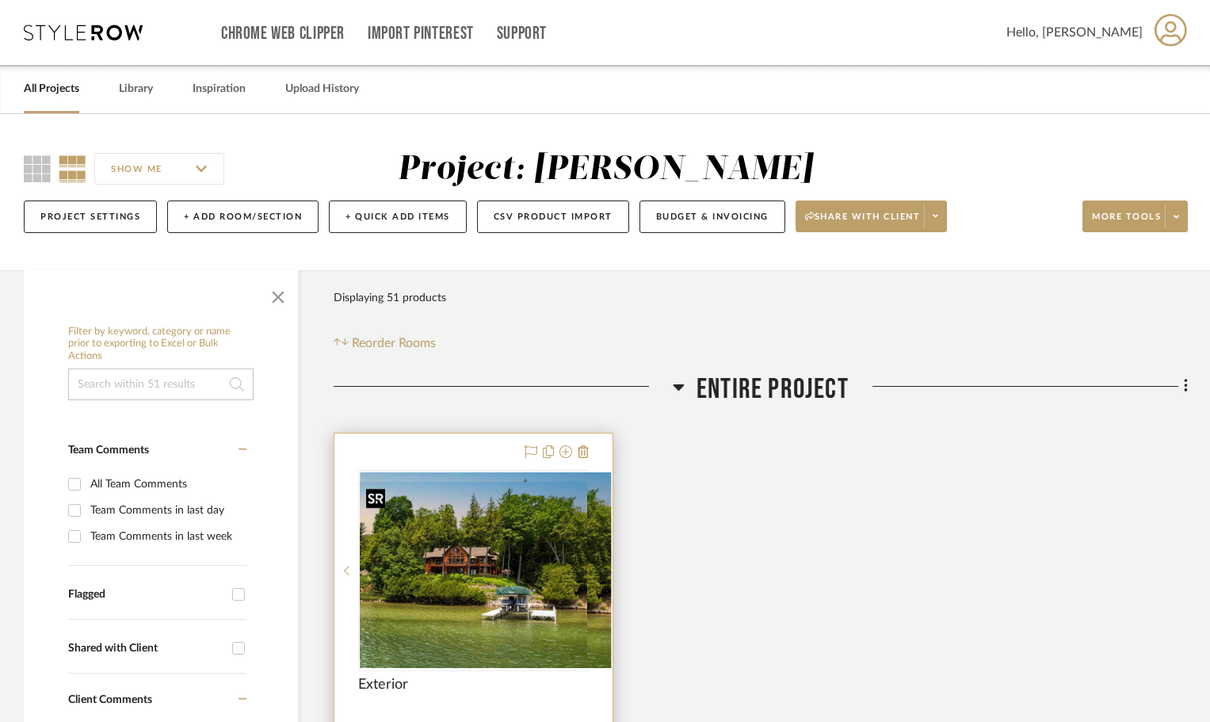
click at [464, 571] on div at bounding box center [473, 570] width 231 height 201
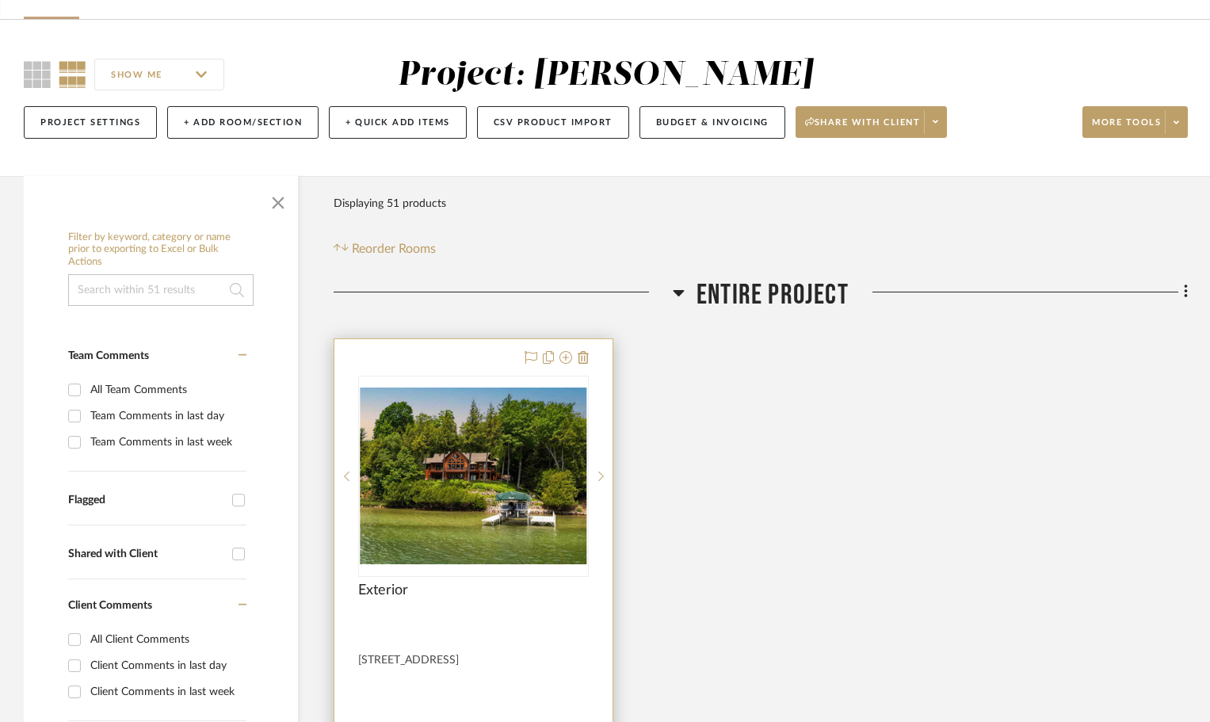
scroll to position [238, 0]
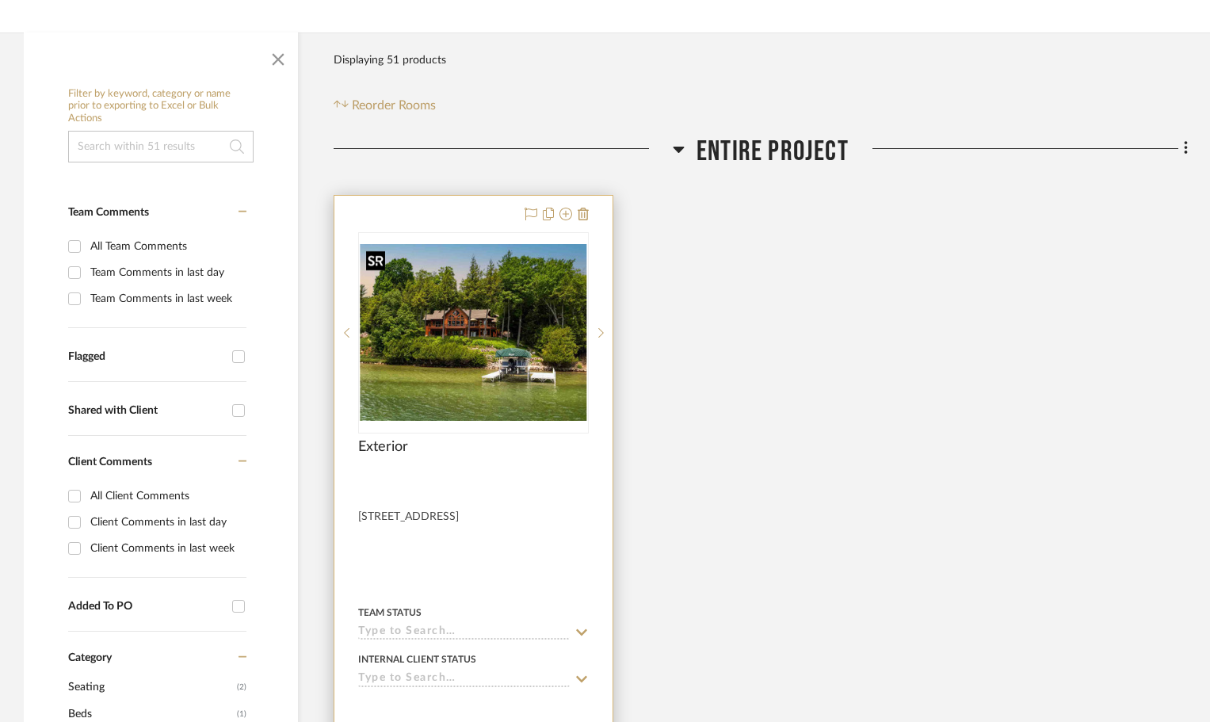
click at [491, 350] on img "0" at bounding box center [473, 332] width 227 height 177
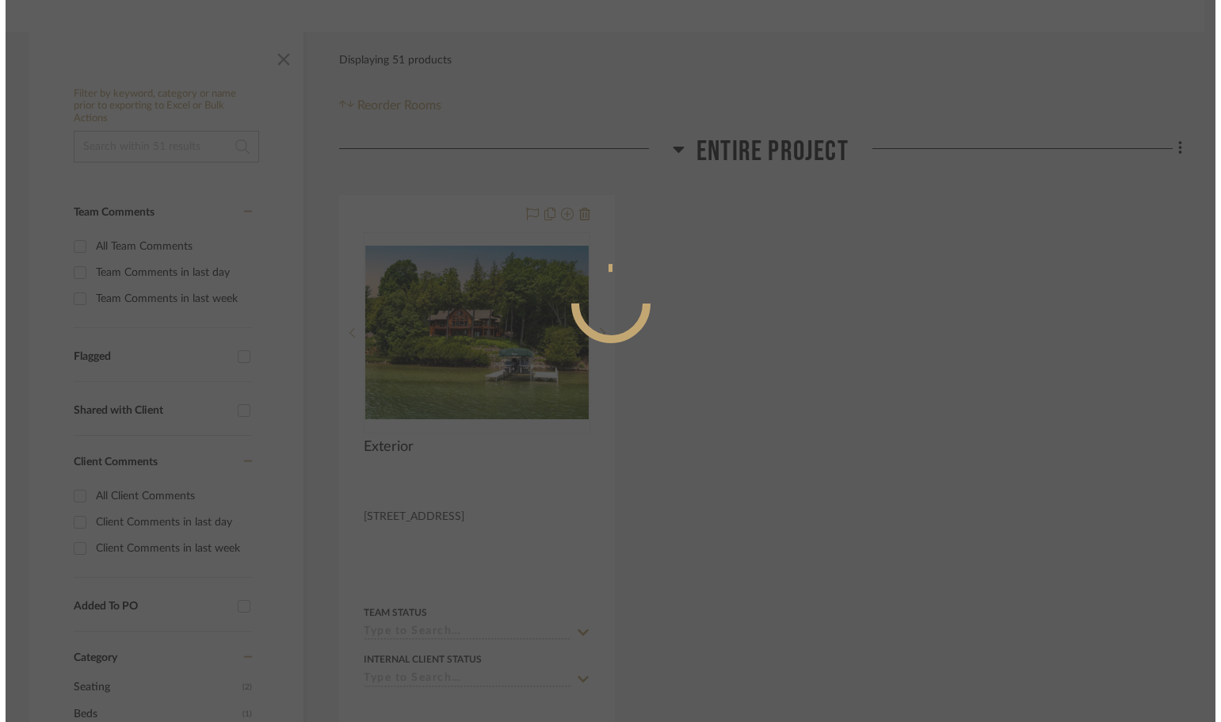
scroll to position [0, 0]
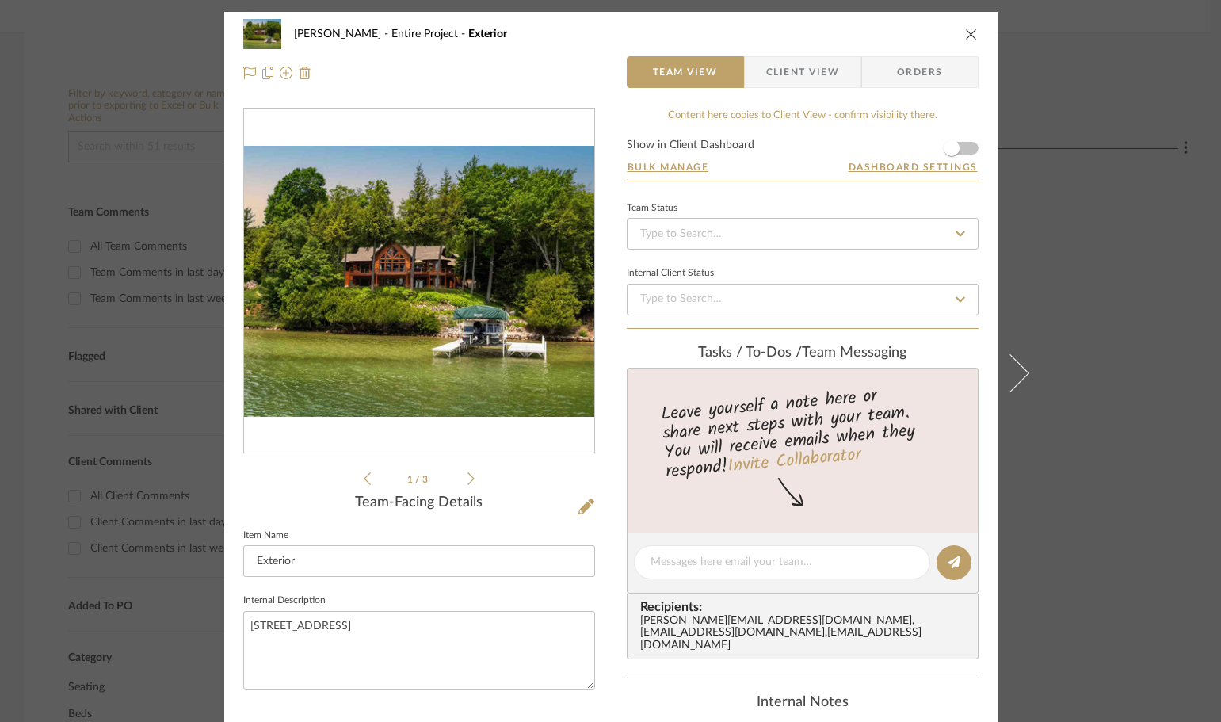
click at [468, 479] on icon at bounding box center [471, 479] width 7 height 14
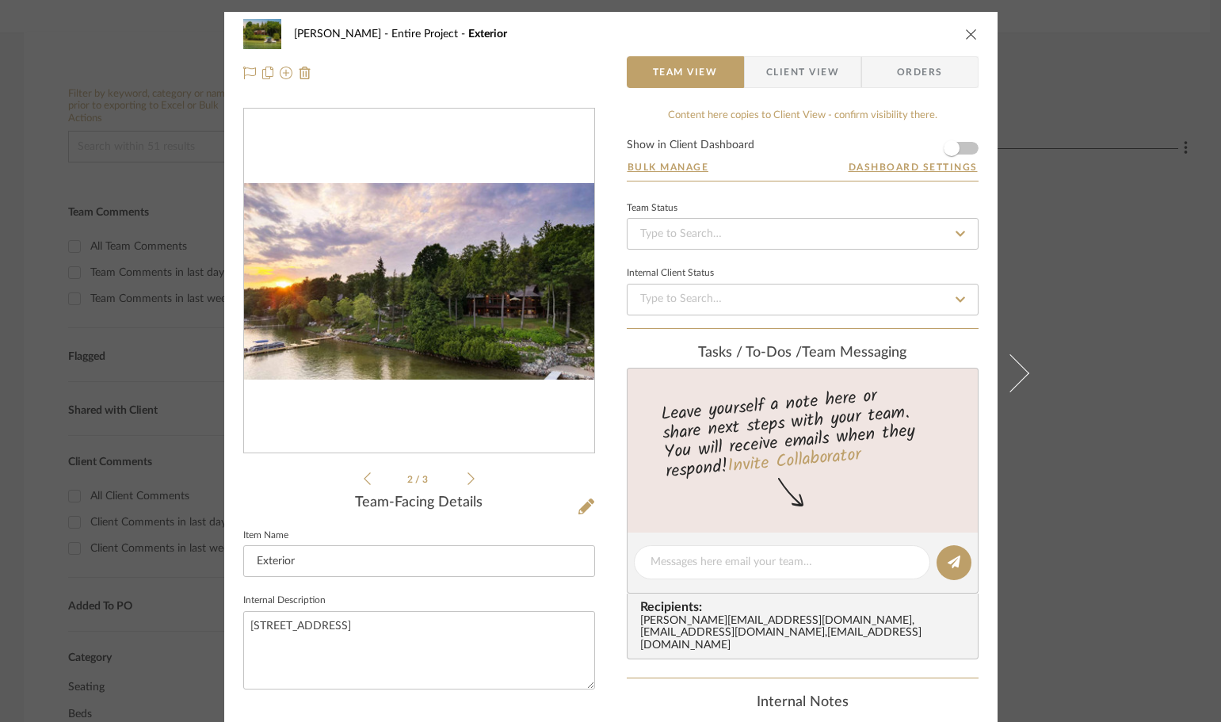
click at [468, 478] on icon at bounding box center [471, 479] width 7 height 14
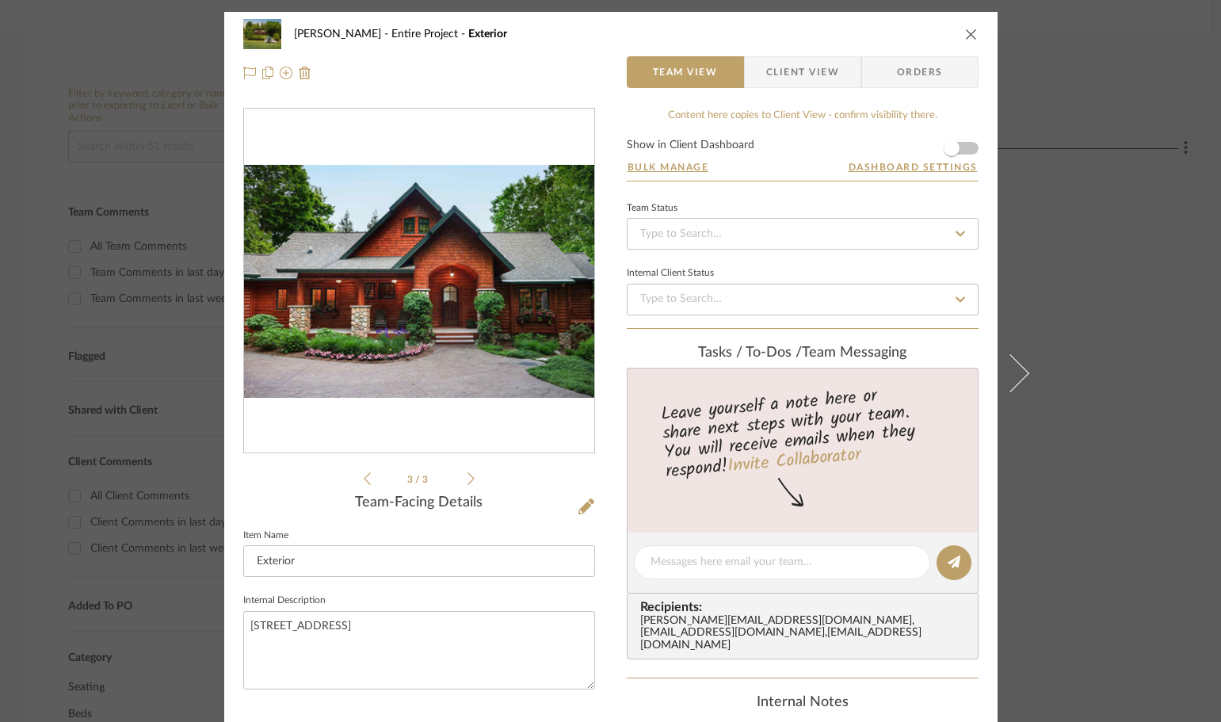
click at [967, 29] on icon "close" at bounding box center [971, 34] width 13 height 13
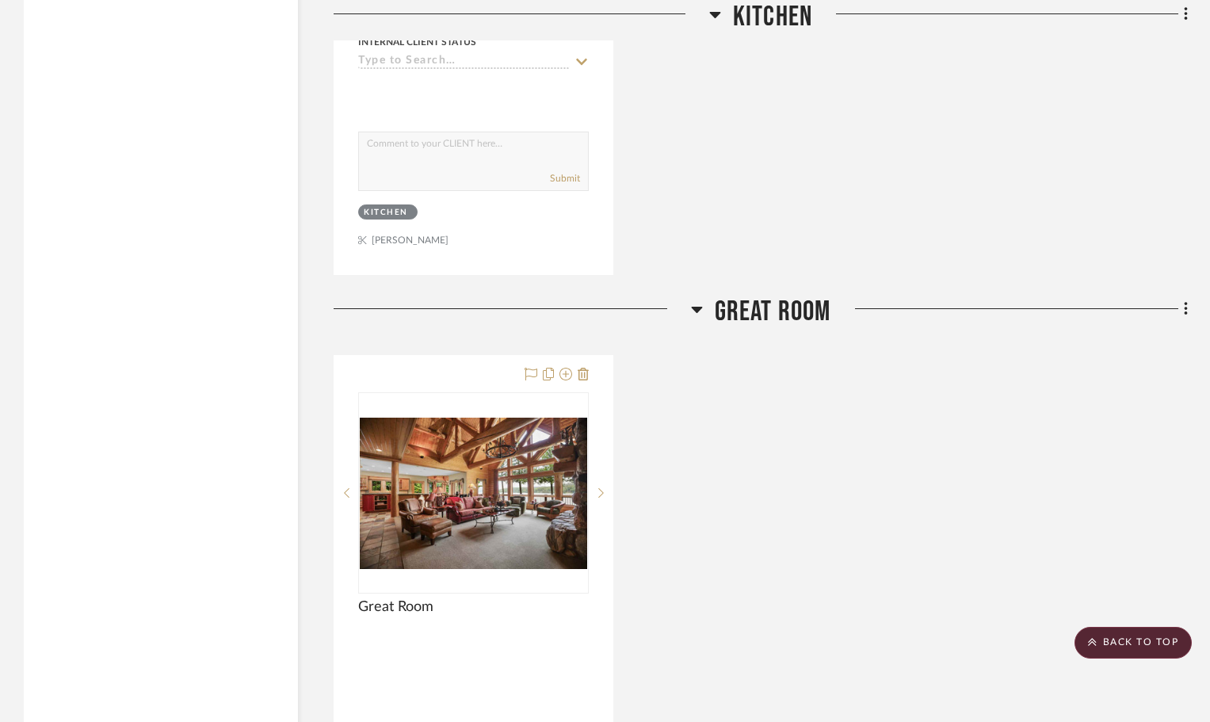
scroll to position [4676, 0]
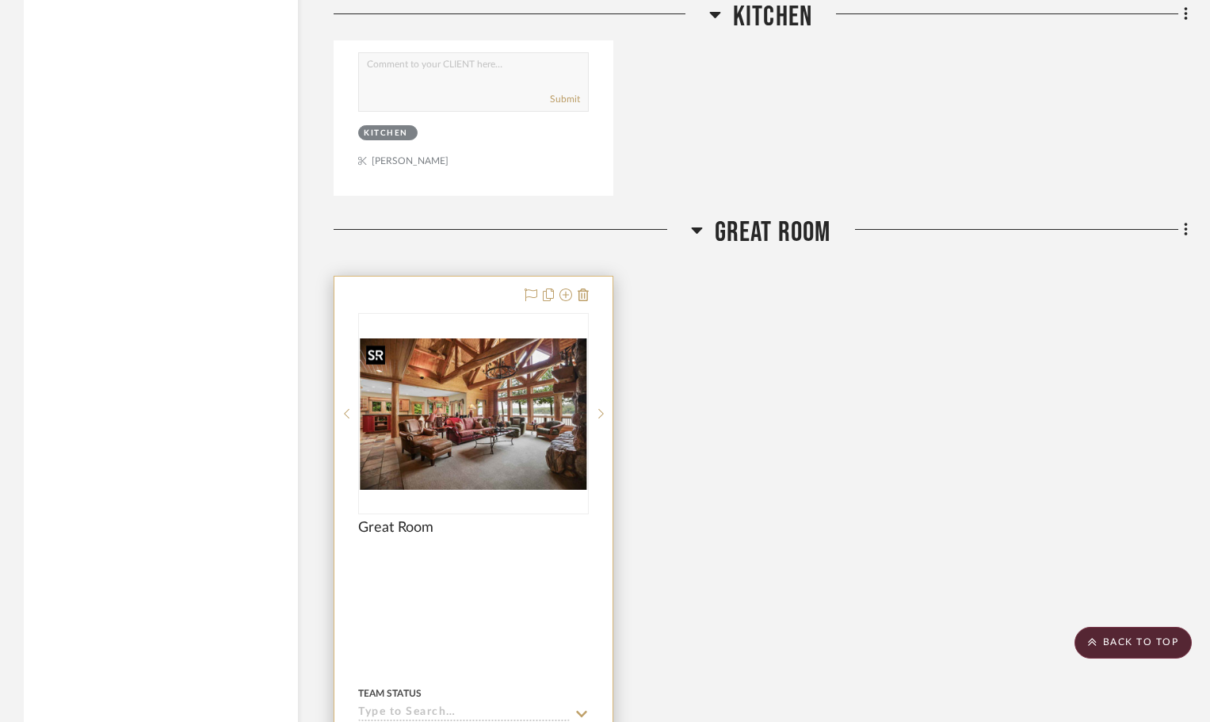
click at [0, 0] on img at bounding box center [0, 0] width 0 height 0
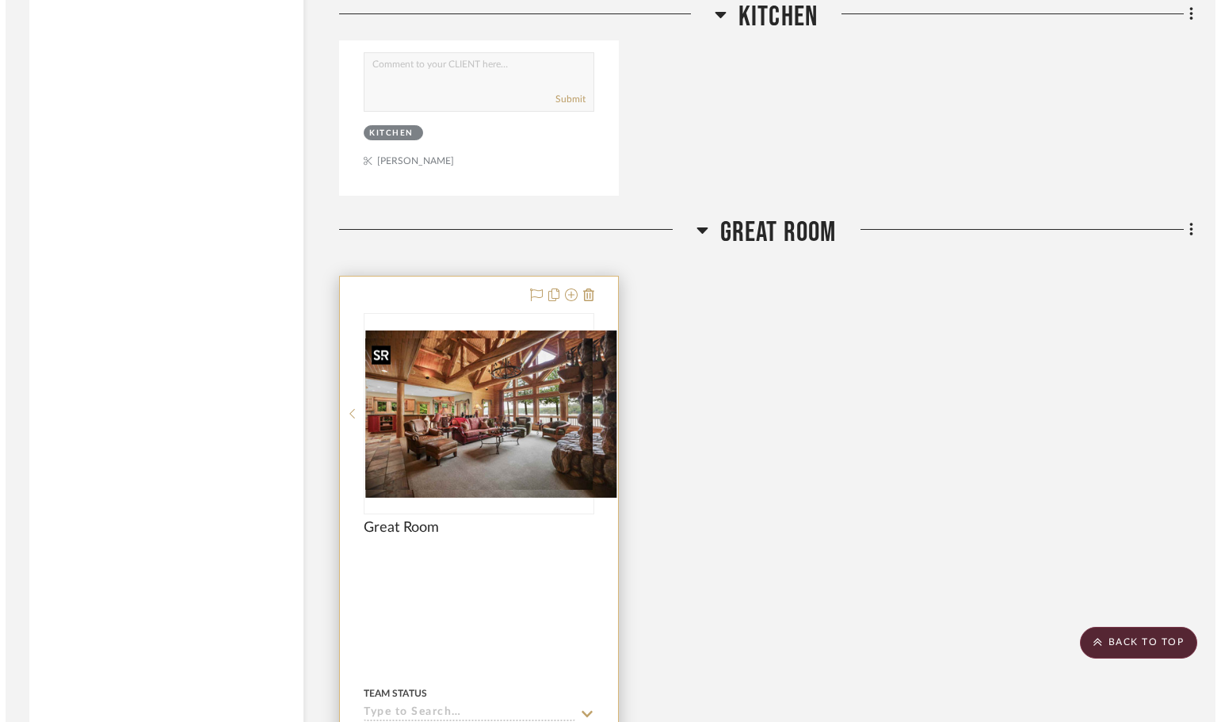
scroll to position [0, 0]
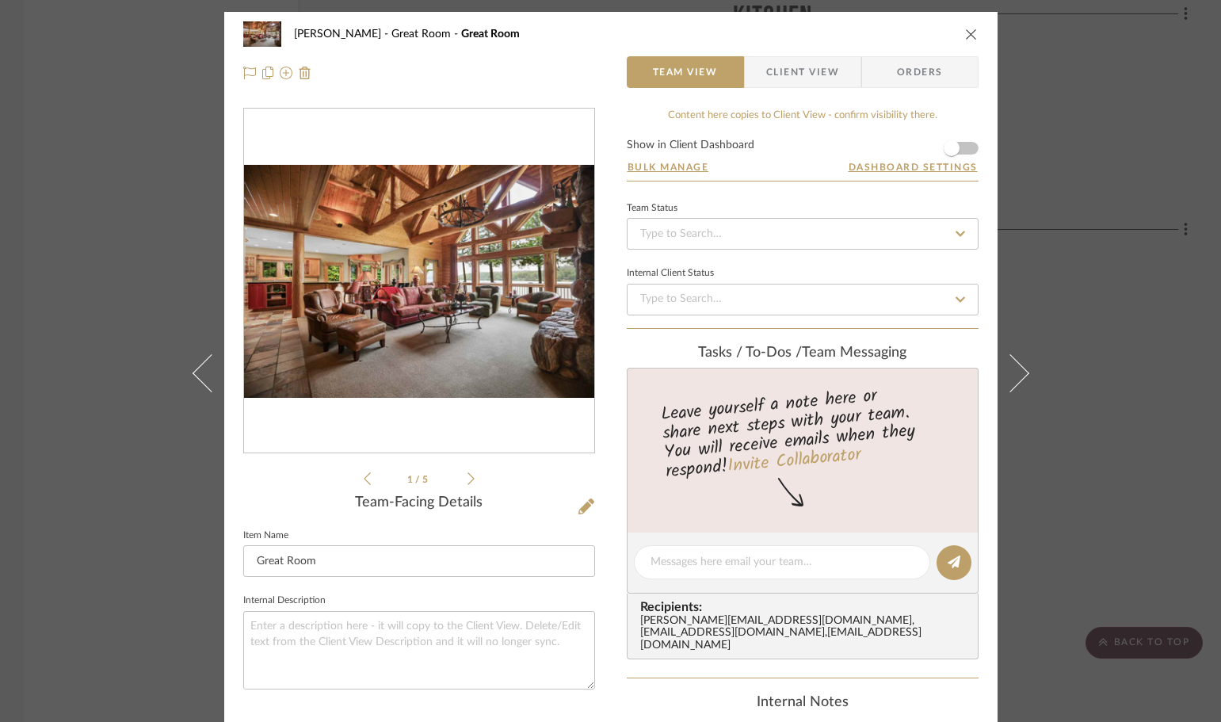
click at [471, 478] on div "1 / 5" at bounding box center [419, 298] width 352 height 380
click at [468, 479] on icon at bounding box center [471, 479] width 7 height 14
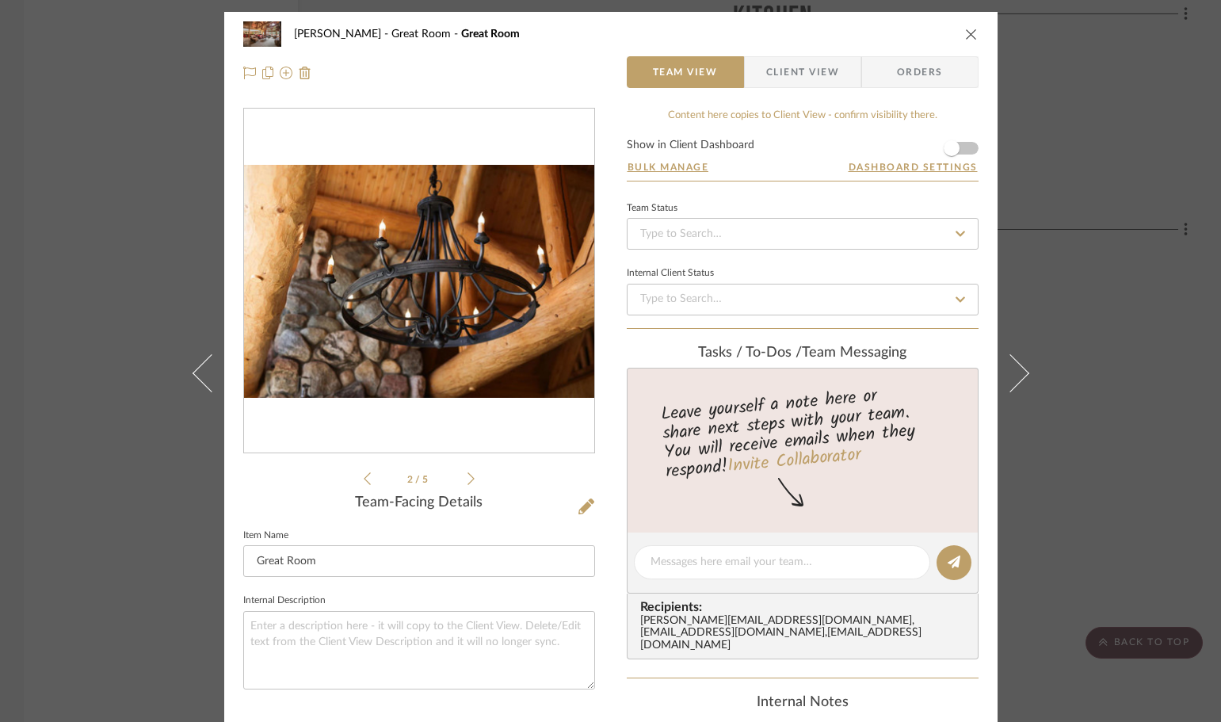
click at [1124, 327] on div "[PERSON_NAME] Great Room Great Room Team View Client View Orders 2 / 5 Team-Fac…" at bounding box center [610, 361] width 1221 height 722
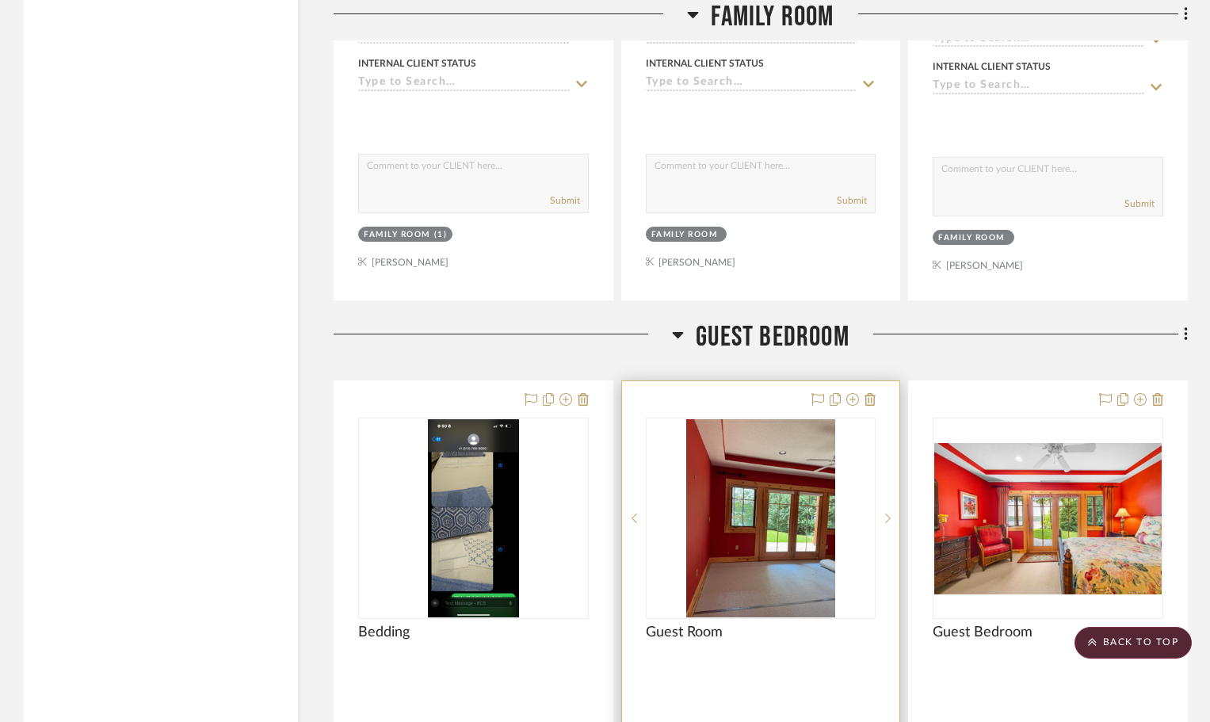
scroll to position [12365, 0]
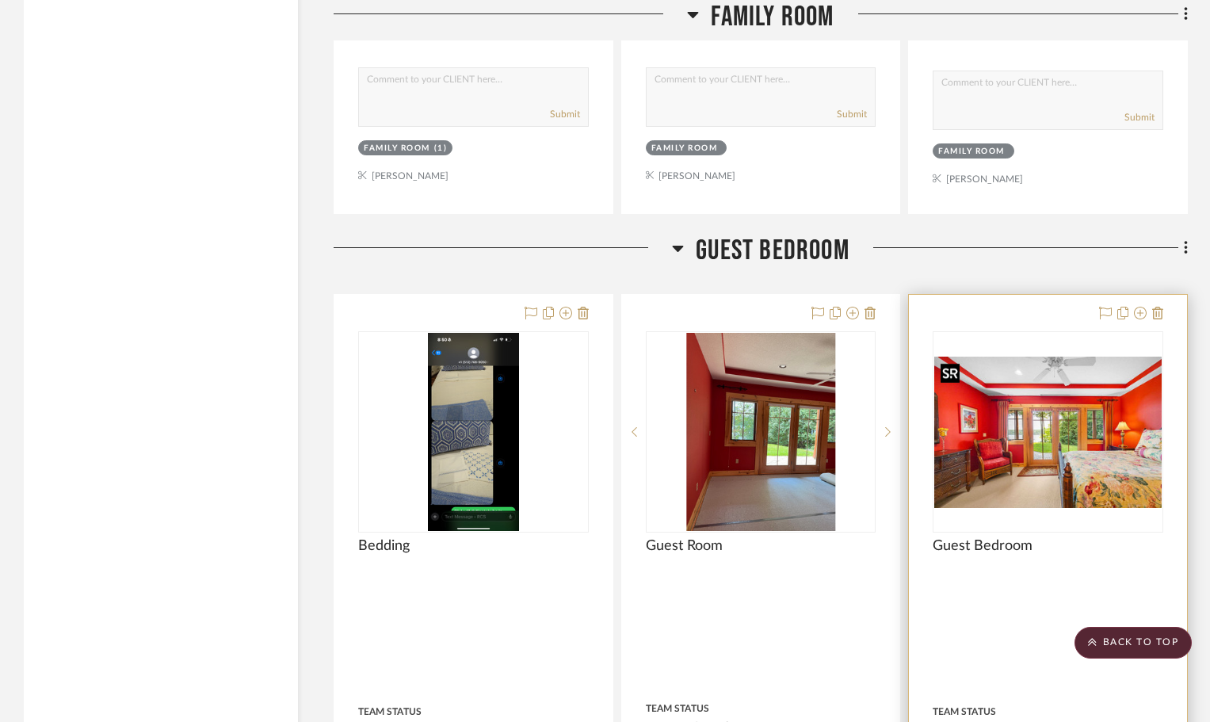
click at [1053, 414] on img "0" at bounding box center [1047, 432] width 227 height 151
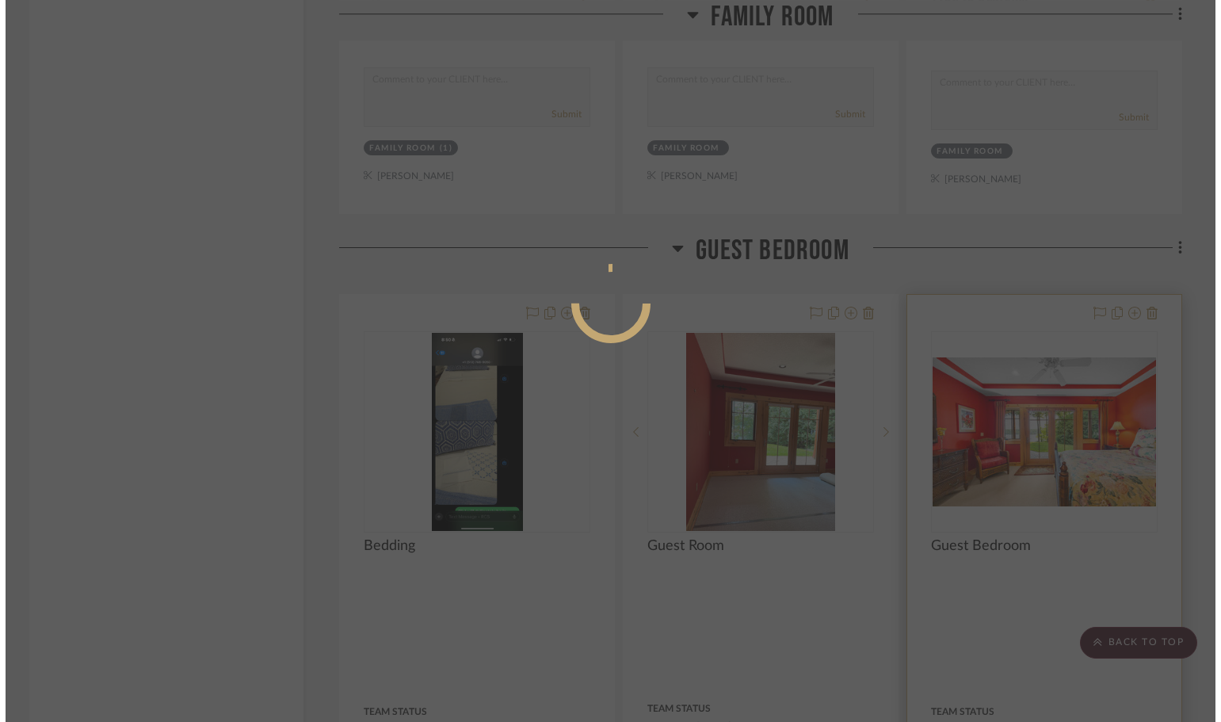
scroll to position [0, 0]
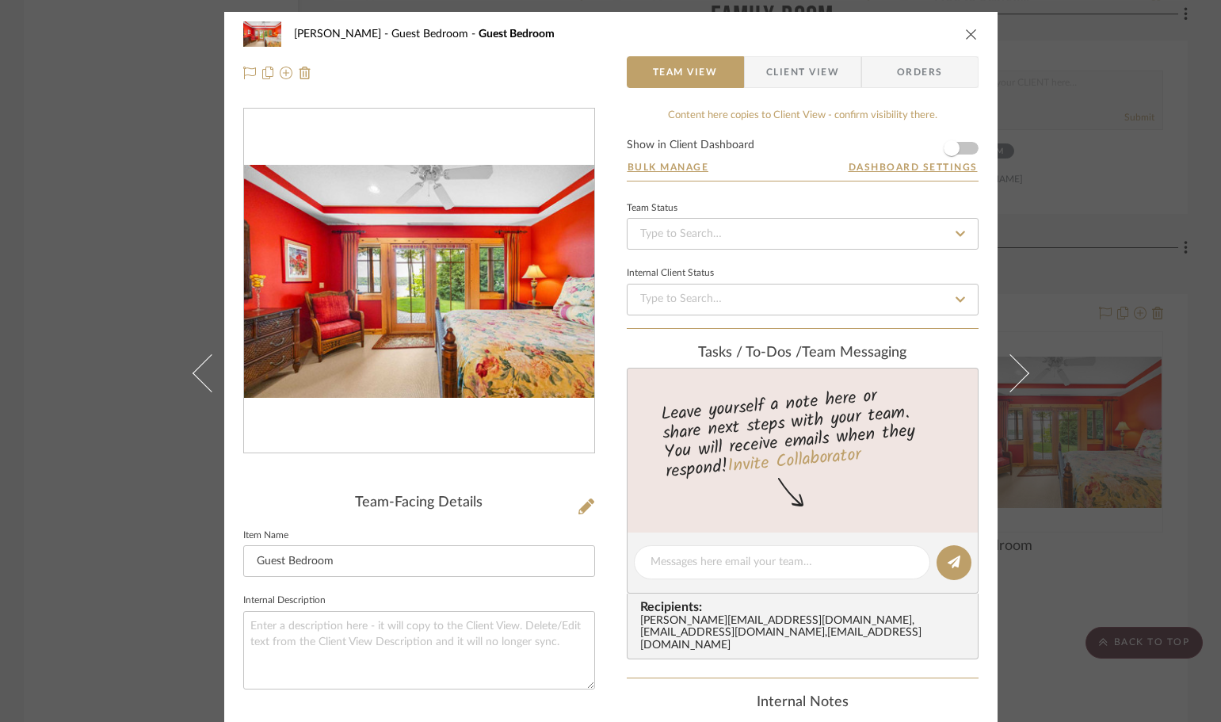
click at [965, 31] on icon "close" at bounding box center [971, 34] width 13 height 13
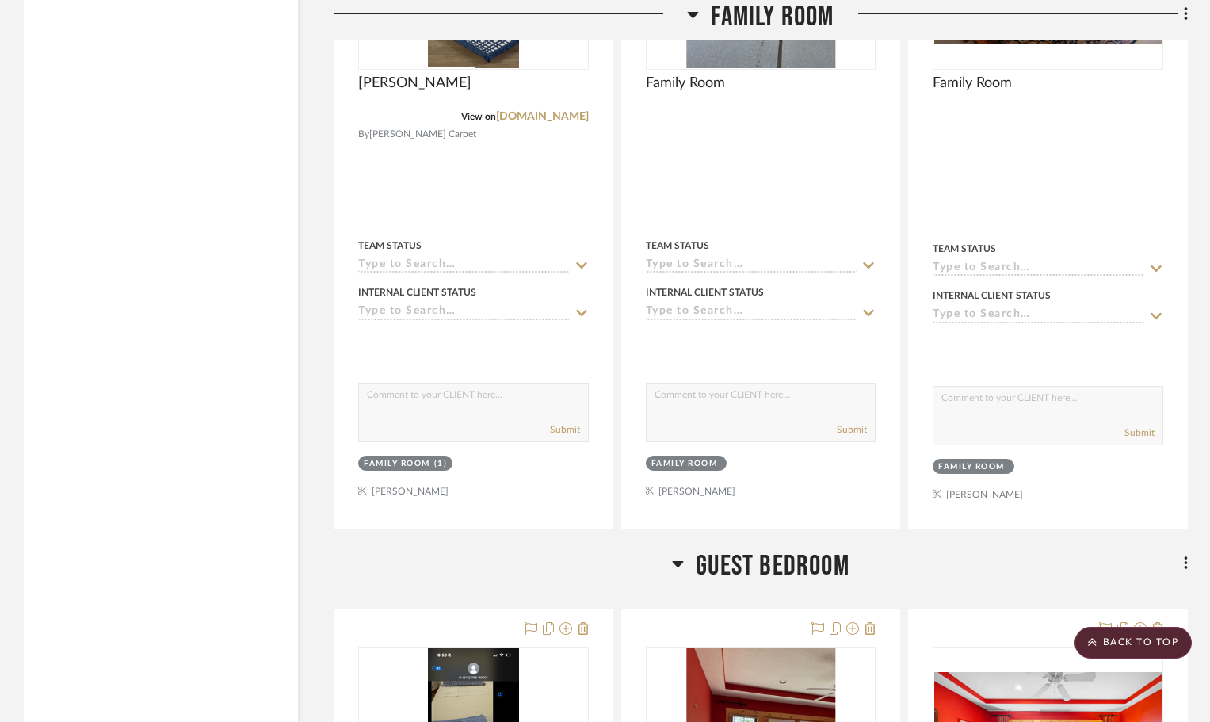
scroll to position [12048, 0]
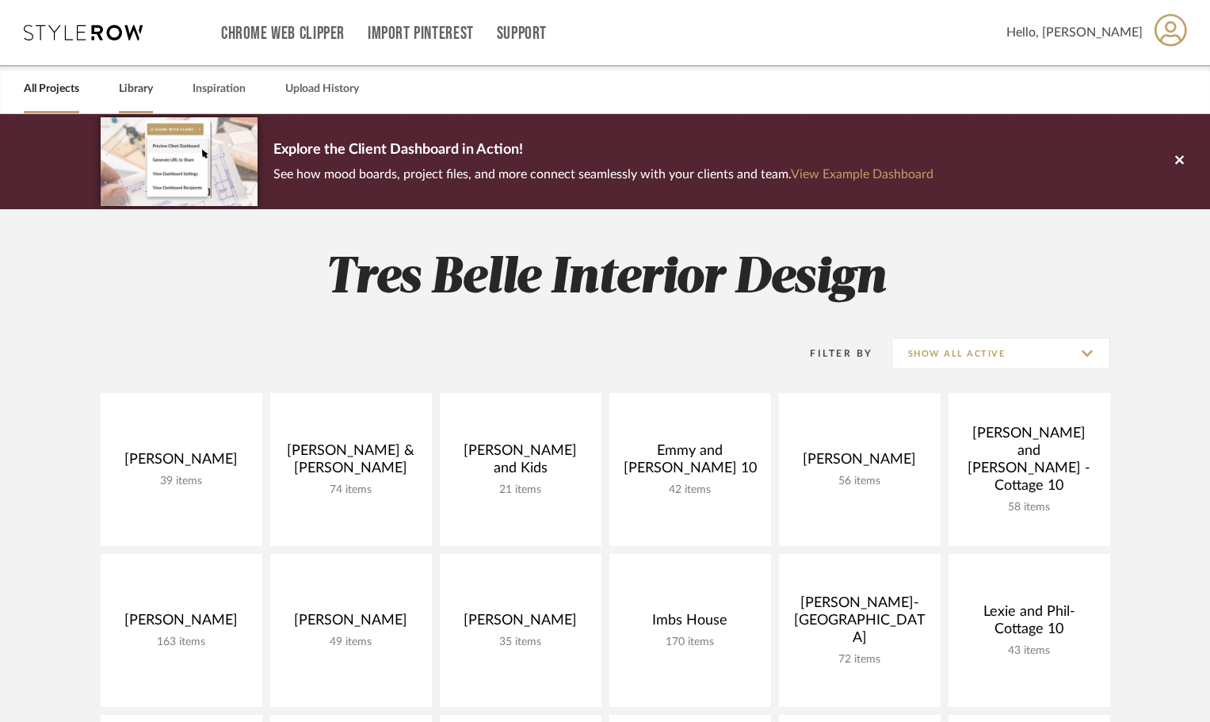
click at [120, 90] on link "Library" at bounding box center [136, 88] width 34 height 21
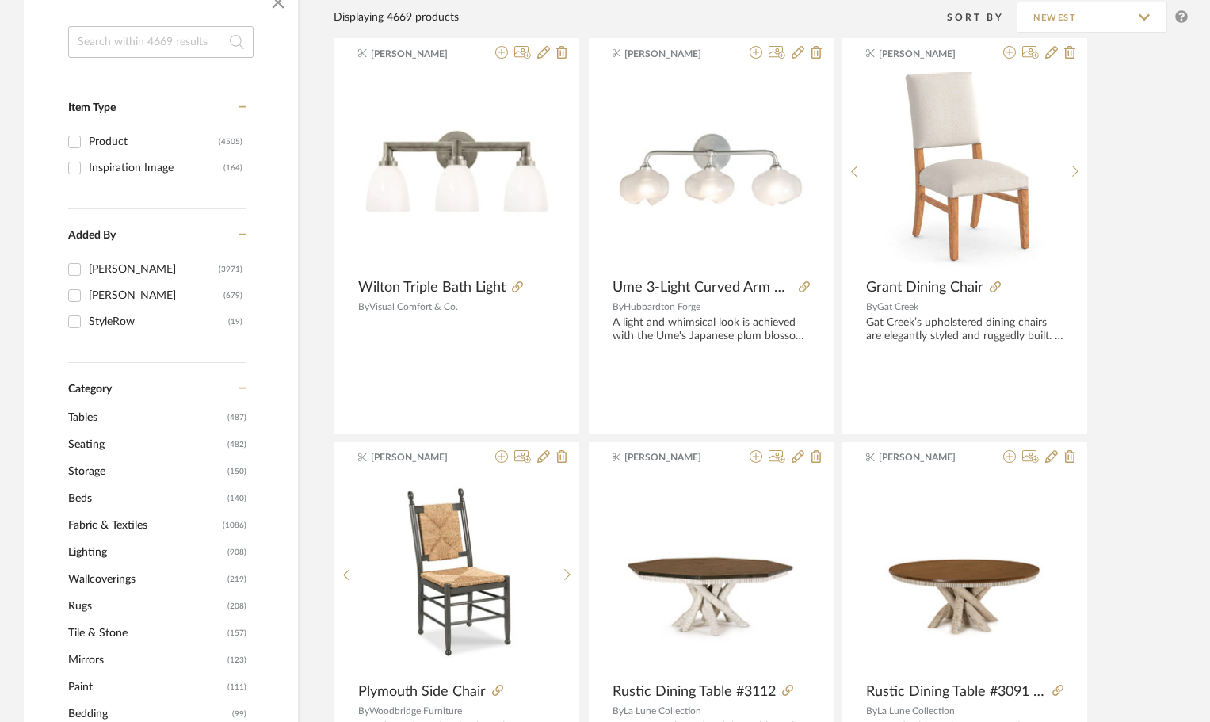
scroll to position [317, 0]
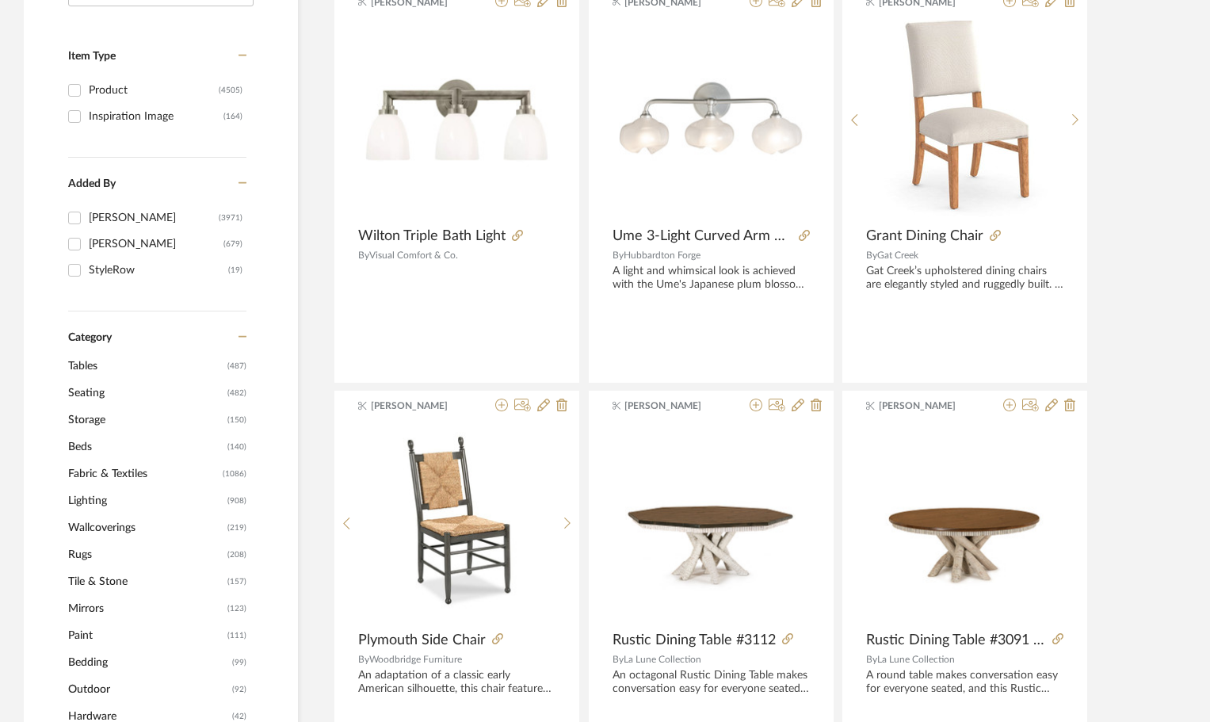
click at [90, 390] on span "Seating" at bounding box center [145, 393] width 155 height 27
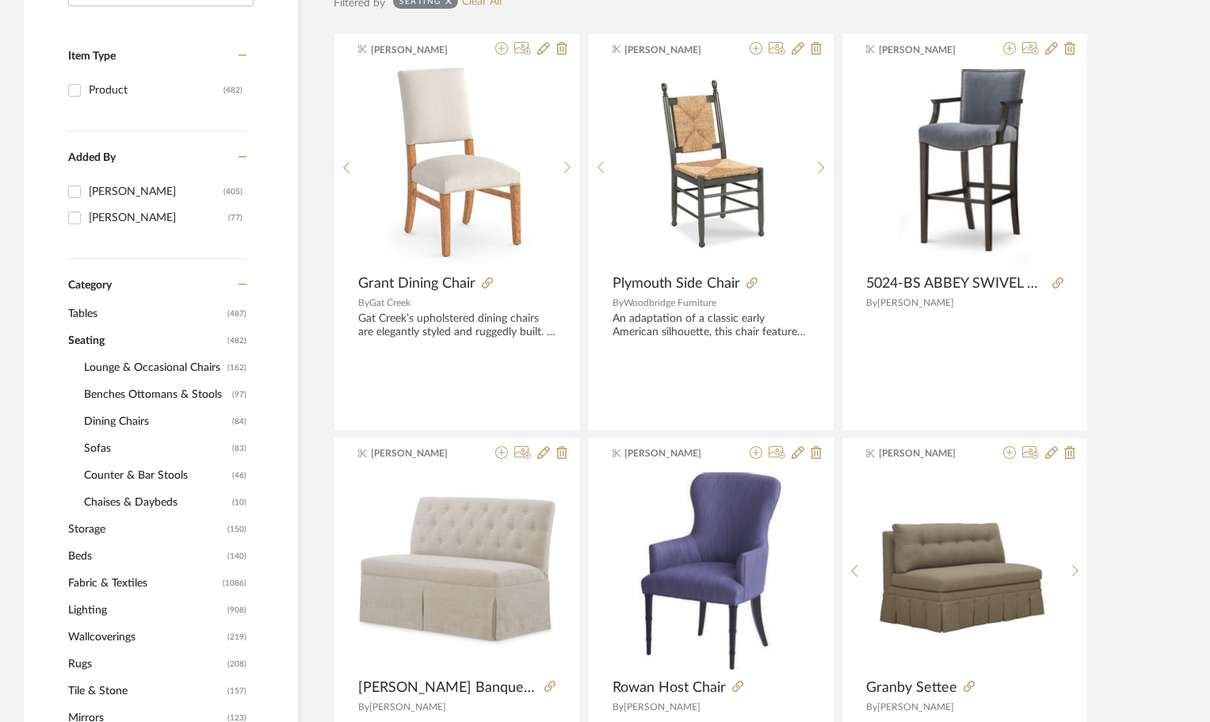
click at [143, 370] on span "Lounge & Occasional Chairs" at bounding box center [154, 367] width 140 height 27
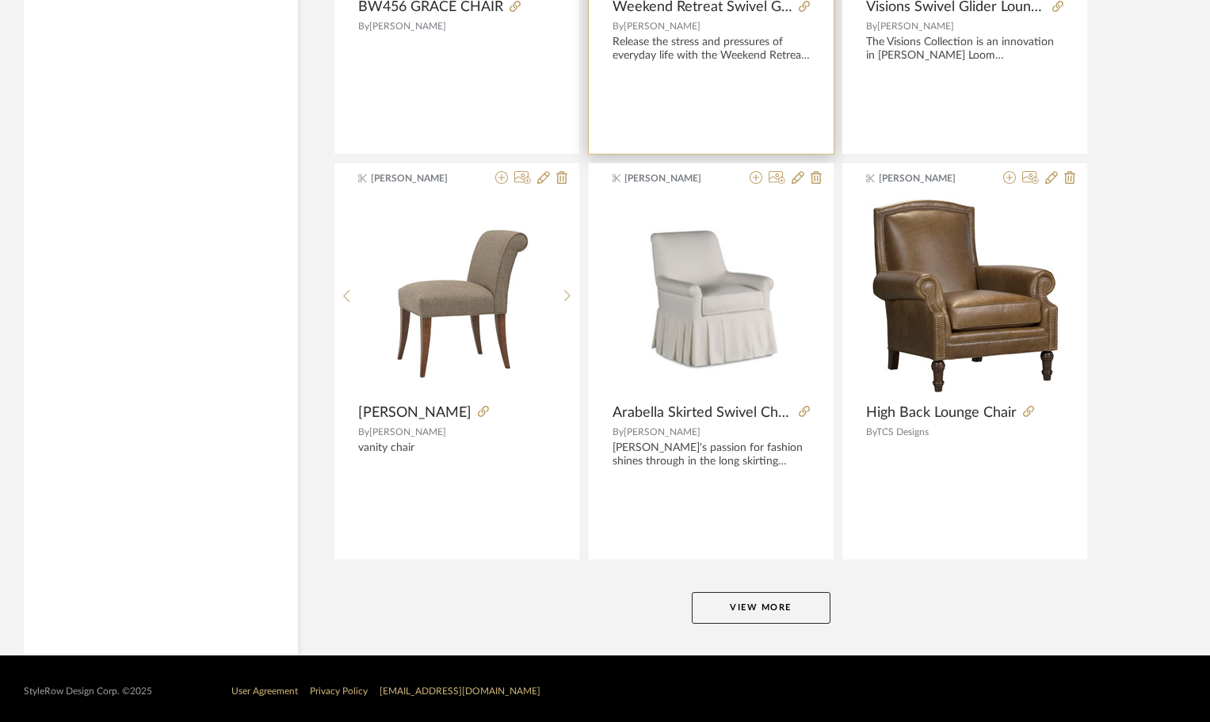
scroll to position [4676, 0]
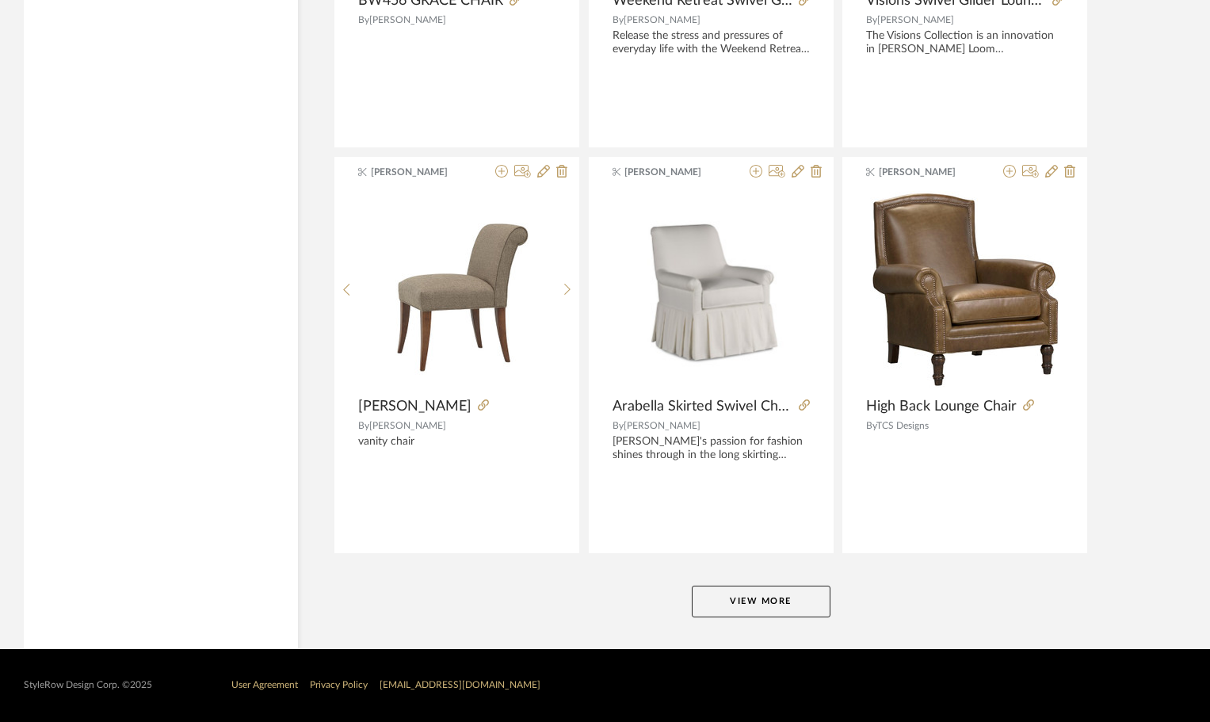
click at [791, 602] on button "View More" at bounding box center [761, 602] width 139 height 32
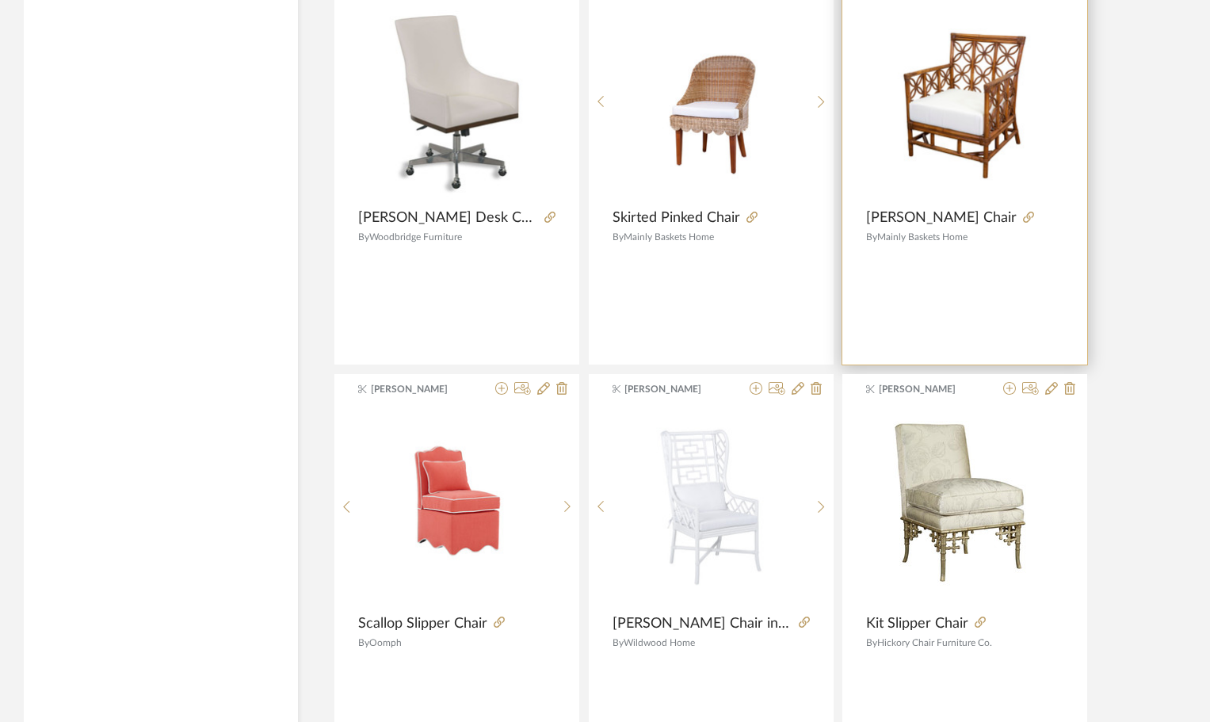
scroll to position [9542, 0]
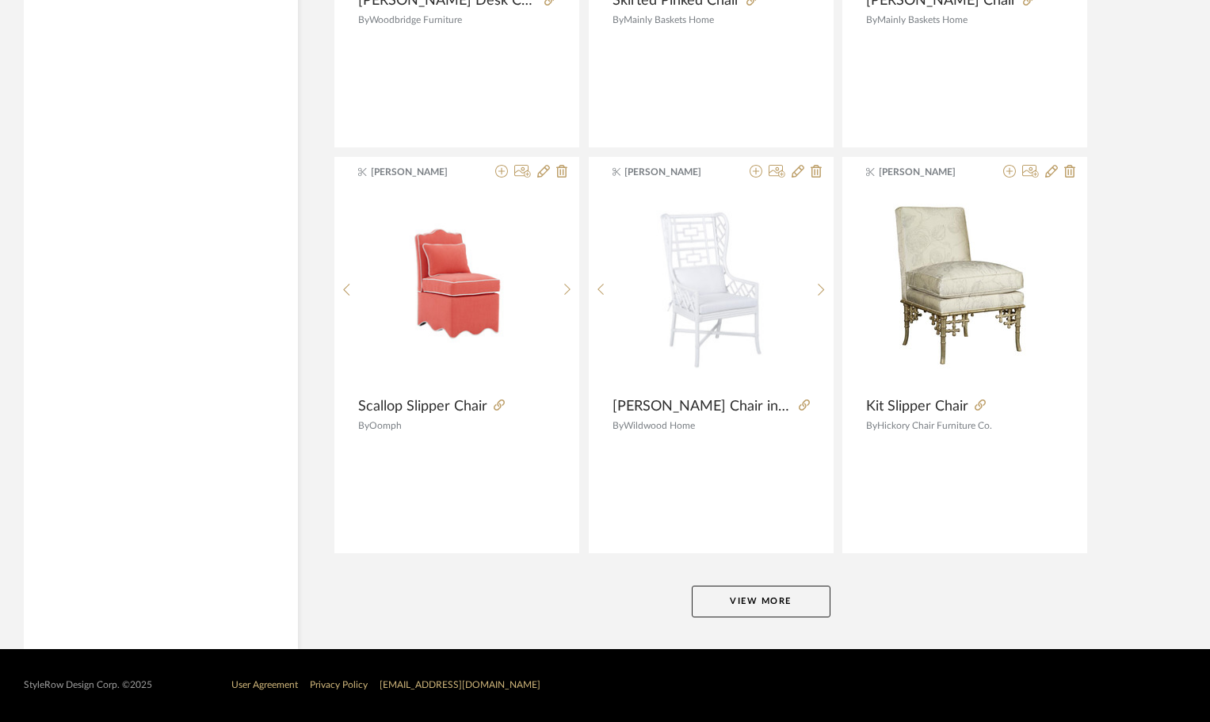
click at [764, 597] on button "View More" at bounding box center [761, 602] width 139 height 32
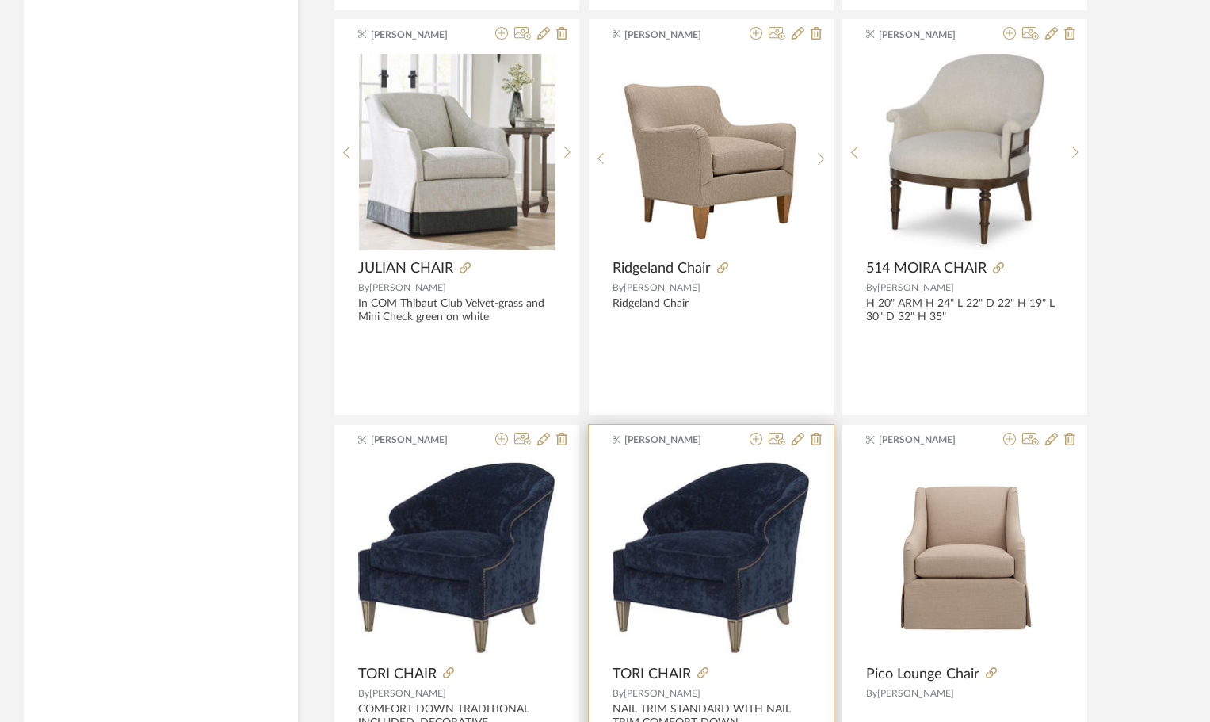
scroll to position [14407, 0]
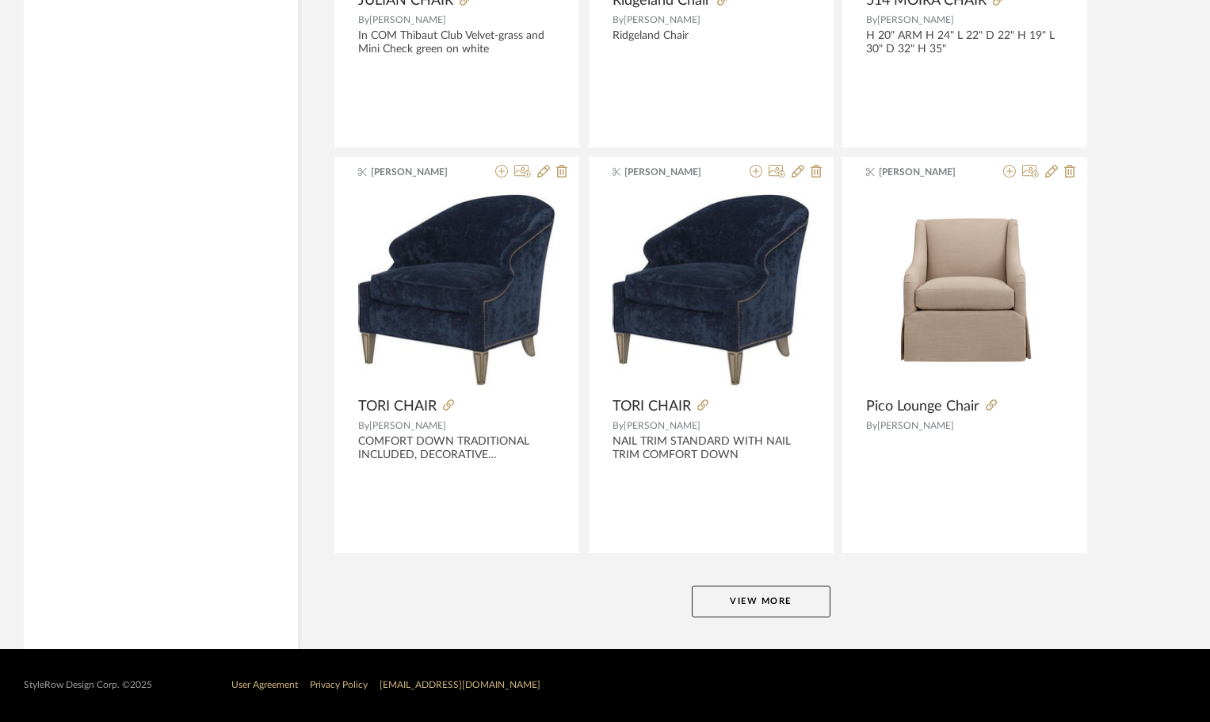
click at [748, 602] on button "View More" at bounding box center [761, 602] width 139 height 32
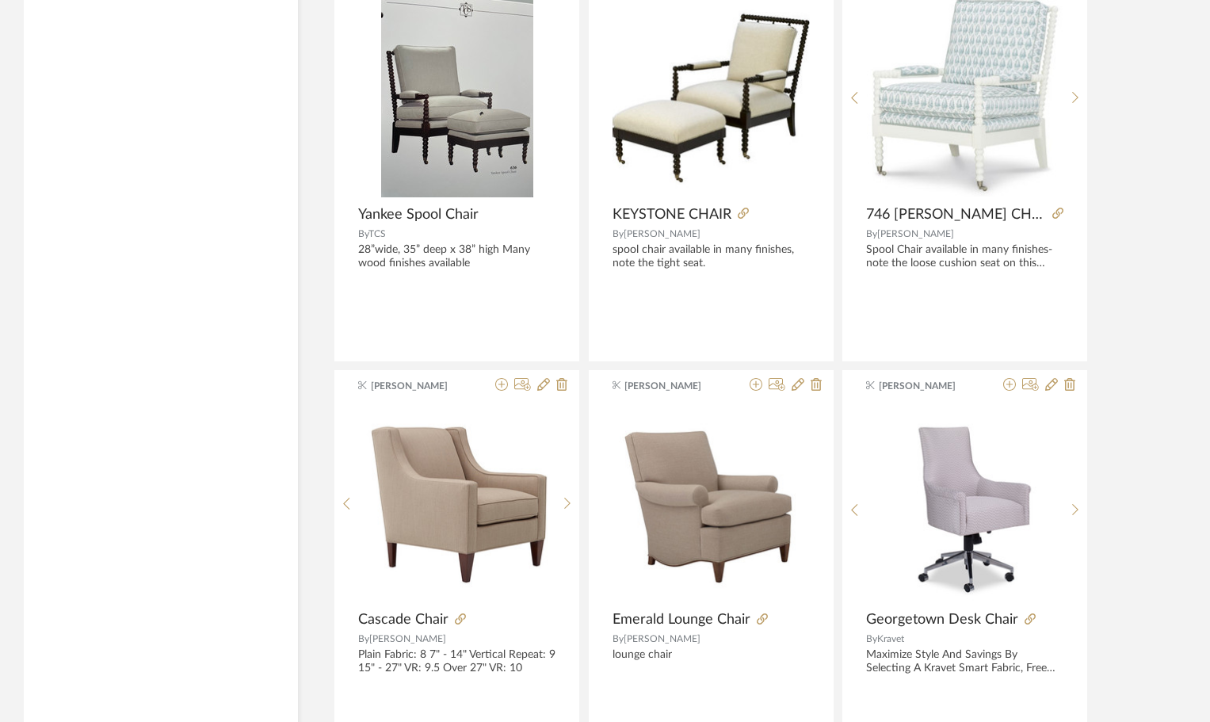
scroll to position [15437, 0]
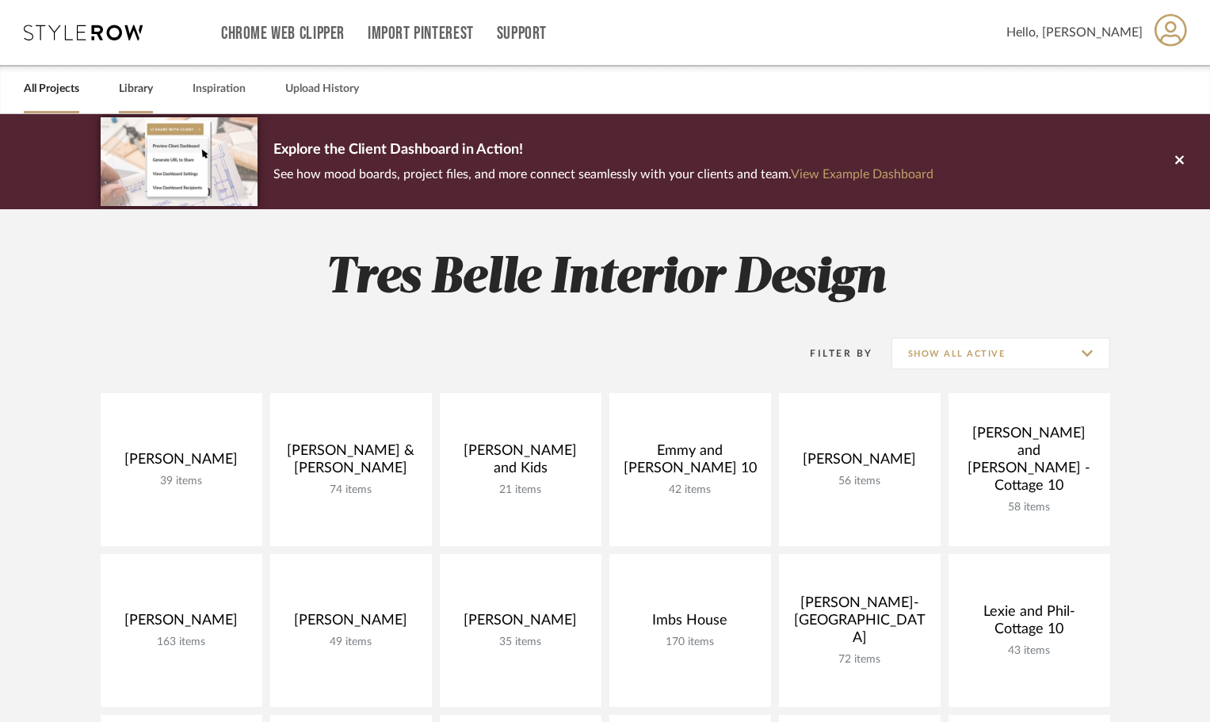
click at [130, 90] on link "Library" at bounding box center [136, 88] width 34 height 21
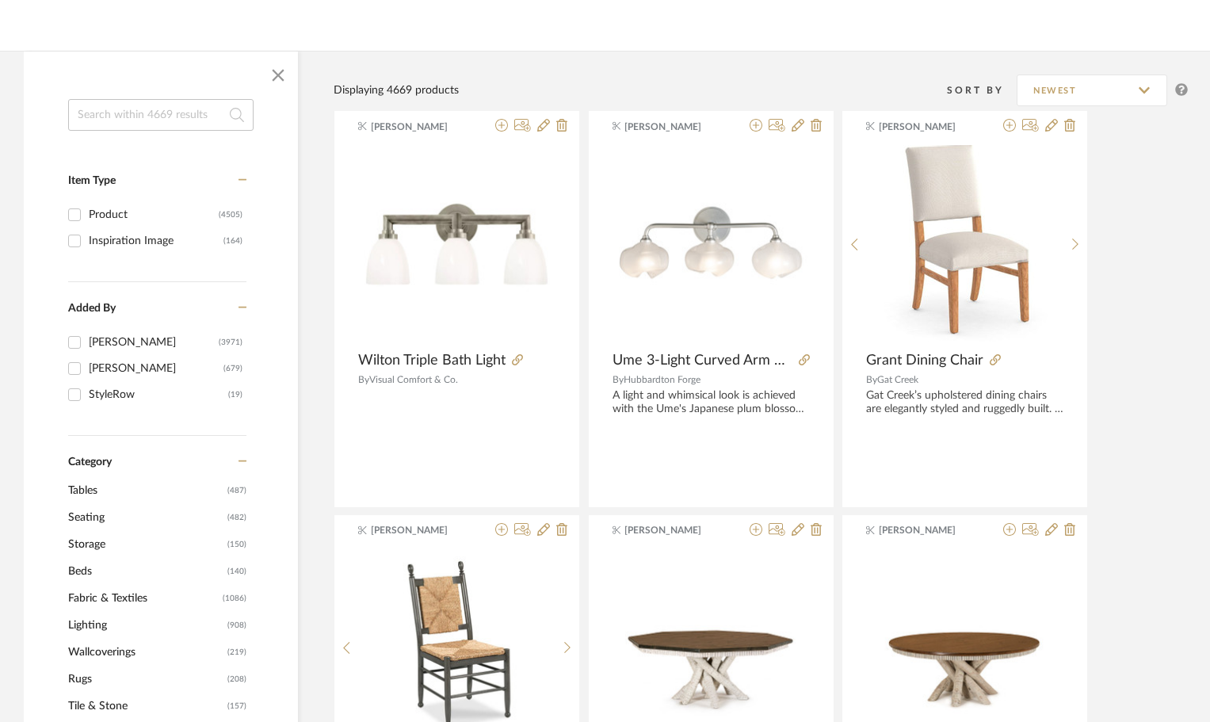
scroll to position [238, 0]
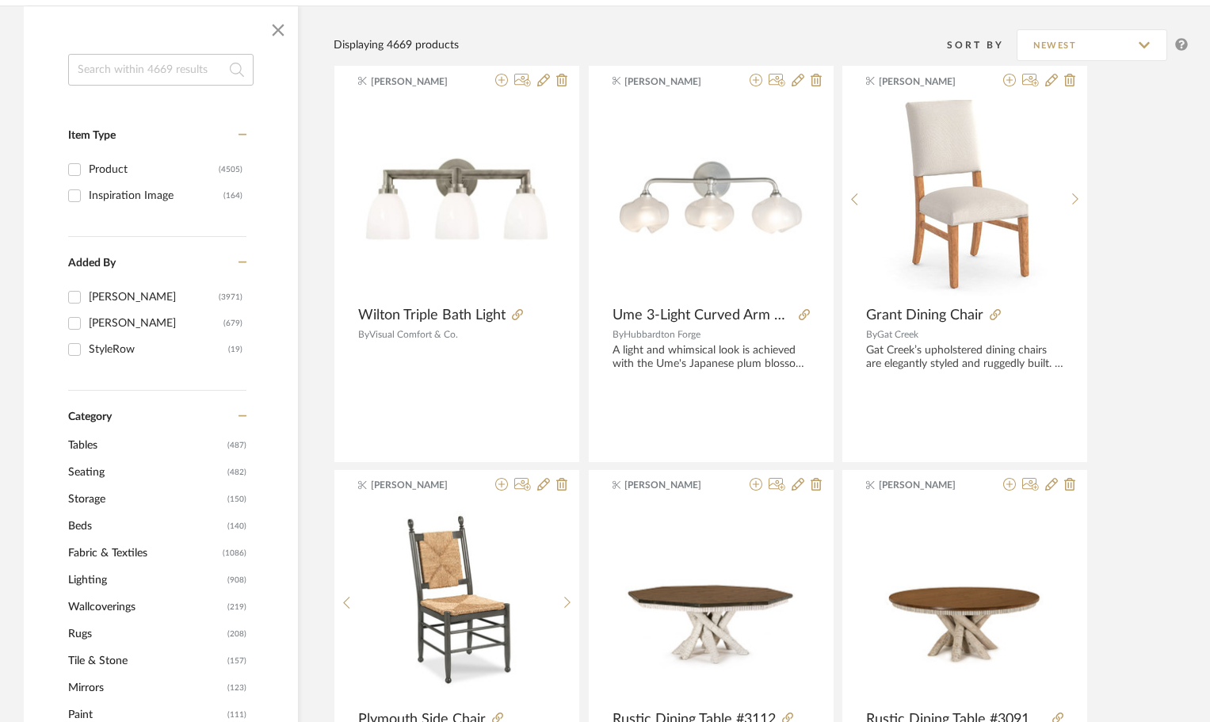
click at [91, 467] on span "Seating" at bounding box center [145, 472] width 155 height 27
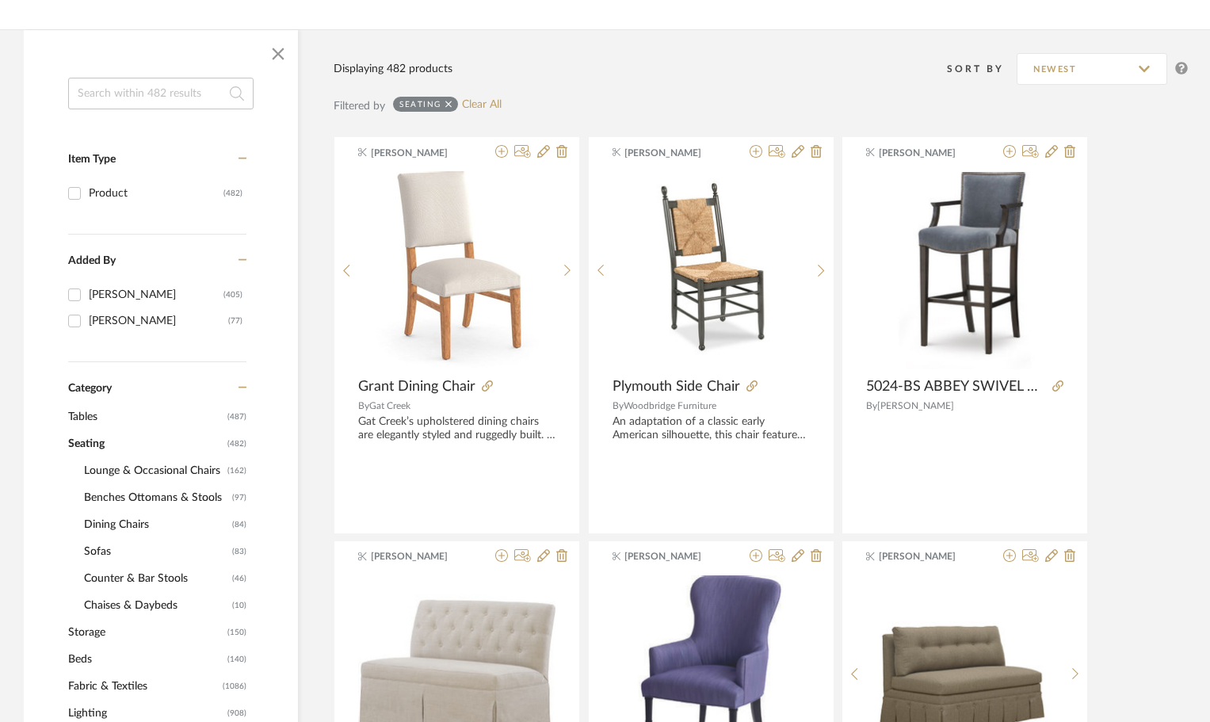
click at [118, 522] on span "Dining Chairs" at bounding box center [156, 524] width 144 height 27
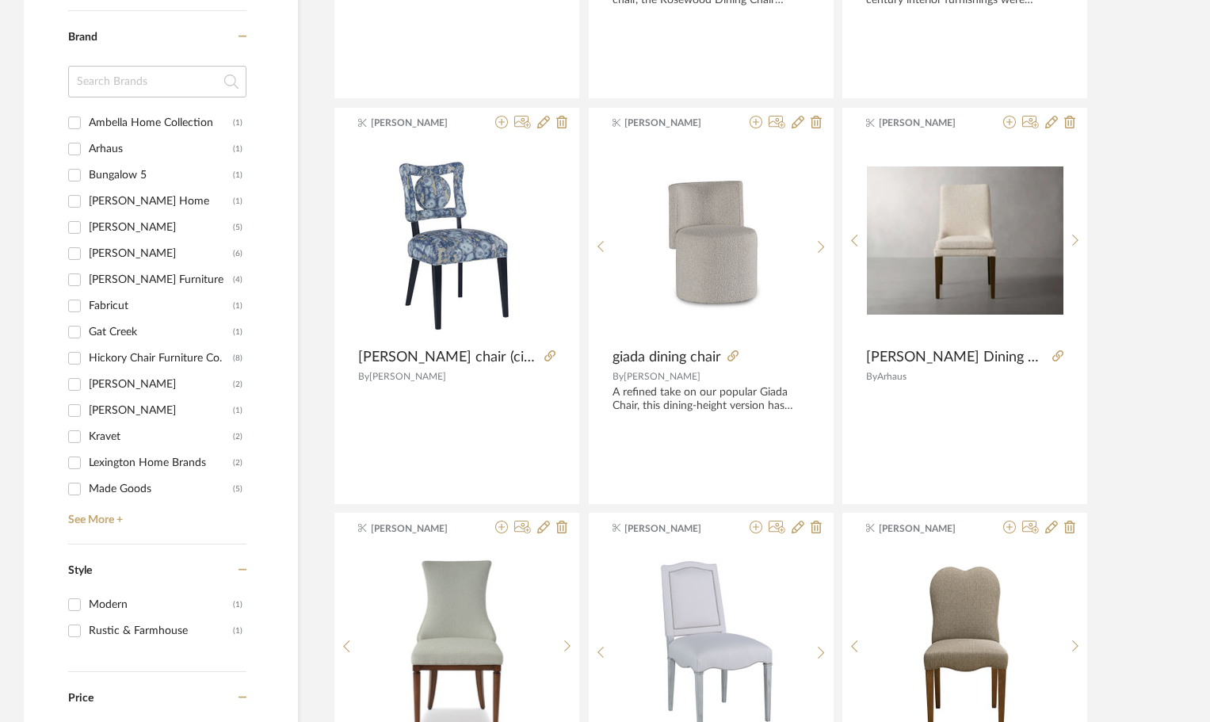
scroll to position [1506, 0]
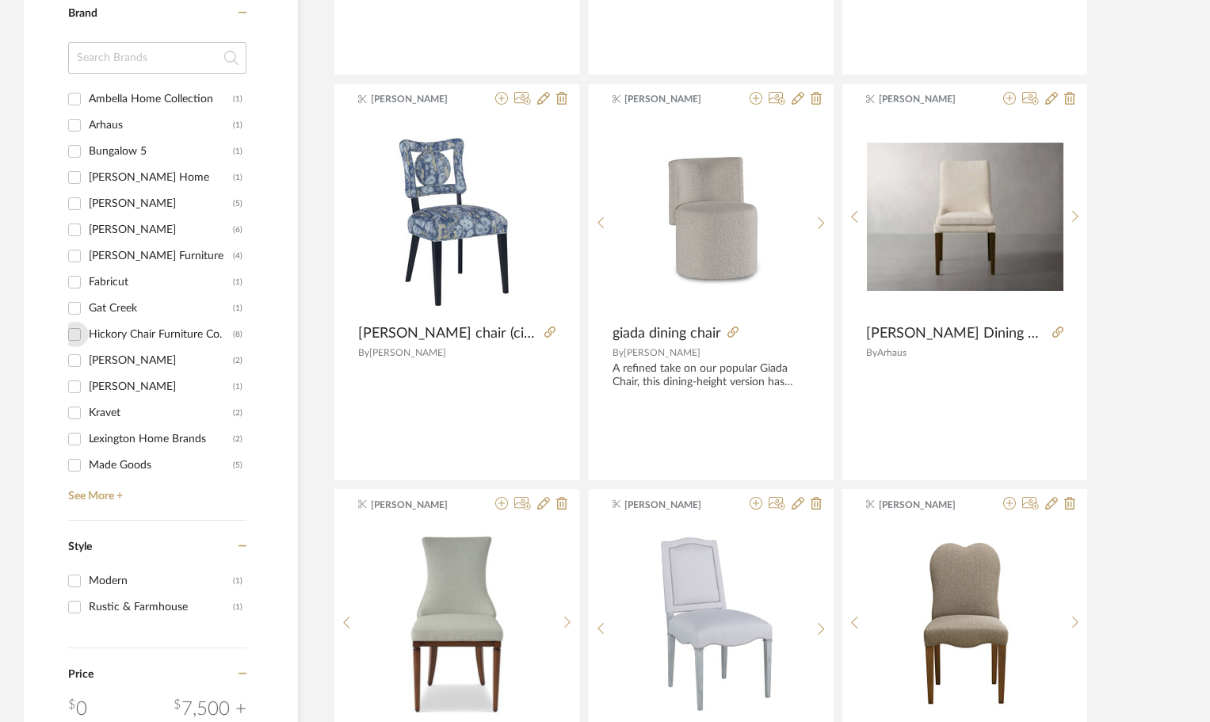
click at [73, 331] on input "Hickory Chair Furniture Co. (8)" at bounding box center [74, 334] width 25 height 25
checkbox input "true"
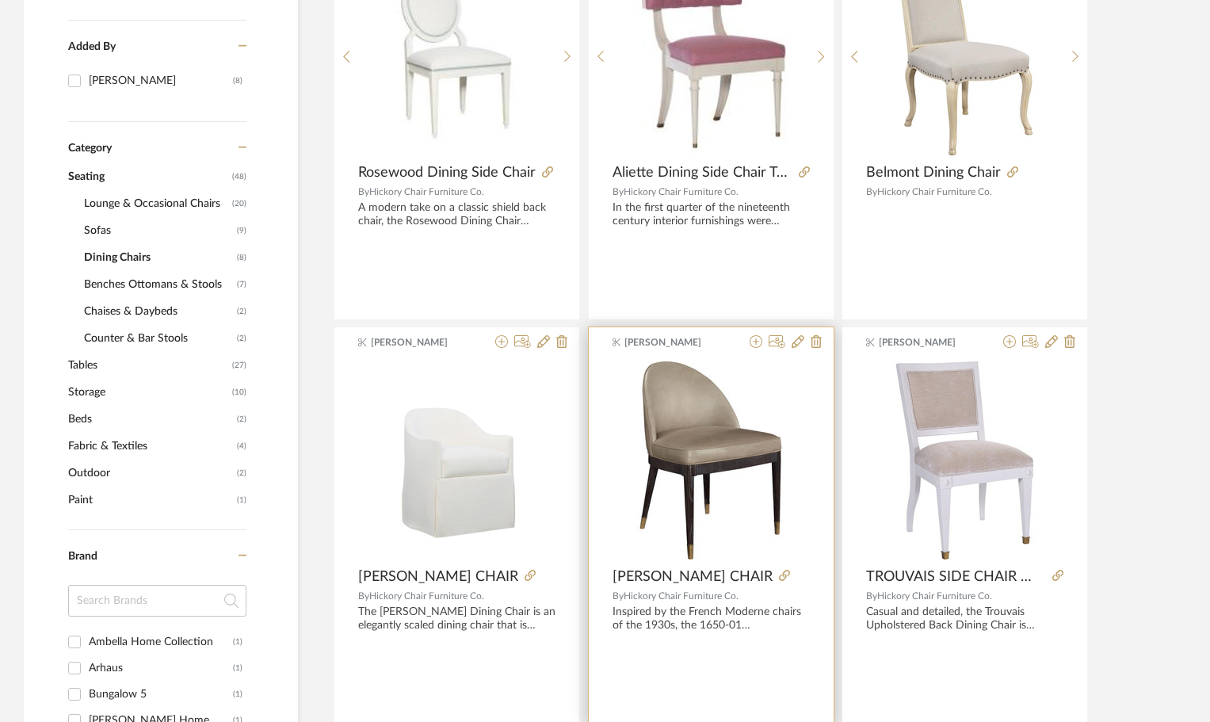
scroll to position [440, 0]
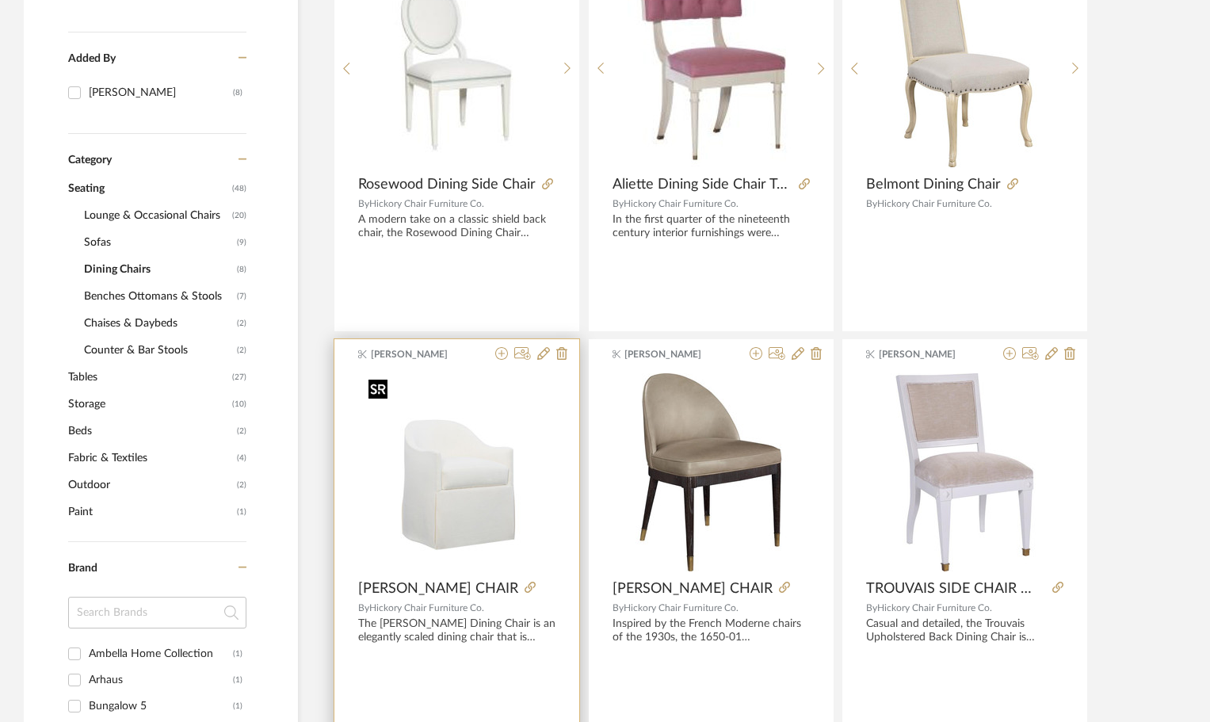
click at [425, 487] on div at bounding box center [456, 472] width 197 height 198
click at [422, 396] on img "0" at bounding box center [456, 472] width 189 height 198
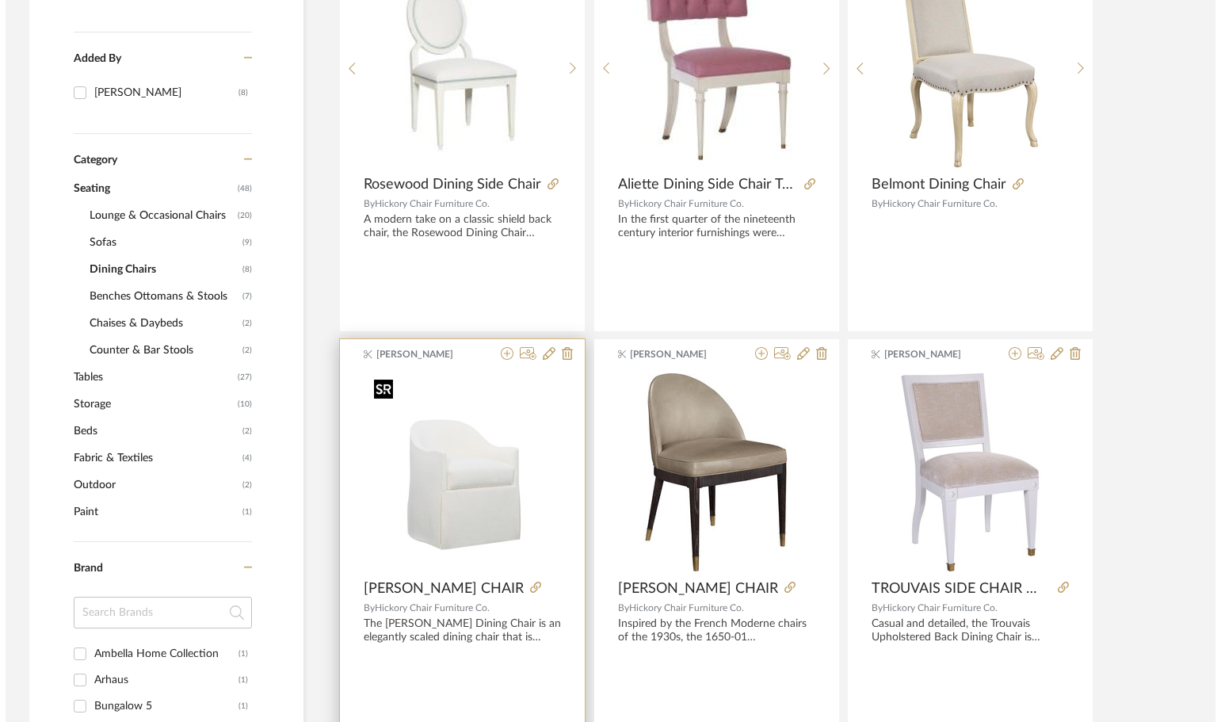
scroll to position [0, 0]
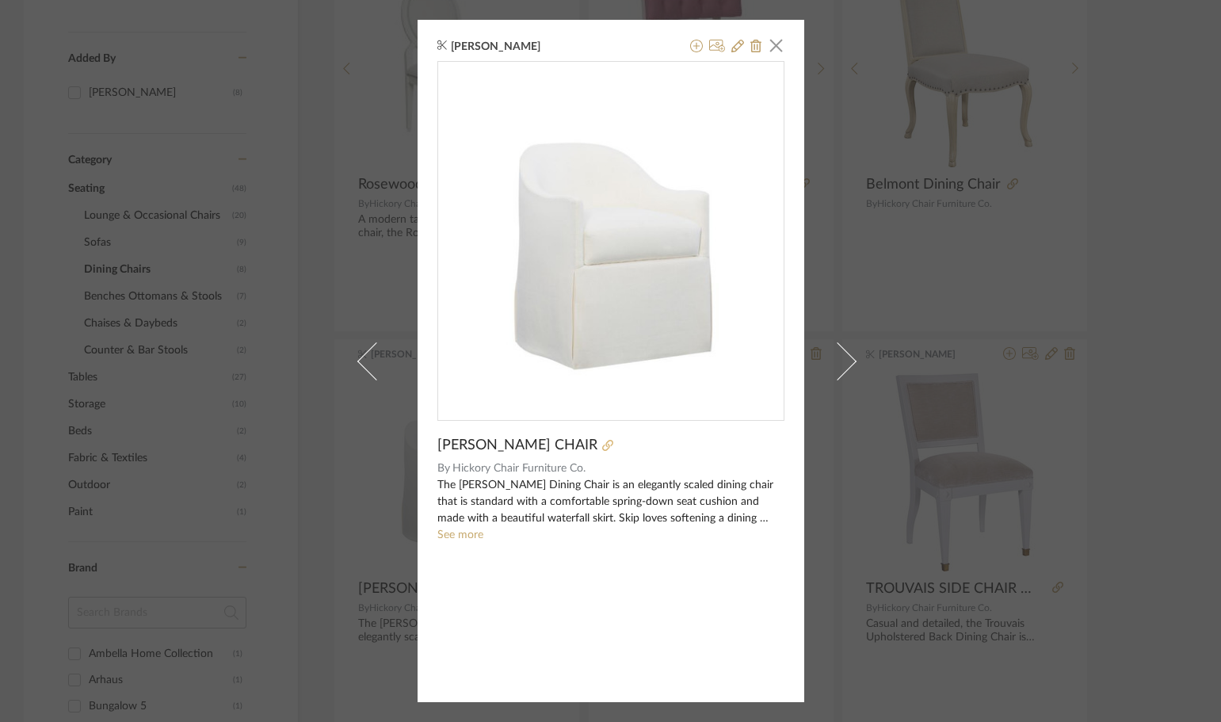
click at [607, 442] on icon at bounding box center [607, 445] width 11 height 11
click at [690, 46] on icon at bounding box center [696, 46] width 13 height 13
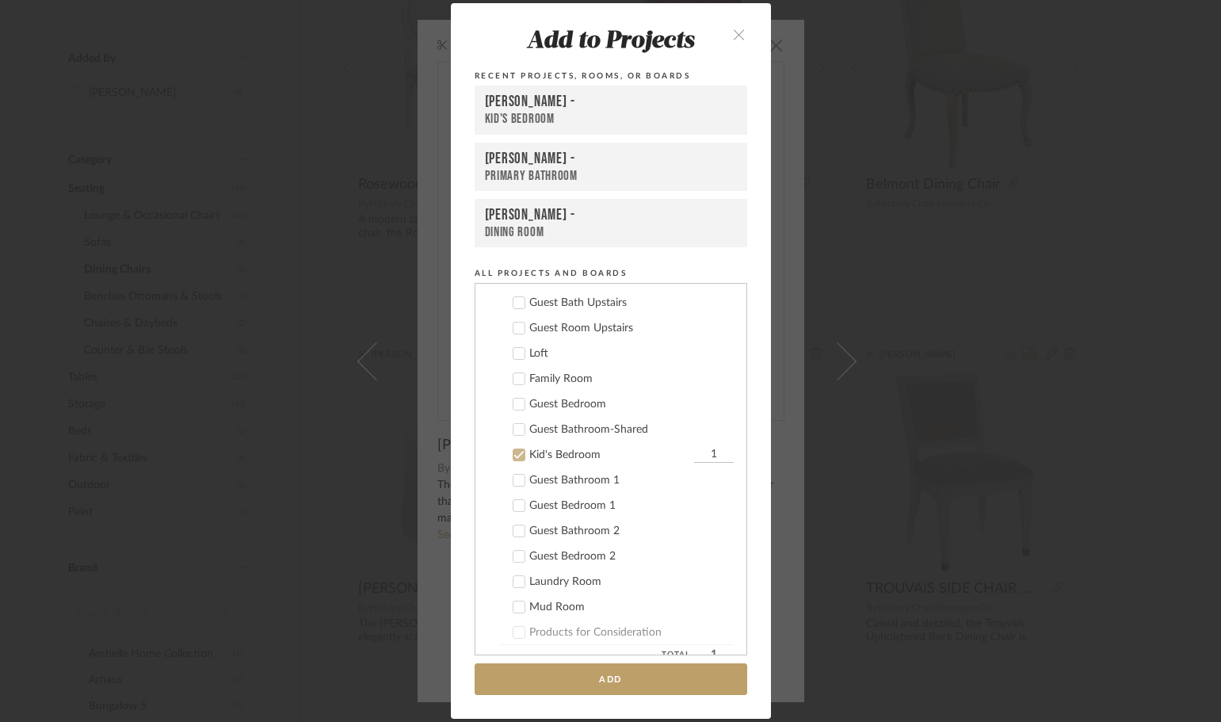
scroll to position [552, 0]
click at [514, 455] on icon at bounding box center [519, 455] width 11 height 11
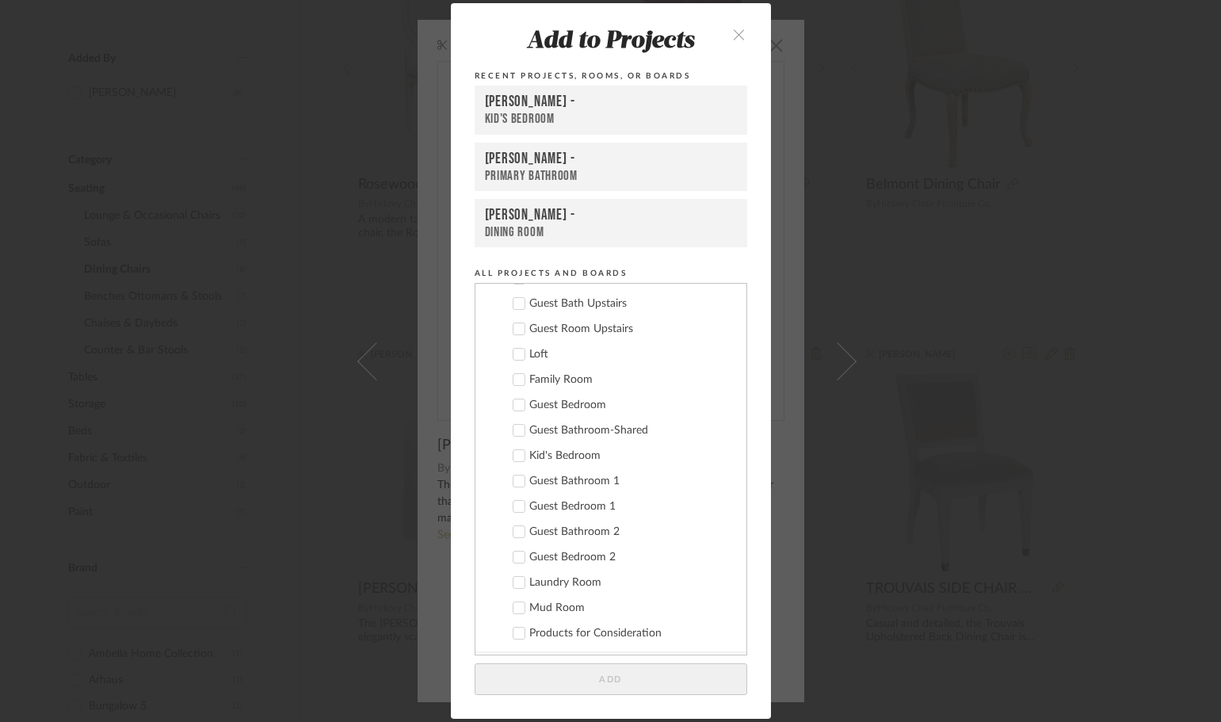
click at [517, 357] on icon at bounding box center [519, 354] width 11 height 11
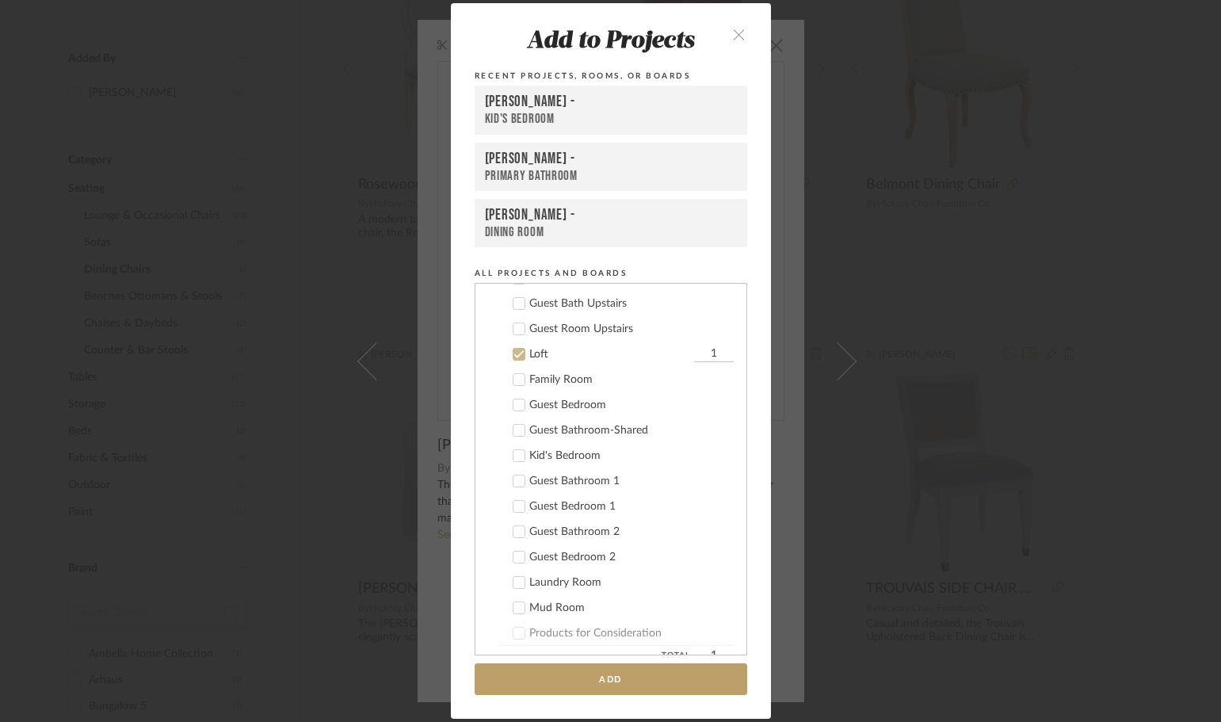
click at [699, 349] on input "1" at bounding box center [714, 354] width 40 height 16
type input "4"
click at [700, 675] on button "Add" at bounding box center [611, 679] width 273 height 32
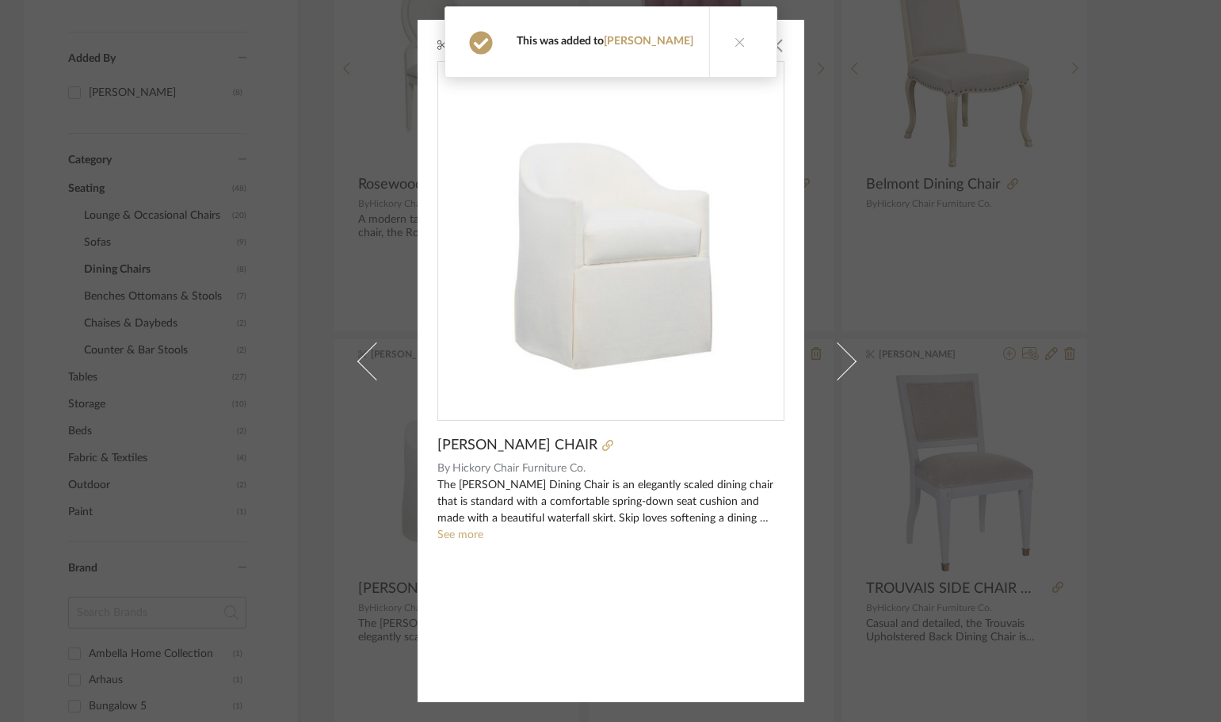
click at [1051, 289] on div "[PERSON_NAME] × [PERSON_NAME] CHAIR By [PERSON_NAME] Chair Furniture Co. The [P…" at bounding box center [610, 361] width 1221 height 722
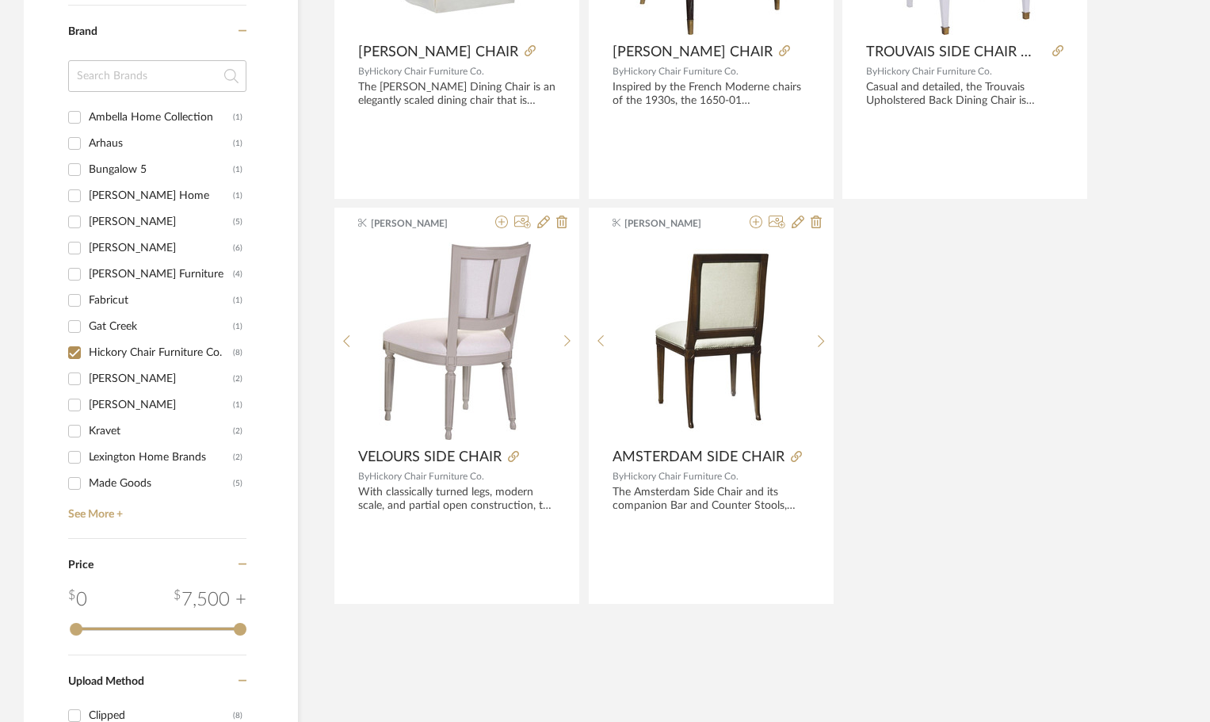
scroll to position [995, 0]
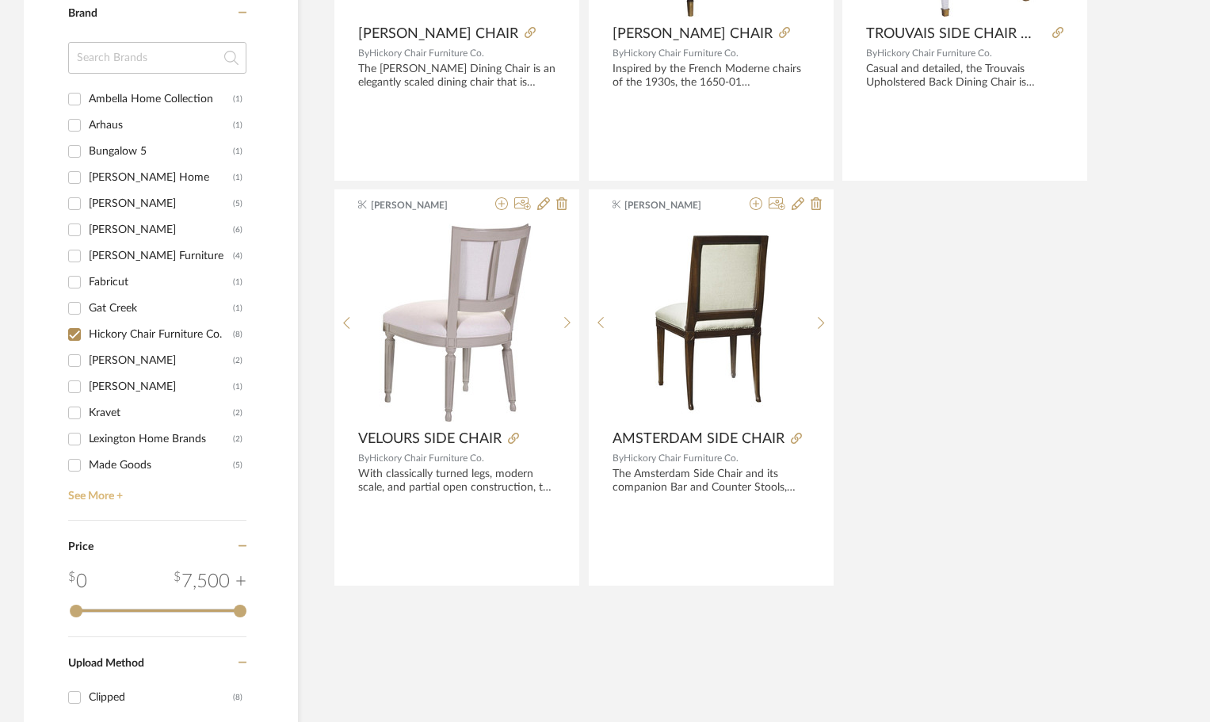
click at [78, 491] on link "See More +" at bounding box center [155, 490] width 182 height 25
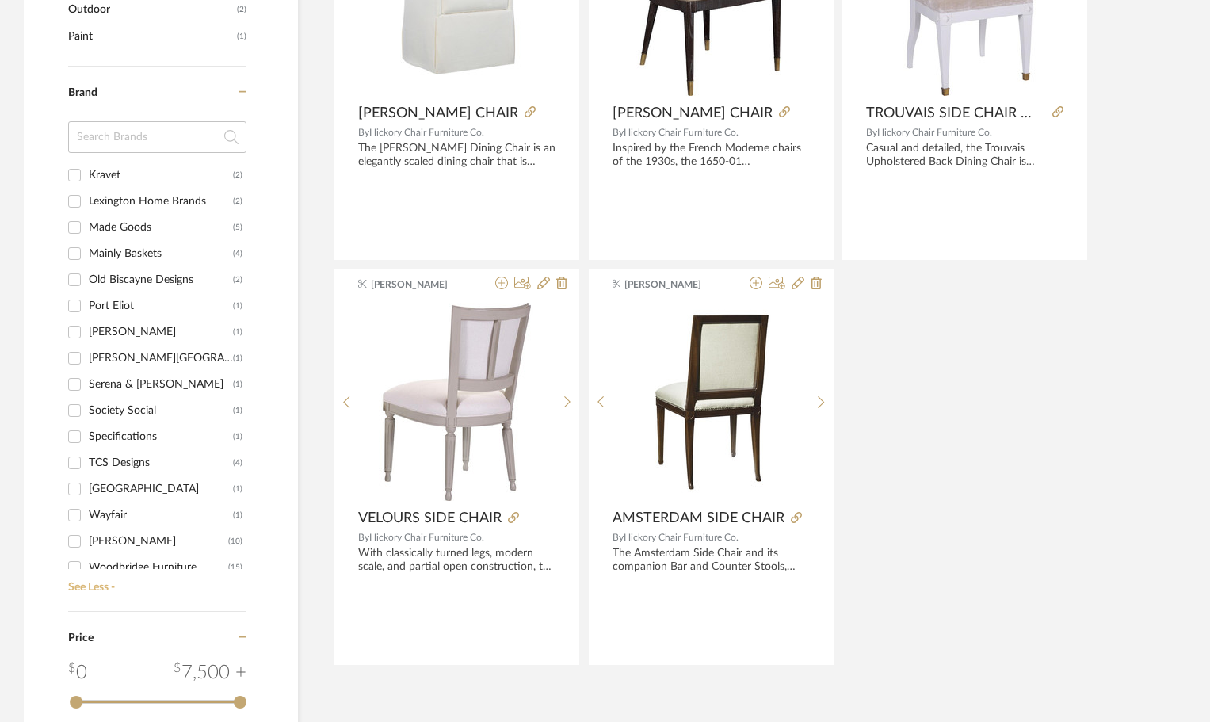
scroll to position [328, 0]
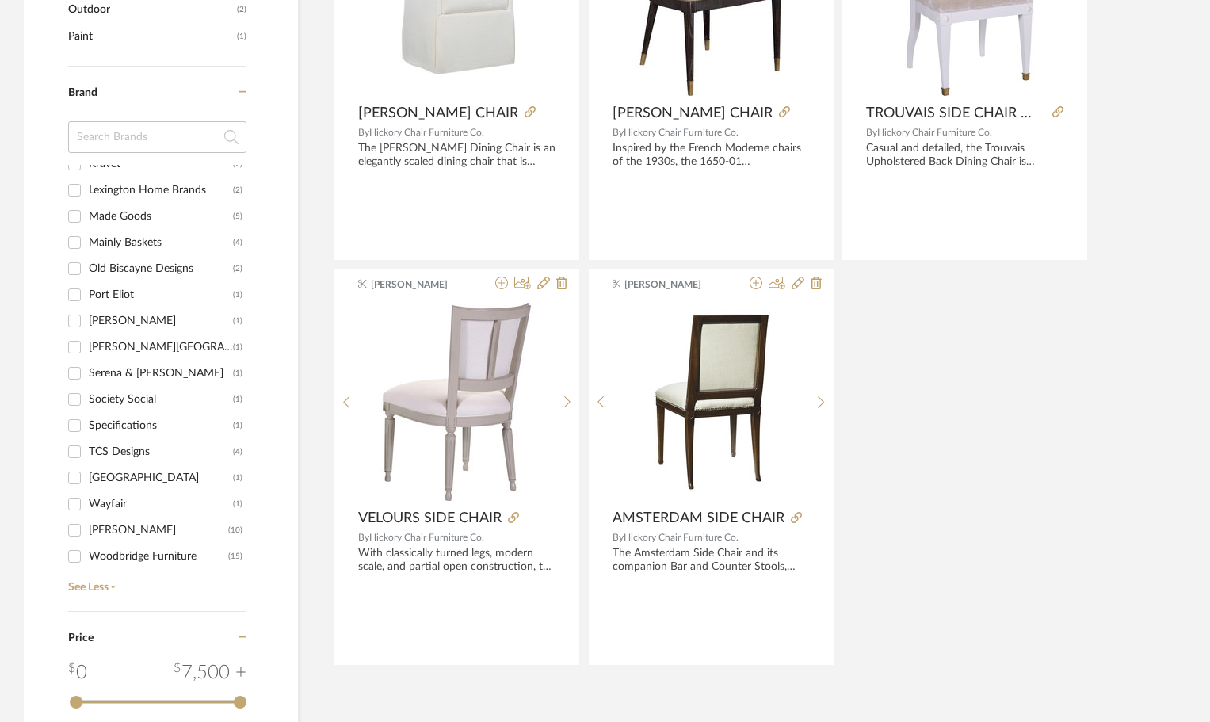
click at [74, 531] on input "[PERSON_NAME] (10)" at bounding box center [74, 530] width 25 height 25
checkbox input "true"
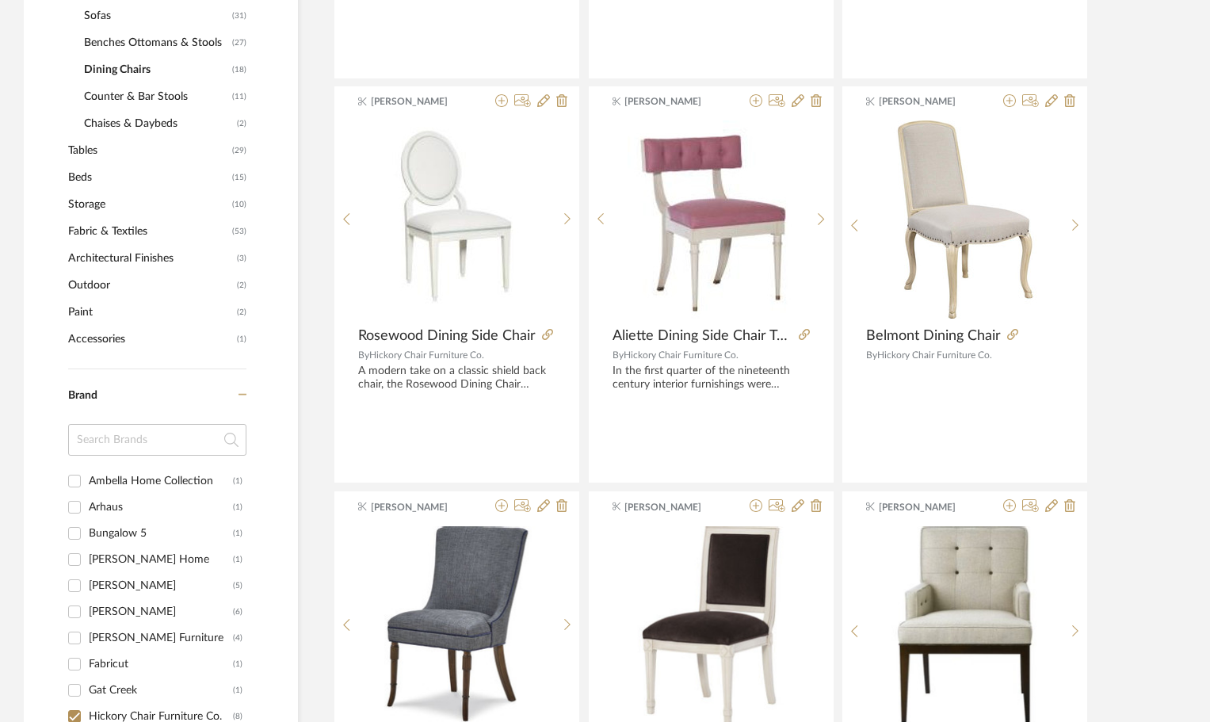
scroll to position [437, 0]
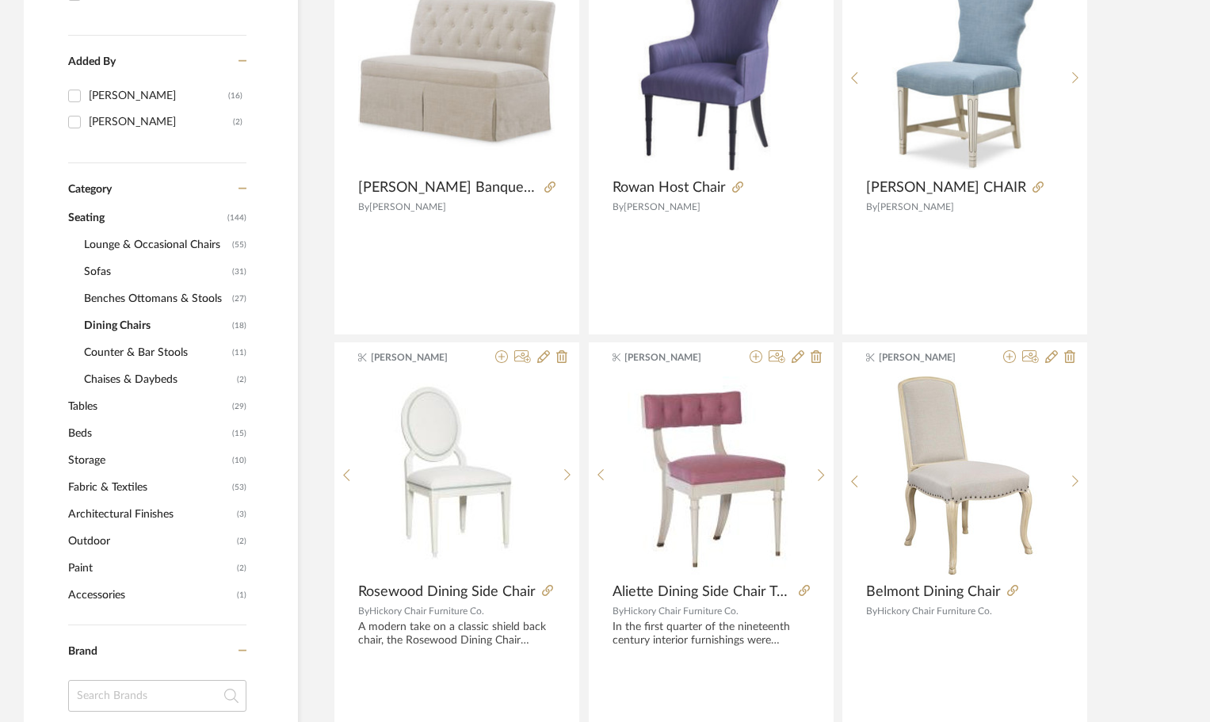
click at [145, 245] on span "Lounge & Occasional Chairs" at bounding box center [156, 244] width 144 height 27
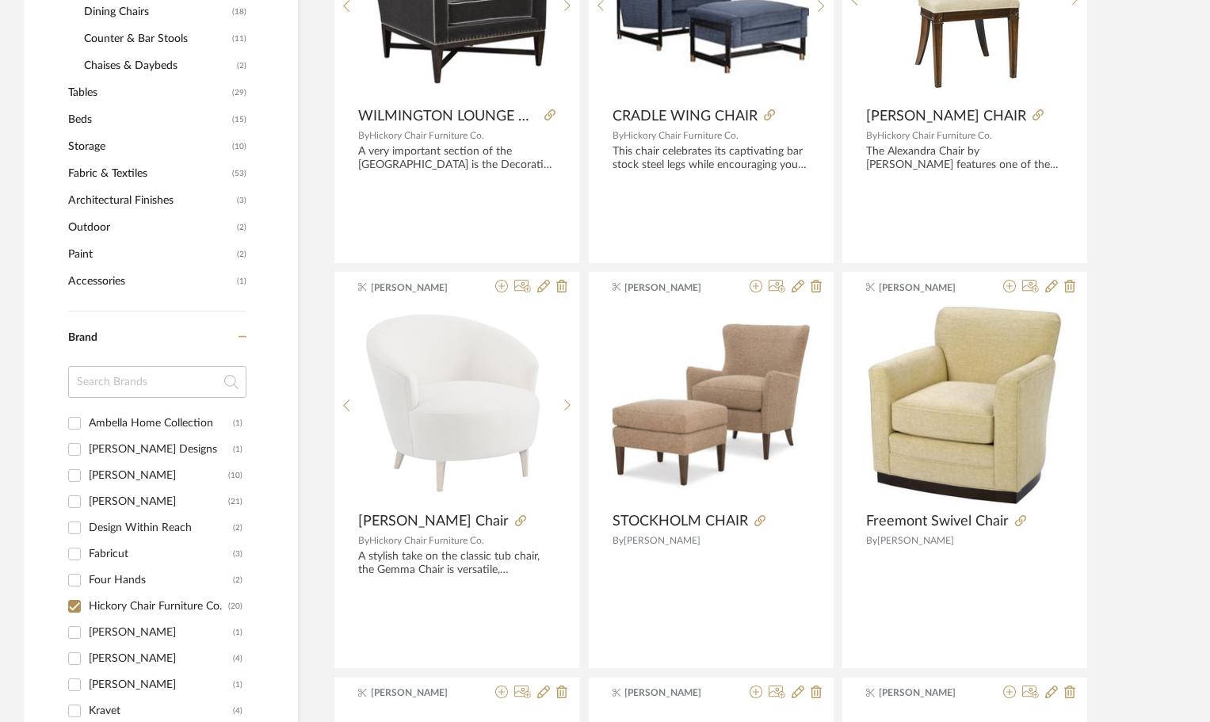
click at [72, 606] on input "Hickory Chair Furniture Co. (20)" at bounding box center [74, 606] width 25 height 25
checkbox input "false"
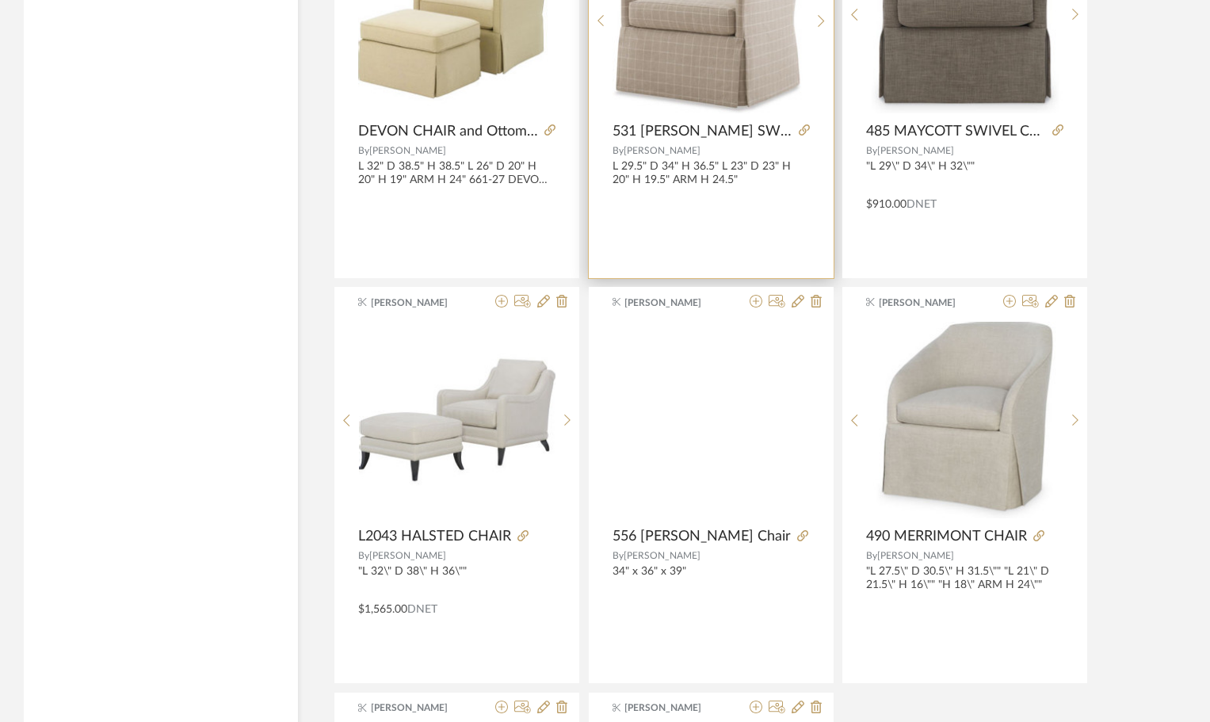
scroll to position [4359, 0]
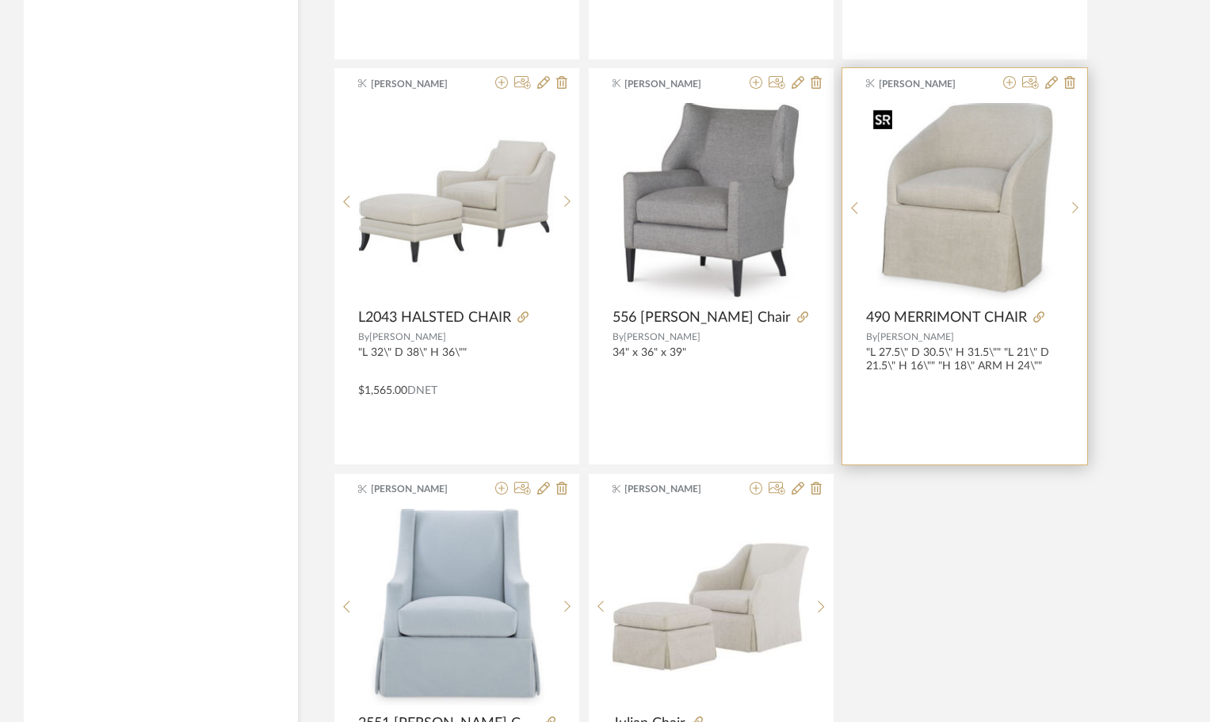
click at [929, 153] on img "0" at bounding box center [965, 201] width 197 height 197
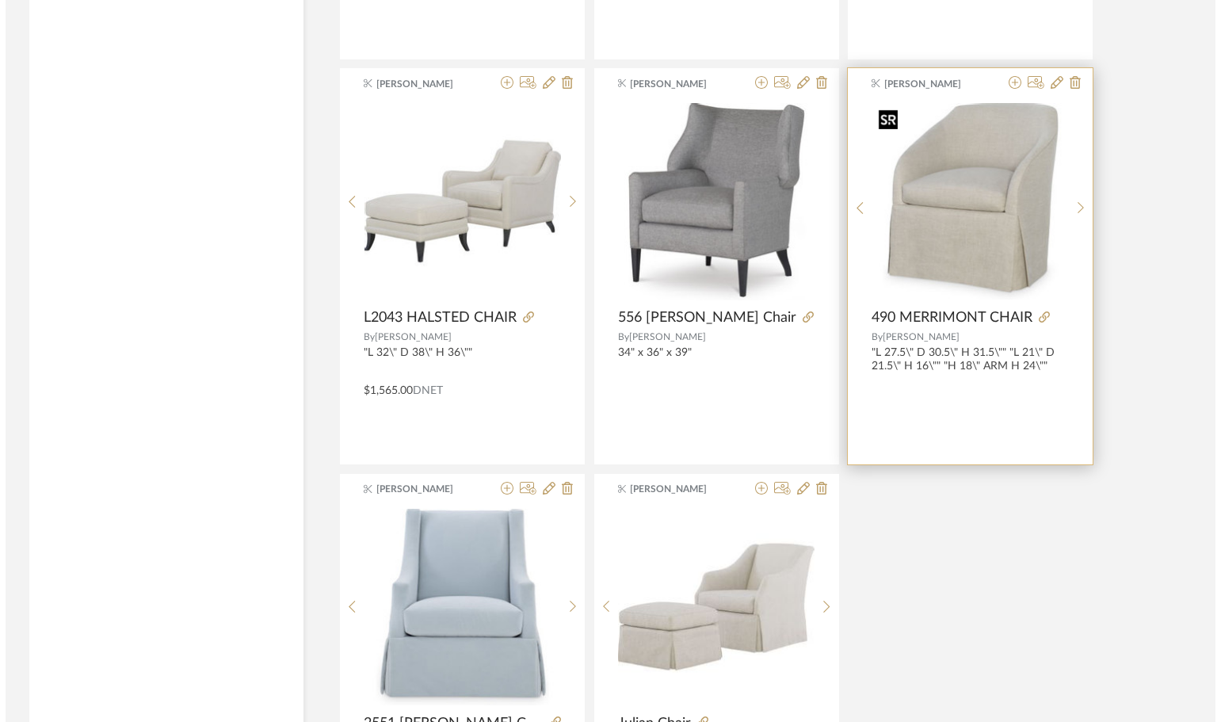
scroll to position [0, 0]
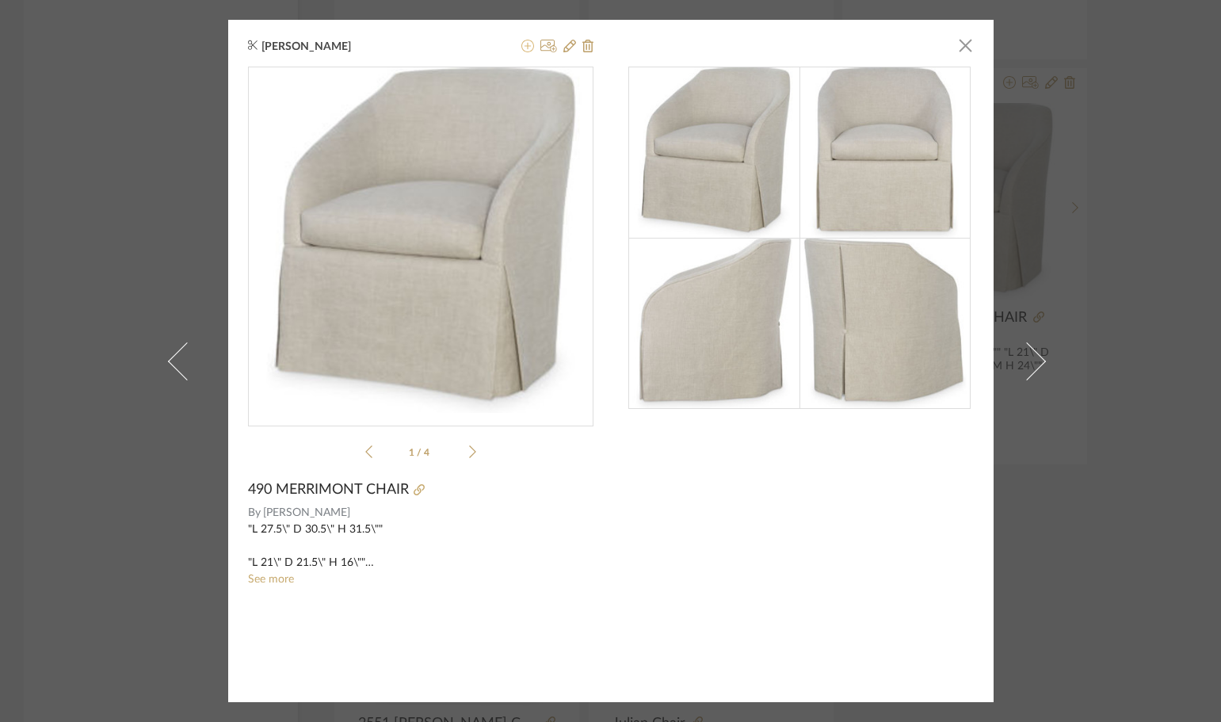
click at [524, 42] on icon at bounding box center [528, 46] width 13 height 13
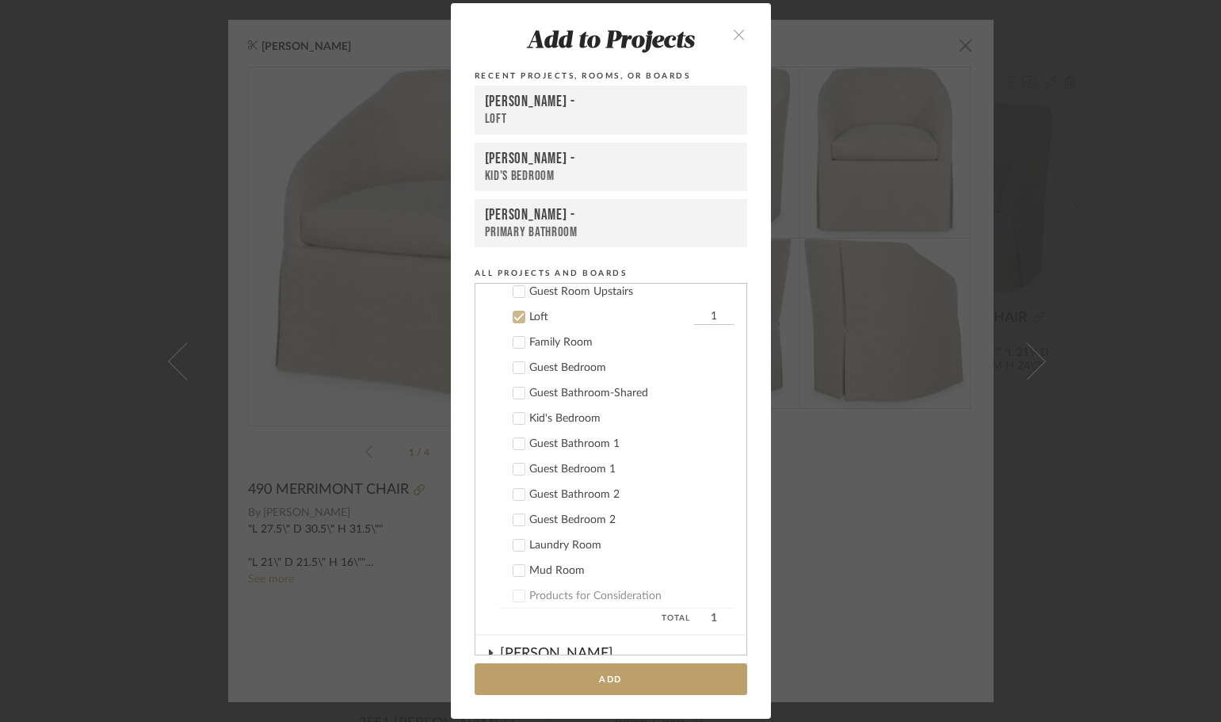
scroll to position [610, 0]
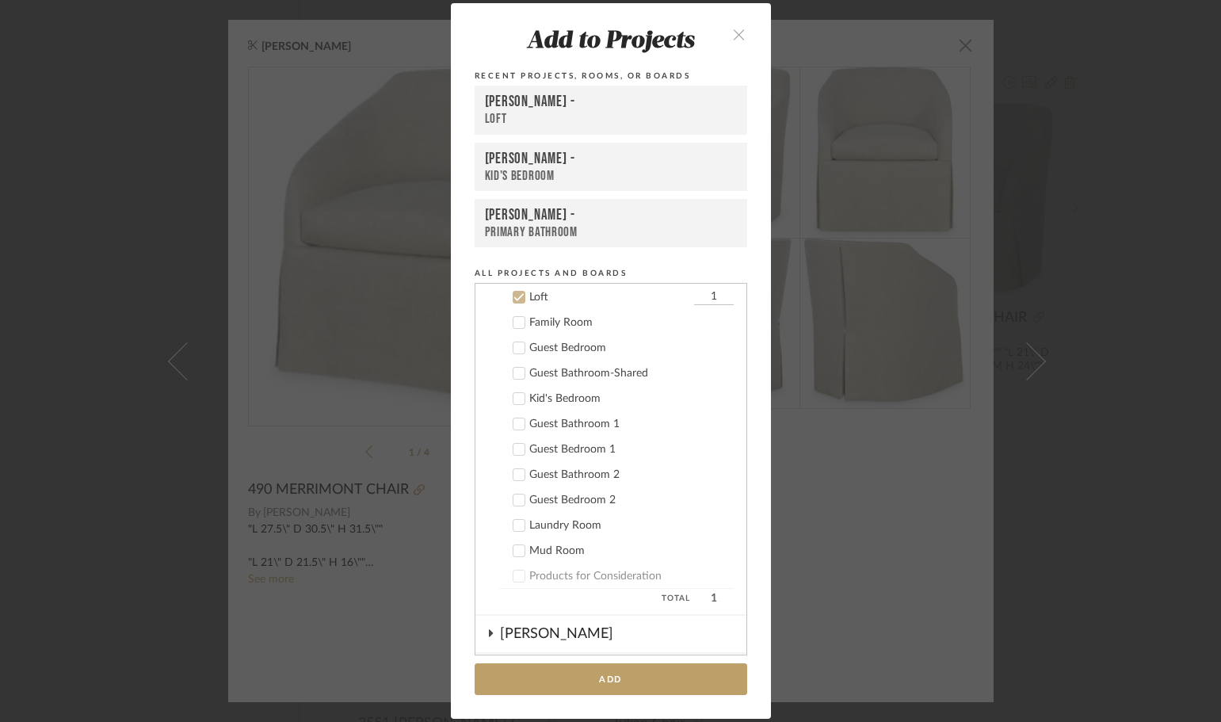
click at [698, 295] on input "1" at bounding box center [714, 297] width 40 height 16
type input "4"
click at [557, 670] on button "Add" at bounding box center [611, 679] width 273 height 32
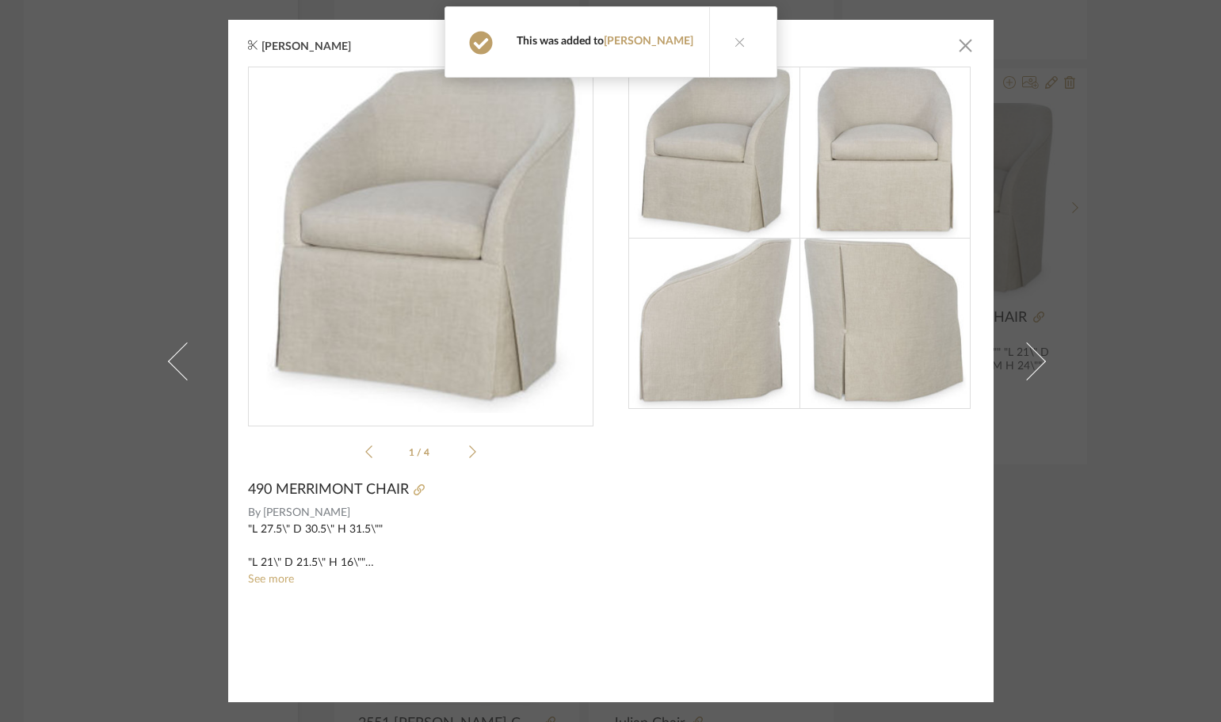
click at [1158, 147] on div "[PERSON_NAME] × 1 / 4 490 MERRIMONT CHAIR By [PERSON_NAME] "L 27.5\" D 30.5\" H…" at bounding box center [610, 361] width 1221 height 722
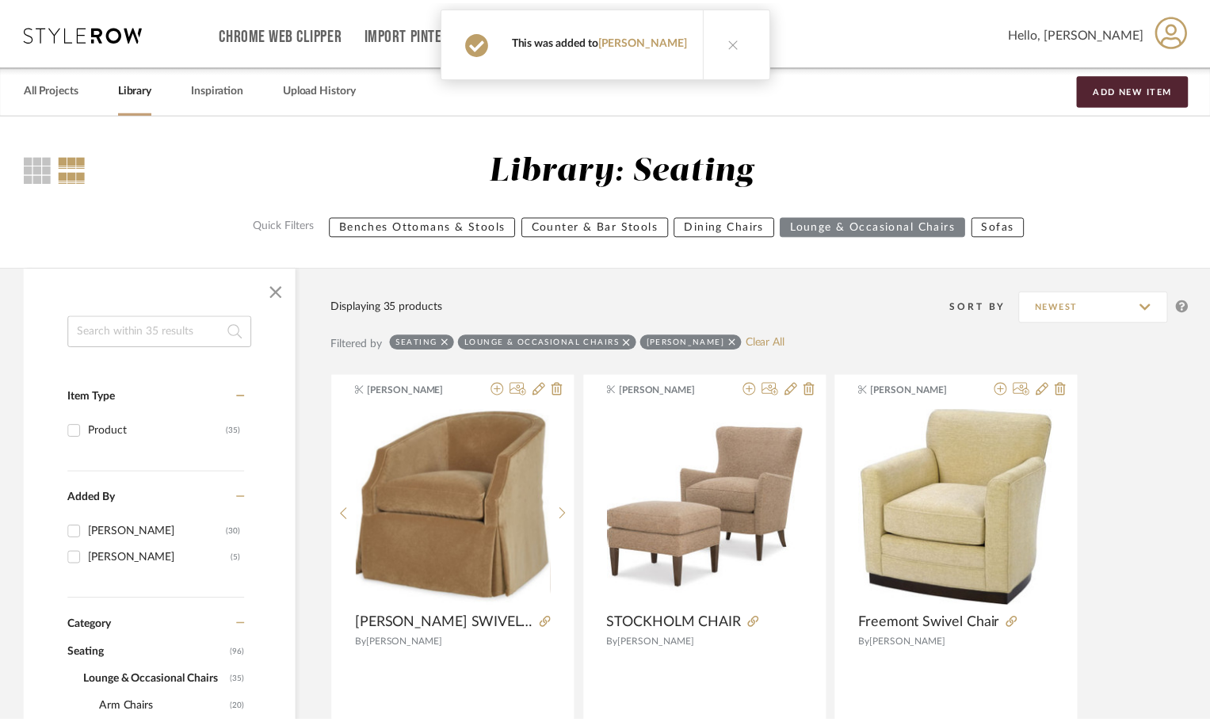
scroll to position [4359, 0]
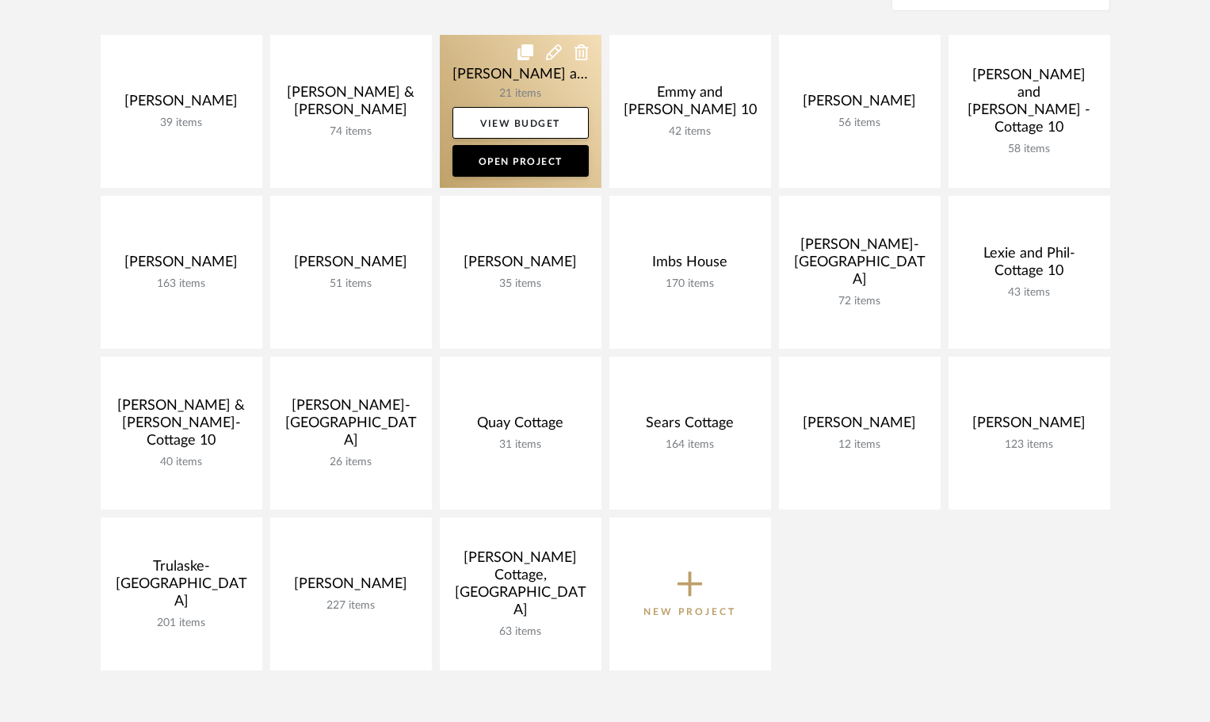
scroll to position [396, 0]
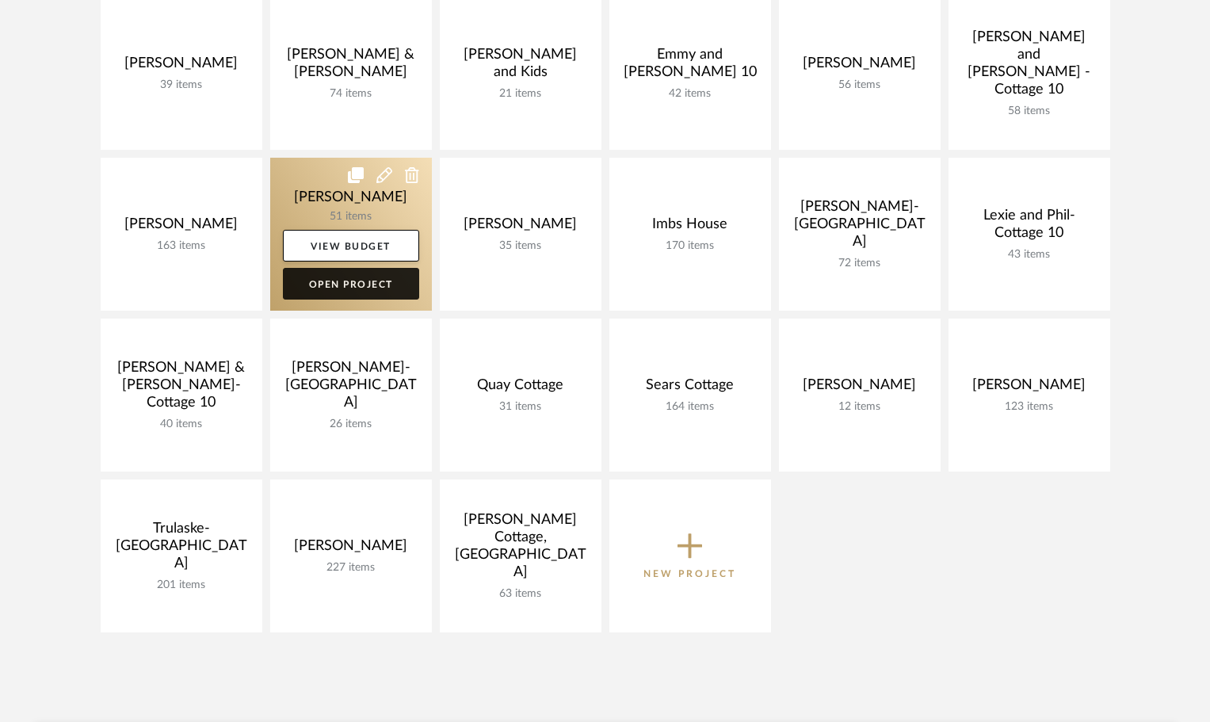
click at [396, 281] on link "Open Project" at bounding box center [351, 284] width 136 height 32
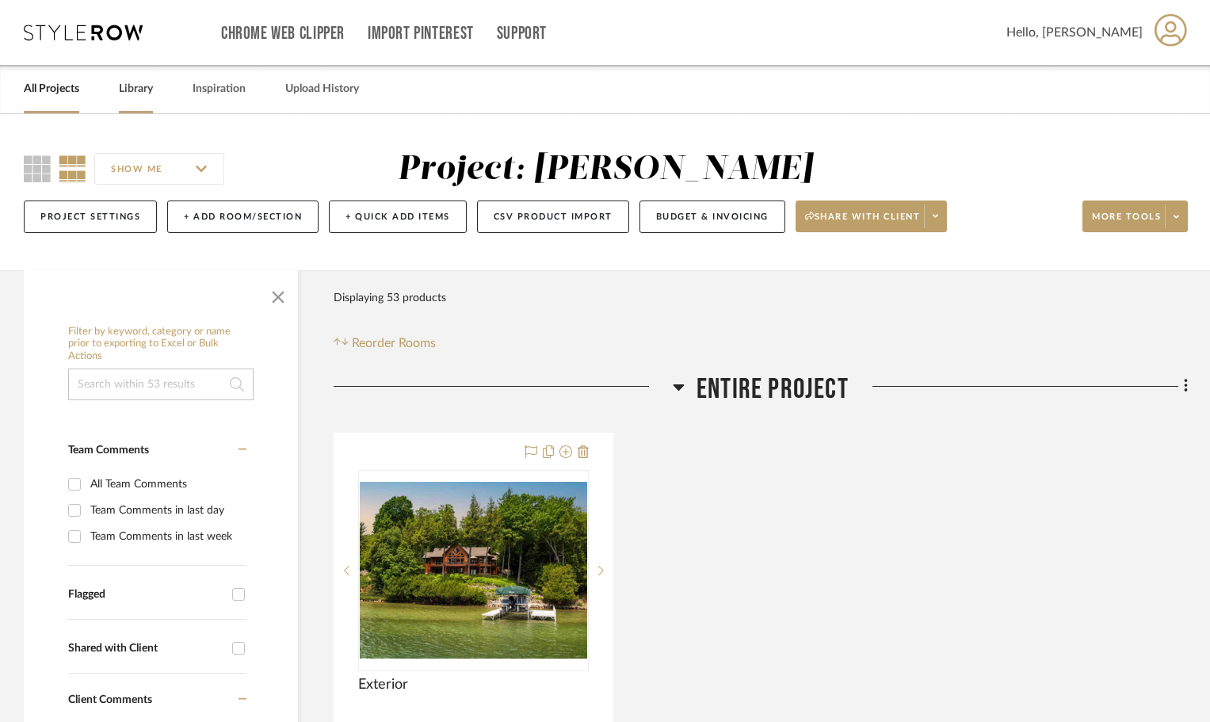
click at [130, 88] on link "Library" at bounding box center [136, 88] width 34 height 21
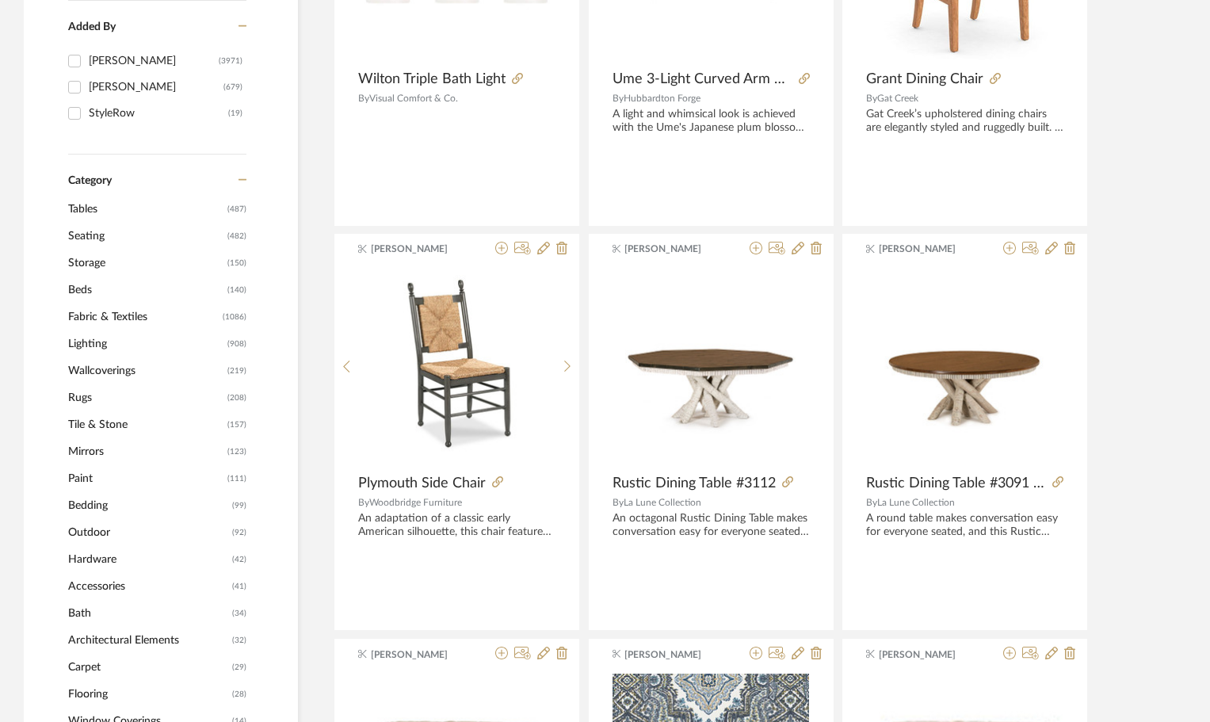
scroll to position [476, 0]
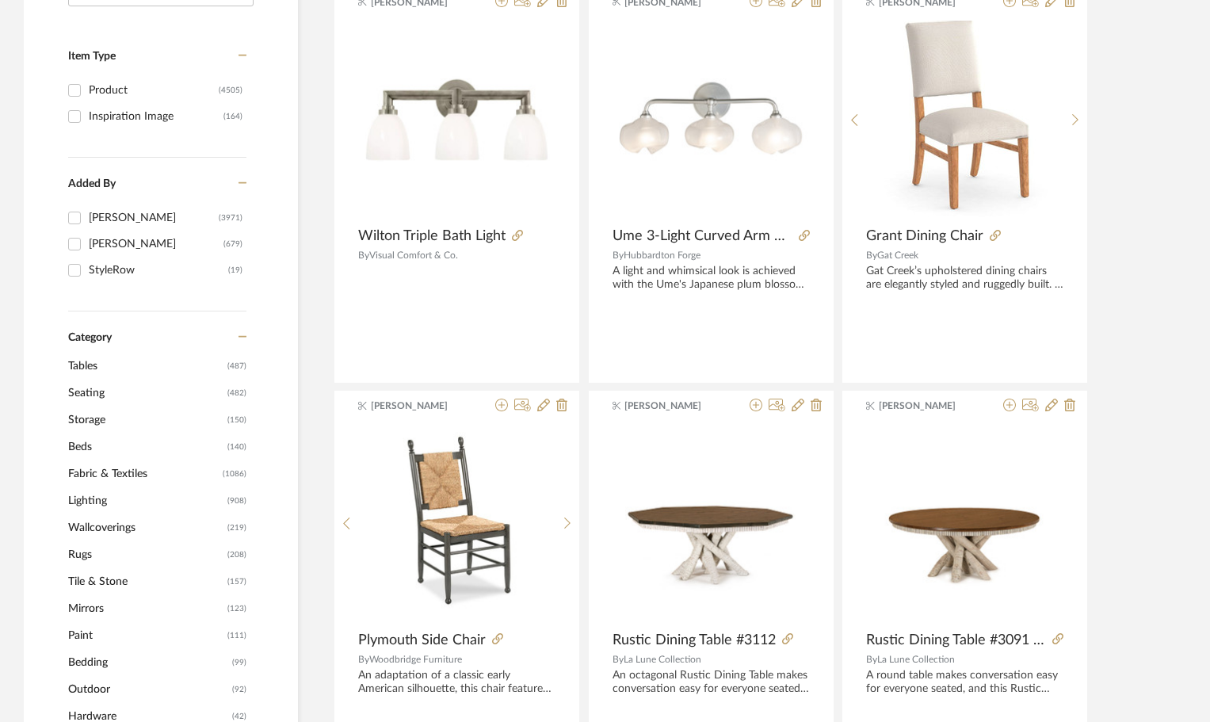
click at [86, 449] on span "Beds" at bounding box center [145, 447] width 155 height 27
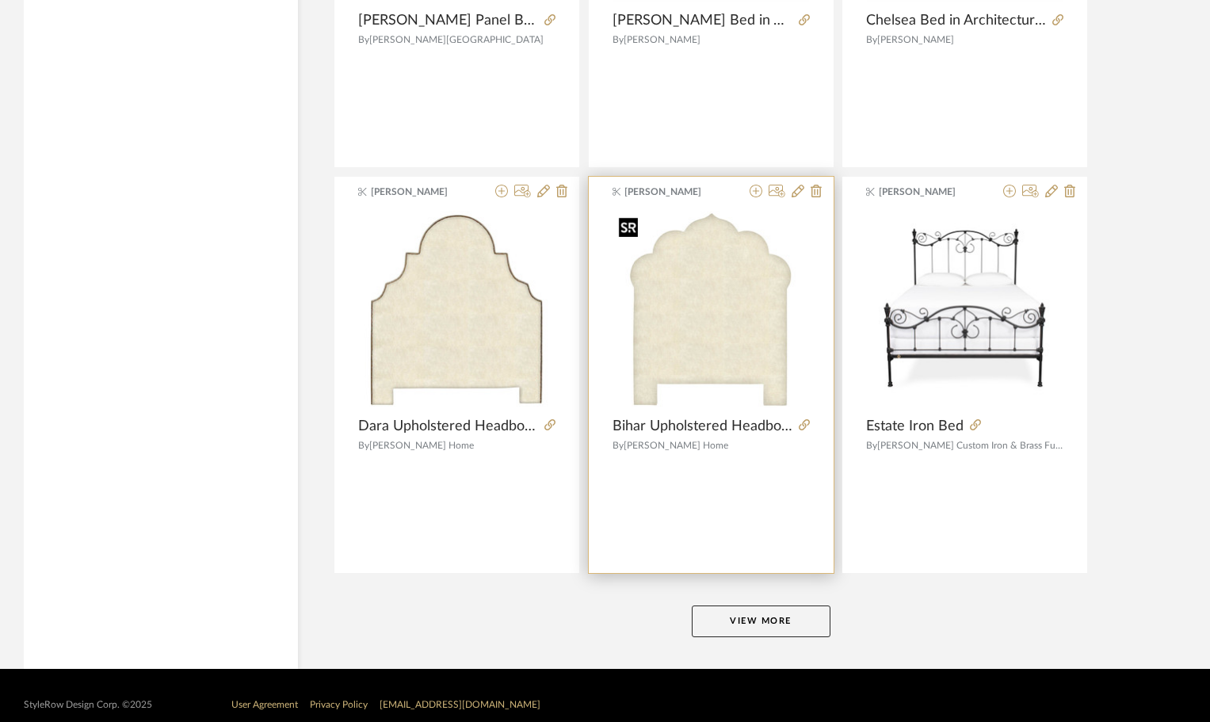
scroll to position [4676, 0]
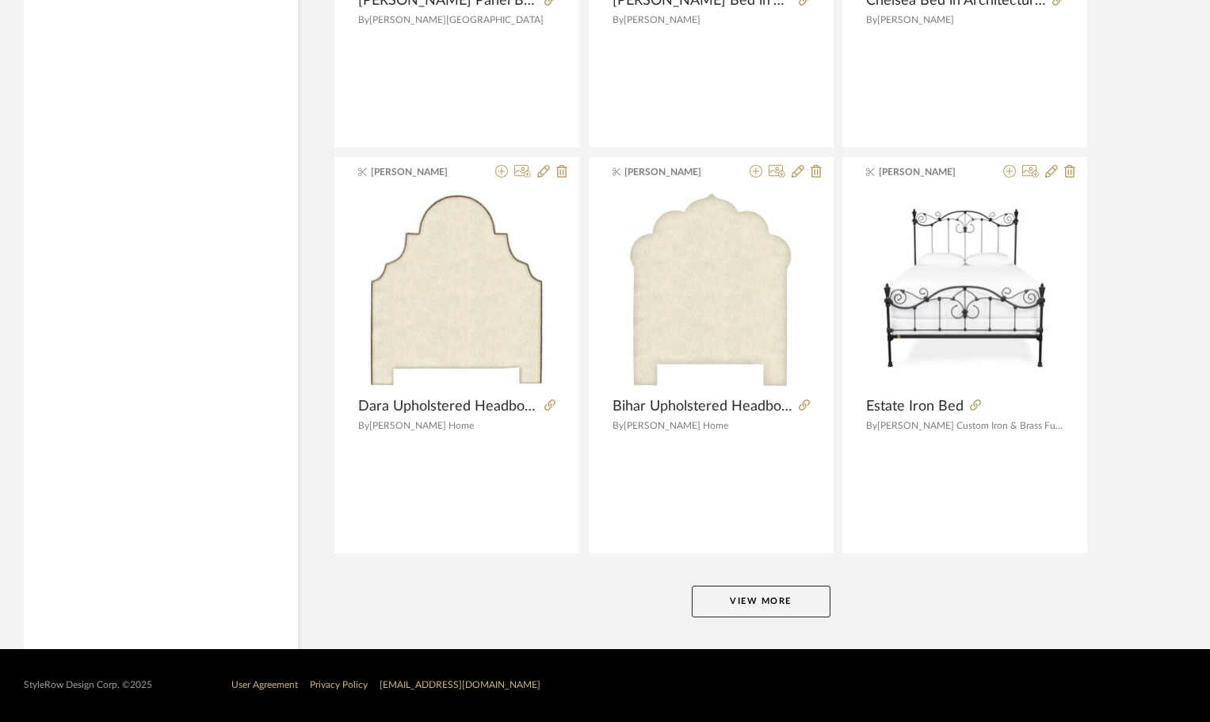
click at [807, 610] on button "View More" at bounding box center [761, 602] width 139 height 32
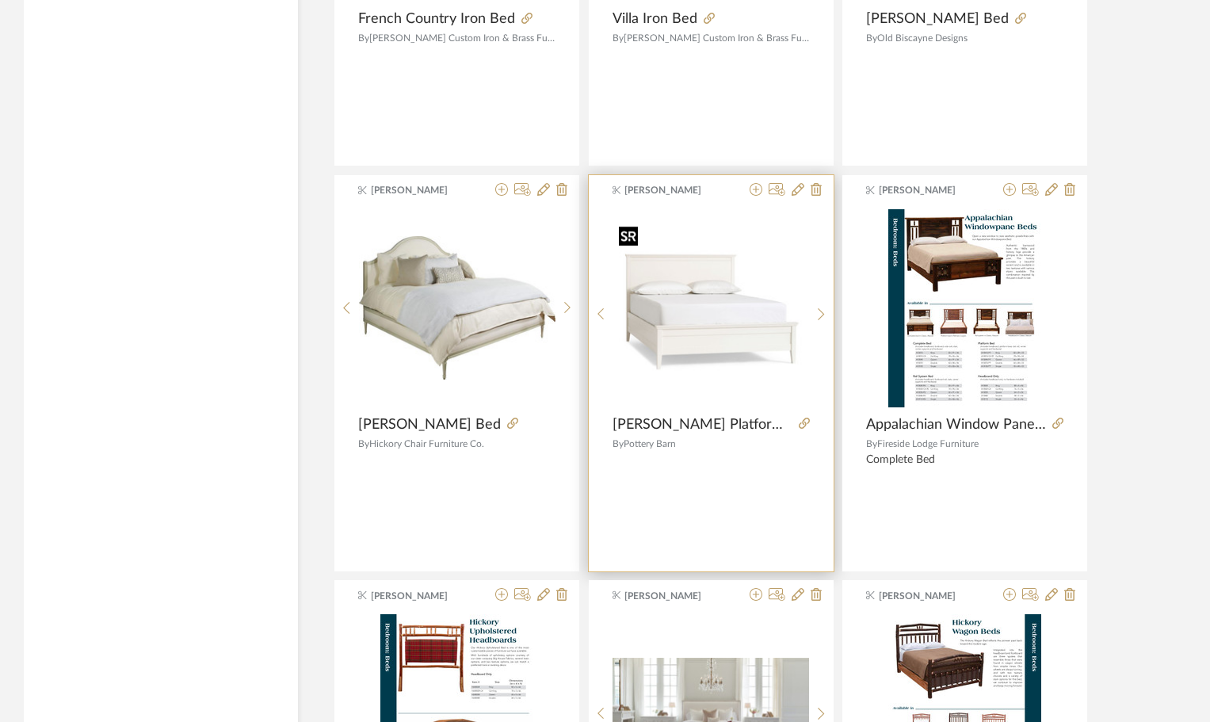
scroll to position [5786, 0]
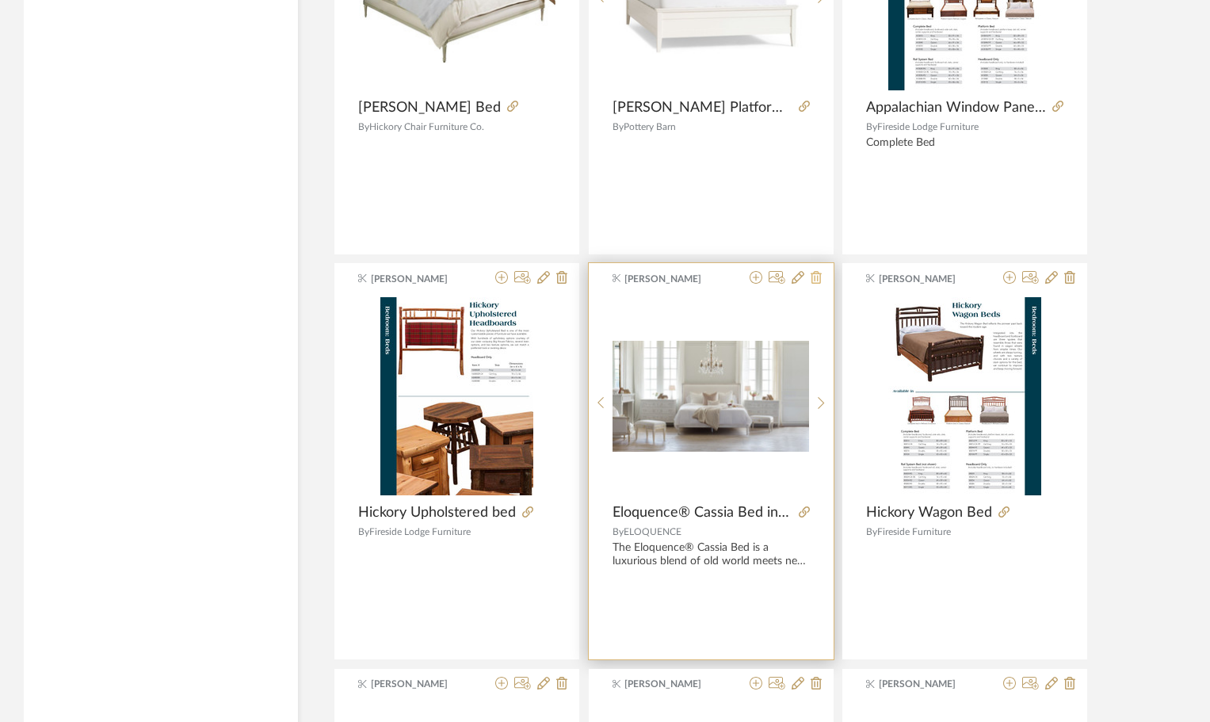
click at [812, 278] on icon at bounding box center [816, 277] width 11 height 13
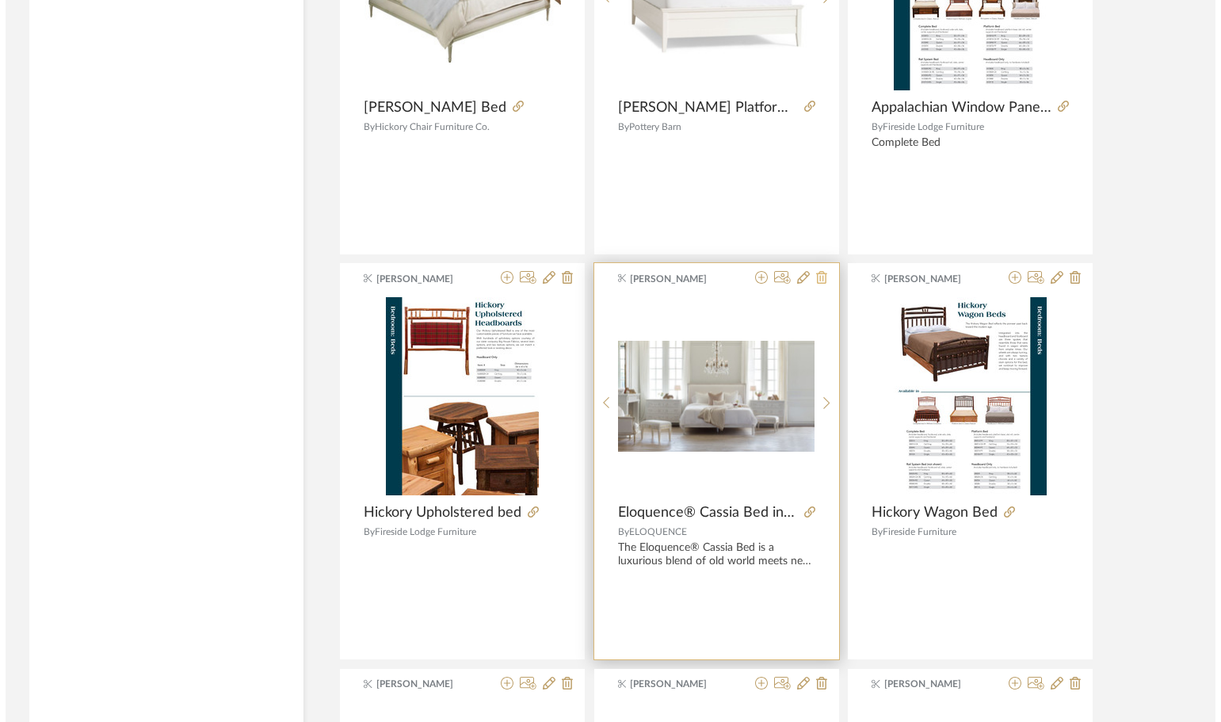
scroll to position [0, 0]
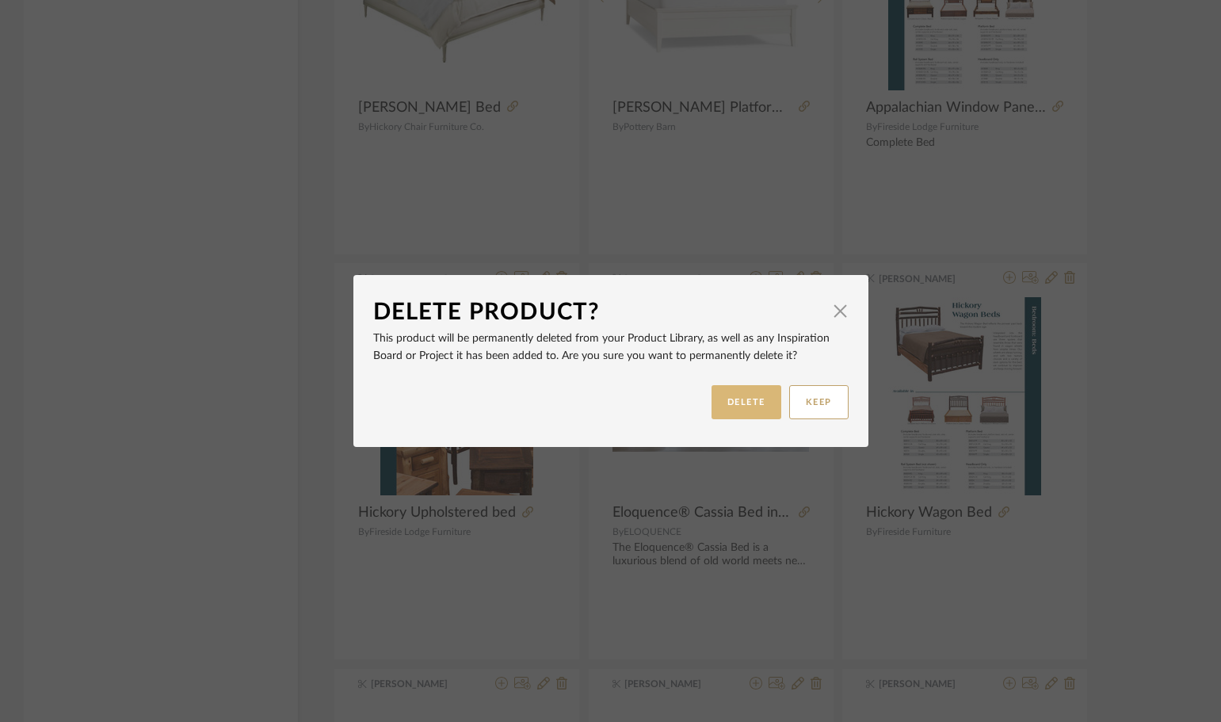
click at [728, 409] on button "DELETE" at bounding box center [747, 402] width 70 height 34
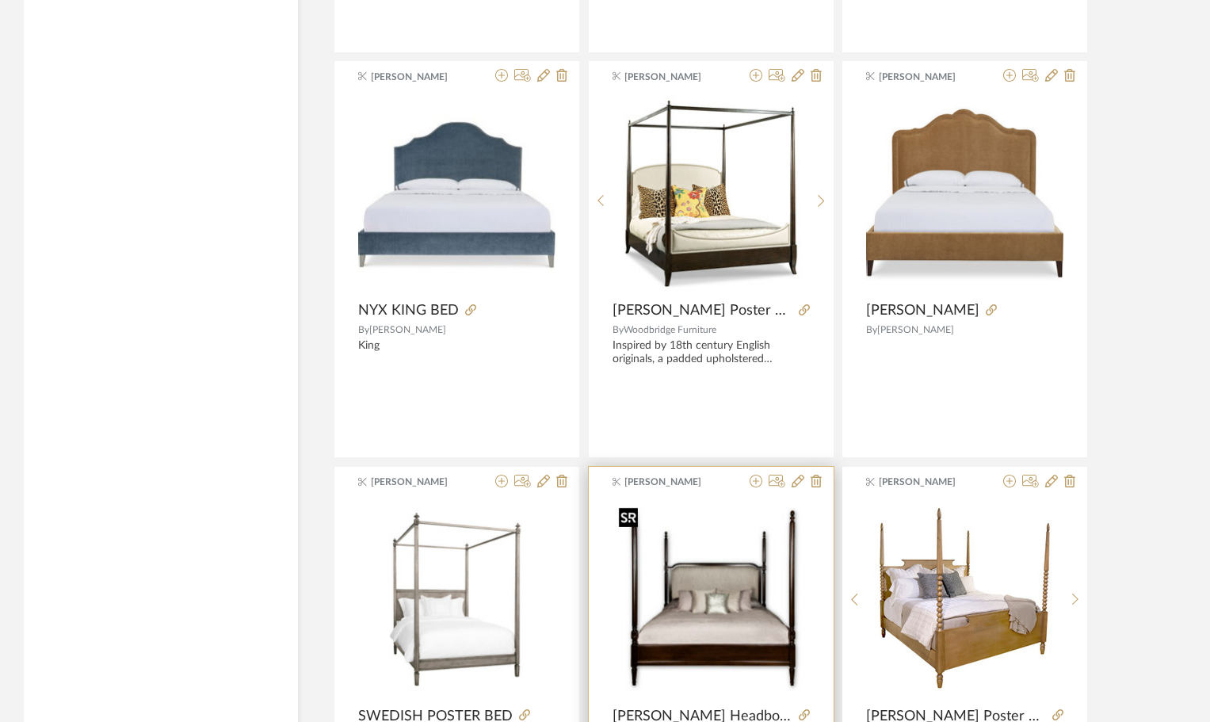
scroll to position [7609, 0]
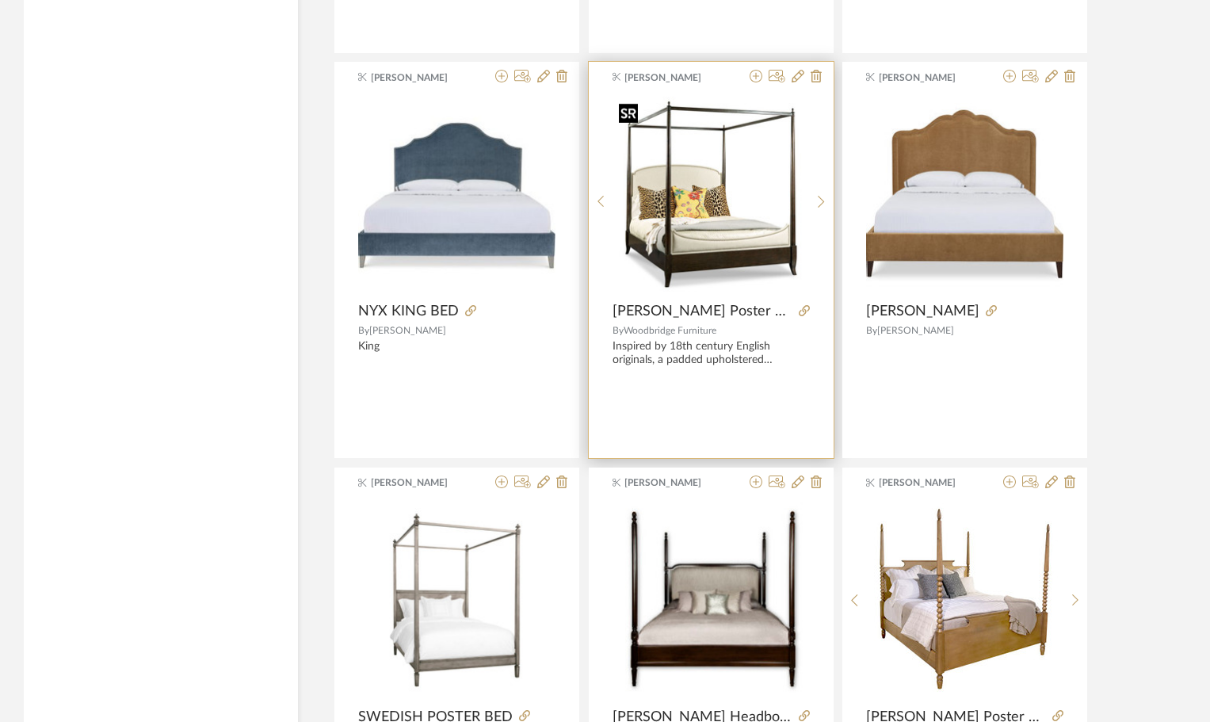
click at [719, 188] on img "0" at bounding box center [711, 195] width 197 height 197
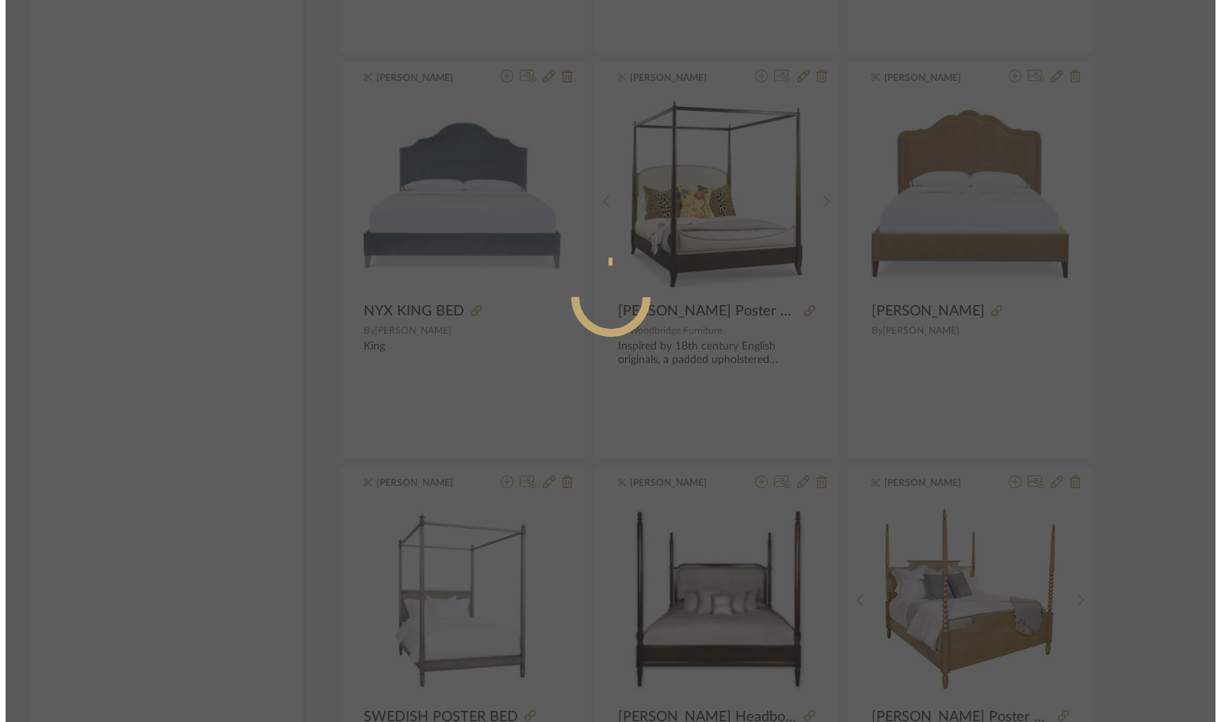
scroll to position [0, 0]
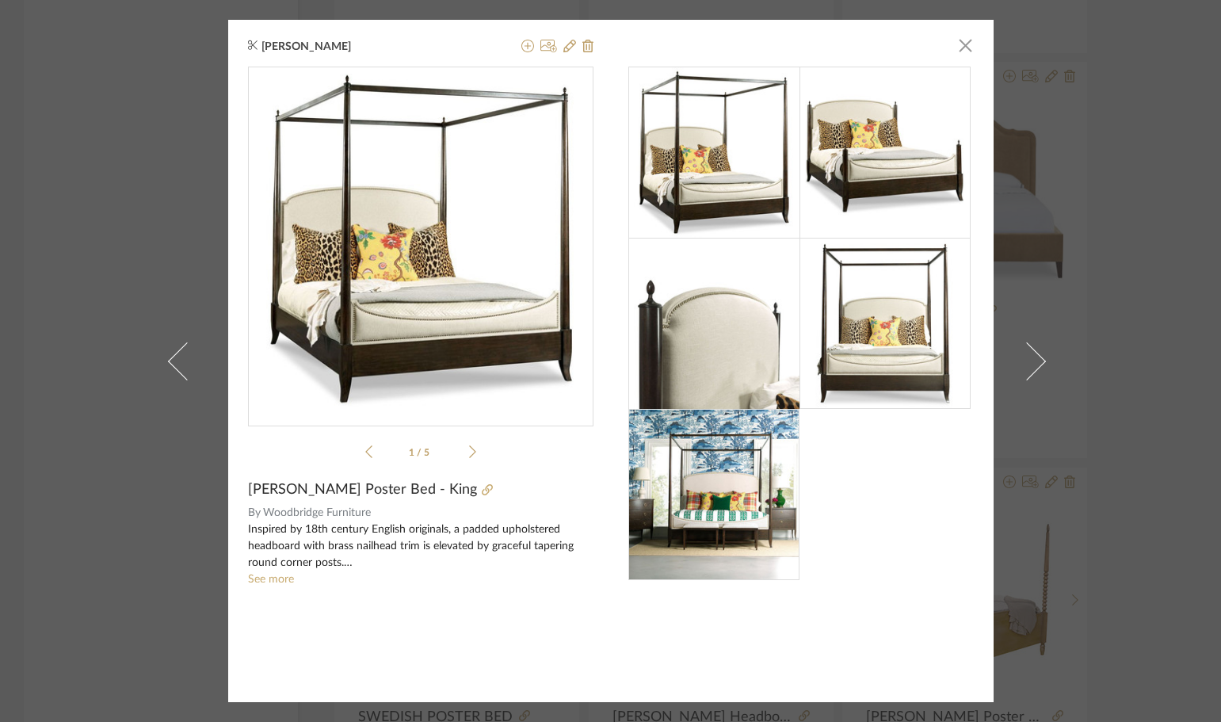
click at [469, 453] on icon at bounding box center [472, 452] width 7 height 14
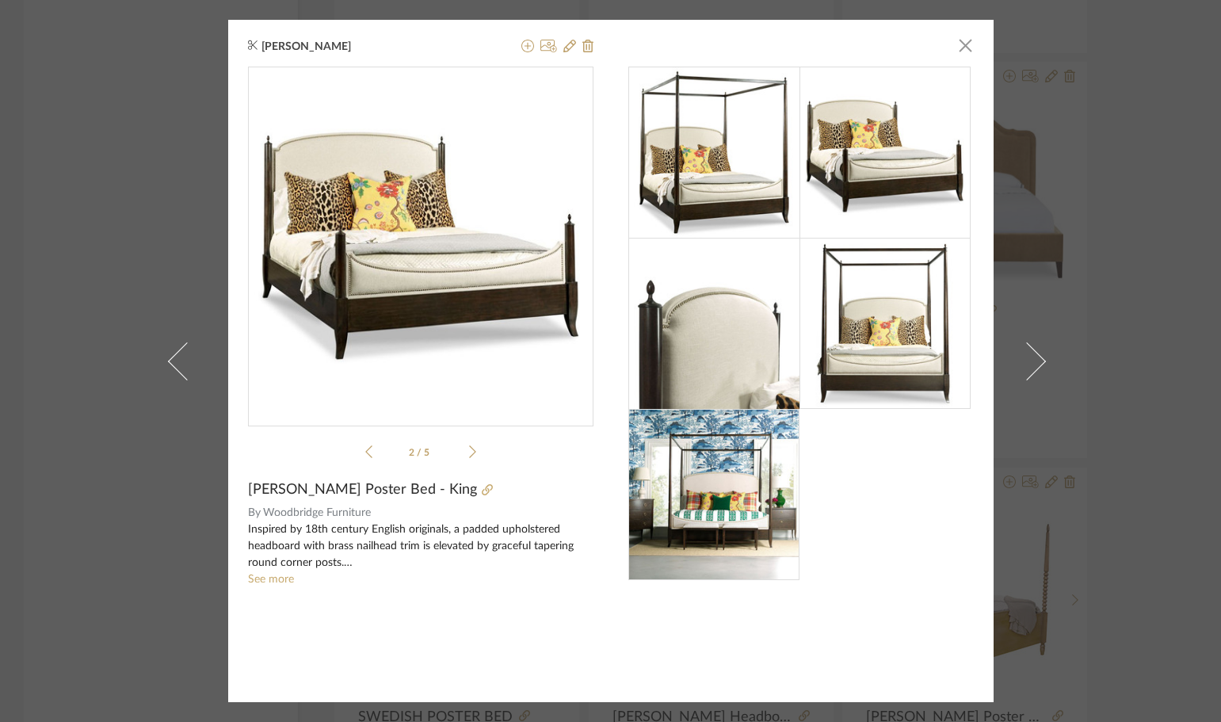
click at [469, 453] on icon at bounding box center [472, 452] width 7 height 14
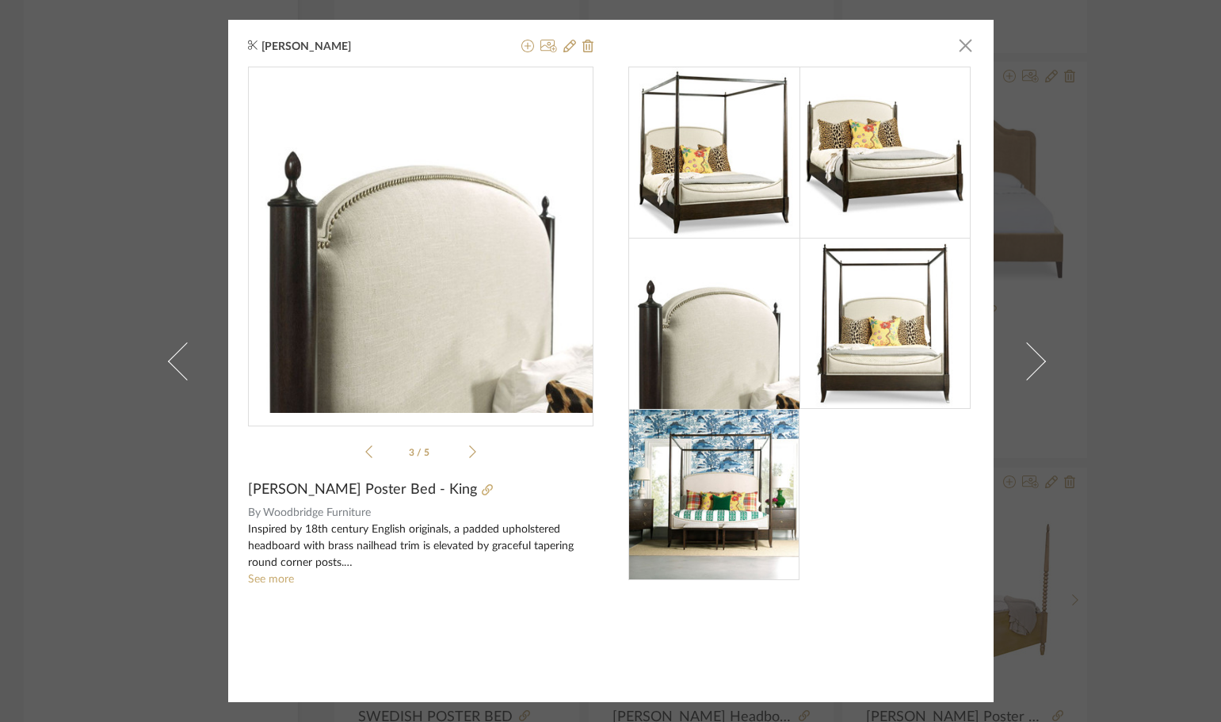
click at [469, 453] on icon at bounding box center [472, 452] width 7 height 14
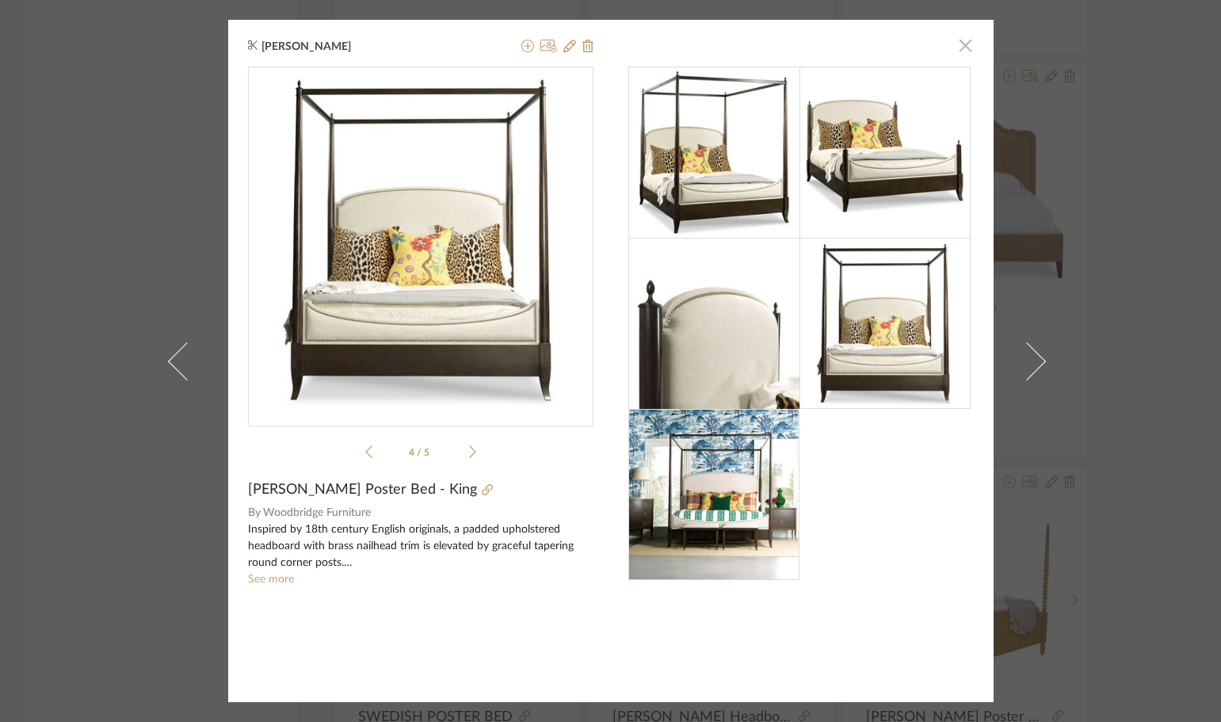
click at [957, 45] on span "button" at bounding box center [966, 45] width 32 height 32
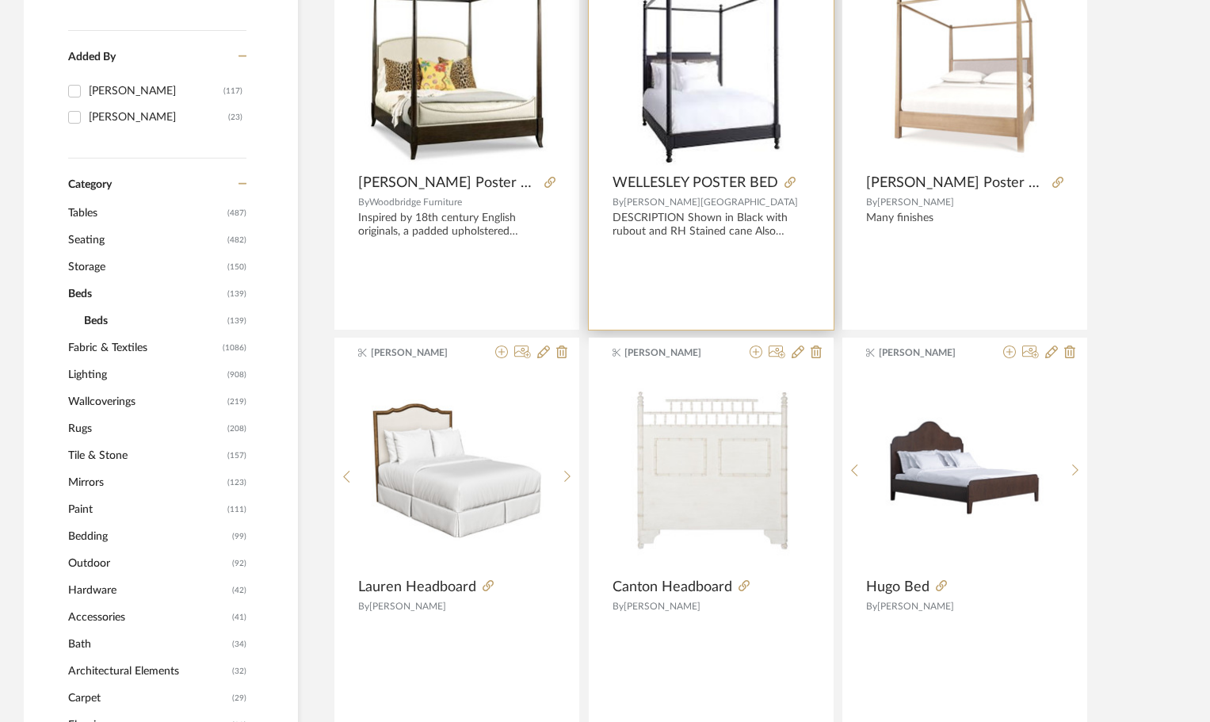
scroll to position [238, 0]
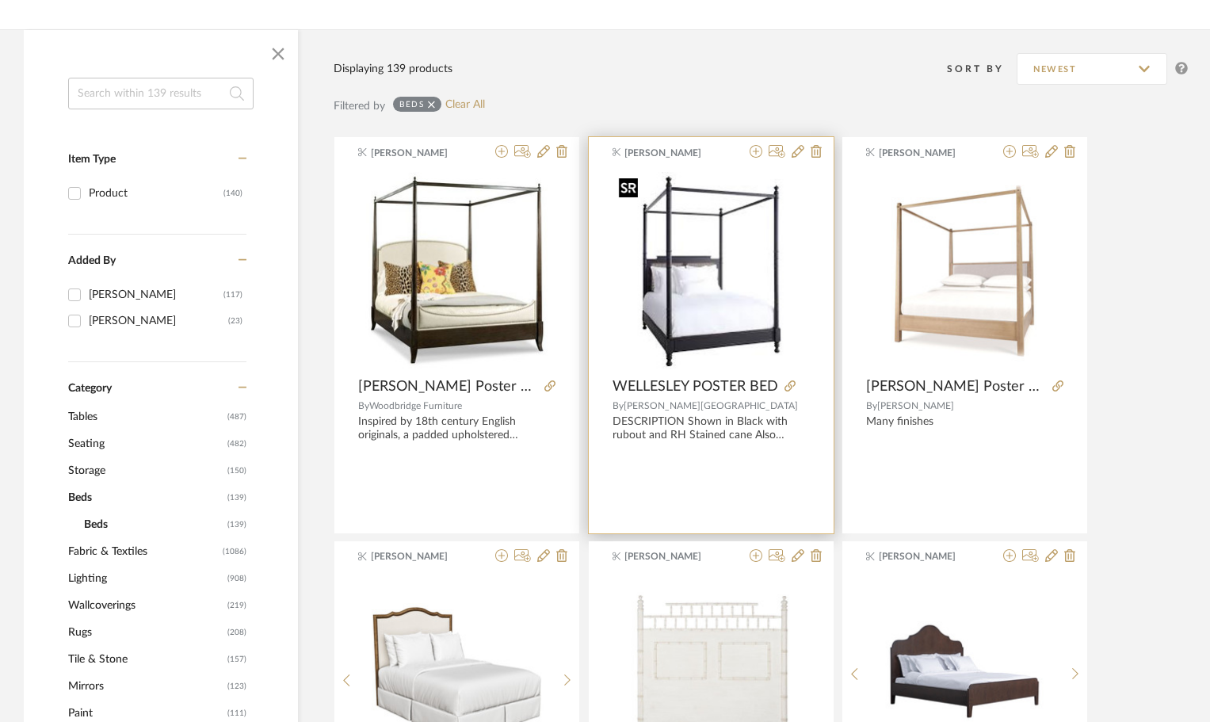
click at [667, 279] on div at bounding box center [711, 270] width 197 height 198
click at [703, 298] on img "0" at bounding box center [711, 270] width 197 height 197
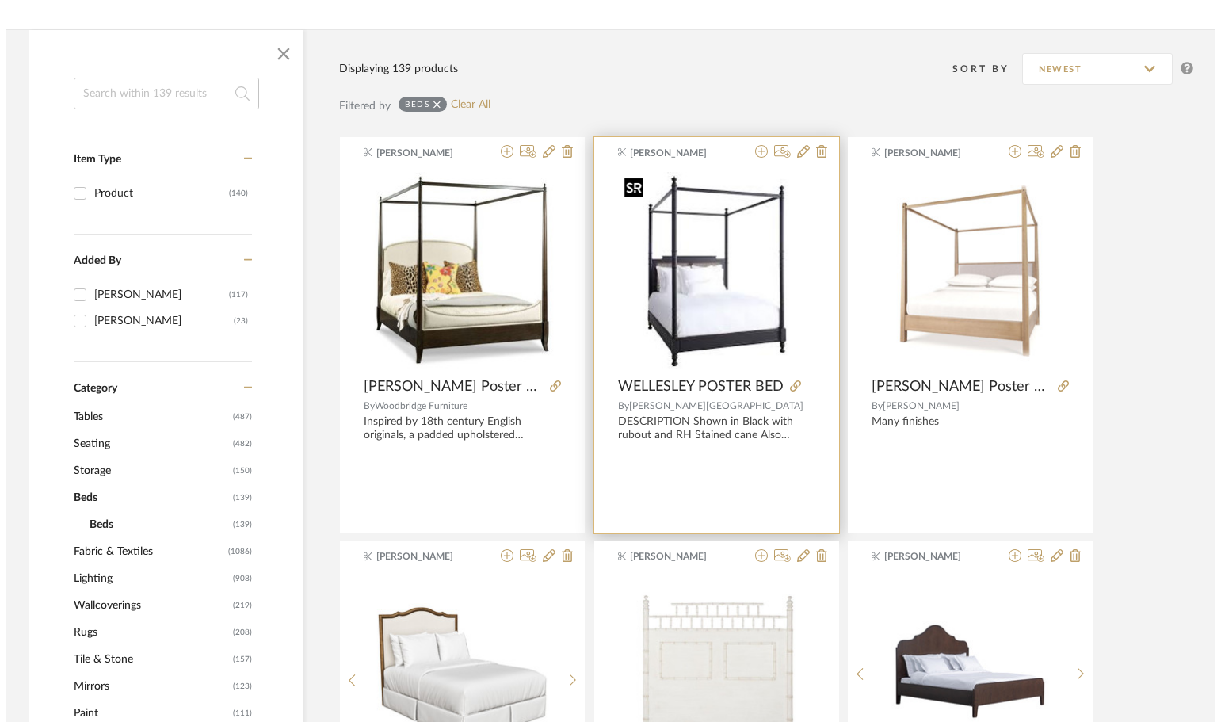
scroll to position [0, 0]
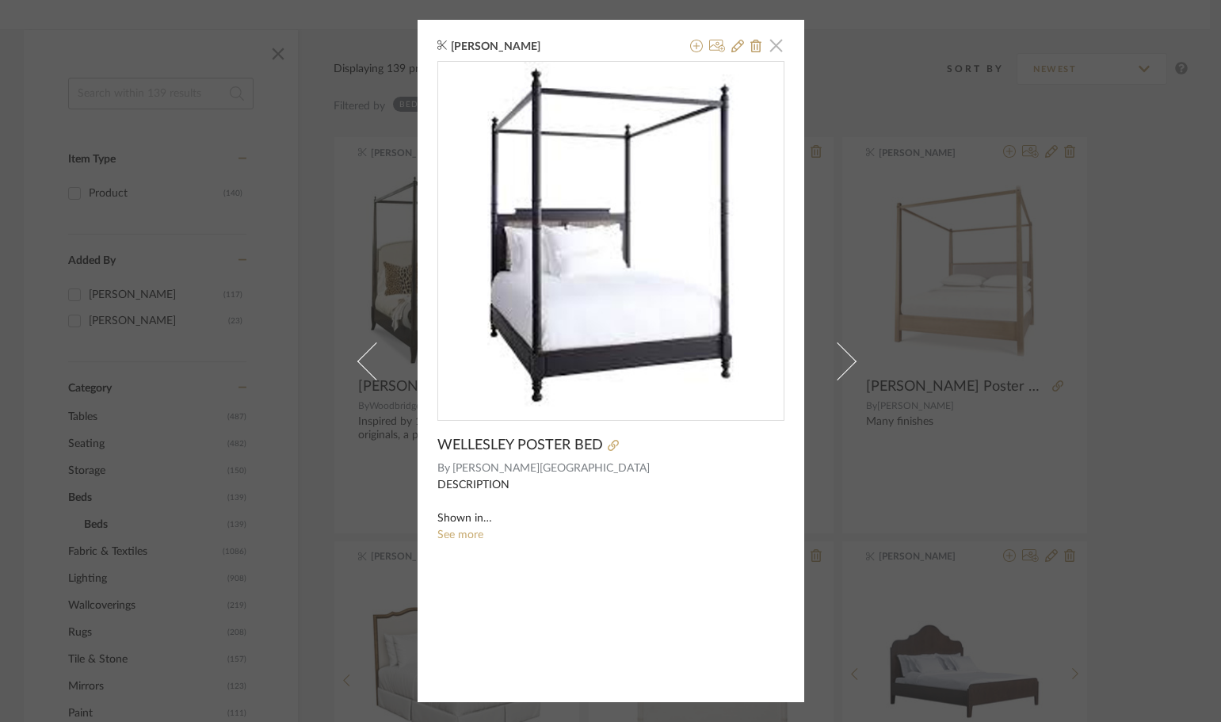
click at [771, 44] on span "button" at bounding box center [777, 45] width 32 height 32
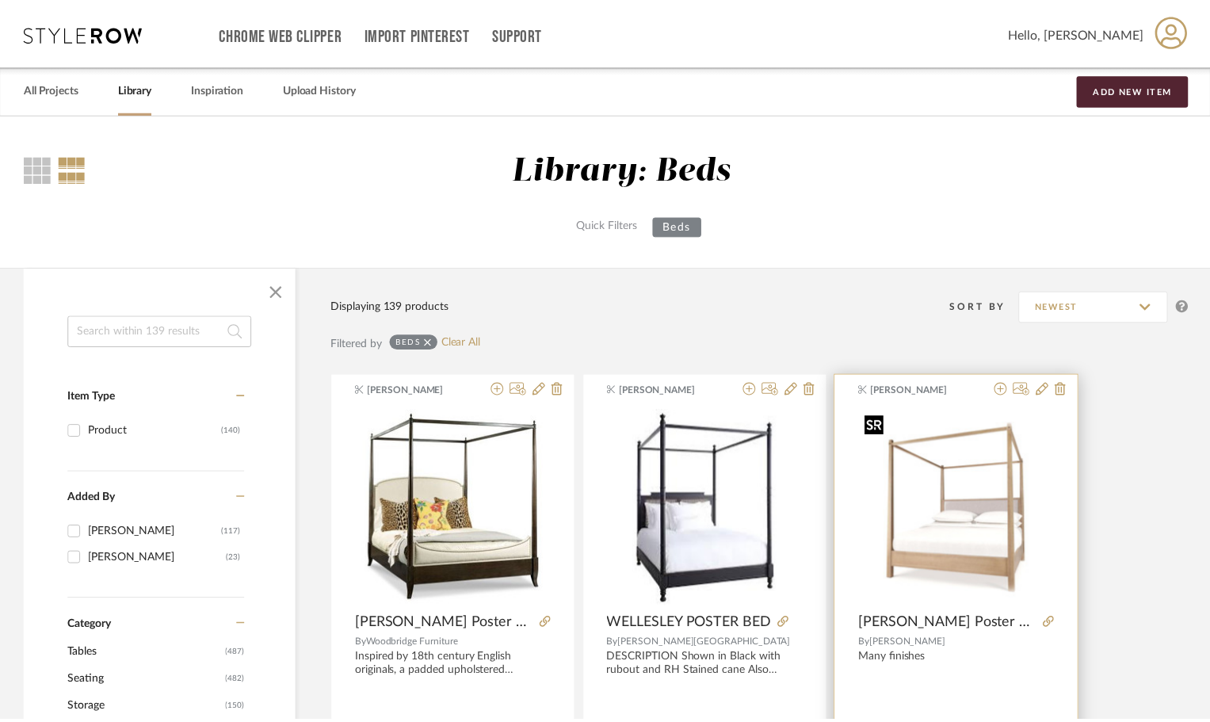
scroll to position [238, 0]
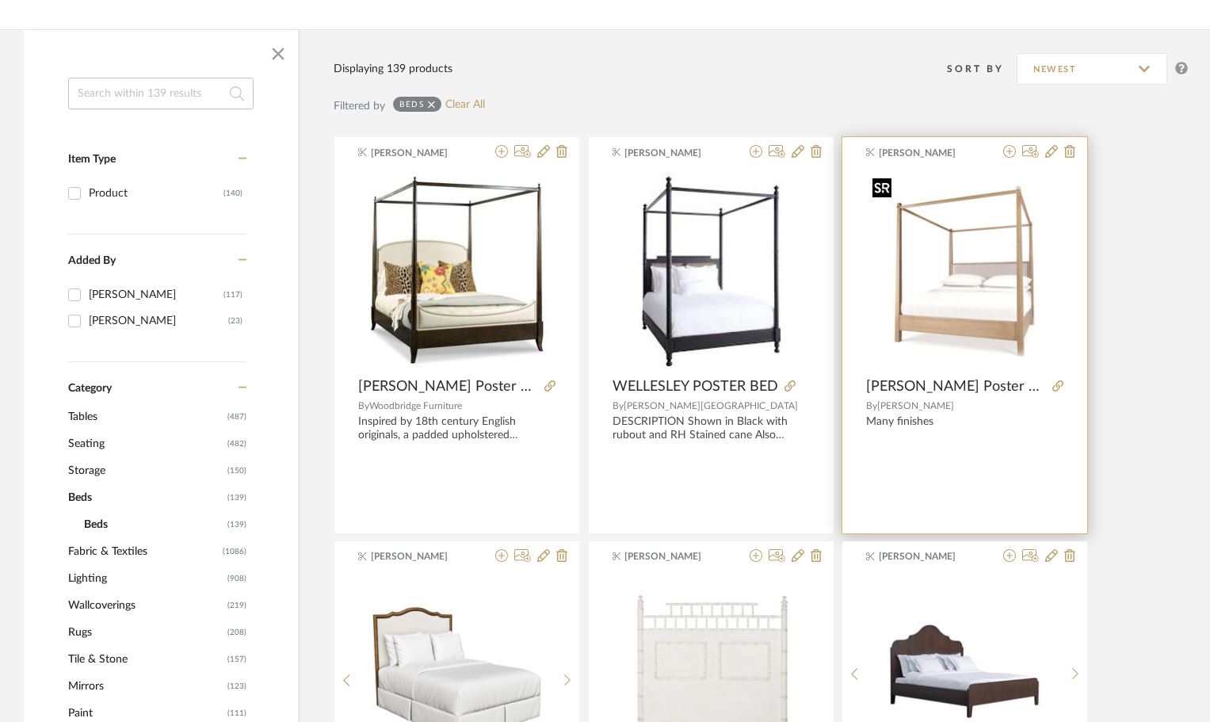
click at [944, 281] on img "0" at bounding box center [964, 270] width 197 height 197
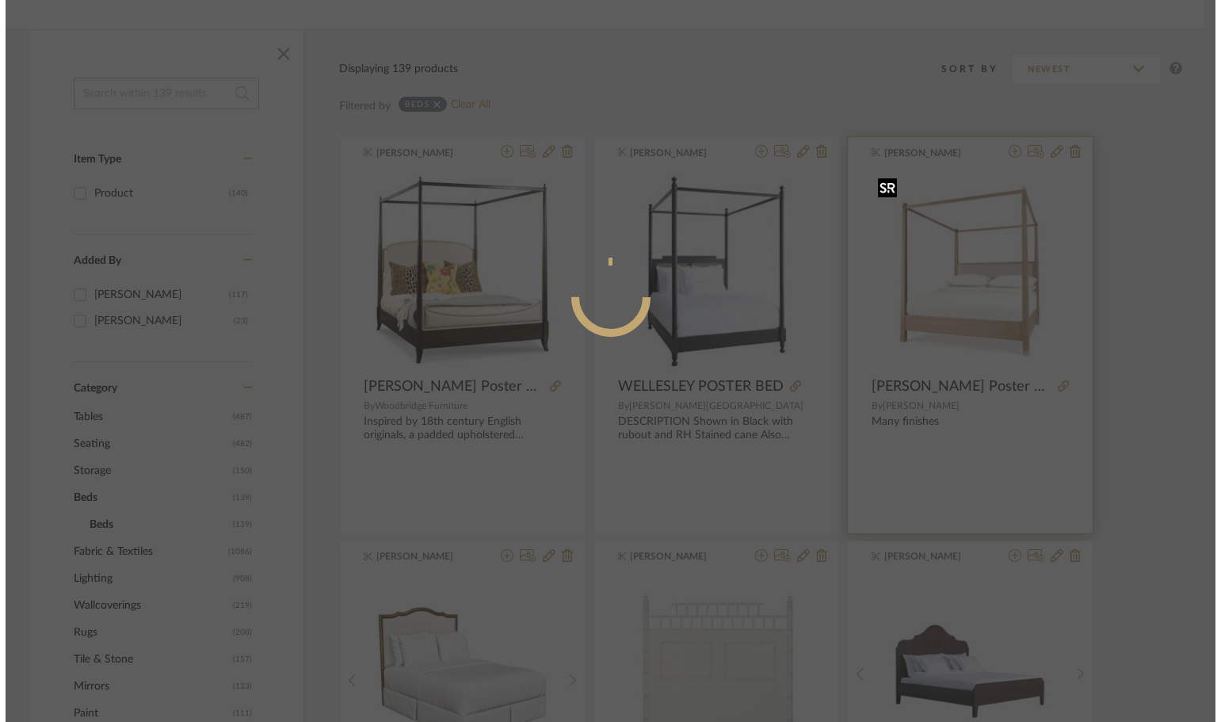
scroll to position [0, 0]
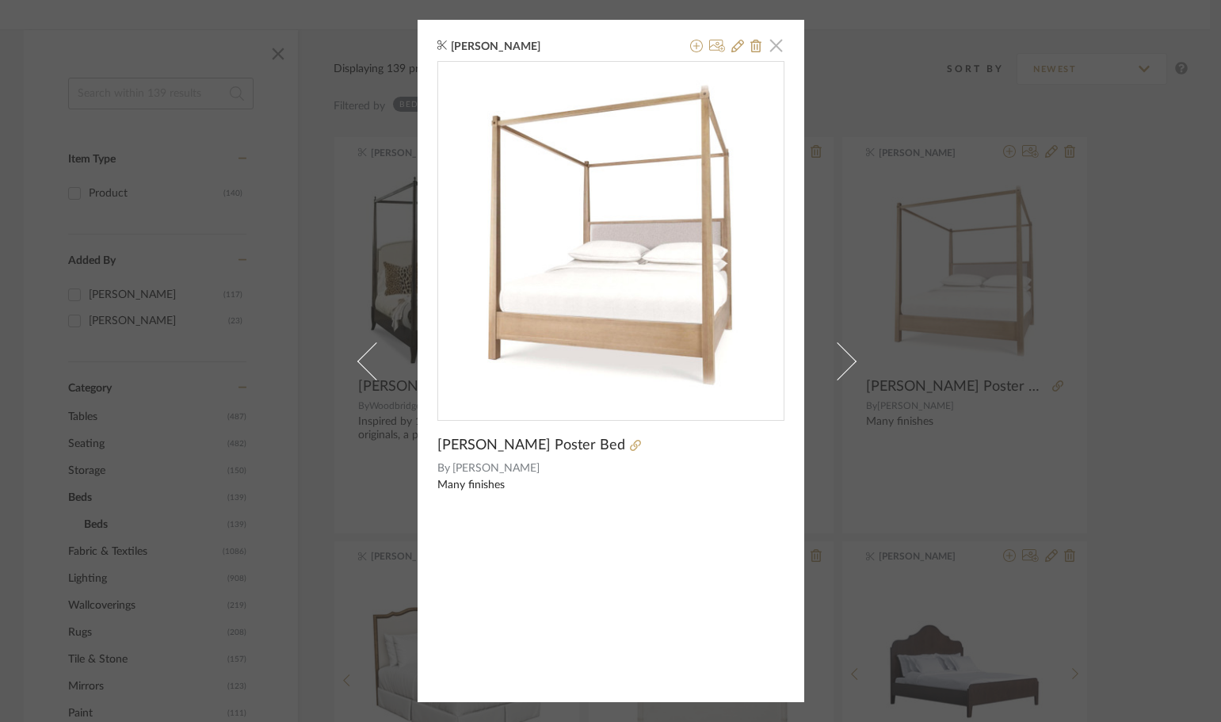
click at [771, 41] on span "button" at bounding box center [777, 45] width 32 height 32
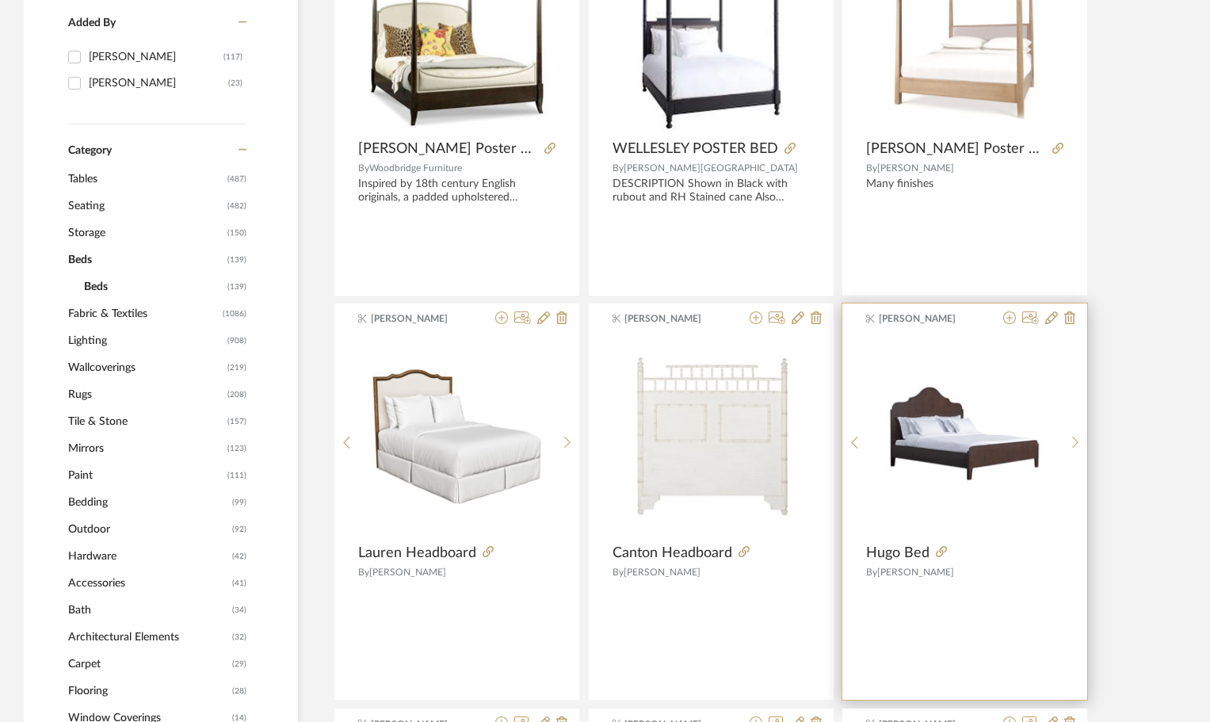
scroll to position [159, 0]
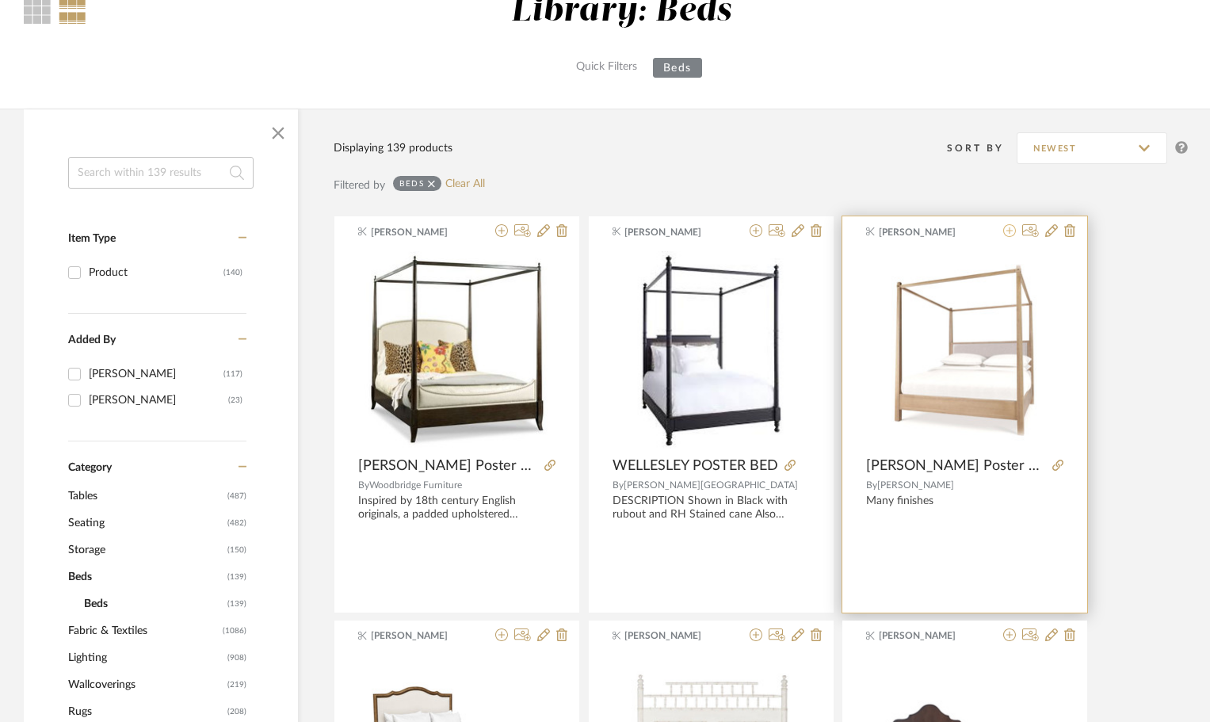
click at [1011, 231] on icon at bounding box center [1009, 230] width 13 height 13
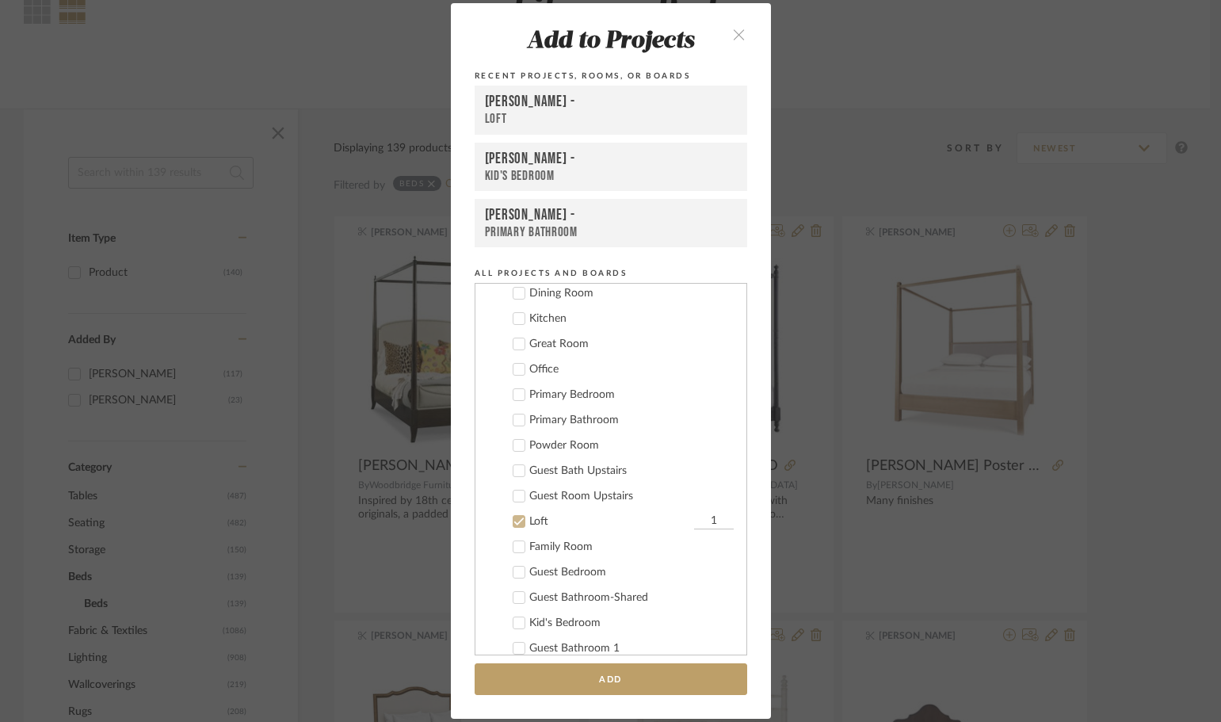
scroll to position [372, 0]
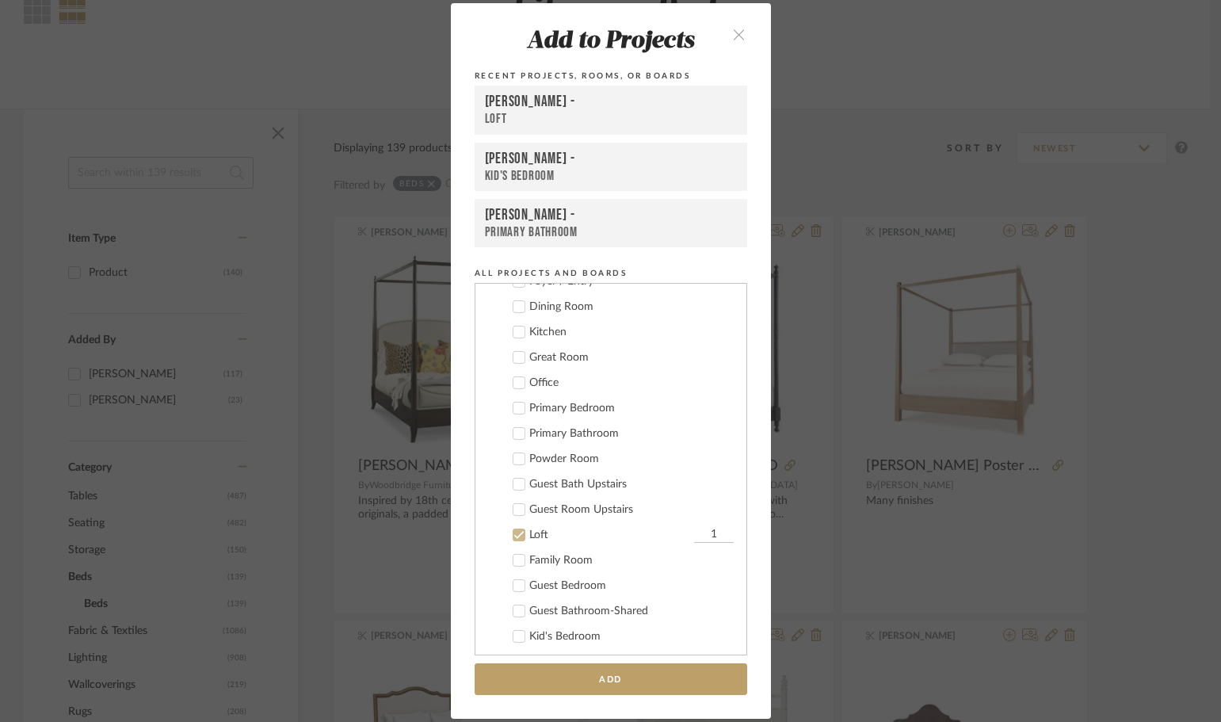
click at [517, 407] on icon at bounding box center [519, 408] width 10 height 8
click at [517, 533] on icon at bounding box center [519, 535] width 10 height 8
click at [595, 675] on button "Add" at bounding box center [611, 679] width 273 height 32
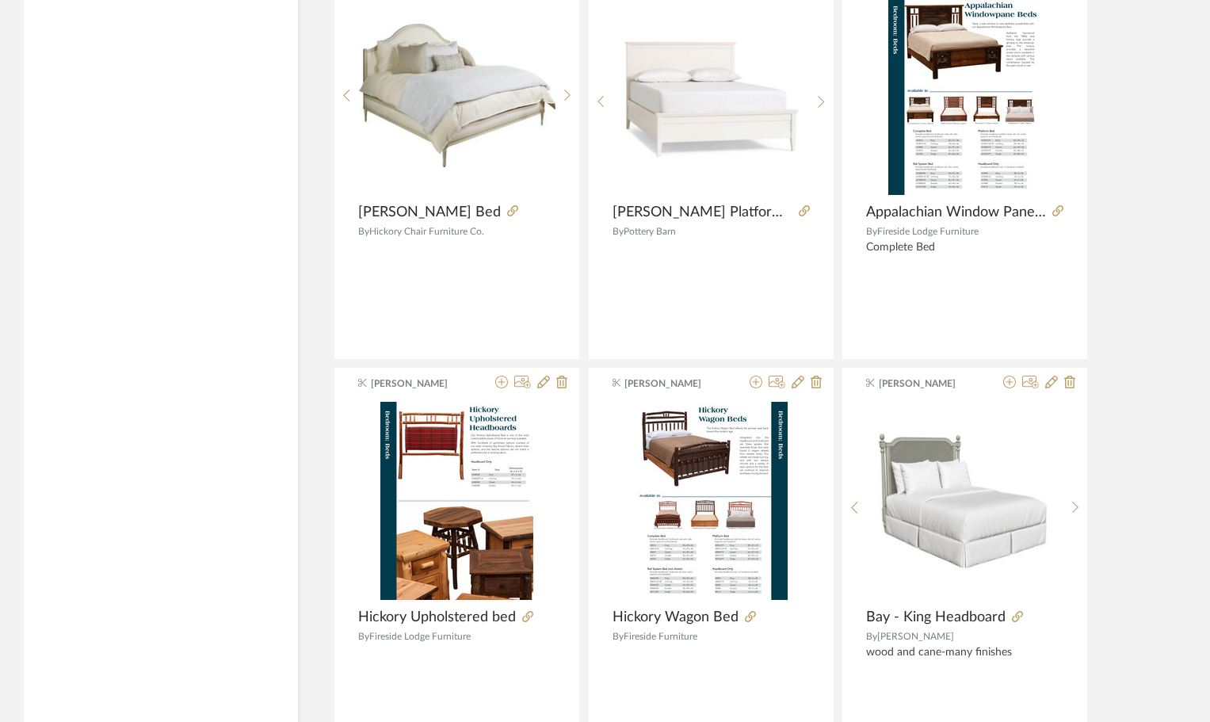
scroll to position [5707, 0]
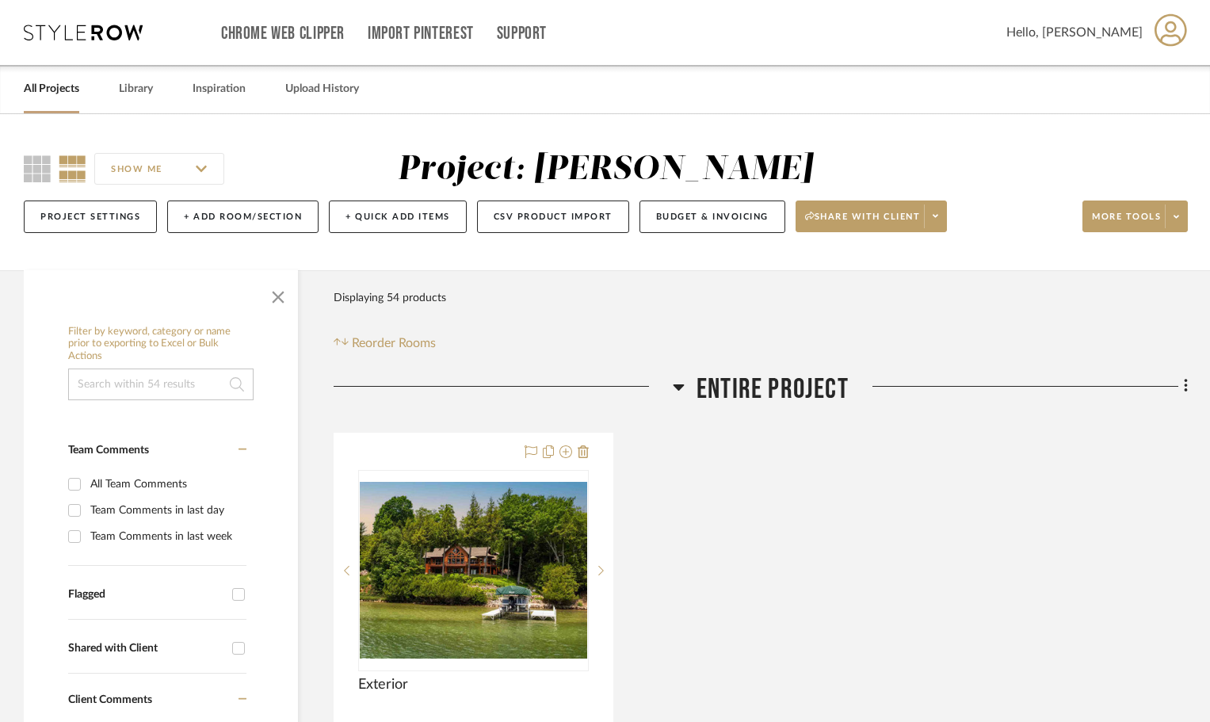
click at [67, 88] on link "All Projects" at bounding box center [51, 88] width 55 height 21
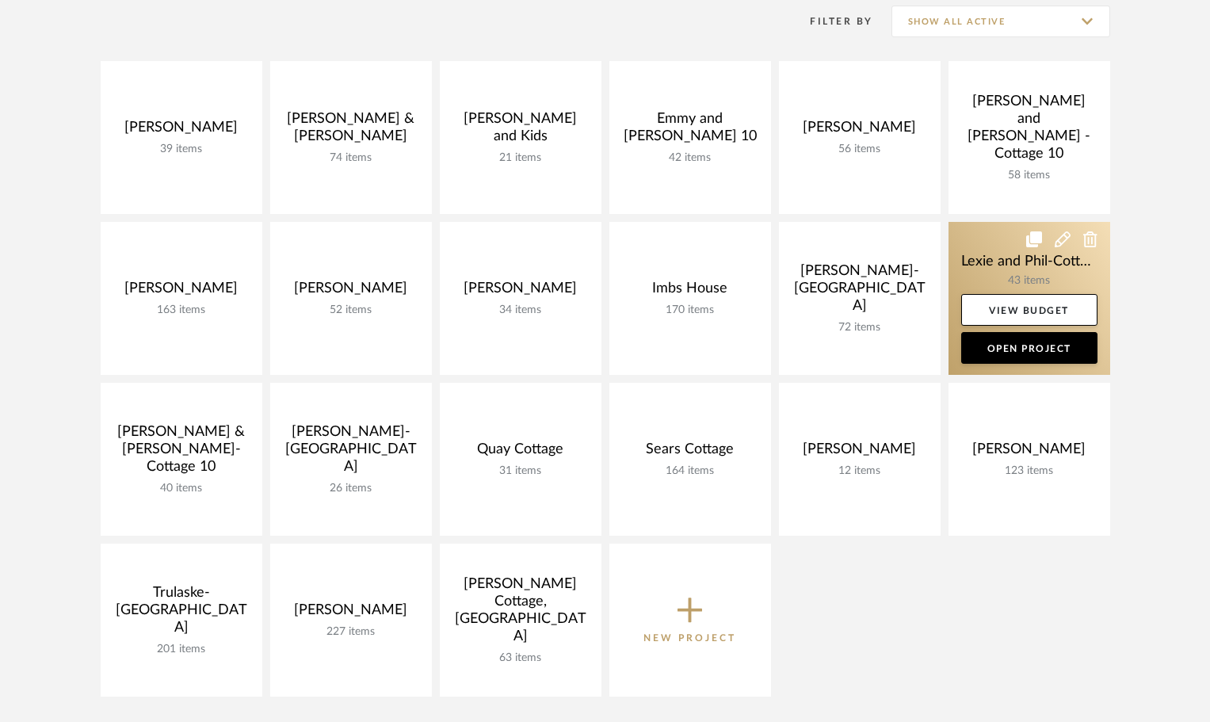
scroll to position [396, 0]
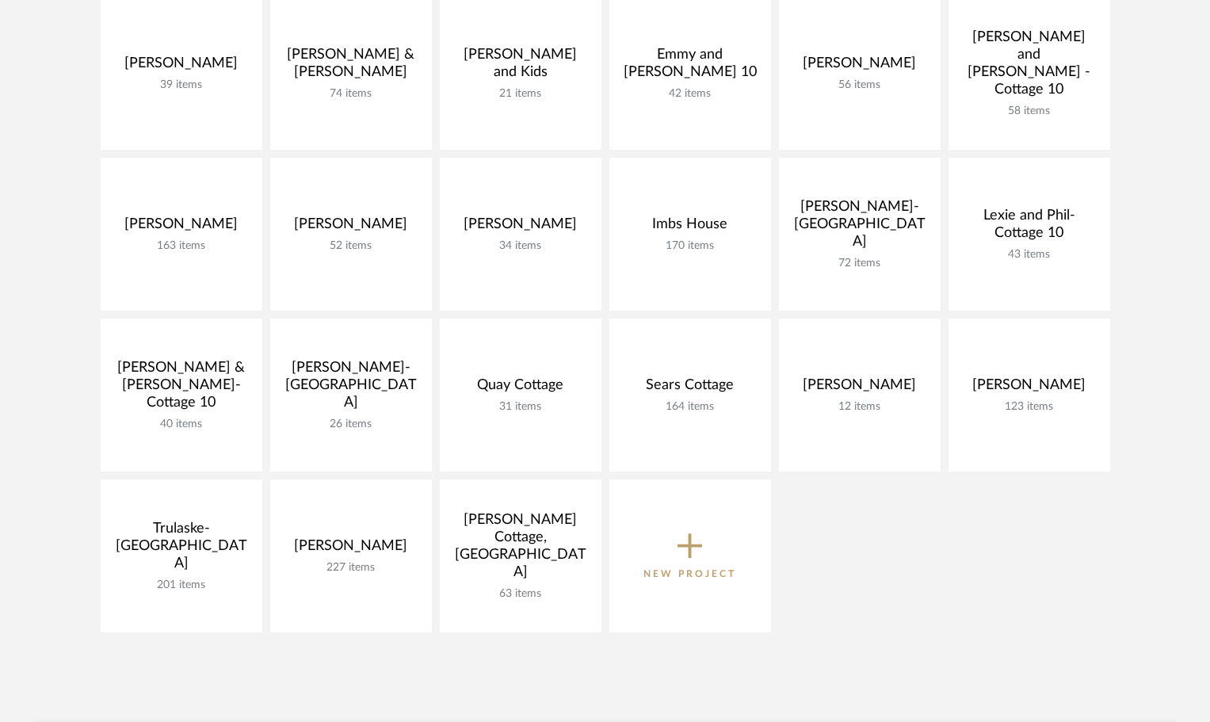
click at [691, 543] on icon at bounding box center [690, 546] width 25 height 25
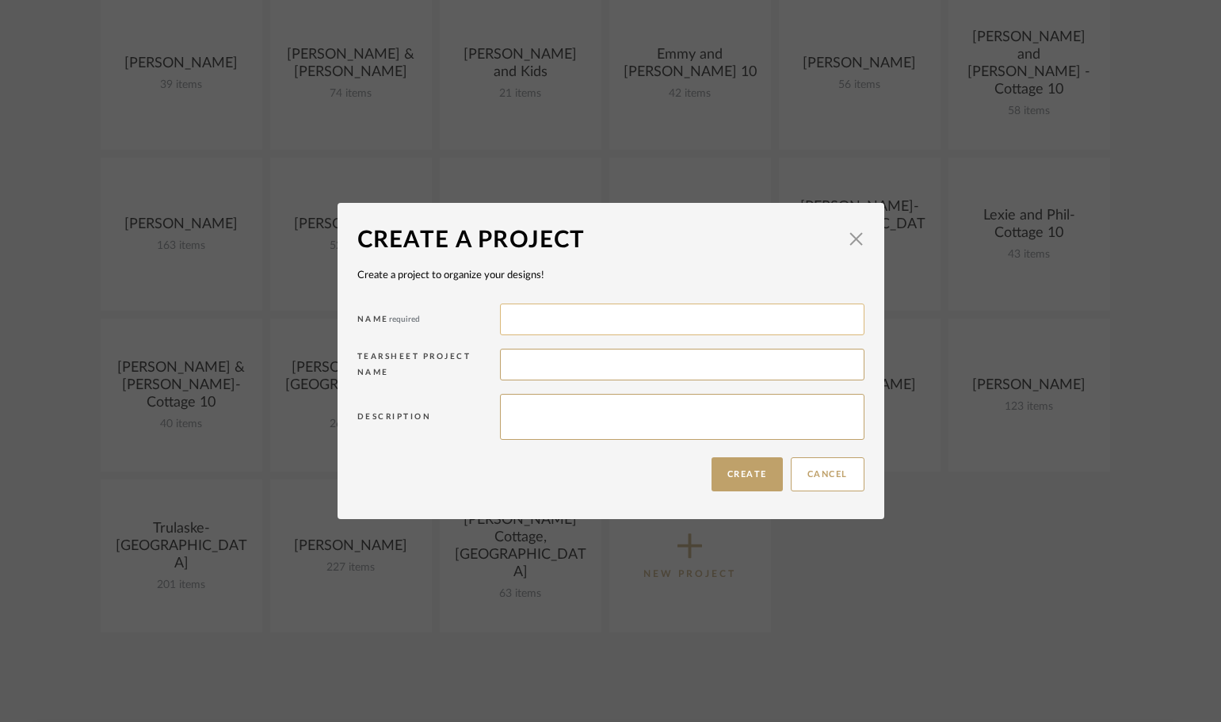
click at [529, 311] on input at bounding box center [682, 320] width 365 height 32
type input "EJ Office"
click at [531, 361] on input at bounding box center [682, 365] width 365 height 32
click at [535, 407] on textarea at bounding box center [682, 417] width 365 height 46
type textarea "[PERSON_NAME]"
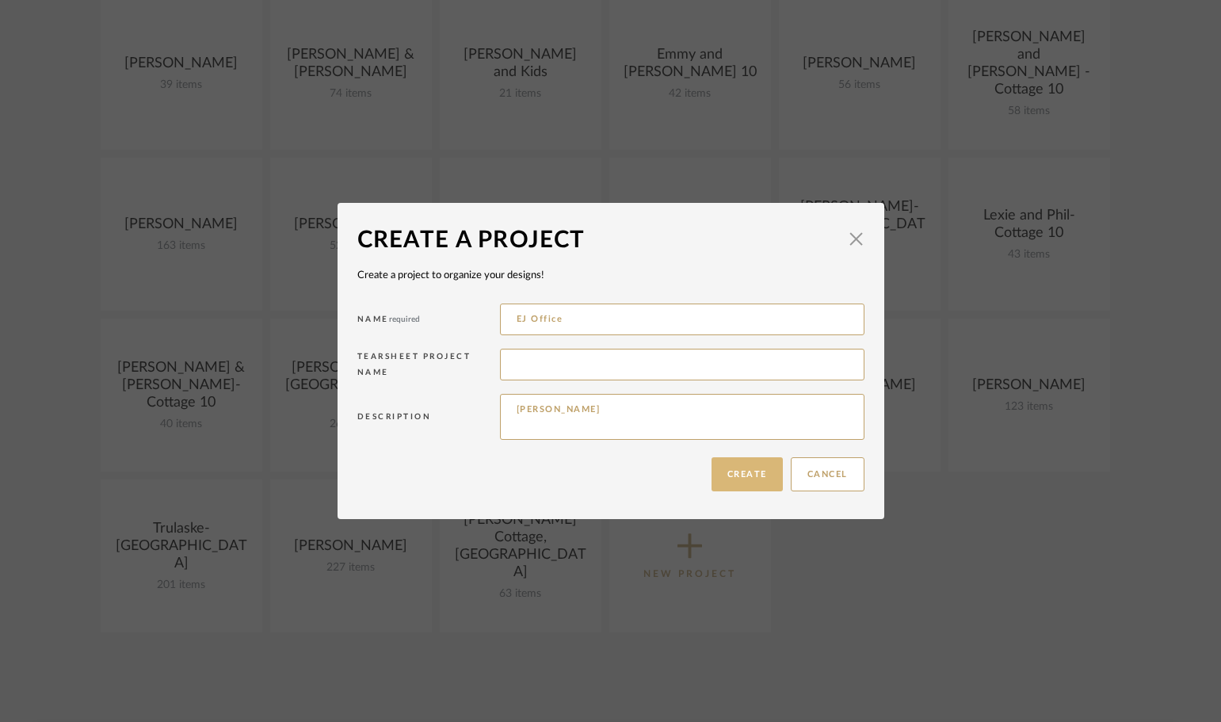
click at [738, 475] on button "Create" at bounding box center [747, 474] width 71 height 34
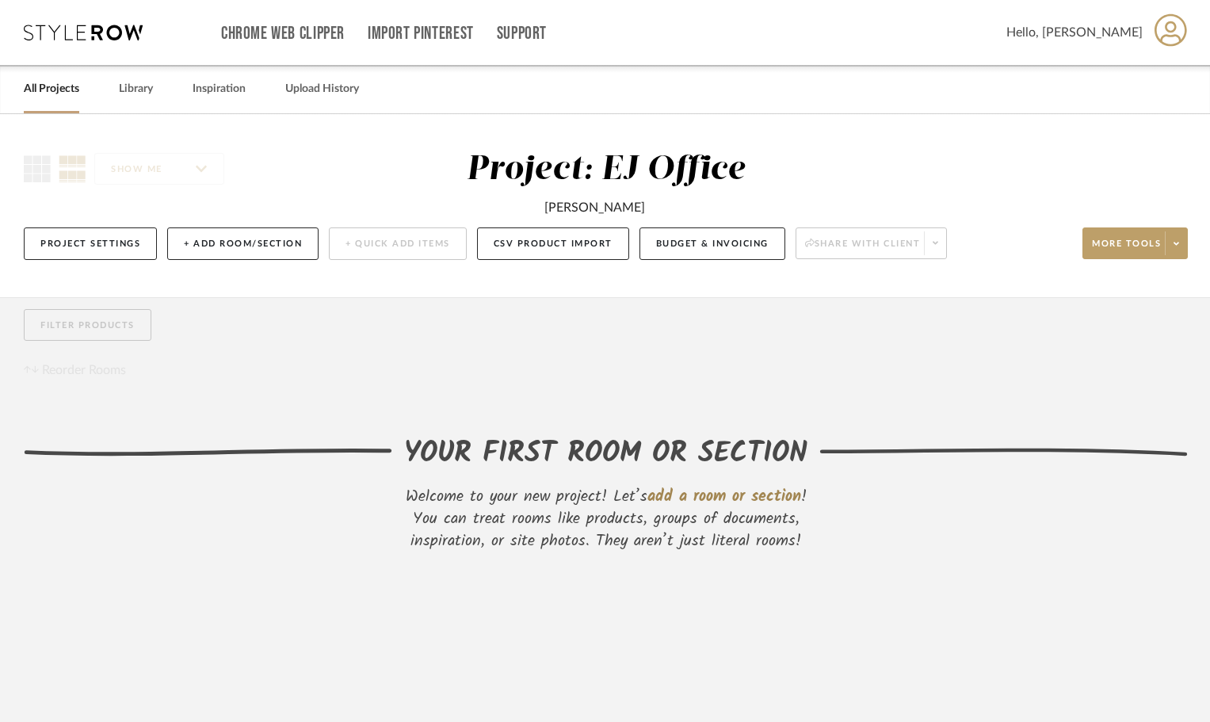
click at [49, 86] on link "All Projects" at bounding box center [51, 88] width 55 height 21
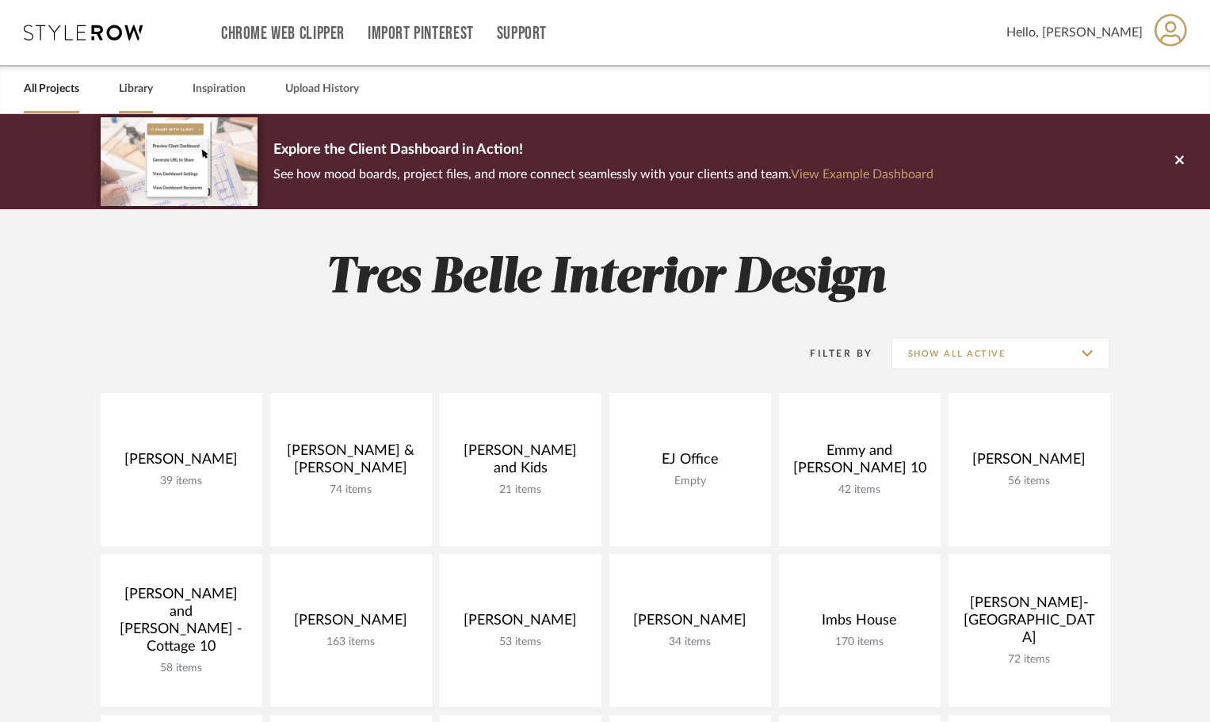
click at [137, 88] on link "Library" at bounding box center [136, 88] width 34 height 21
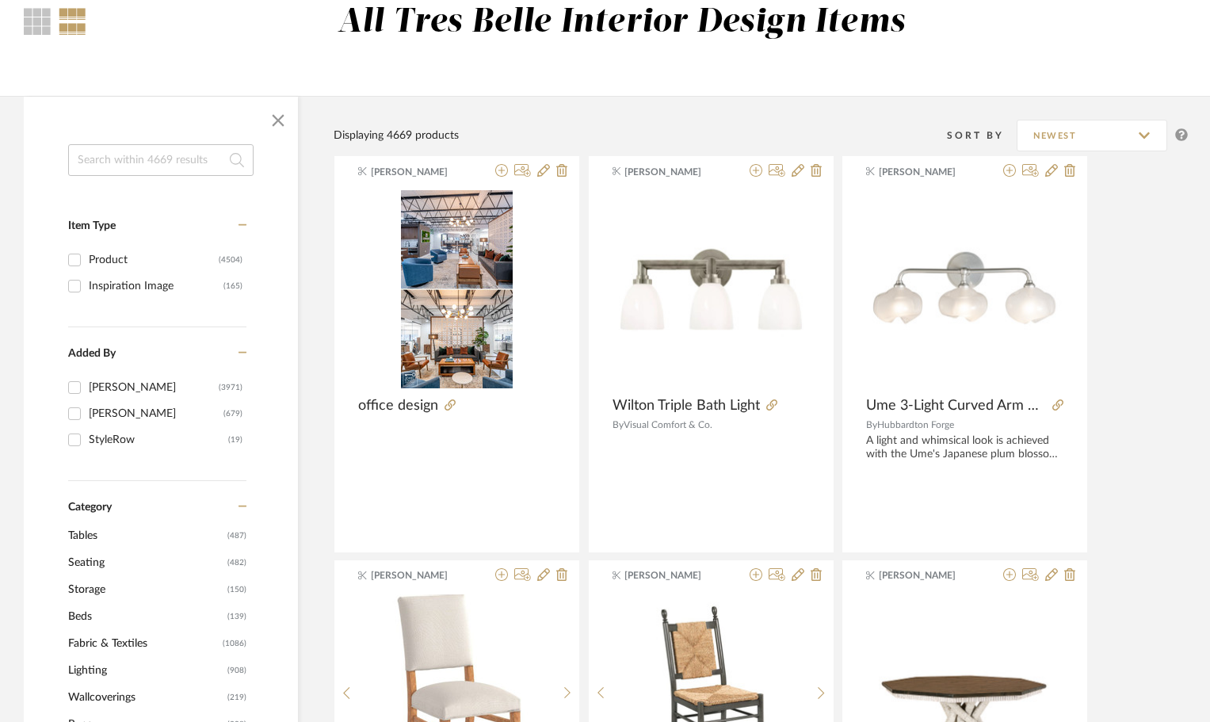
scroll to position [238, 0]
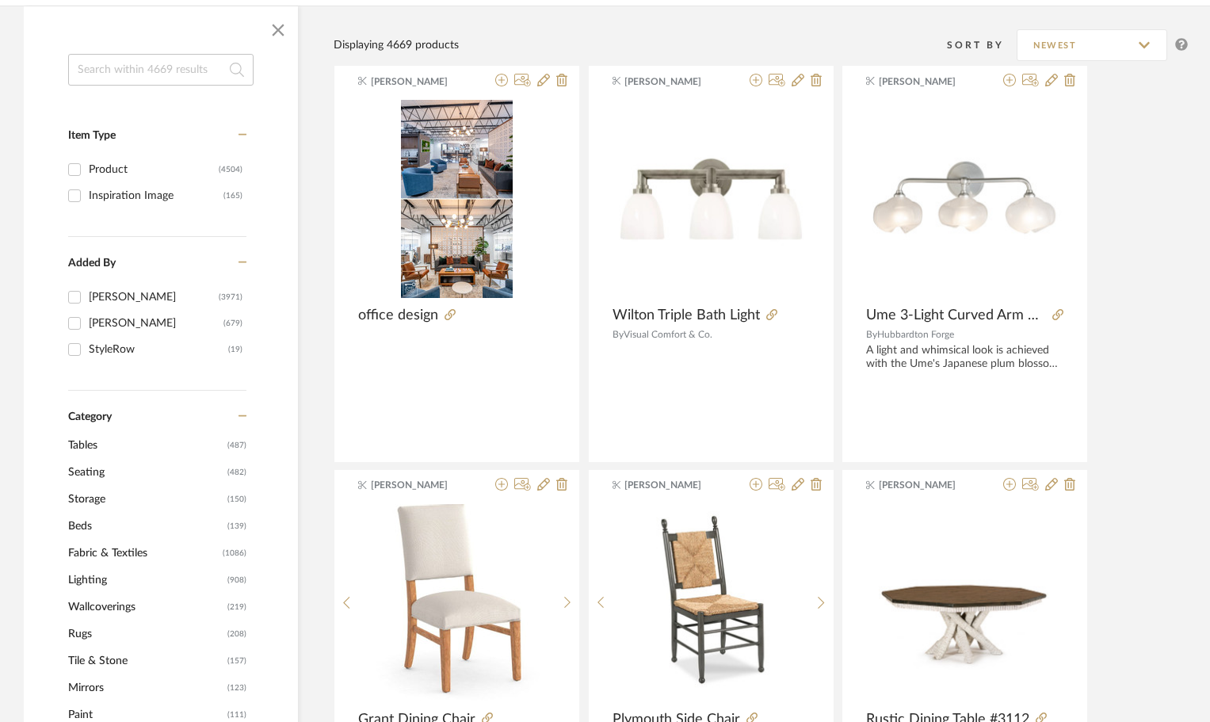
click at [70, 193] on input "Inspiration Image (165)" at bounding box center [74, 195] width 25 height 25
checkbox input "true"
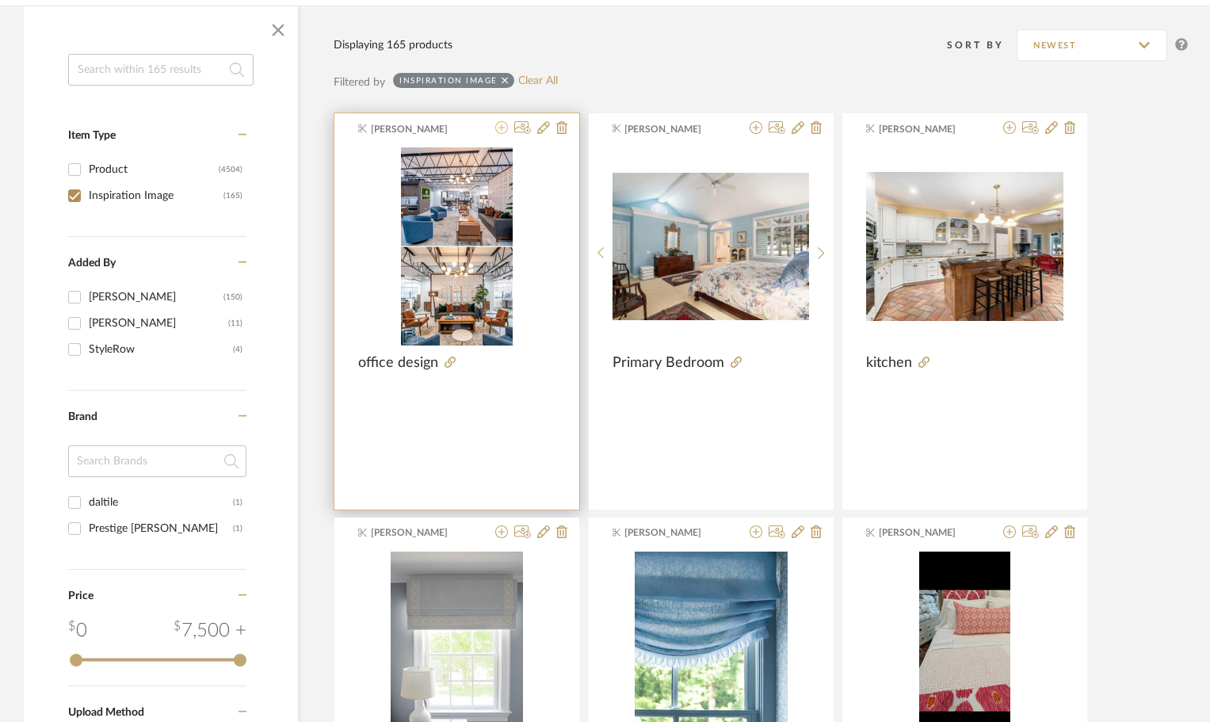
click at [500, 128] on icon at bounding box center [501, 127] width 13 height 13
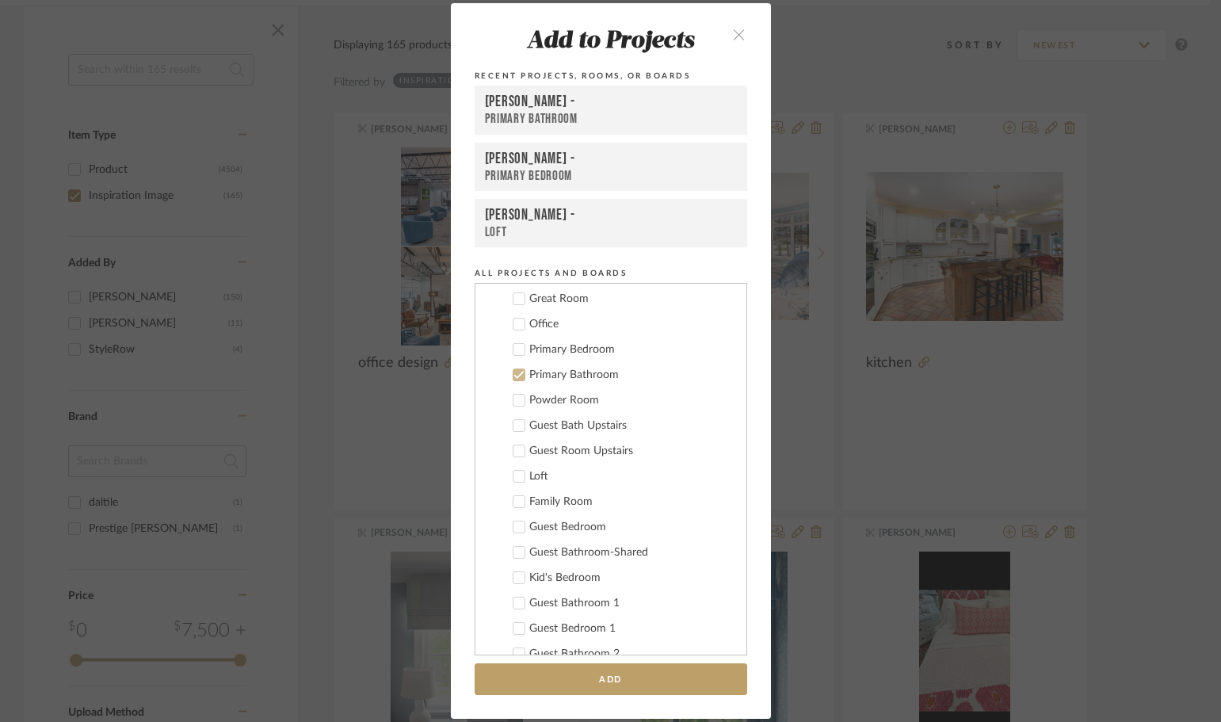
scroll to position [546, 0]
click at [514, 298] on icon at bounding box center [519, 297] width 11 height 11
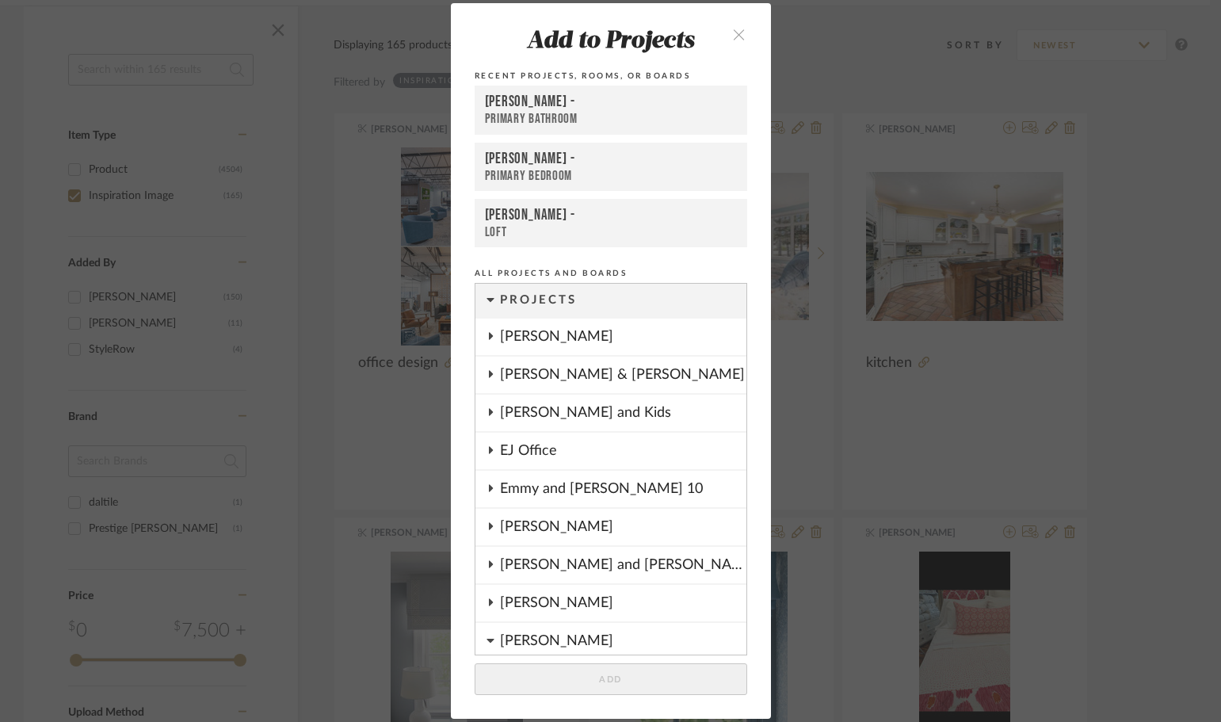
scroll to position [0, 0]
click at [588, 437] on div "EJ Office" at bounding box center [623, 452] width 247 height 36
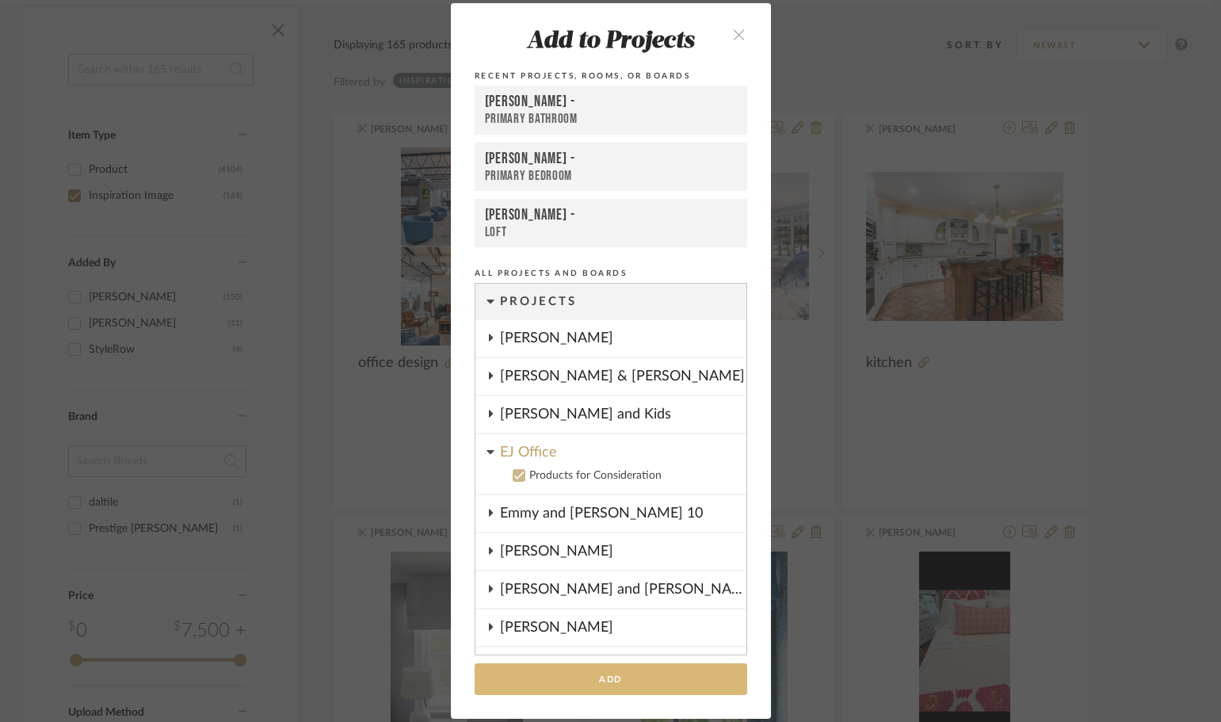
click at [607, 673] on button "Add" at bounding box center [611, 679] width 273 height 32
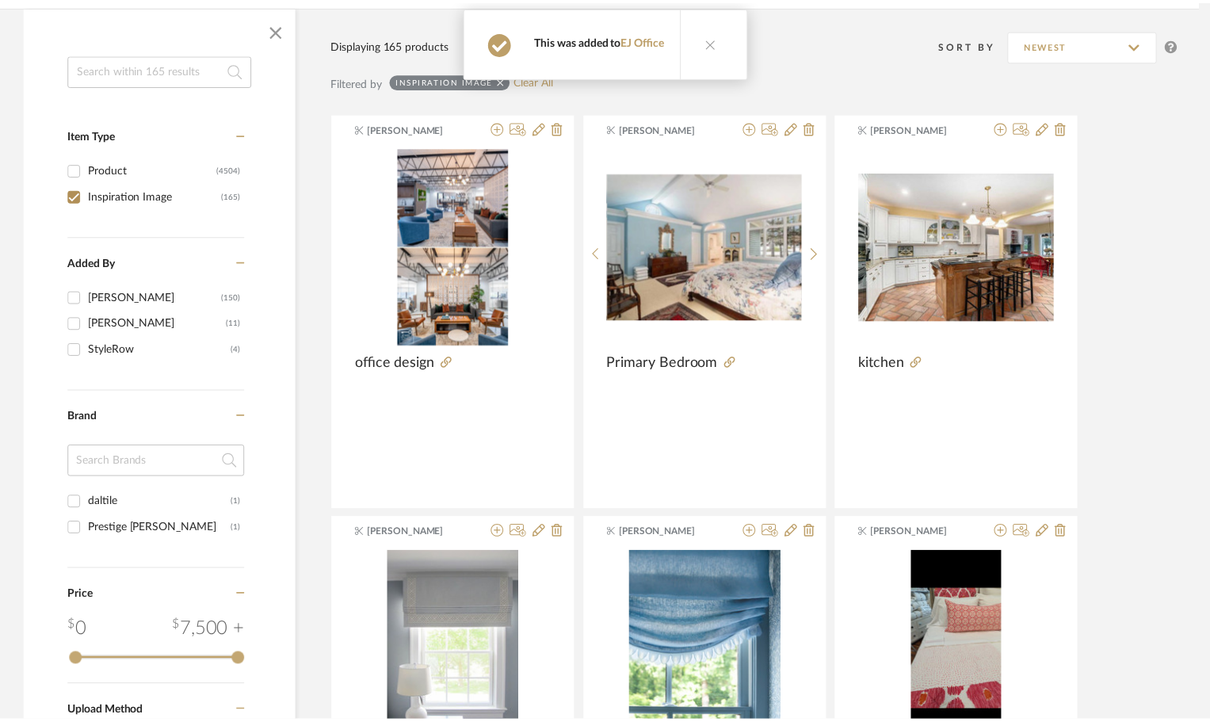
scroll to position [238, 0]
